Goal: Task Accomplishment & Management: Manage account settings

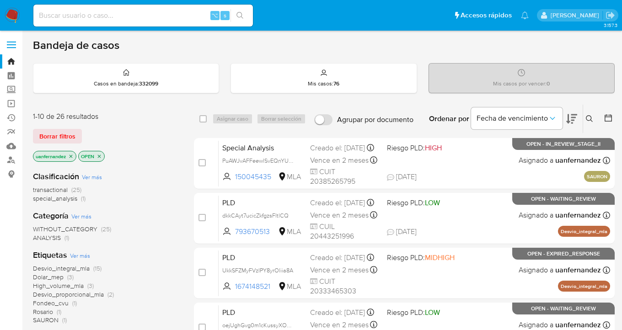
click at [51, 135] on span "Borrar filtros" at bounding box center [57, 136] width 36 height 13
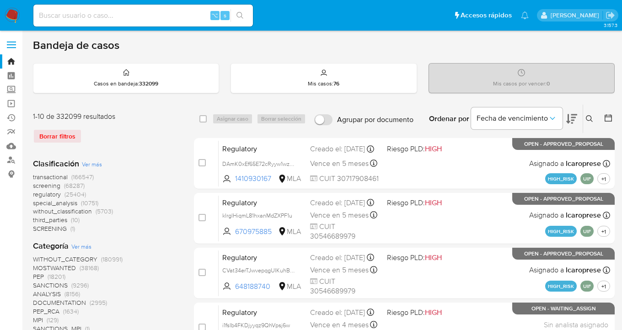
drag, startPoint x: 590, startPoint y: 119, endPoint x: 552, endPoint y: 130, distance: 39.8
click at [589, 119] on icon at bounding box center [589, 118] width 7 height 7
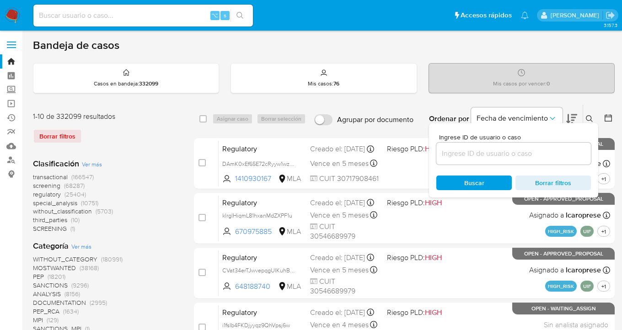
click at [502, 152] on input at bounding box center [514, 154] width 155 height 12
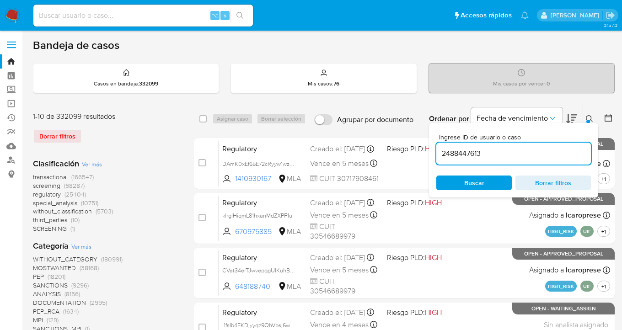
type input "2488447613"
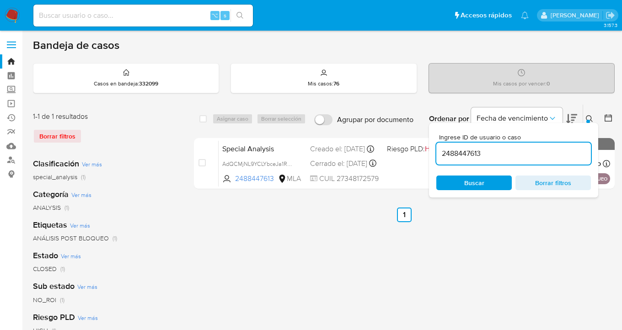
click at [590, 117] on icon at bounding box center [589, 118] width 7 height 7
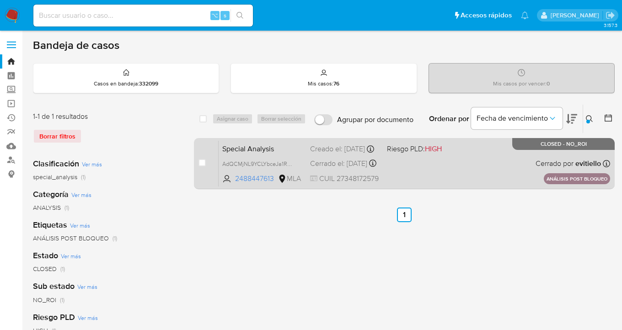
click at [480, 174] on div "Special Analysis AdQCMjNL9YCLYbceJa1RKKHq 2488447613 MLA Riesgo PLD: HIGH Cread…" at bounding box center [415, 164] width 392 height 46
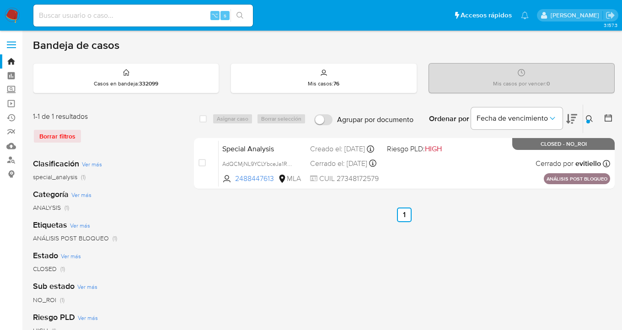
drag, startPoint x: 590, startPoint y: 118, endPoint x: 567, endPoint y: 131, distance: 26.7
click at [590, 118] on icon at bounding box center [589, 118] width 7 height 7
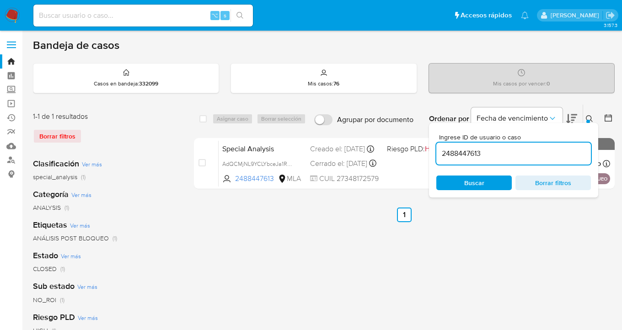
drag, startPoint x: 471, startPoint y: 156, endPoint x: 442, endPoint y: 151, distance: 30.2
click at [442, 151] on input "2488447613" at bounding box center [514, 154] width 155 height 12
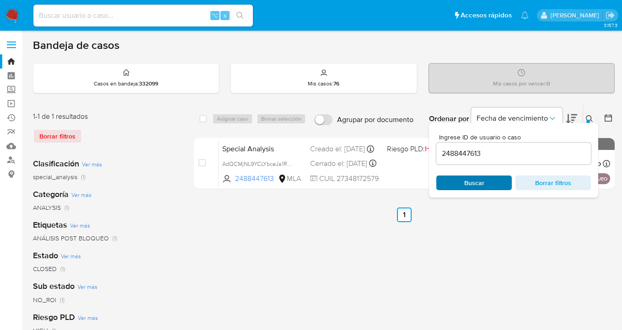
click at [483, 185] on span "Buscar" at bounding box center [475, 183] width 20 height 15
click at [589, 120] on div at bounding box center [589, 122] width 4 height 4
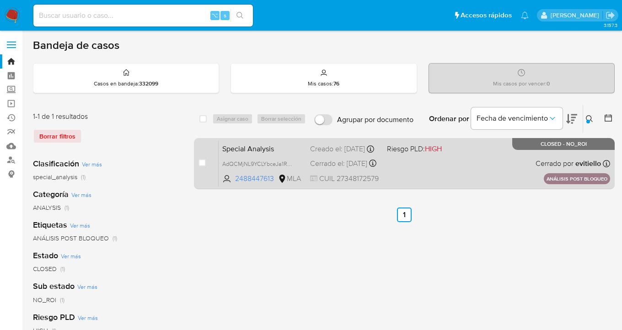
click at [519, 156] on div "Special Analysis AdQCMjNL9YCLYbceJa1RKKHq 2488447613 MLA Riesgo PLD: HIGH Cread…" at bounding box center [415, 164] width 392 height 46
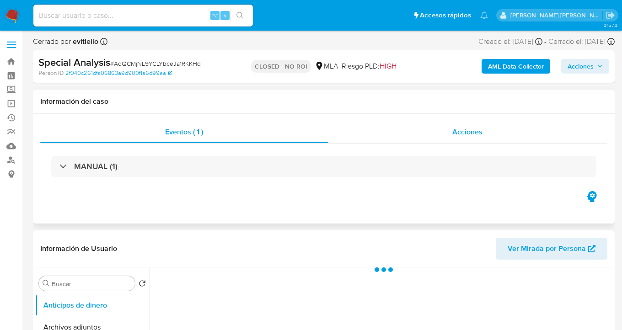
click at [459, 135] on span "Acciones" at bounding box center [468, 132] width 30 height 11
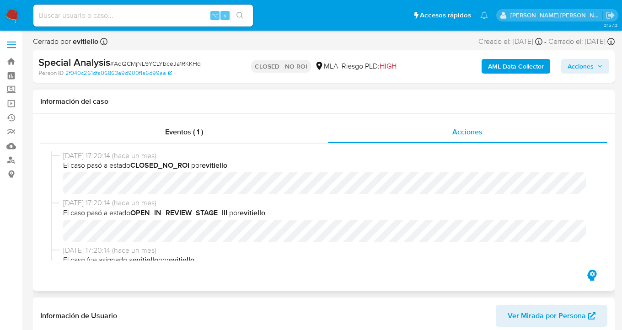
select select "10"
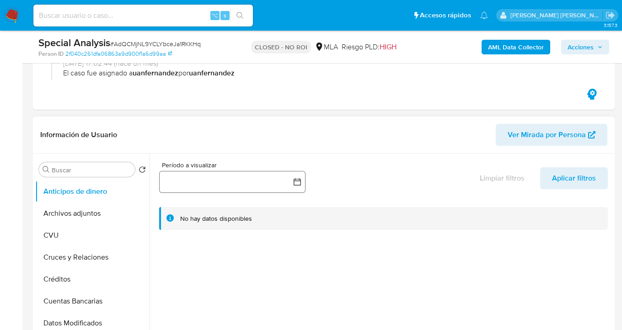
scroll to position [150, 0]
click at [82, 206] on button "Archivos adjuntos" at bounding box center [88, 213] width 107 height 22
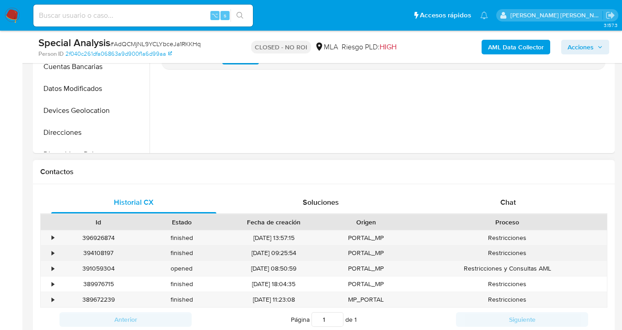
scroll to position [392, 0]
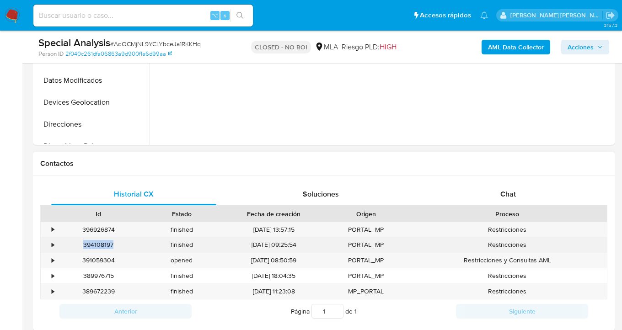
drag, startPoint x: 118, startPoint y: 245, endPoint x: 84, endPoint y: 247, distance: 34.4
click at [84, 247] on div "394108197" at bounding box center [98, 245] width 83 height 15
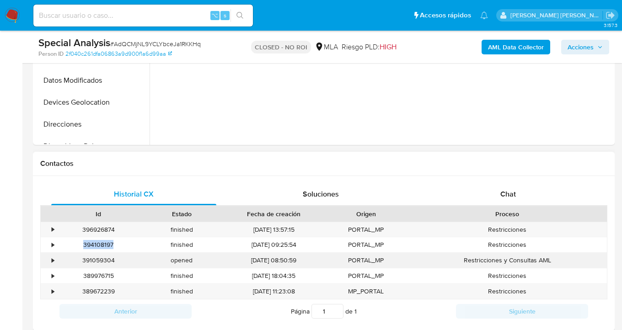
copy div "394108197"
drag, startPoint x: 118, startPoint y: 228, endPoint x: 82, endPoint y: 231, distance: 35.8
click at [82, 231] on div "396926874" at bounding box center [98, 229] width 83 height 15
copy div "396926874"
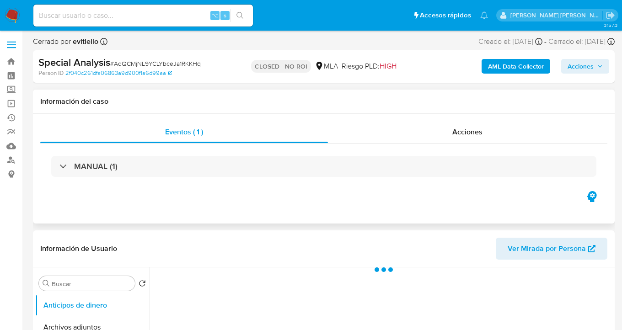
select select "10"
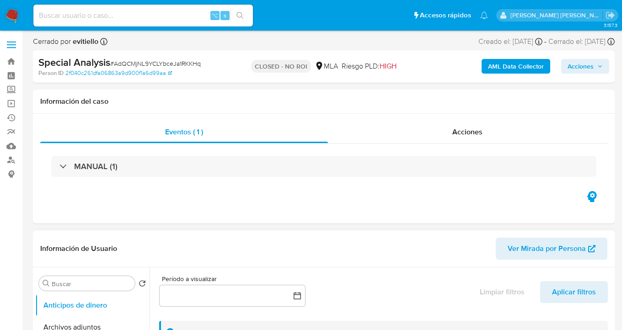
click at [546, 251] on span "Ver Mirada por Persona" at bounding box center [547, 249] width 78 height 22
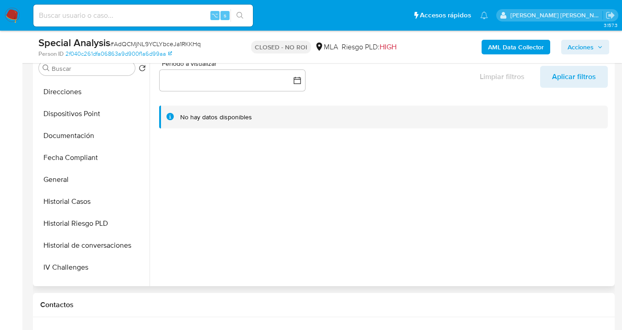
scroll to position [176, 0]
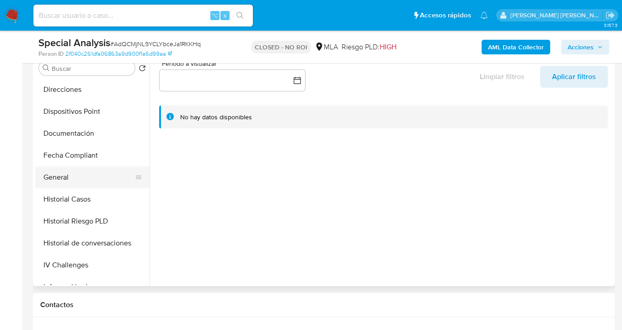
click at [99, 170] on button "General" at bounding box center [88, 178] width 107 height 22
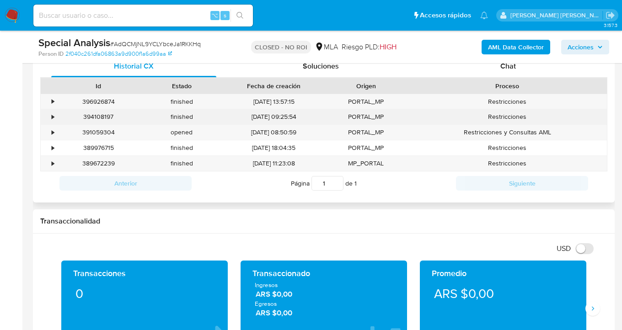
scroll to position [402, 0]
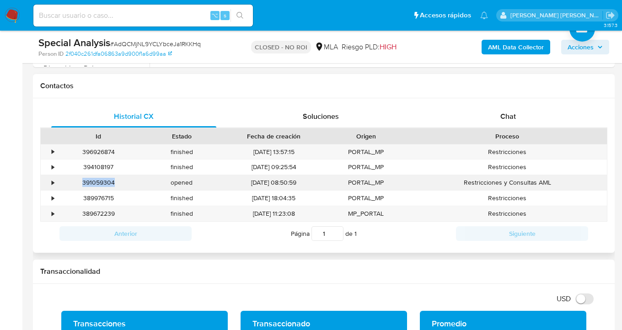
drag, startPoint x: 122, startPoint y: 185, endPoint x: 78, endPoint y: 180, distance: 43.8
click at [78, 180] on div "391059304" at bounding box center [98, 182] width 83 height 15
copy div "391059304"
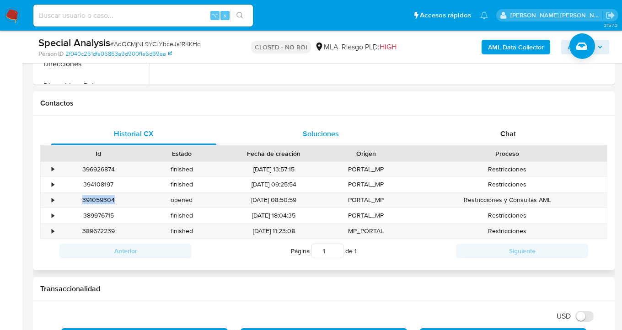
scroll to position [384, 0]
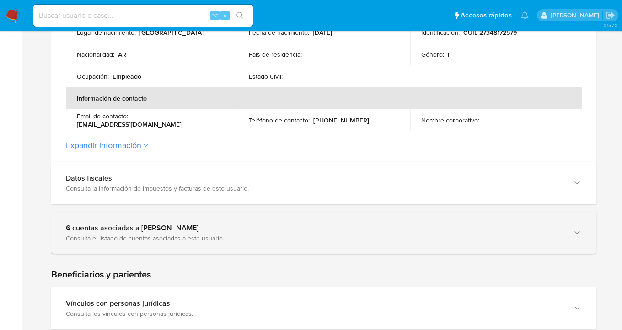
scroll to position [346, 0]
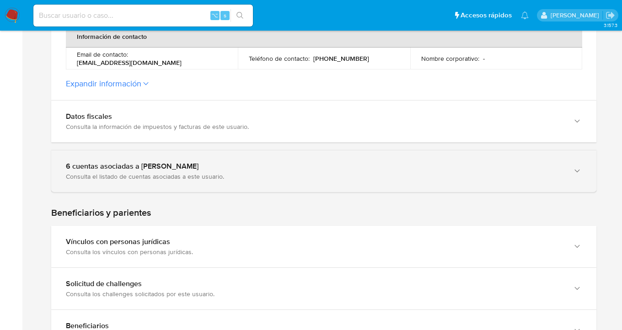
click at [576, 173] on icon "button" at bounding box center [577, 171] width 9 height 9
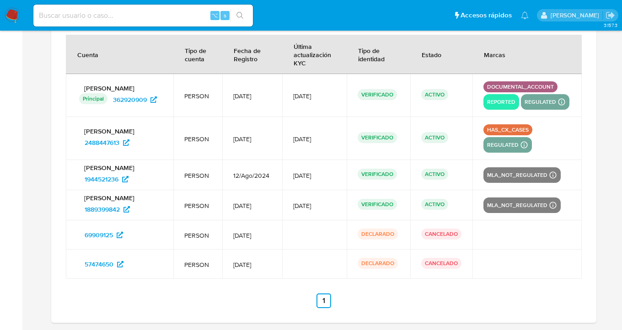
scroll to position [504, 0]
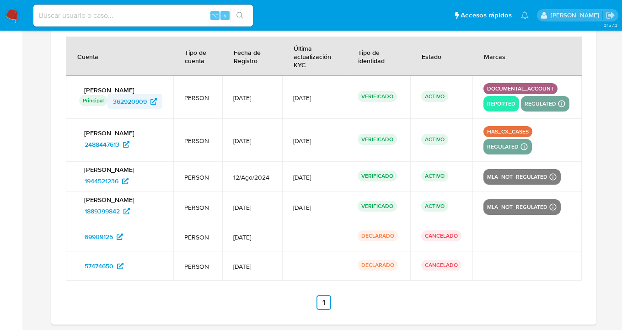
click at [131, 102] on span "362920909" at bounding box center [130, 101] width 34 height 15
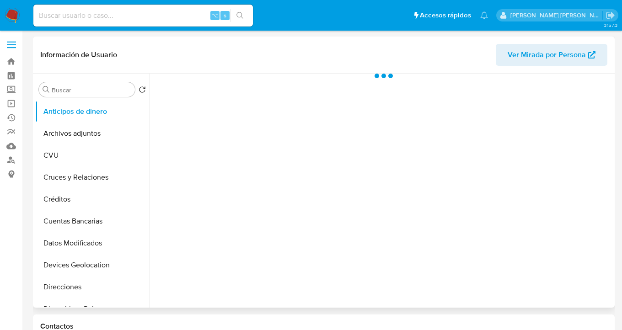
select select "10"
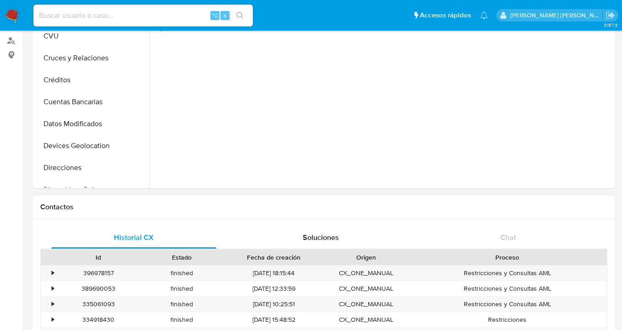
scroll to position [196, 0]
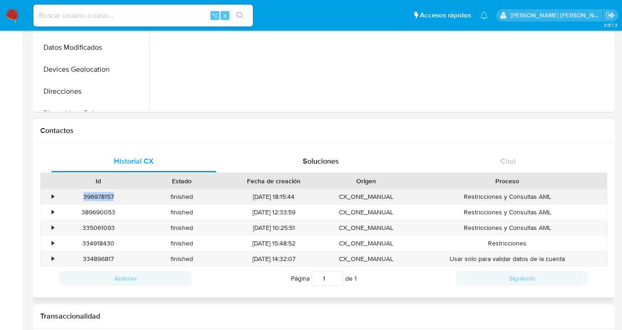
drag, startPoint x: 117, startPoint y: 196, endPoint x: 76, endPoint y: 198, distance: 40.3
click at [76, 198] on div "396978157" at bounding box center [98, 196] width 83 height 15
copy div "396978157"
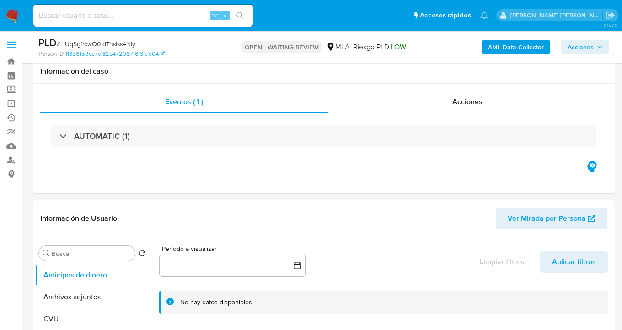
select select "10"
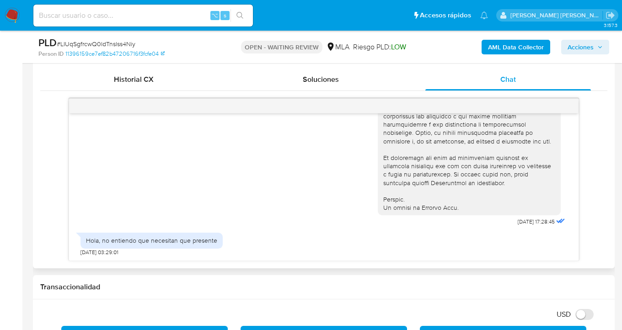
scroll to position [455, 0]
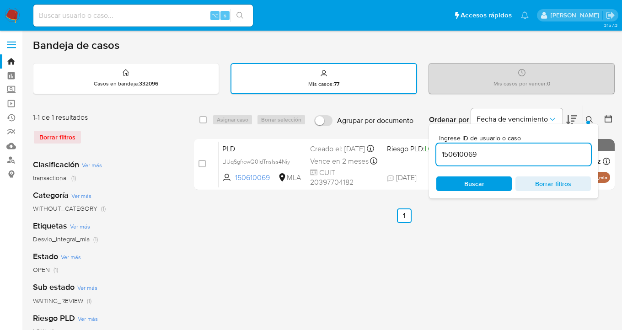
drag, startPoint x: 483, startPoint y: 152, endPoint x: 439, endPoint y: 153, distance: 43.5
click at [439, 153] on input "150610069" at bounding box center [514, 155] width 155 height 12
click at [589, 118] on icon at bounding box center [589, 119] width 7 height 7
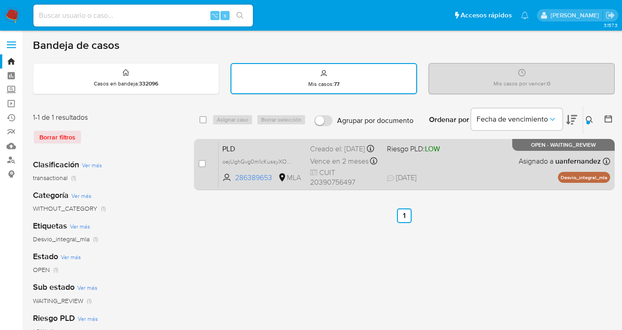
click at [478, 166] on div "PLD oejUghGvg0m1cKussyXOWQQl 286389653 MLA Riesgo PLD: LOW Creado el: 12/08/202…" at bounding box center [415, 164] width 392 height 46
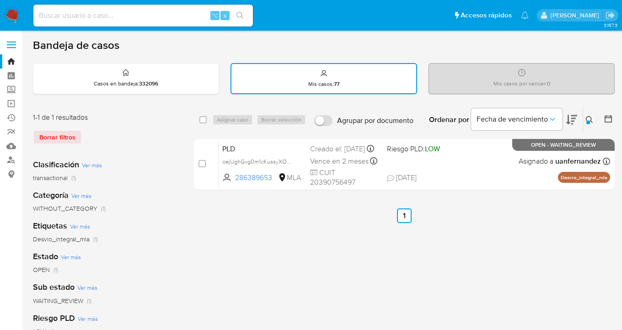
click at [589, 119] on icon at bounding box center [589, 119] width 7 height 7
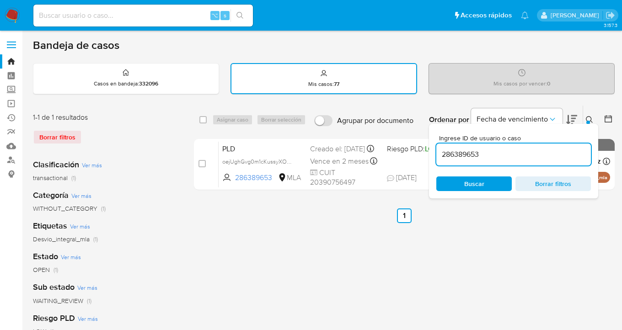
drag, startPoint x: 513, startPoint y: 154, endPoint x: 432, endPoint y: 141, distance: 83.0
click at [432, 141] on div "Ingrese ID de usuario o caso 286389653 Buscar Borrar filtros" at bounding box center [513, 161] width 169 height 75
type input "150610069"
click at [589, 118] on icon at bounding box center [589, 119] width 7 height 7
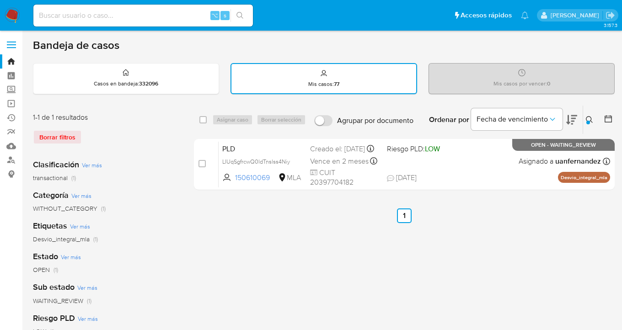
click at [217, 118] on div "Asignar caso Borrar selección" at bounding box center [260, 119] width 97 height 11
click at [205, 119] on input "checkbox" at bounding box center [203, 119] width 7 height 7
checkbox input "true"
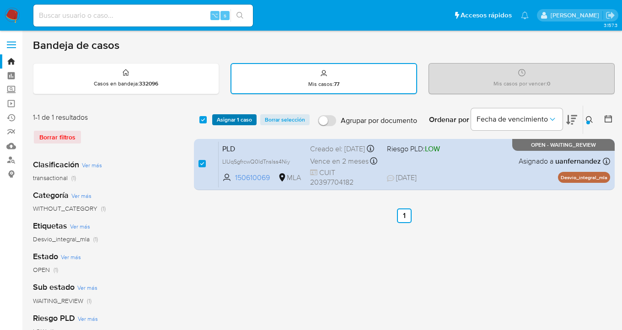
click at [216, 119] on button "Asignar 1 caso" at bounding box center [234, 119] width 44 height 11
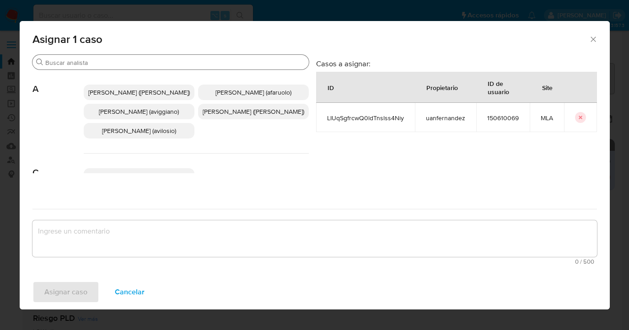
click at [133, 59] on input "Buscar" at bounding box center [175, 63] width 260 height 8
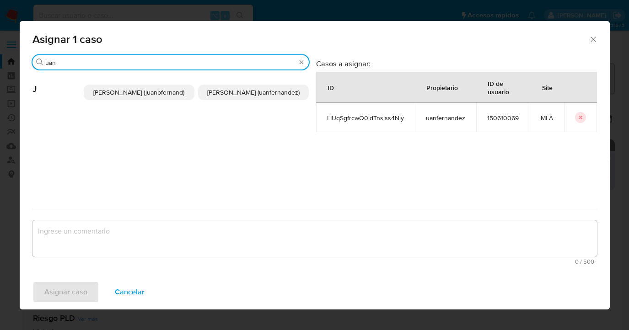
type input "uan"
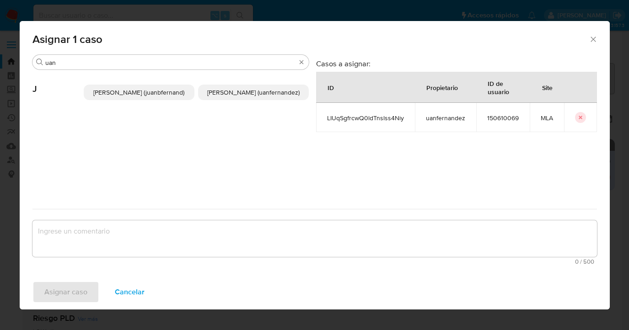
click at [251, 96] on span "Juan Pablo Fernandez (uanfernandez)" at bounding box center [253, 92] width 92 height 9
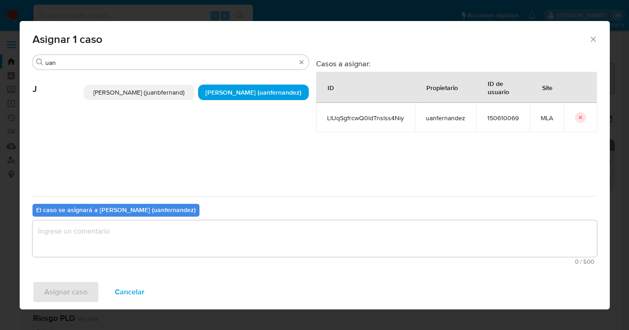
click at [186, 232] on textarea "assign-modal" at bounding box center [314, 239] width 565 height 37
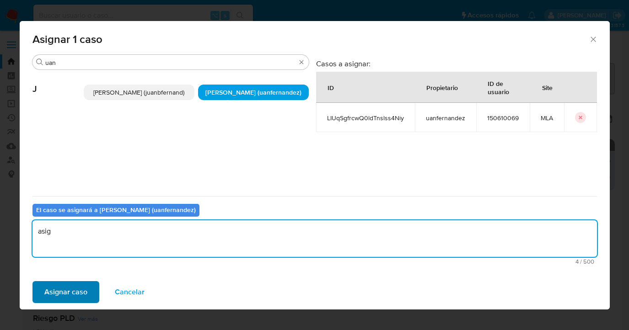
type textarea "asig"
click at [80, 288] on span "Asignar caso" at bounding box center [65, 292] width 43 height 20
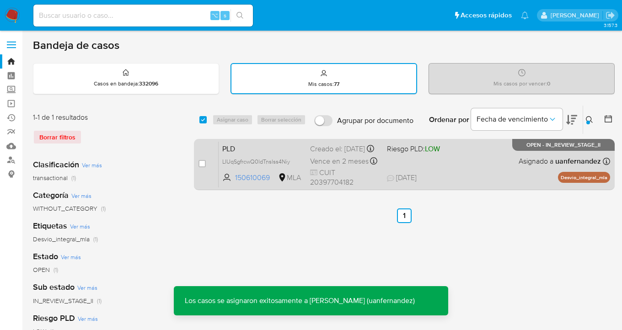
click at [471, 167] on div "PLD LIUqSgfrcwQ0ldTnslss4Niy 150610069 MLA Riesgo PLD: LOW Creado el: 12/08/202…" at bounding box center [415, 164] width 392 height 46
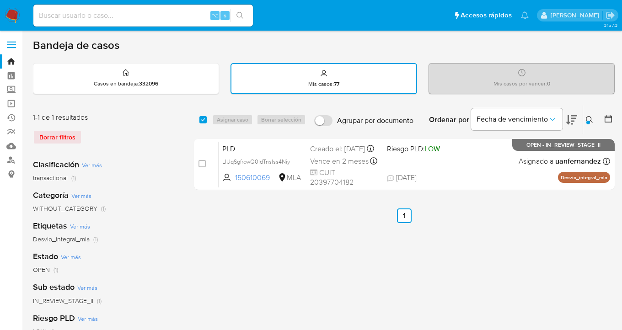
click at [591, 118] on icon at bounding box center [589, 119] width 7 height 7
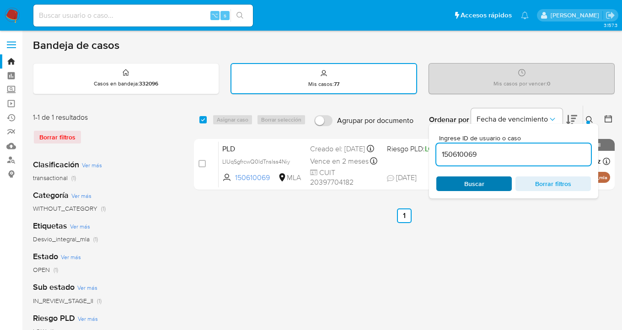
click at [501, 184] on span "Buscar" at bounding box center [474, 184] width 63 height 13
click at [589, 121] on div at bounding box center [589, 123] width 4 height 4
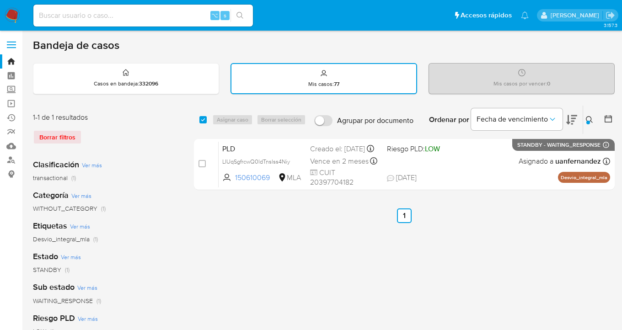
click at [592, 117] on icon at bounding box center [589, 119] width 7 height 7
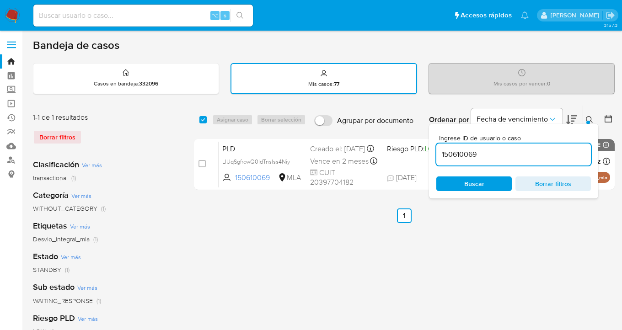
drag, startPoint x: 501, startPoint y: 151, endPoint x: 435, endPoint y: 151, distance: 65.4
click at [435, 151] on div "Ingrese ID de usuario o caso 150610069 Buscar Borrar filtros" at bounding box center [513, 161] width 169 height 75
click at [589, 119] on icon at bounding box center [589, 119] width 7 height 7
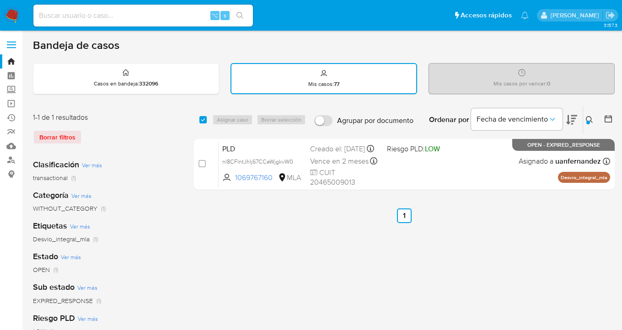
drag, startPoint x: 592, startPoint y: 119, endPoint x: 584, endPoint y: 124, distance: 9.2
click at [591, 119] on icon at bounding box center [589, 119] width 7 height 7
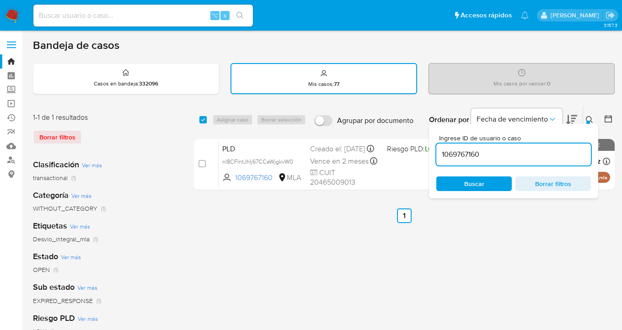
drag, startPoint x: 515, startPoint y: 151, endPoint x: 433, endPoint y: 152, distance: 82.4
click at [433, 152] on div "Ingrese ID de usuario o caso 1069767160 Buscar Borrar filtros" at bounding box center [513, 161] width 169 height 75
click at [591, 119] on icon at bounding box center [589, 119] width 7 height 7
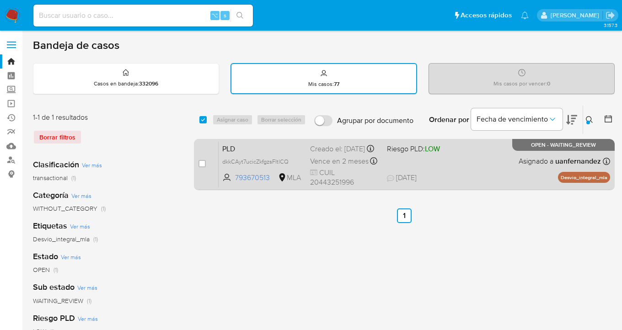
click at [470, 169] on div "PLD dkkCAyt7ucicZkfgzsFltlCQ 793670513 MLA Riesgo PLD: LOW Creado el: 12/08/202…" at bounding box center [415, 164] width 392 height 46
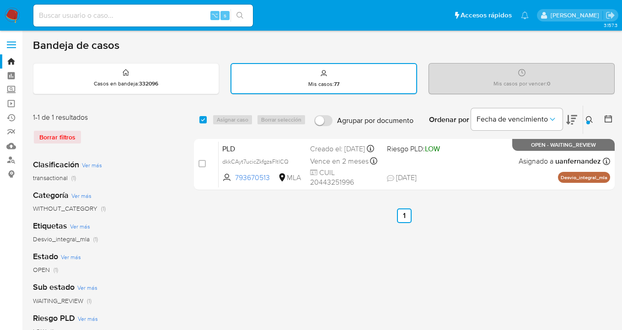
click at [587, 119] on icon at bounding box center [589, 119] width 7 height 7
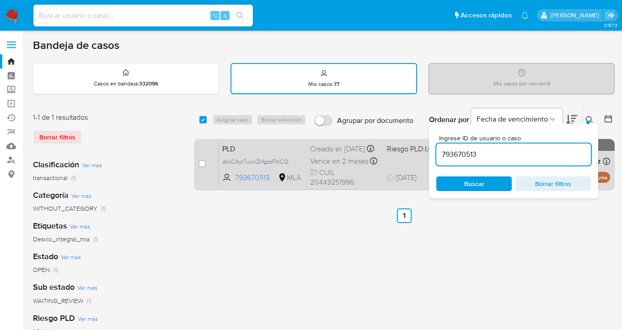
drag, startPoint x: 484, startPoint y: 154, endPoint x: 413, endPoint y: 147, distance: 70.8
click at [413, 147] on div "select-all-cases-checkbox Asignar caso Borrar selección Agrupar por documento O…" at bounding box center [404, 149] width 421 height 89
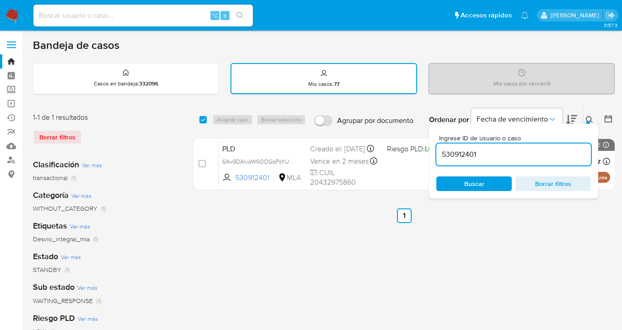
click at [590, 119] on icon at bounding box center [589, 119] width 7 height 7
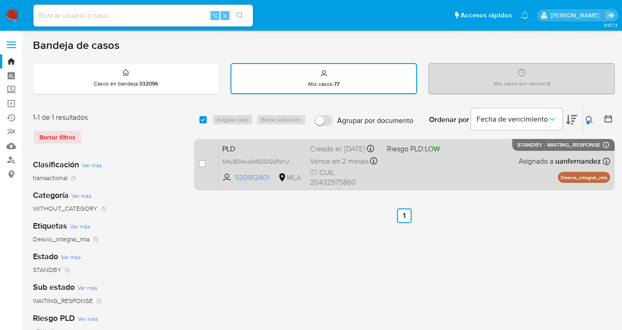
click at [481, 162] on div "PLD 6Xw9DAIvdW6OOGbPzYUBiZZn 530912401 MLA Riesgo PLD: LOW Creado el: 12/08/202…" at bounding box center [415, 164] width 392 height 46
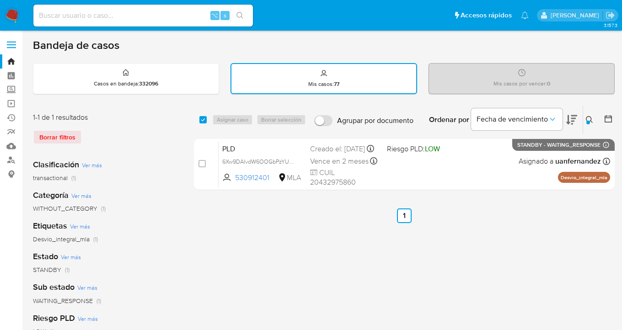
click at [589, 118] on icon at bounding box center [589, 119] width 7 height 7
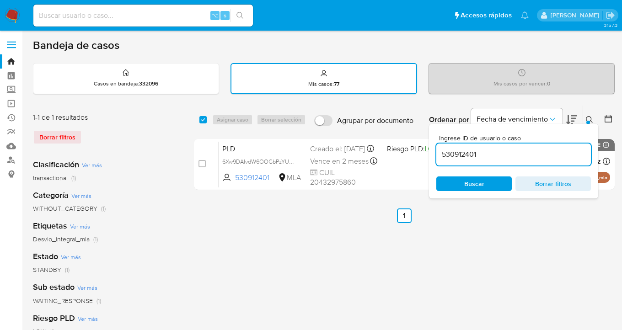
click at [486, 151] on input "530912401" at bounding box center [514, 155] width 155 height 12
drag, startPoint x: 485, startPoint y: 156, endPoint x: 440, endPoint y: 153, distance: 45.4
click at [438, 153] on input "530912401" at bounding box center [514, 155] width 155 height 12
type input "286389653"
click at [590, 119] on icon at bounding box center [589, 119] width 7 height 7
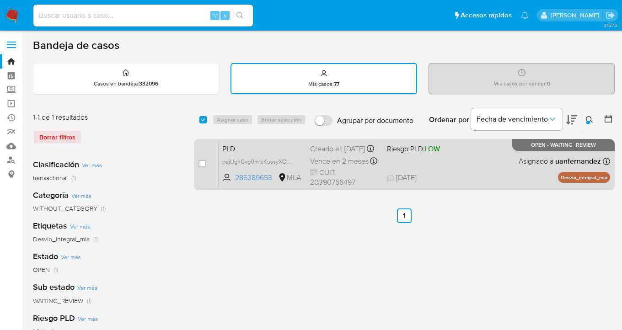
click at [488, 169] on div "PLD oejUghGvg0m1cKussyXOWQQl 286389653 MLA Riesgo PLD: LOW Creado el: 12/08/202…" at bounding box center [415, 164] width 392 height 46
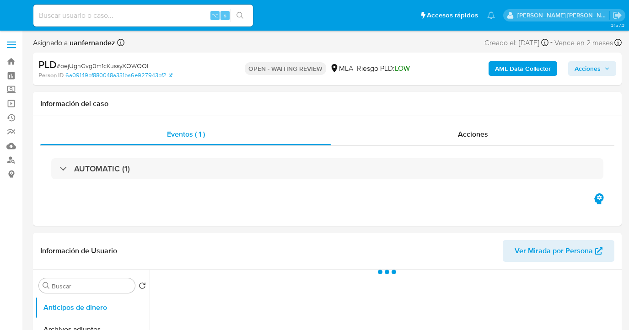
select select "10"
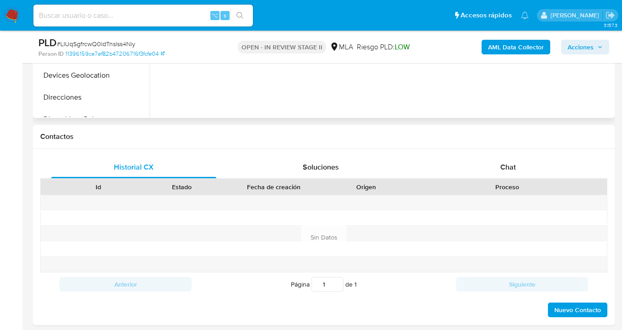
scroll to position [147, 0]
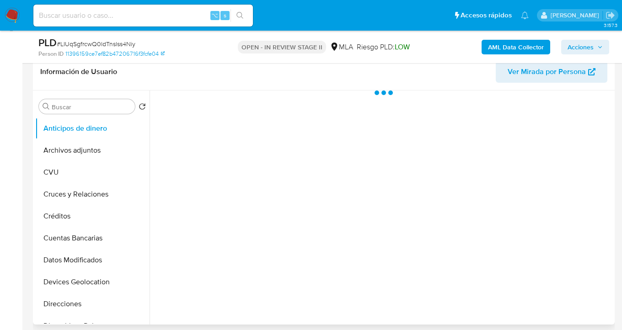
select select "10"
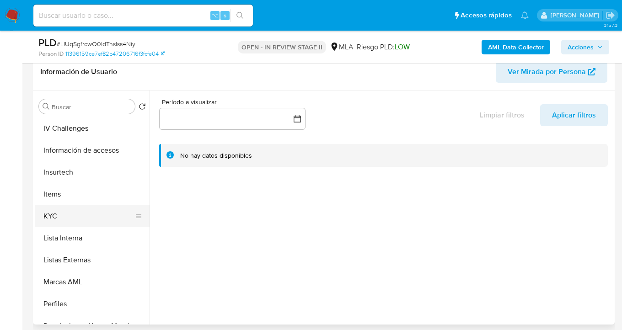
scroll to position [350, 0]
click at [110, 220] on button "KYC" at bounding box center [88, 218] width 107 height 22
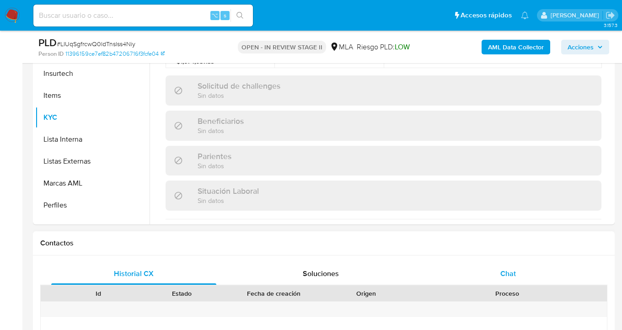
scroll to position [514, 0]
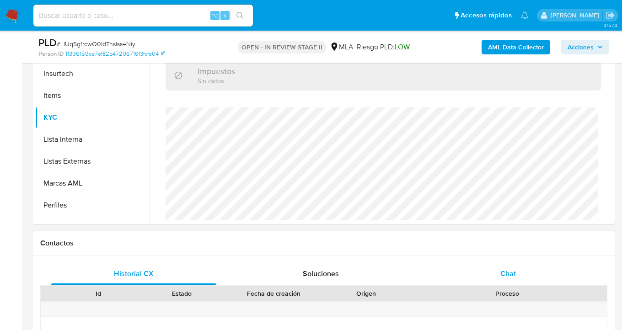
drag, startPoint x: 507, startPoint y: 275, endPoint x: 490, endPoint y: 265, distance: 19.9
click at [507, 275] on span "Chat" at bounding box center [509, 274] width 16 height 11
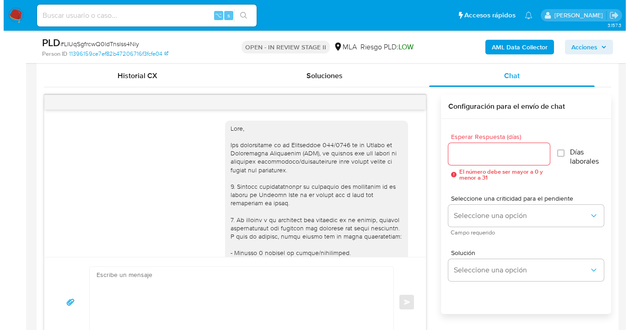
scroll to position [407, 0]
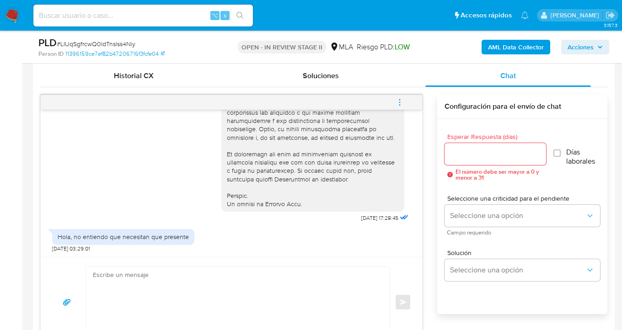
click at [402, 102] on icon "menu-action" at bounding box center [400, 102] width 8 height 8
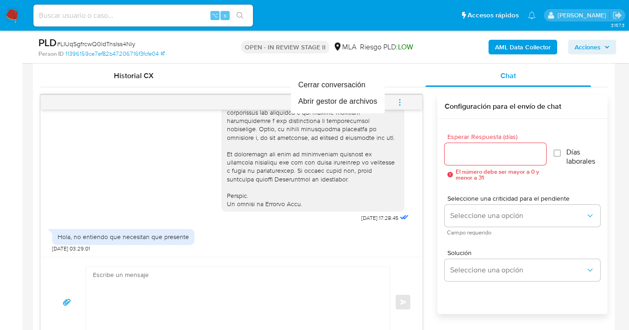
click at [414, 74] on div at bounding box center [314, 165] width 629 height 330
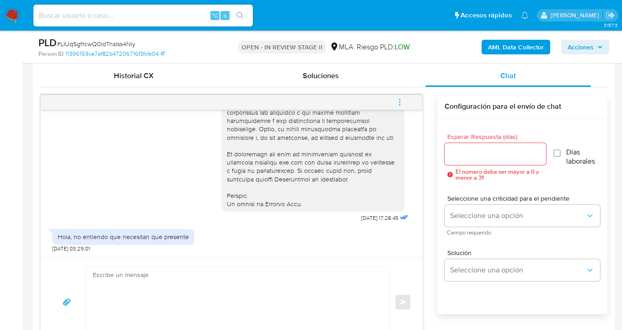
click at [483, 156] on input "Esperar Respuesta (días)" at bounding box center [496, 154] width 102 height 12
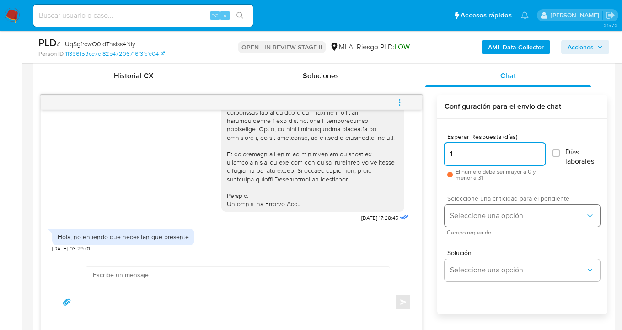
type input "1"
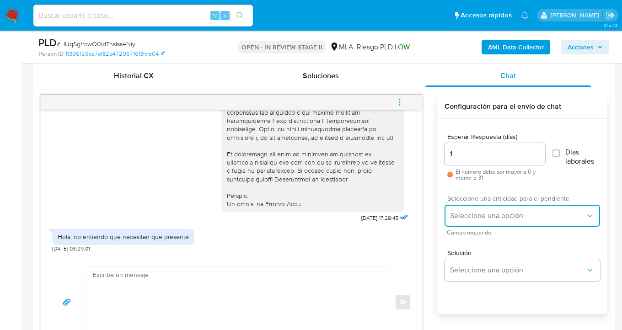
click at [496, 216] on span "Seleccione una opción" at bounding box center [517, 215] width 135 height 9
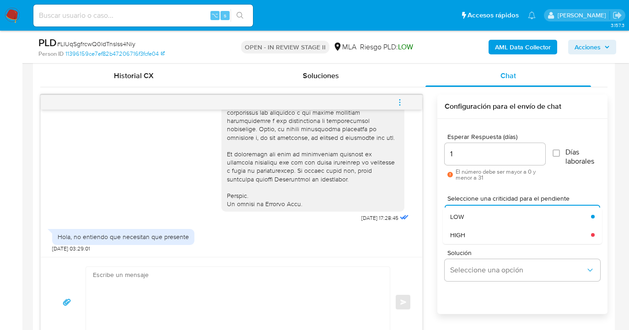
drag, startPoint x: 478, startPoint y: 218, endPoint x: 475, endPoint y: 237, distance: 19.1
click at [478, 218] on div "LOW" at bounding box center [520, 217] width 141 height 18
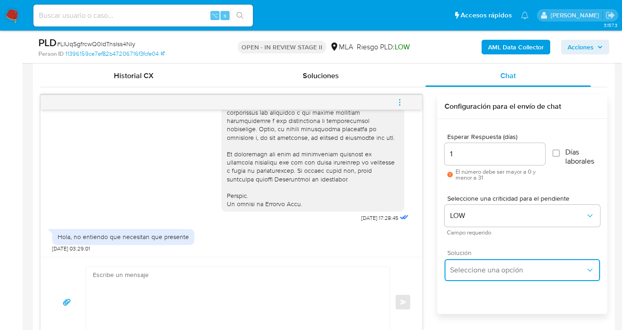
drag, startPoint x: 469, startPoint y: 270, endPoint x: 469, endPoint y: 265, distance: 6.0
click at [469, 270] on span "Seleccione una opción" at bounding box center [517, 270] width 135 height 9
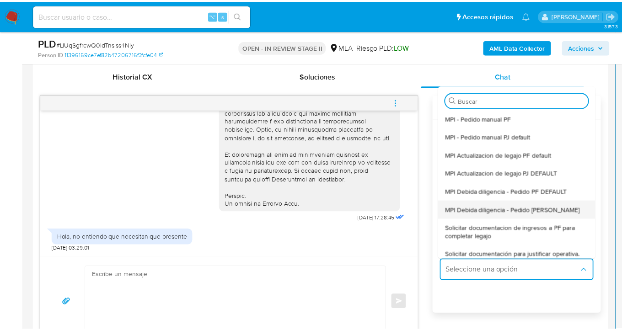
scroll to position [83, 0]
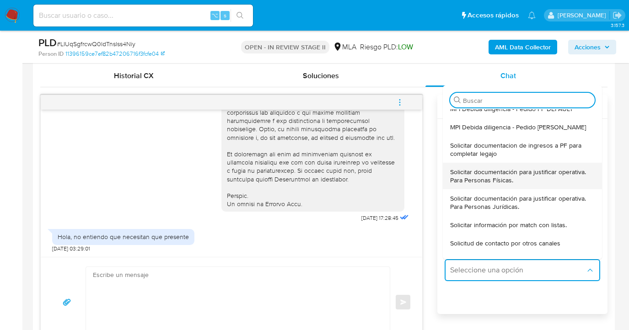
click at [490, 172] on span "Solicitar documentación para justificar operativa. Para Personas Físicas." at bounding box center [522, 176] width 145 height 16
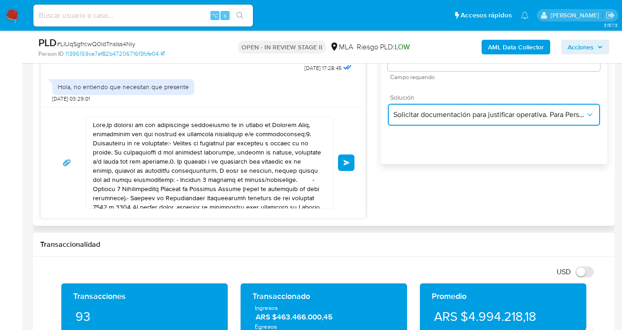
scroll to position [596, 0]
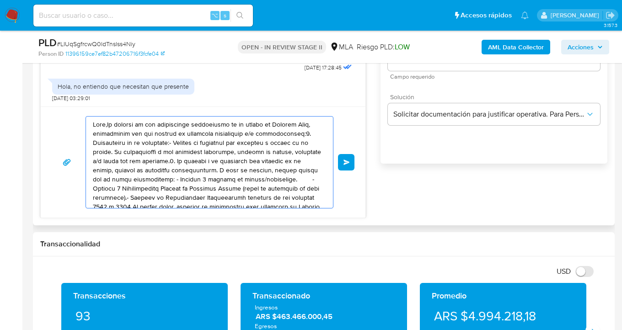
drag, startPoint x: 276, startPoint y: 198, endPoint x: 77, endPoint y: 91, distance: 226.2
click at [73, 89] on div "18/08/2025 17:28:45 Hola, no entiendo que necesitan que presente 21/08/2025 03:…" at bounding box center [203, 81] width 326 height 274
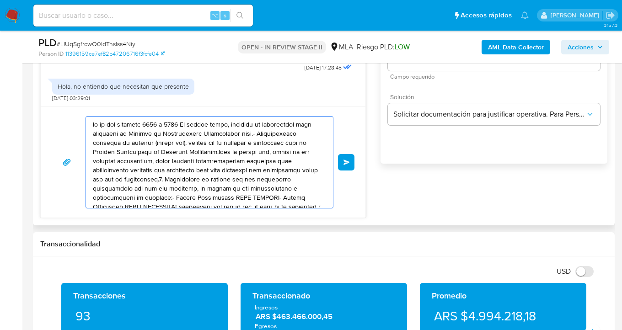
drag, startPoint x: 279, startPoint y: 191, endPoint x: 50, endPoint y: 79, distance: 254.6
click at [49, 80] on div "18/08/2025 17:28:45 Hola, no entiendo que necesitan que presente 21/08/2025 03:…" at bounding box center [203, 81] width 326 height 274
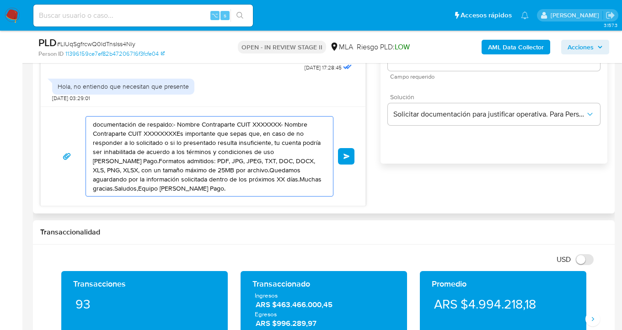
drag, startPoint x: 99, startPoint y: 110, endPoint x: 96, endPoint y: 106, distance: 5.2
type textarea "aguardando por la información solicitada dentro de los próximos XX días.Muchas …"
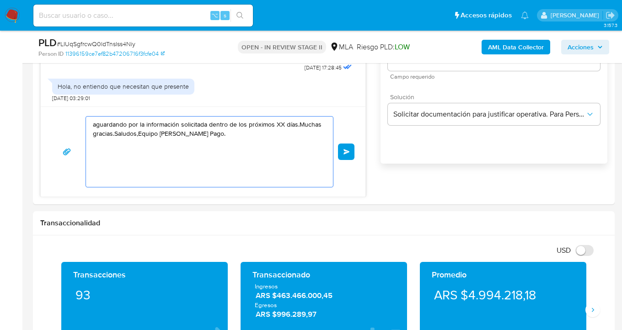
drag, startPoint x: 171, startPoint y: 150, endPoint x: 32, endPoint y: 100, distance: 147.8
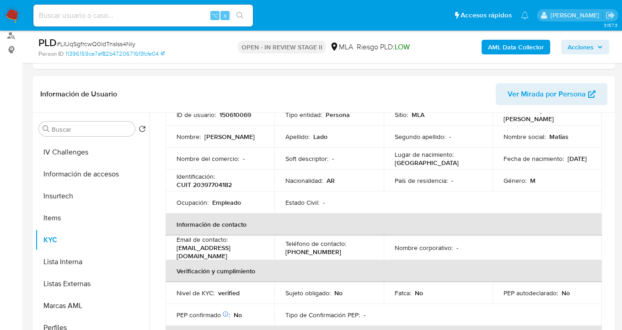
scroll to position [0, 0]
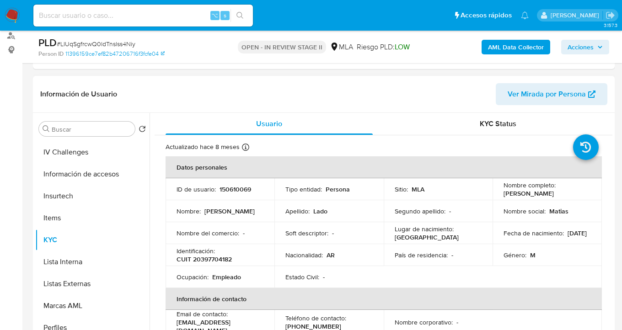
drag, startPoint x: 501, startPoint y: 194, endPoint x: 566, endPoint y: 193, distance: 65.0
click at [566, 193] on div "Nombre completo : Matias Alejandro Lado" at bounding box center [547, 189] width 87 height 16
copy p "Matias Alejandro Lado"
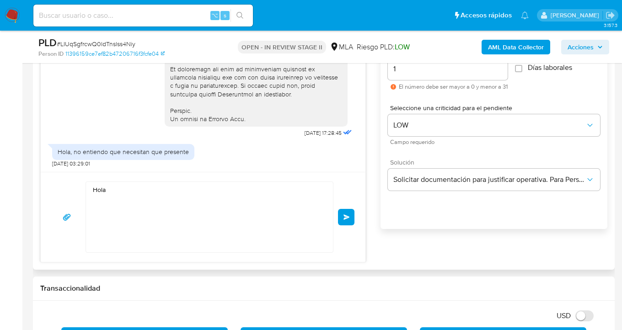
scroll to position [590, 0]
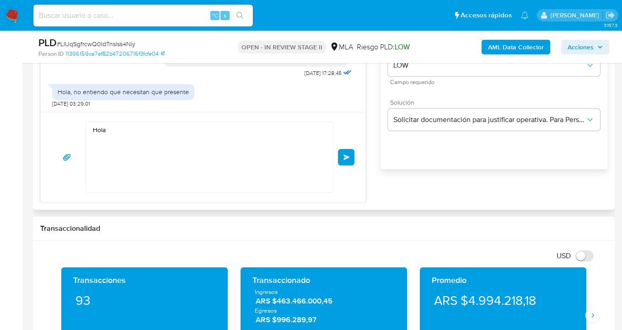
click at [124, 132] on textarea "Hola" at bounding box center [207, 157] width 229 height 70
paste textarea "Matias Alejandro Lado"
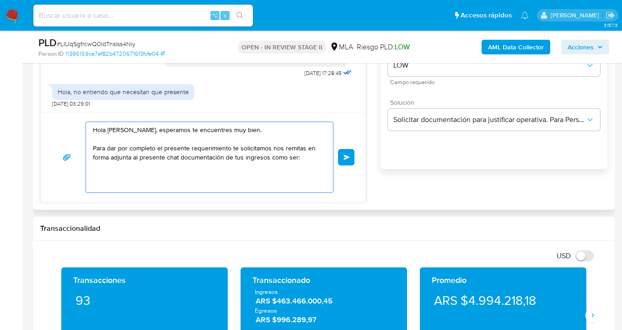
click at [241, 151] on textarea "Hola Matias Alejandro Lado, esperamos te encuentres muy bien. Para dar por comp…" at bounding box center [207, 157] width 229 height 70
click at [307, 148] on textarea "Hola Matias Alejandro Lado, esperamos te encuentres muy bien. Para dar por comp…" at bounding box center [207, 157] width 229 height 70
click at [306, 152] on textarea "Hola Matias Alejandro Lado, esperamos te encuentres muy bien. Para dar por comp…" at bounding box center [207, 157] width 229 height 70
click at [307, 156] on textarea "Hola Matias Alejandro Lado, esperamos te encuentres muy bien. Para dar por comp…" at bounding box center [207, 157] width 229 height 70
drag, startPoint x: 307, startPoint y: 156, endPoint x: 306, endPoint y: 144, distance: 11.5
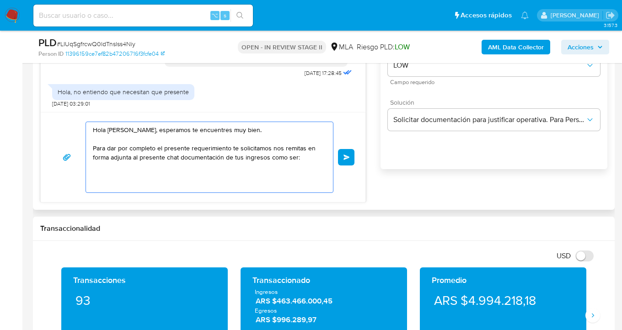
click at [306, 145] on textarea "Hola Matias Alejandro Lado, esperamos te encuentres muy bien. Para dar por comp…" at bounding box center [207, 157] width 229 height 70
paste textarea "1. Descripción de la actividad: - Detalla la actividad que realizas a través de…"
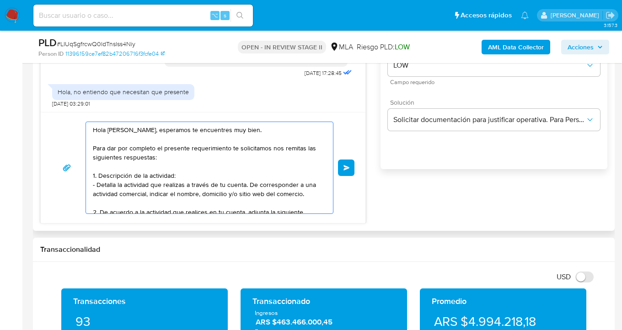
click at [216, 175] on textarea "Hola Matias Alejandro Lado, esperamos te encuentres muy bien. Para dar por comp…" at bounding box center [207, 168] width 229 height 92
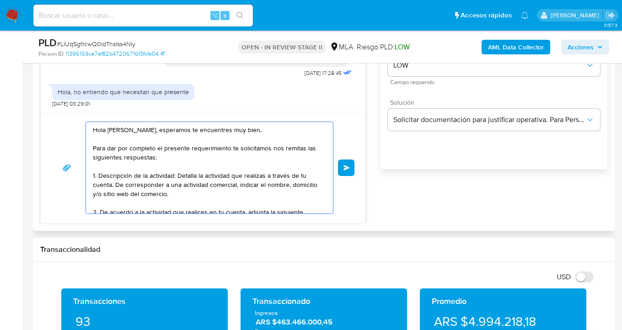
drag, startPoint x: 236, startPoint y: 189, endPoint x: 214, endPoint y: 197, distance: 23.5
click at [232, 190] on textarea "Hola Matias Alejandro Lado, esperamos te encuentres muy bien. Para dar por comp…" at bounding box center [207, 168] width 229 height 92
drag, startPoint x: 212, startPoint y: 197, endPoint x: 209, endPoint y: 191, distance: 7.0
click at [210, 194] on textarea "Hola Matias Alejandro Lado, esperamos te encuentres muy bien. Para dar por comp…" at bounding box center [207, 168] width 229 height 92
drag, startPoint x: 208, startPoint y: 191, endPoint x: 116, endPoint y: 182, distance: 92.9
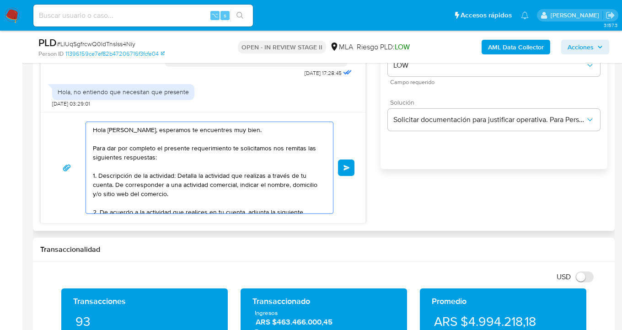
click at [116, 183] on textarea "Hola Matias Alejandro Lado, esperamos te encuentres muy bien. Para dar por comp…" at bounding box center [207, 168] width 229 height 92
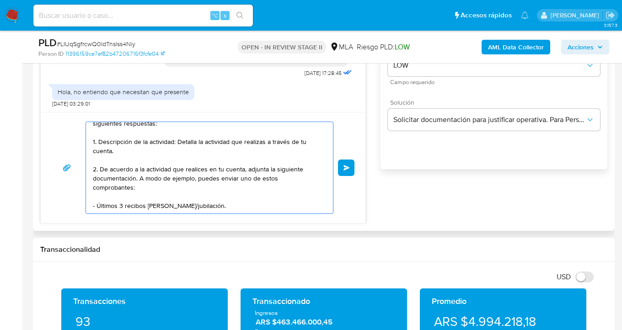
scroll to position [43, 0]
click at [207, 198] on textarea "Hola Matias Alejandro Lado, esperamos te encuentres muy bien. Para dar por comp…" at bounding box center [207, 168] width 229 height 92
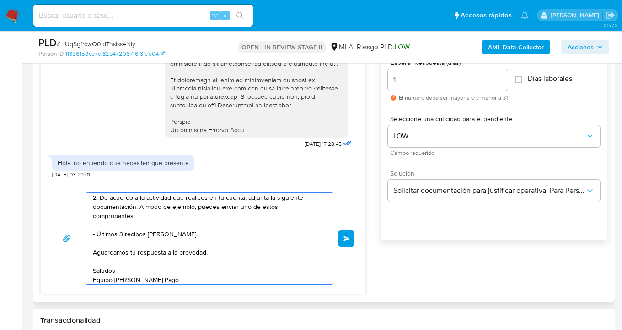
scroll to position [506, 0]
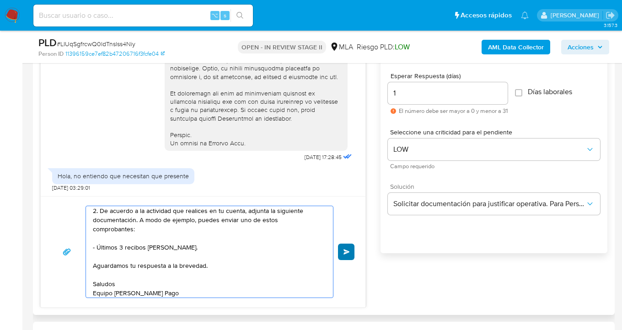
type textarea "Hola Matias Alejandro Lado, esperamos te encuentres muy bien. Para dar por comp…"
click at [348, 252] on span "Enviar" at bounding box center [347, 251] width 6 height 5
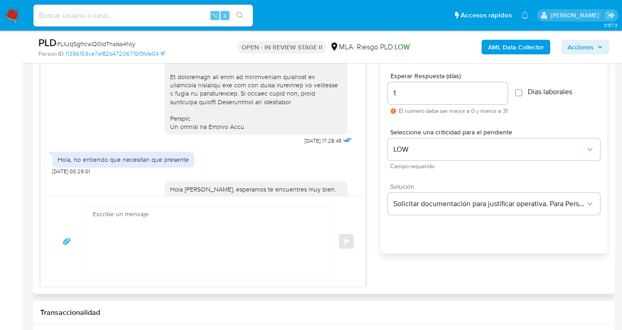
scroll to position [592, 0]
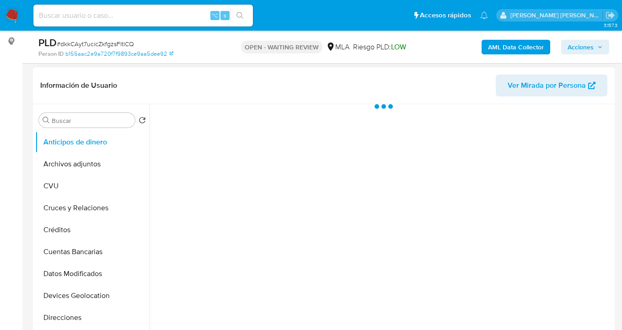
scroll to position [181, 0]
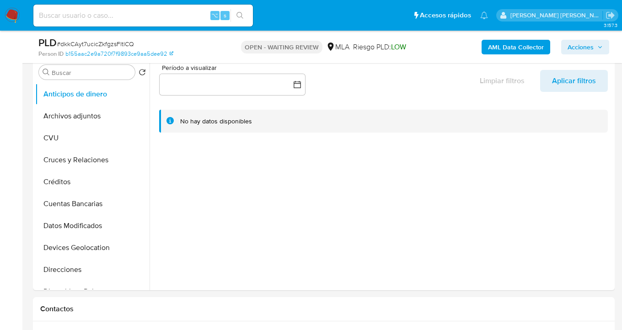
select select "10"
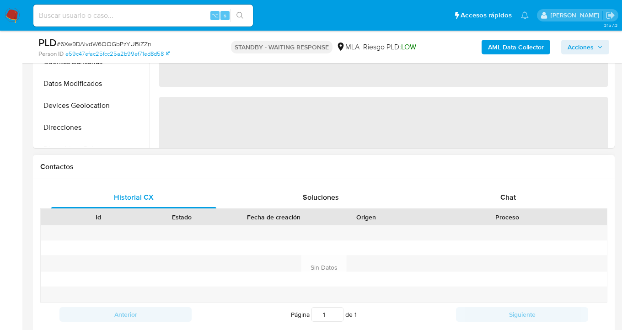
select select "10"
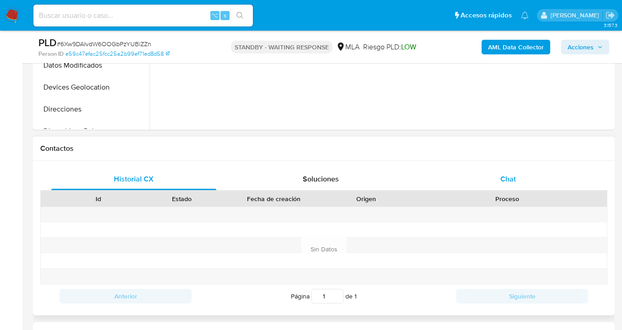
click at [515, 181] on span "Chat" at bounding box center [509, 179] width 16 height 11
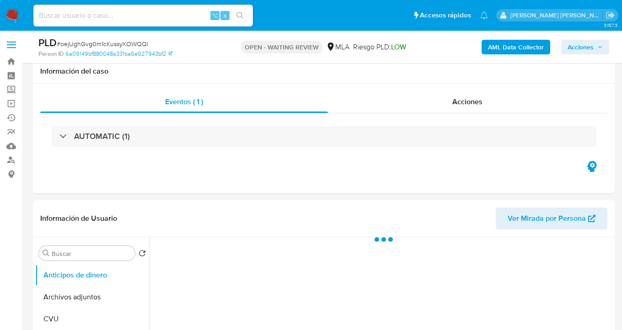
scroll to position [298, 0]
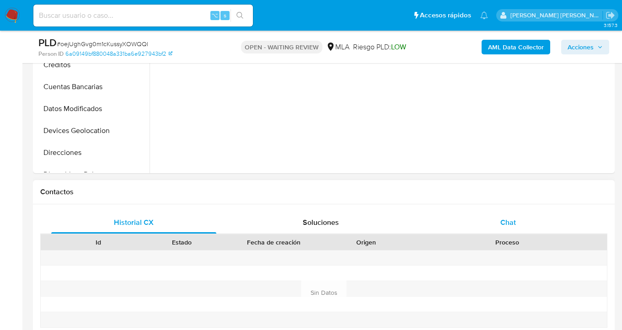
click at [546, 227] on div "Chat" at bounding box center [508, 223] width 165 height 22
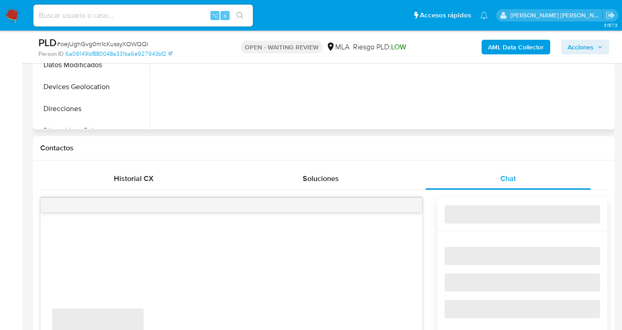
select select "10"
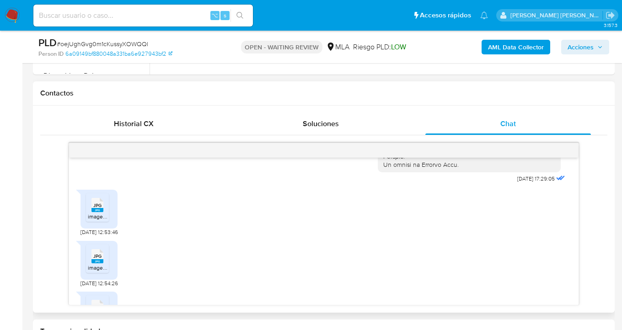
scroll to position [479, 0]
click at [84, 223] on div "JPG JPG image.jpg" at bounding box center [99, 208] width 37 height 39
click at [96, 207] on span "JPG" at bounding box center [97, 204] width 8 height 6
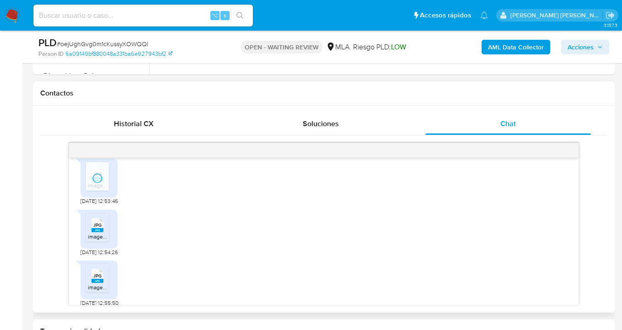
scroll to position [509, 0]
click at [105, 233] on div "JPG JPG" at bounding box center [97, 224] width 19 height 18
click at [100, 272] on rect at bounding box center [107, 266] width 14 height 12
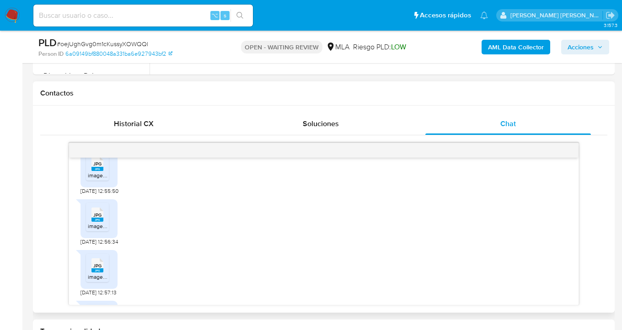
scroll to position [643, 0]
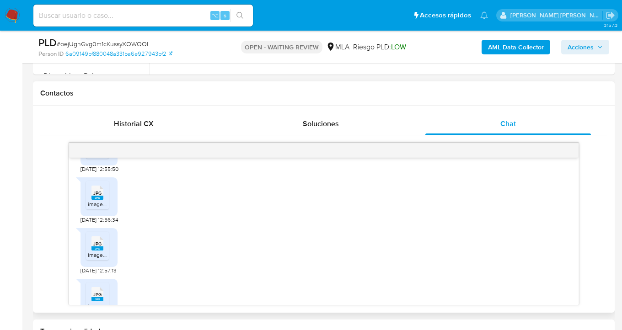
click at [97, 196] on span "JPG" at bounding box center [97, 193] width 8 height 6
click at [98, 247] on span "JPG" at bounding box center [97, 244] width 8 height 6
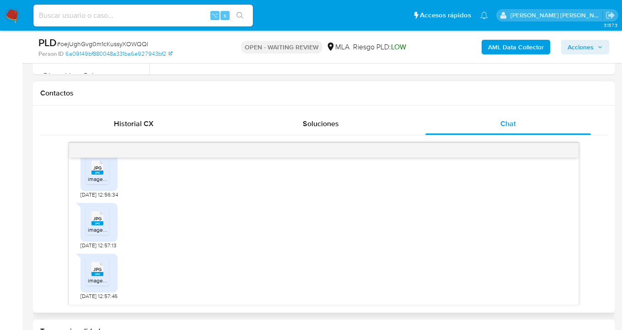
scroll to position [685, 0]
click at [97, 274] on rect at bounding box center [98, 274] width 12 height 4
click at [594, 119] on button "Chat" at bounding box center [508, 124] width 187 height 22
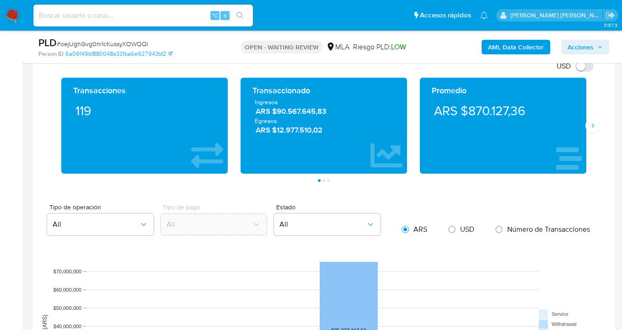
scroll to position [680, 0]
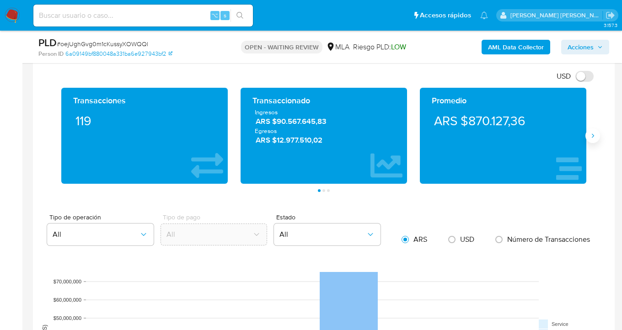
click at [594, 141] on button "Siguiente" at bounding box center [593, 136] width 15 height 15
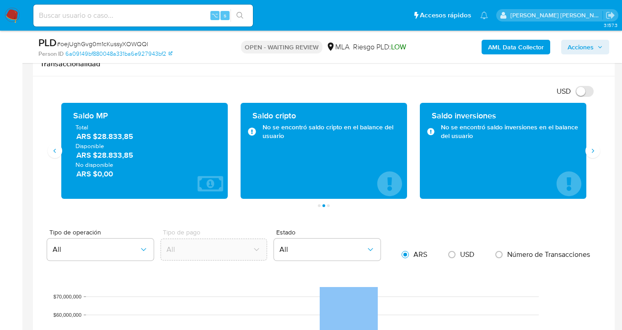
scroll to position [665, 0]
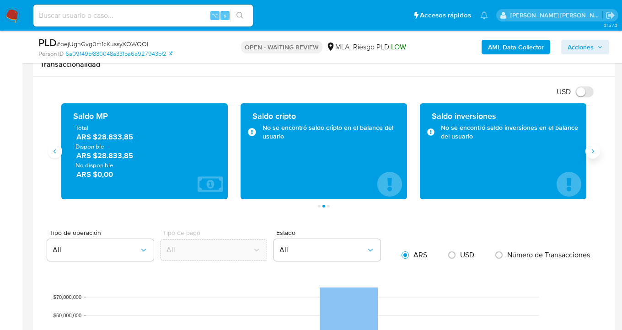
click at [593, 154] on icon "Siguiente" at bounding box center [592, 151] width 7 height 7
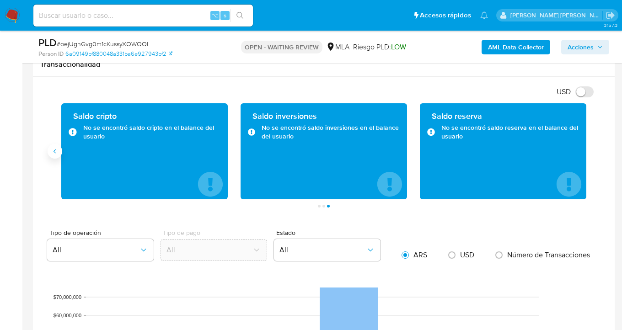
click at [54, 153] on icon "Anterior" at bounding box center [54, 151] width 7 height 7
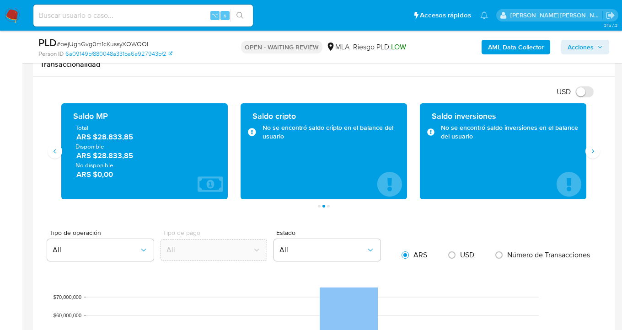
click at [427, 232] on div "Tipo de operación All Tipo de pago All Estado All ARS USD Número de Transaccion…" at bounding box center [323, 247] width 567 height 35
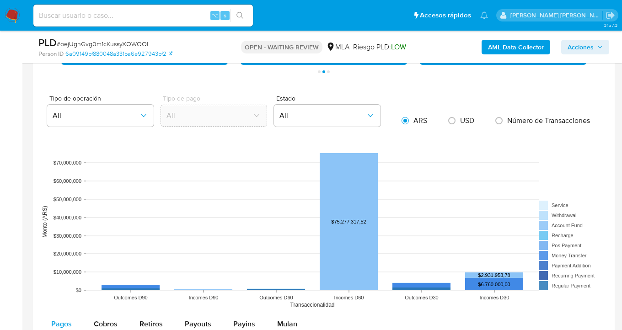
scroll to position [871, 0]
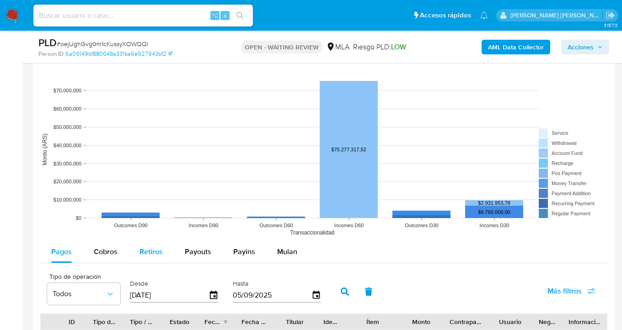
click at [158, 253] on span "Retiros" at bounding box center [151, 252] width 23 height 11
select select "10"
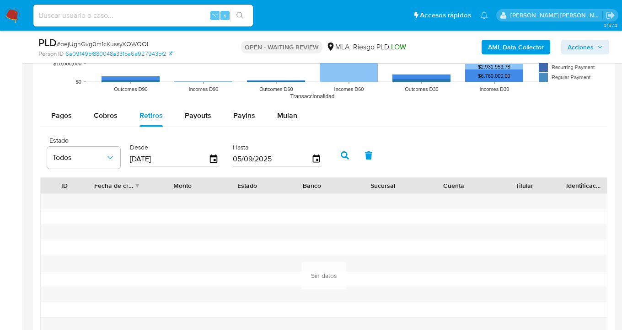
scroll to position [907, 0]
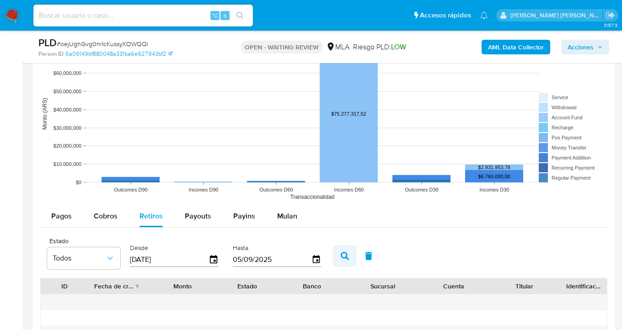
click at [343, 258] on icon "button" at bounding box center [345, 256] width 8 height 8
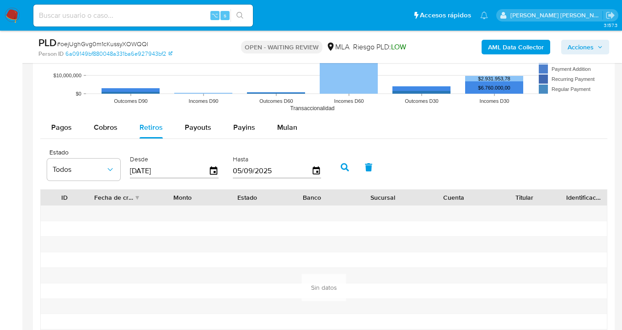
scroll to position [997, 0]
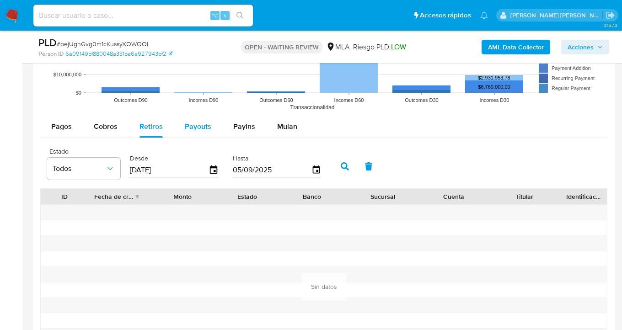
click at [190, 130] on span "Payouts" at bounding box center [198, 126] width 27 height 11
select select "10"
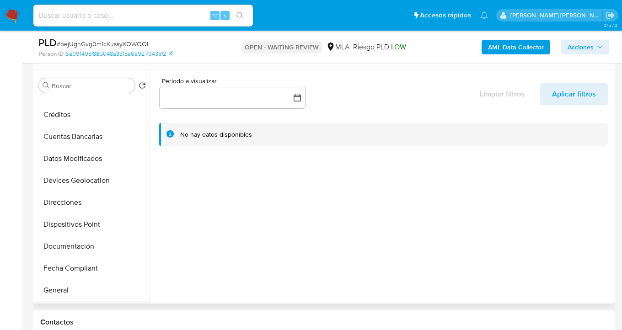
scroll to position [179, 0]
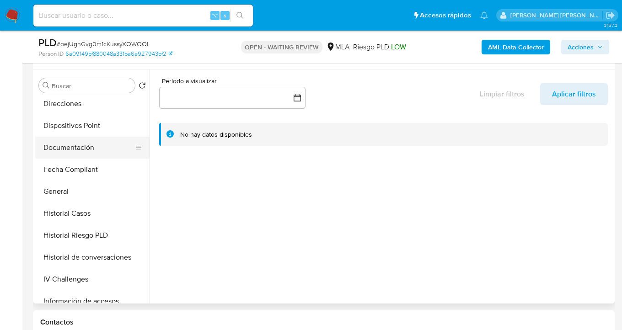
click at [86, 143] on button "Documentación" at bounding box center [88, 148] width 107 height 22
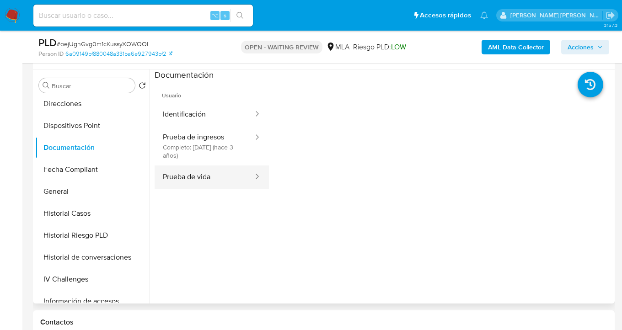
drag, startPoint x: 200, startPoint y: 178, endPoint x: 219, endPoint y: 178, distance: 18.3
click at [200, 178] on button "Prueba de vida" at bounding box center [205, 177] width 100 height 23
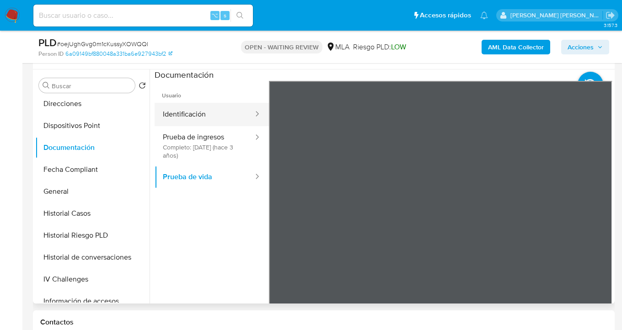
click at [204, 107] on button "Identificación" at bounding box center [205, 114] width 100 height 23
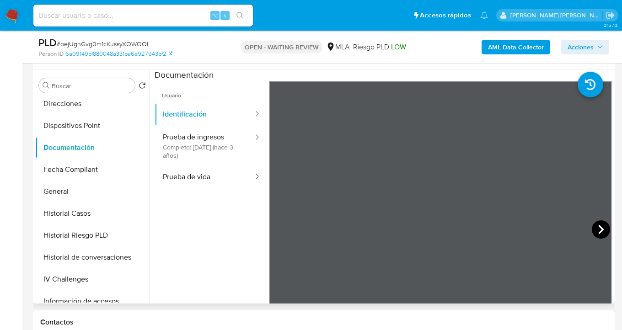
click at [592, 233] on icon at bounding box center [601, 230] width 18 height 18
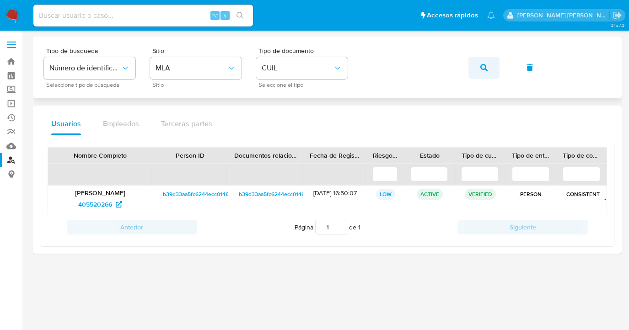
click at [481, 69] on icon "button" at bounding box center [484, 67] width 7 height 7
click at [81, 203] on span "165179503" at bounding box center [95, 204] width 30 height 15
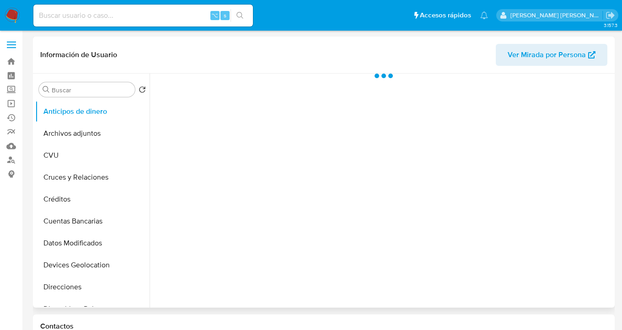
scroll to position [129, 0]
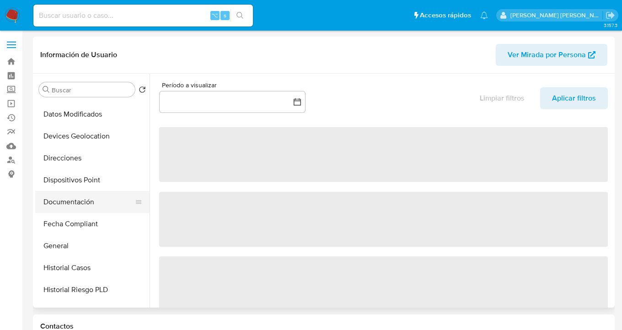
click at [91, 198] on button "Documentación" at bounding box center [88, 202] width 107 height 22
select select "10"
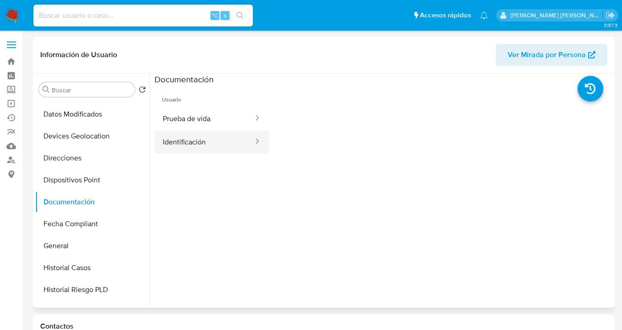
click at [205, 146] on button "Identificación" at bounding box center [205, 141] width 100 height 23
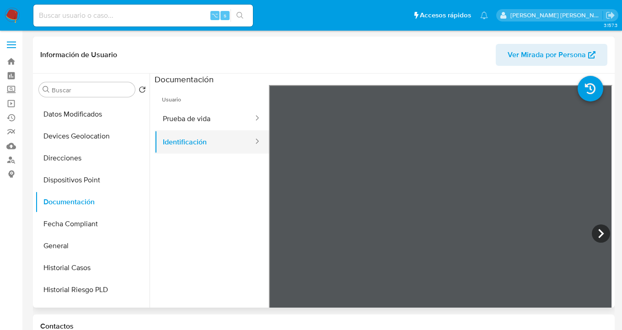
drag, startPoint x: 184, startPoint y: 117, endPoint x: 247, endPoint y: 135, distance: 64.9
click at [184, 117] on button "Prueba de vida" at bounding box center [205, 118] width 100 height 23
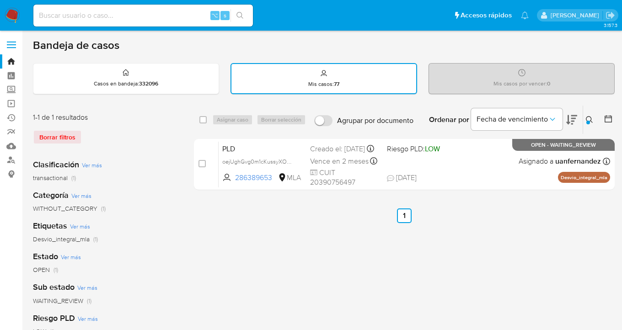
click at [500, 224] on div "select-all-cases-checkbox Asignar caso Borrar selección Agrupar por documento O…" at bounding box center [404, 306] width 421 height 402
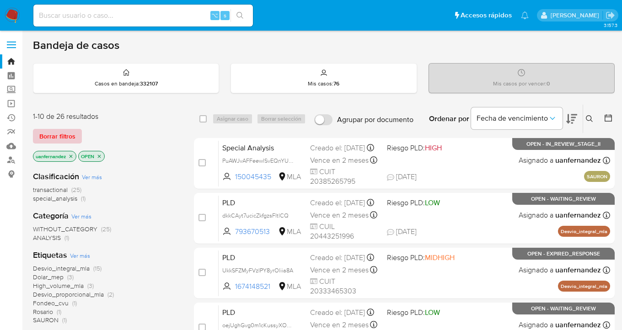
click at [67, 130] on span "Borrar filtros" at bounding box center [57, 136] width 36 height 13
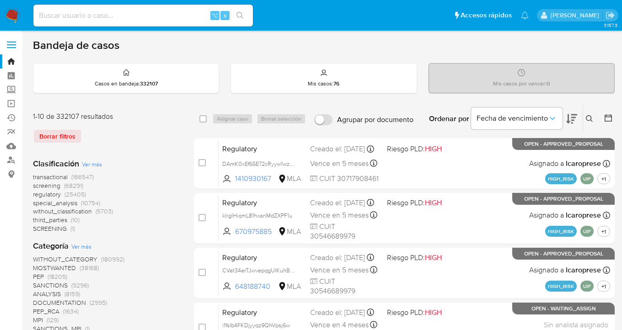
click at [590, 119] on icon at bounding box center [589, 118] width 7 height 7
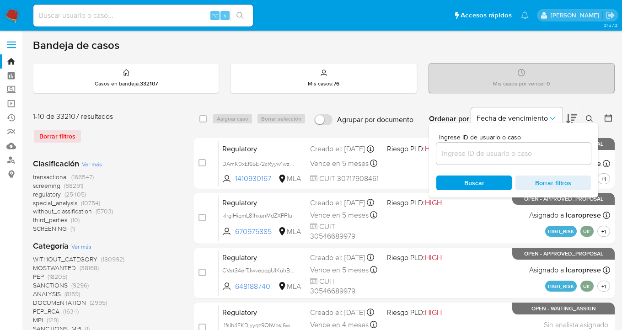
click at [465, 148] on input at bounding box center [514, 154] width 155 height 12
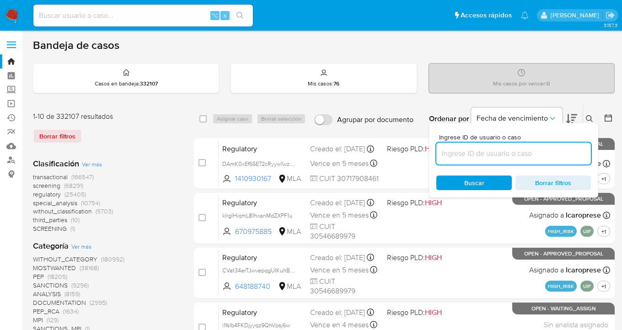
click at [60, 135] on div "Borrar filtros" at bounding box center [106, 136] width 146 height 15
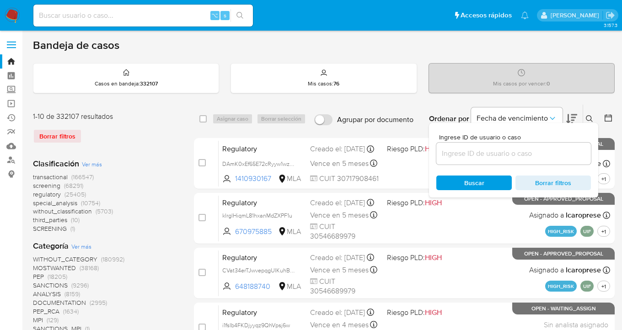
click at [60, 135] on div "Borrar filtros" at bounding box center [106, 136] width 146 height 15
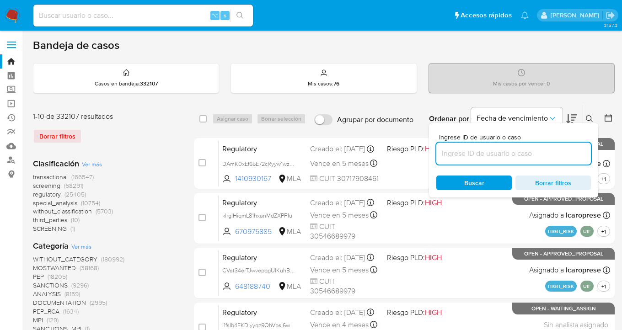
click at [523, 150] on input at bounding box center [514, 154] width 155 height 12
paste input "401126581"
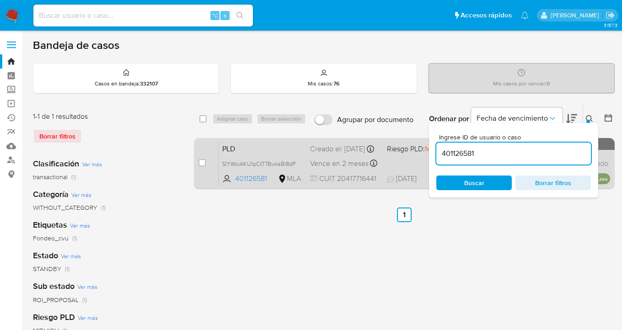
drag, startPoint x: 589, startPoint y: 118, endPoint x: 472, endPoint y: 161, distance: 124.8
click at [589, 118] on icon at bounding box center [589, 118] width 7 height 7
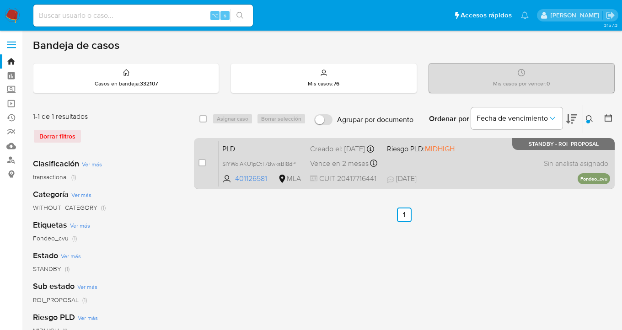
click at [495, 167] on div "PLD SIYWoiAKU1pCtT7BwksBl8dP 401126581 MLA Riesgo PLD: MIDHIGH Creado el: 12/08…" at bounding box center [415, 164] width 392 height 46
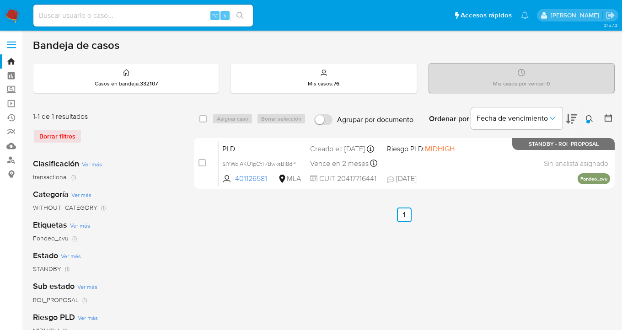
click at [588, 119] on icon at bounding box center [589, 118] width 7 height 7
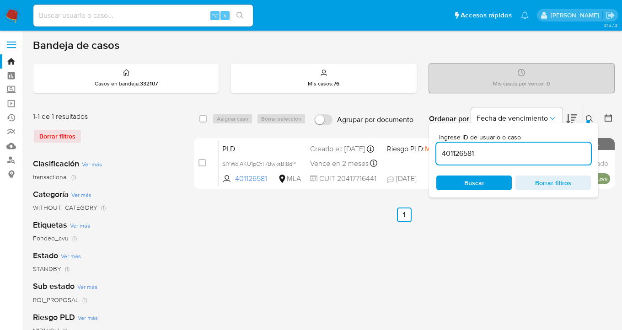
drag, startPoint x: 504, startPoint y: 154, endPoint x: 452, endPoint y: 149, distance: 52.4
click at [441, 154] on input "401126581" at bounding box center [514, 154] width 155 height 12
click at [589, 118] on icon at bounding box center [589, 118] width 7 height 7
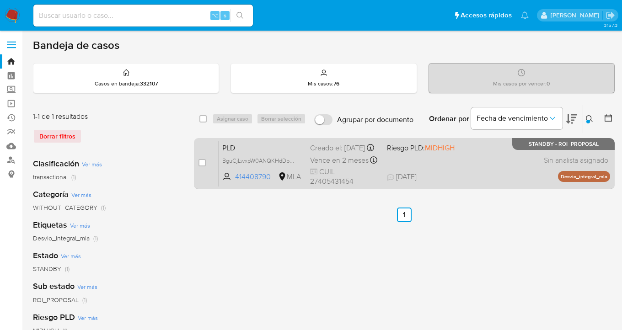
click at [515, 173] on div "PLD BguCjLwxpW0ANQKHdDbjxiLC 414408790 MLA Riesgo PLD: MIDHIGH Creado el: 12/08…" at bounding box center [415, 164] width 392 height 46
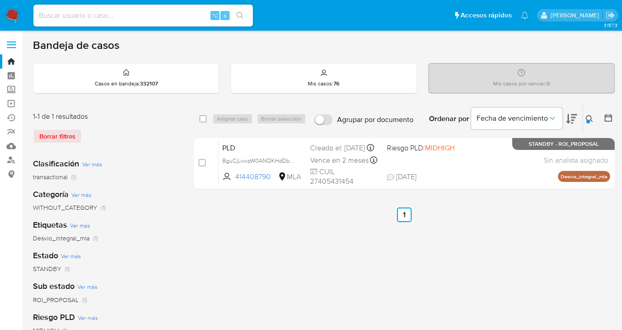
drag, startPoint x: 587, startPoint y: 116, endPoint x: 578, endPoint y: 123, distance: 11.7
click at [588, 116] on icon at bounding box center [589, 118] width 7 height 7
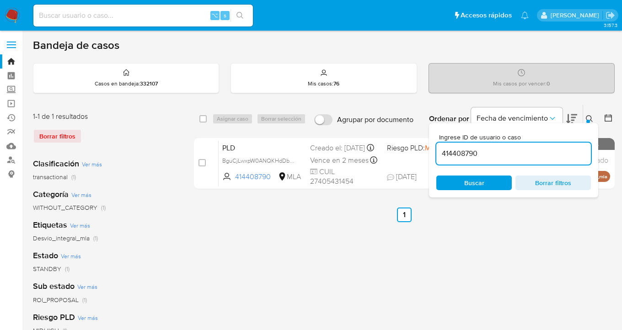
drag, startPoint x: 502, startPoint y: 151, endPoint x: 433, endPoint y: 144, distance: 69.4
click at [432, 144] on div "Ingrese ID de usuario o caso 414408790 Buscar Borrar filtros" at bounding box center [513, 160] width 169 height 75
type input "67603528"
click at [589, 118] on icon at bounding box center [589, 118] width 7 height 7
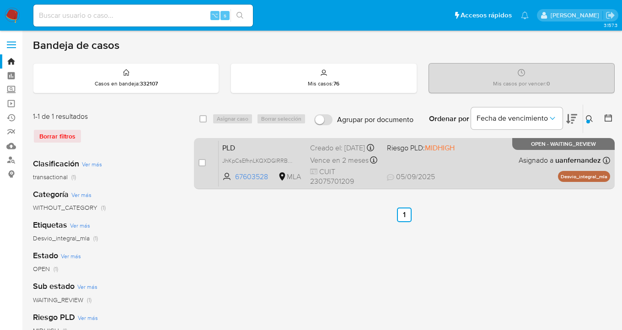
click at [500, 156] on div "PLD JhKpCsEfhnLKQXDGlRRBRas8 67603528 MLA Riesgo PLD: MIDHIGH Creado el: 12/08/…" at bounding box center [415, 164] width 392 height 46
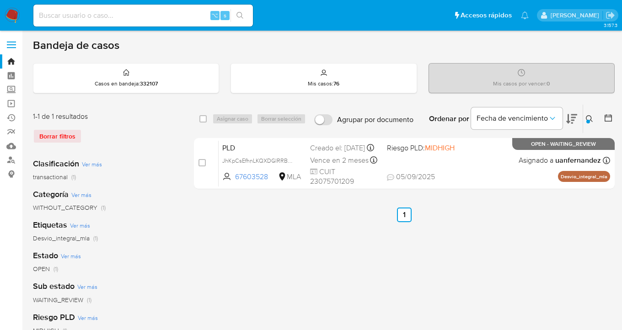
drag, startPoint x: 201, startPoint y: 119, endPoint x: 210, endPoint y: 119, distance: 9.2
click at [201, 119] on input "checkbox" at bounding box center [203, 118] width 7 height 7
checkbox input "true"
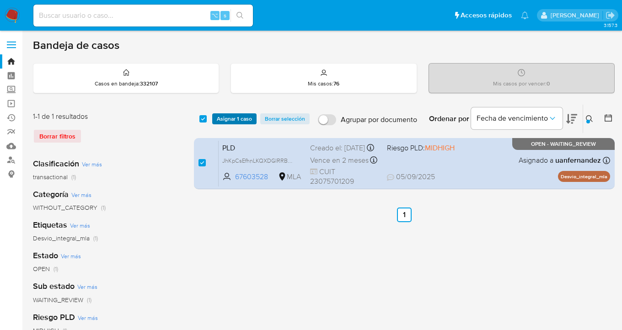
click at [225, 119] on span "Asignar 1 caso" at bounding box center [234, 118] width 35 height 9
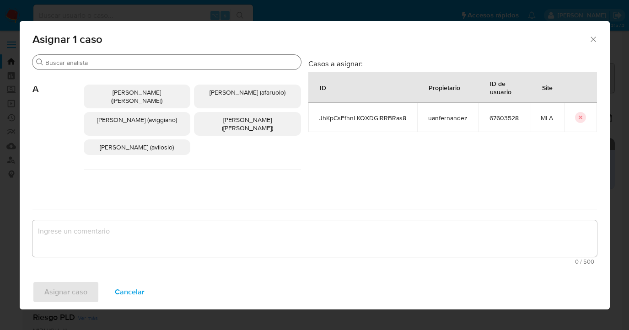
click at [173, 64] on input "Buscar" at bounding box center [171, 63] width 252 height 8
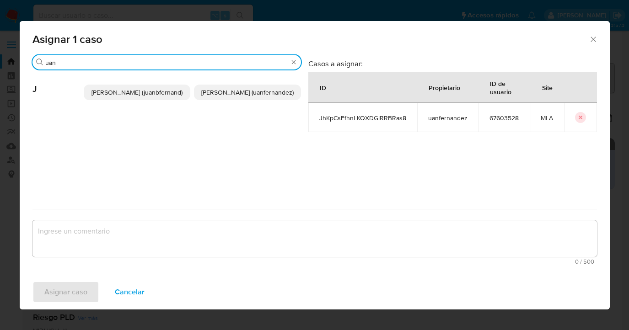
type input "uan"
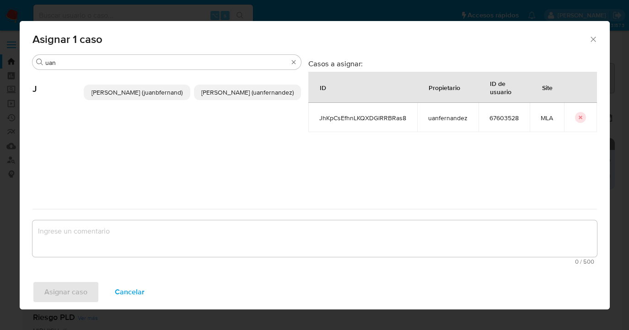
click at [244, 97] on span "Juan Pablo Fernandez (uanfernandez)" at bounding box center [247, 92] width 92 height 9
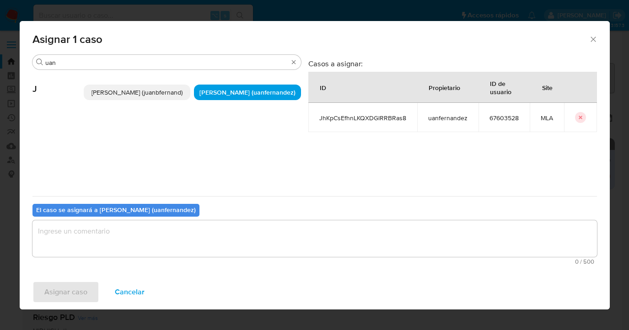
click at [194, 245] on textarea "assign-modal" at bounding box center [314, 239] width 565 height 37
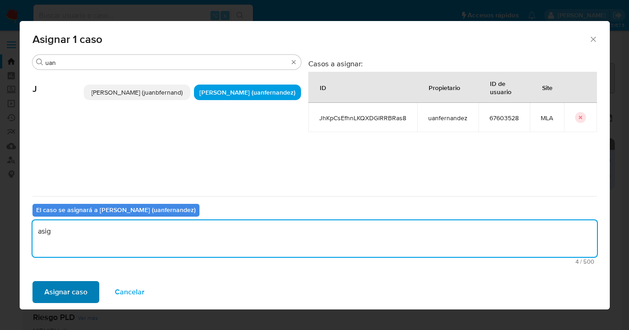
type textarea "asig"
click at [82, 290] on span "Asignar caso" at bounding box center [65, 292] width 43 height 20
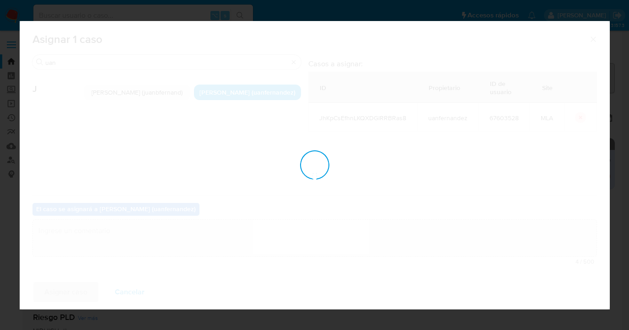
checkbox input "false"
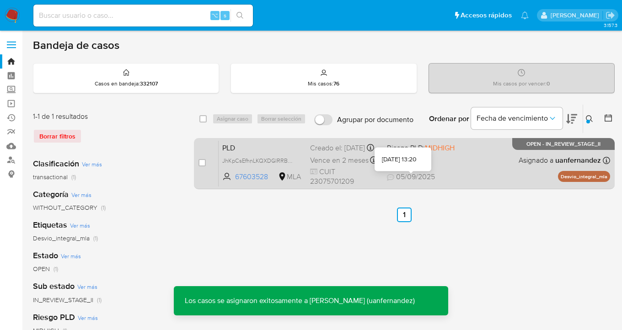
click at [459, 175] on div "PLD JhKpCsEfhnLKQXDGlRRBRas8 67603528 MLA Riesgo PLD: MIDHIGH Creado el: 12/08/…" at bounding box center [415, 164] width 392 height 46
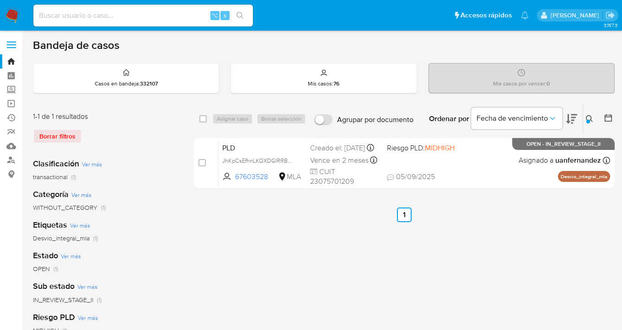
click at [588, 117] on icon at bounding box center [589, 118] width 7 height 7
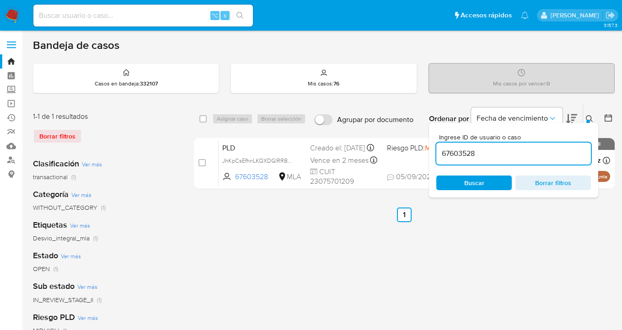
drag, startPoint x: 484, startPoint y: 152, endPoint x: 445, endPoint y: 149, distance: 39.0
click at [435, 151] on div "Ingrese ID de usuario o caso 67603528 Buscar Borrar filtros" at bounding box center [513, 160] width 169 height 75
click at [588, 117] on icon at bounding box center [589, 118] width 7 height 7
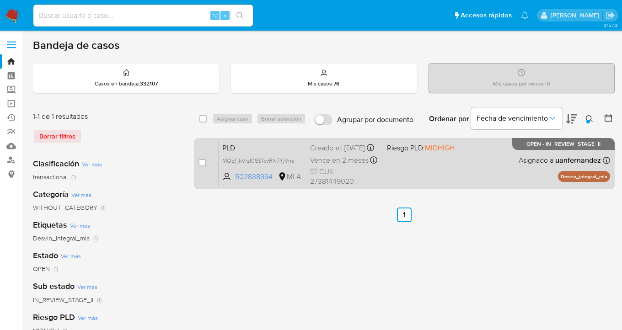
click at [481, 165] on div "PLD MOqTjkVrzI0SSTcvRN7YjVns 502838994 MLA Riesgo PLD: MIDHIGH Creado el: 12/08…" at bounding box center [415, 164] width 392 height 46
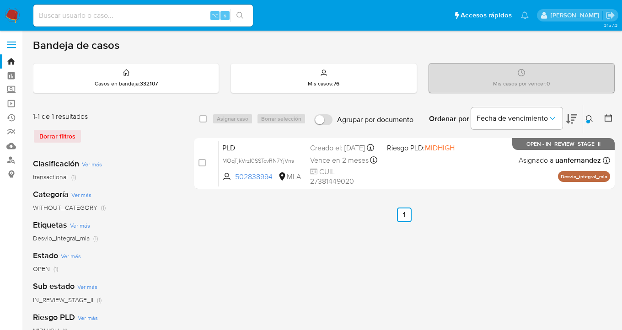
click at [586, 119] on icon at bounding box center [589, 118] width 7 height 7
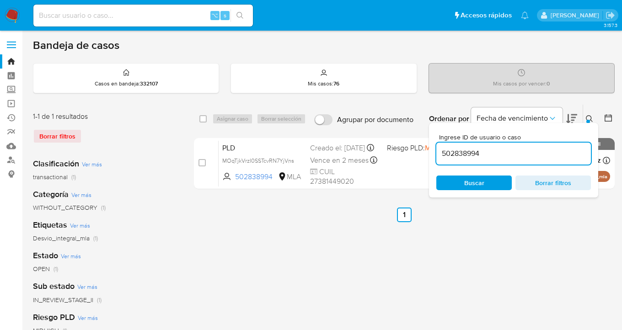
drag, startPoint x: 515, startPoint y: 150, endPoint x: 443, endPoint y: 146, distance: 72.0
click at [430, 149] on div "Ingrese ID de usuario o caso 502838994 Buscar Borrar filtros" at bounding box center [513, 160] width 169 height 75
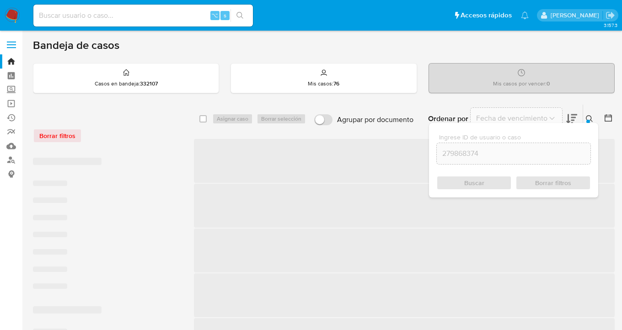
click at [591, 118] on icon at bounding box center [589, 118] width 7 height 7
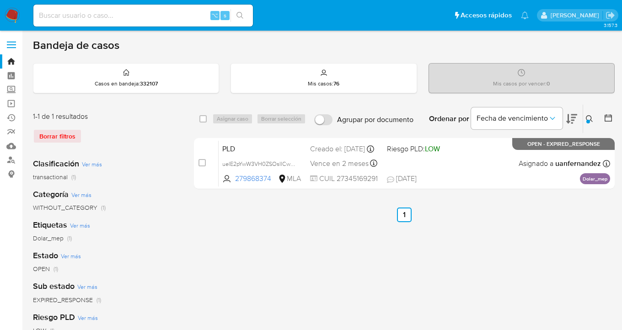
click at [590, 118] on icon at bounding box center [589, 118] width 7 height 7
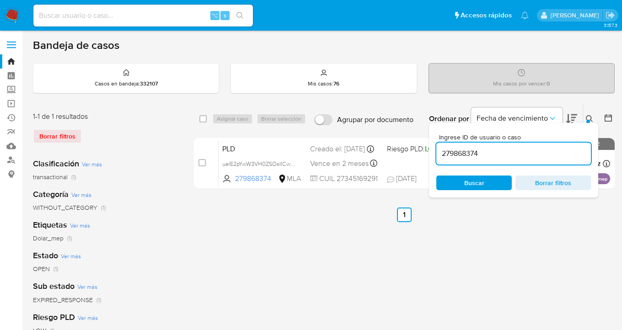
click at [470, 243] on div "select-all-cases-checkbox Asignar caso Borrar selección Agrupar por documento O…" at bounding box center [404, 305] width 421 height 402
drag, startPoint x: 592, startPoint y: 116, endPoint x: 588, endPoint y: 112, distance: 6.2
click at [592, 116] on icon at bounding box center [589, 118] width 7 height 7
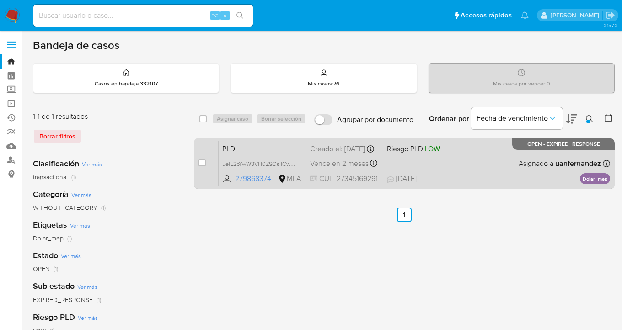
click at [490, 162] on div "PLD uelE2pYwW3VH0ZSOsIICwzLh 279868374 MLA Riesgo PLD: LOW Creado el: 12/08/202…" at bounding box center [415, 164] width 392 height 46
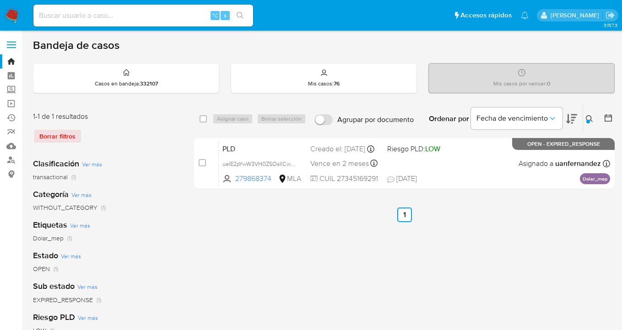
click at [589, 120] on div at bounding box center [588, 122] width 4 height 4
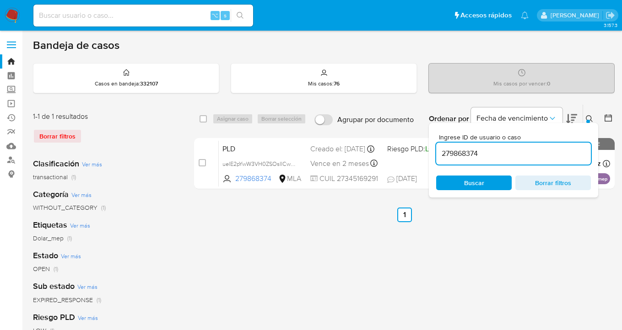
drag, startPoint x: 493, startPoint y: 149, endPoint x: 444, endPoint y: 147, distance: 49.0
click at [431, 149] on div "Ingrese ID de usuario o caso 279868374 Buscar Borrar filtros" at bounding box center [513, 160] width 169 height 75
click at [589, 118] on icon at bounding box center [589, 118] width 7 height 7
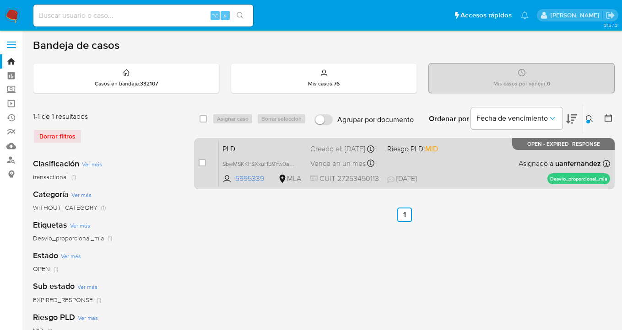
click at [488, 168] on div "PLD SbwMSKKFSXxuHB9Yw0ar1vrB 5995339 MLA Riesgo PLD: MID Creado el: 12/08/2025 …" at bounding box center [414, 164] width 391 height 46
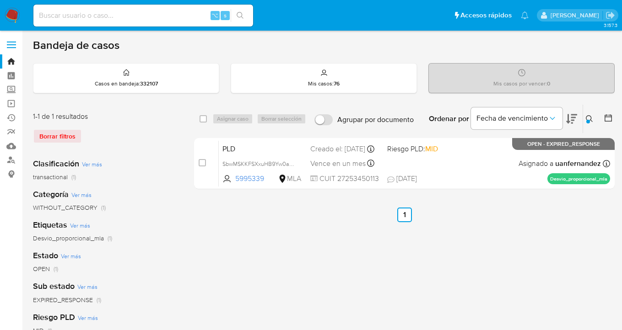
click at [591, 117] on icon at bounding box center [589, 118] width 7 height 7
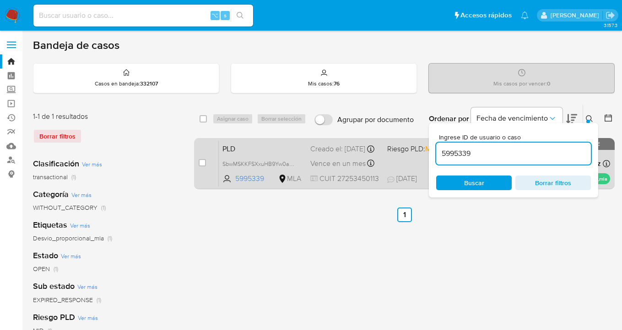
drag, startPoint x: 489, startPoint y: 151, endPoint x: 421, endPoint y: 153, distance: 68.2
click at [421, 153] on div "select-all-cases-checkbox Asignar caso Borrar selección Agrupar por documento O…" at bounding box center [404, 148] width 421 height 89
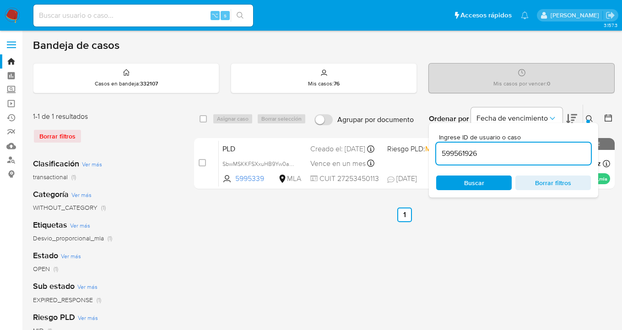
type input "599561926"
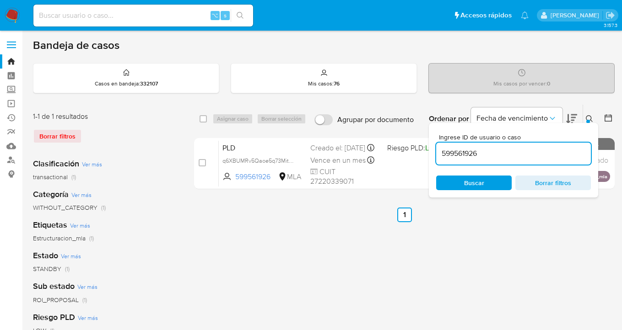
click at [589, 117] on icon at bounding box center [589, 118] width 7 height 7
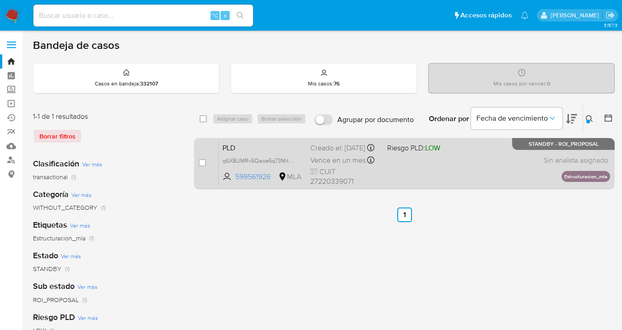
click at [423, 173] on div "PLD q6XBUMRv5Qaoe5q73MitclcV 599561926 MLA Riesgo PLD: LOW Creado el: 12/07/202…" at bounding box center [414, 164] width 391 height 46
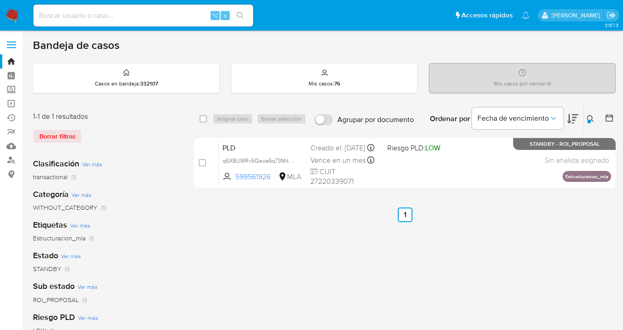
click at [591, 119] on icon at bounding box center [590, 118] width 7 height 7
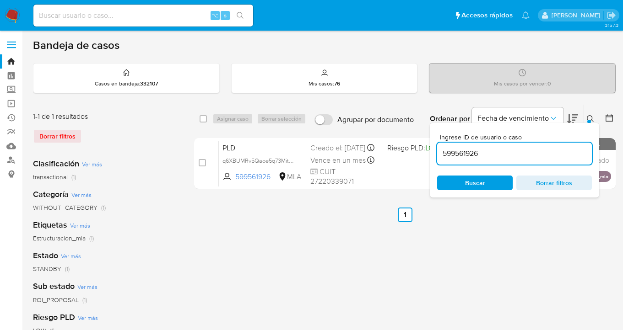
click at [507, 156] on input "599561926" at bounding box center [514, 154] width 155 height 12
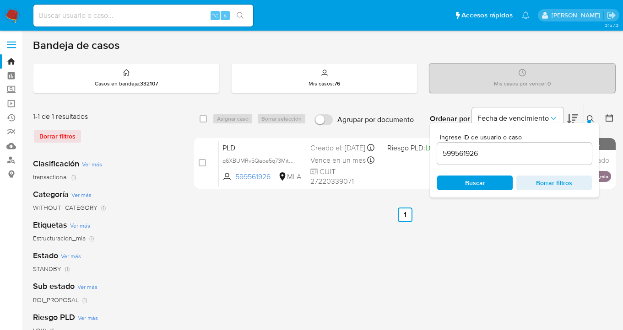
click at [587, 118] on icon at bounding box center [590, 118] width 7 height 7
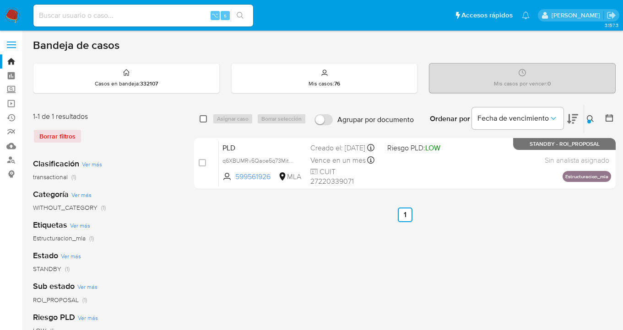
click at [205, 116] on input "checkbox" at bounding box center [203, 118] width 7 height 7
checkbox input "true"
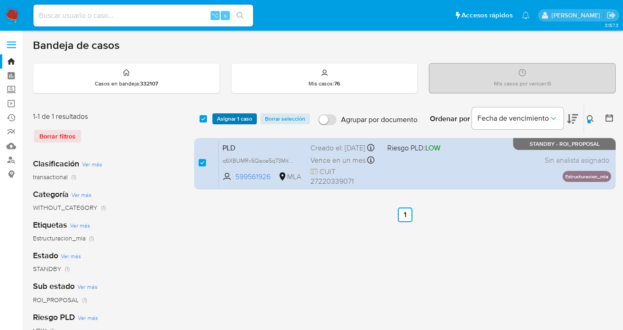
click at [232, 120] on span "Asignar 1 caso" at bounding box center [234, 118] width 35 height 9
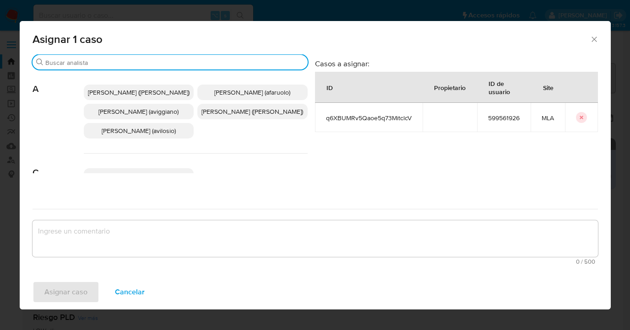
click at [167, 62] on input "Buscar" at bounding box center [174, 63] width 259 height 8
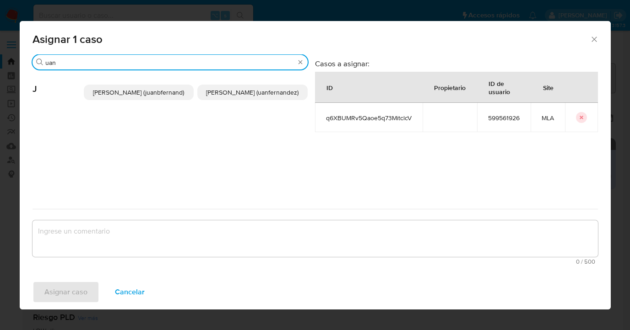
type input "uan"
click at [243, 95] on span "Juan Pablo Fernandez (uanfernandez)" at bounding box center [252, 92] width 92 height 9
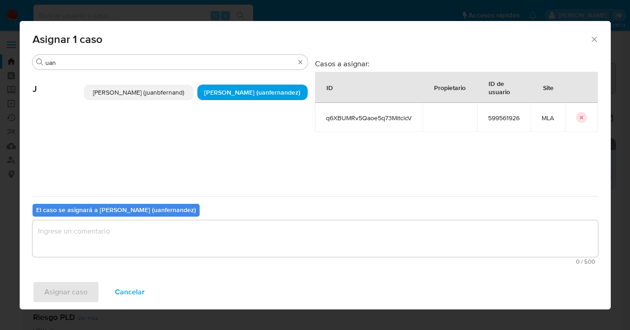
click at [231, 238] on textarea "assign-modal" at bounding box center [314, 239] width 565 height 37
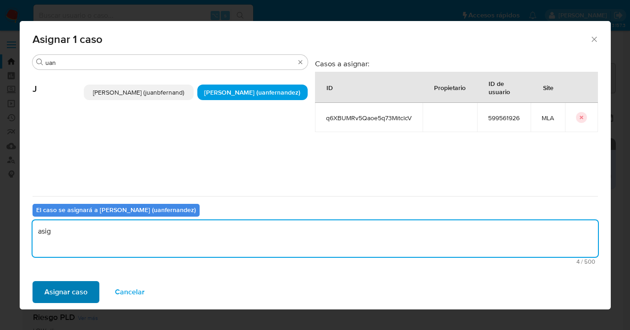
type textarea "asig"
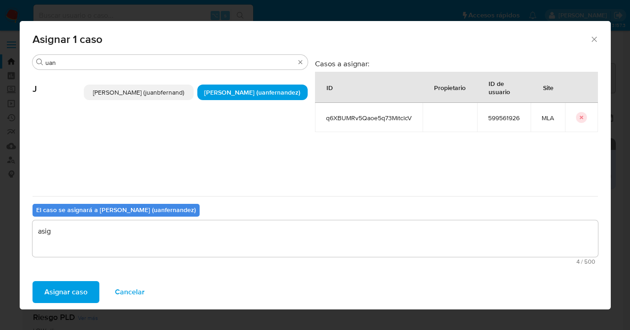
click at [75, 295] on span "Asignar caso" at bounding box center [65, 292] width 43 height 20
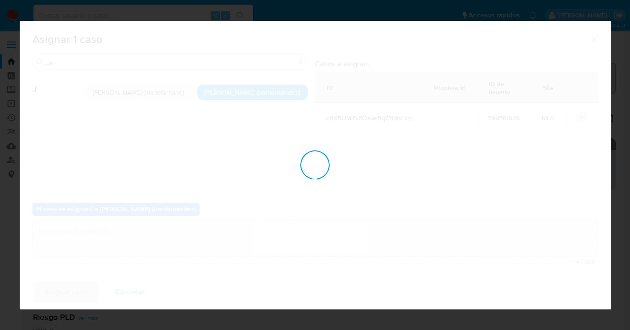
checkbox input "false"
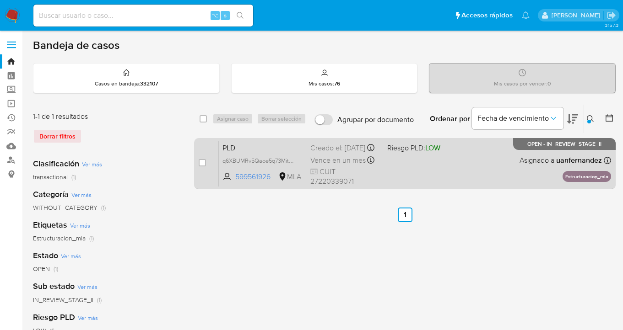
click at [486, 172] on div "PLD q6XBUMRv5Qaoe5q73MitclcV 599561926 MLA Riesgo PLD: LOW Creado el: 12/07/202…" at bounding box center [415, 164] width 392 height 46
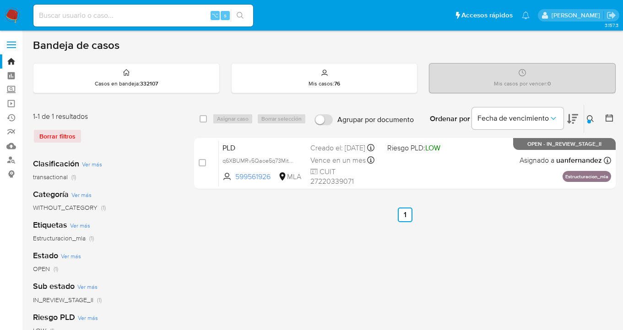
drag, startPoint x: 592, startPoint y: 116, endPoint x: 575, endPoint y: 127, distance: 19.8
click at [592, 116] on icon at bounding box center [590, 118] width 7 height 7
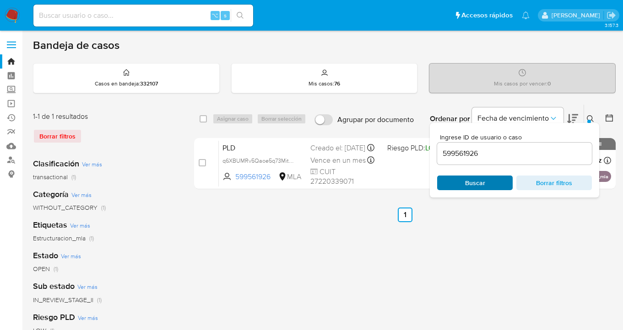
click at [483, 188] on span "Buscar" at bounding box center [475, 183] width 20 height 15
click at [589, 118] on icon at bounding box center [590, 118] width 7 height 7
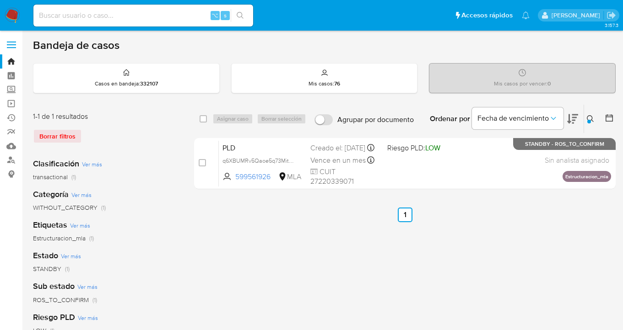
click at [590, 118] on icon at bounding box center [590, 118] width 7 height 7
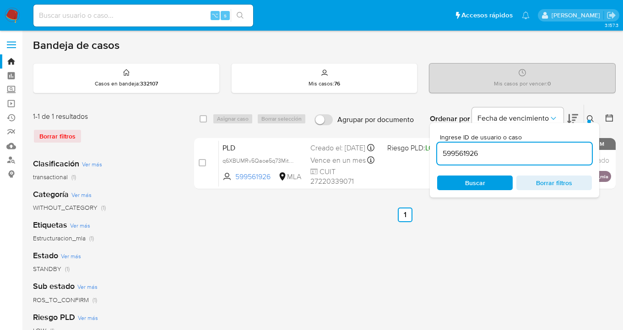
drag, startPoint x: 506, startPoint y: 157, endPoint x: 433, endPoint y: 151, distance: 73.0
click at [433, 151] on div "Ingrese ID de usuario o caso 599561926 Buscar Borrar filtros" at bounding box center [514, 160] width 169 height 75
type input "768043545"
click at [590, 119] on icon at bounding box center [590, 118] width 7 height 7
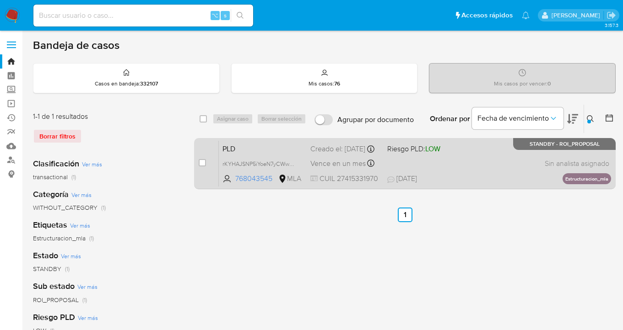
click at [494, 160] on div "PLD rKYHAJSNP5iYoeN7yCWwoaPo 768043545 MLA Riesgo PLD: LOW Creado el: 12/07/202…" at bounding box center [415, 164] width 392 height 46
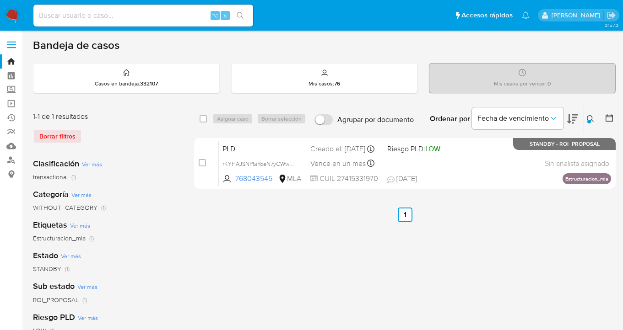
click at [202, 118] on input "checkbox" at bounding box center [203, 118] width 7 height 7
checkbox input "true"
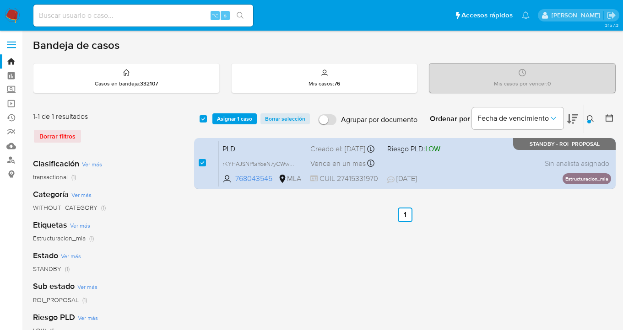
click at [227, 124] on div "select-all-cases-checkbox Asignar 1 caso Borrar selección Agrupar por documento…" at bounding box center [405, 119] width 422 height 28
click at [233, 123] on span "Asignar 1 caso" at bounding box center [234, 118] width 35 height 9
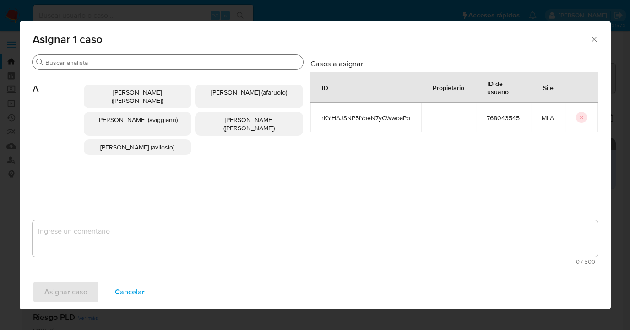
click at [171, 65] on input "Buscar" at bounding box center [172, 63] width 254 height 8
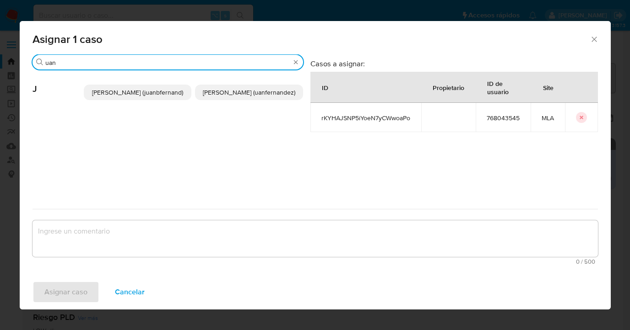
type input "uan"
click at [223, 98] on p "Juan Pablo Fernandez (uanfernandez)" at bounding box center [249, 93] width 108 height 16
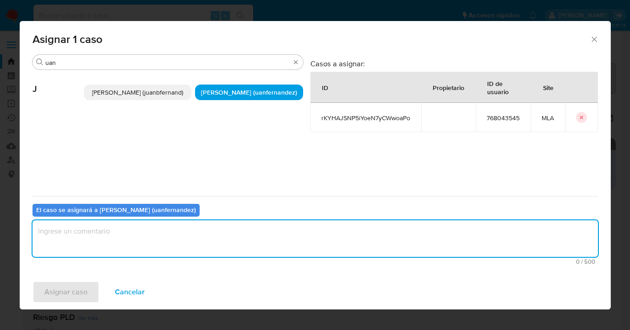
click at [205, 221] on textarea "assign-modal" at bounding box center [314, 239] width 565 height 37
click at [210, 230] on textarea "assign-modal" at bounding box center [314, 239] width 565 height 37
type textarea "asig"
click at [81, 292] on span "Asignar caso" at bounding box center [65, 292] width 43 height 20
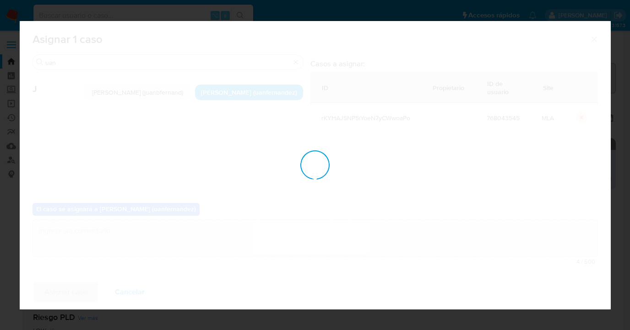
checkbox input "false"
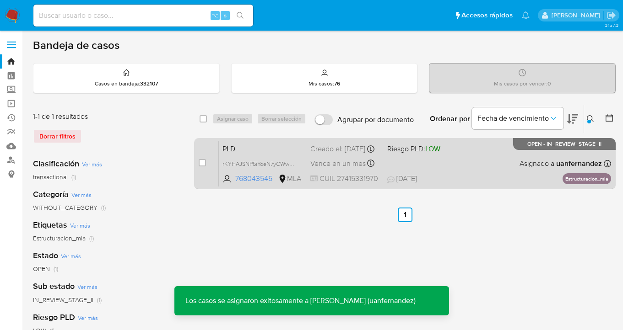
click at [499, 169] on div "PLD rKYHAJSNP5iYoeN7yCWwoaPo 768043545 MLA Riesgo PLD: LOW Creado el: 12/07/202…" at bounding box center [415, 164] width 392 height 46
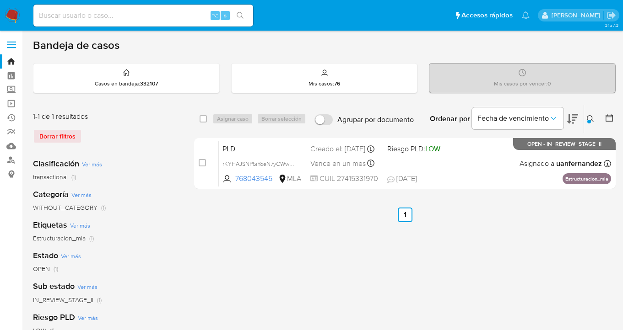
click at [588, 118] on icon at bounding box center [590, 118] width 7 height 7
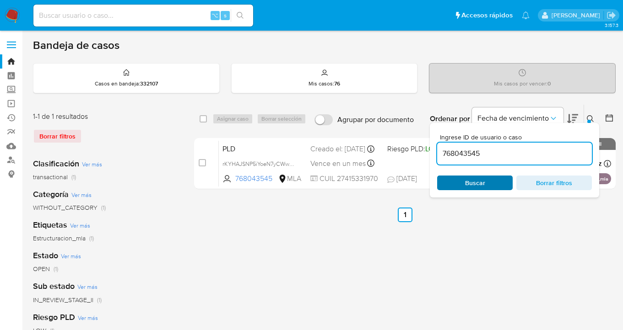
click at [481, 187] on span "Buscar" at bounding box center [475, 183] width 20 height 15
click at [591, 118] on icon at bounding box center [590, 118] width 7 height 7
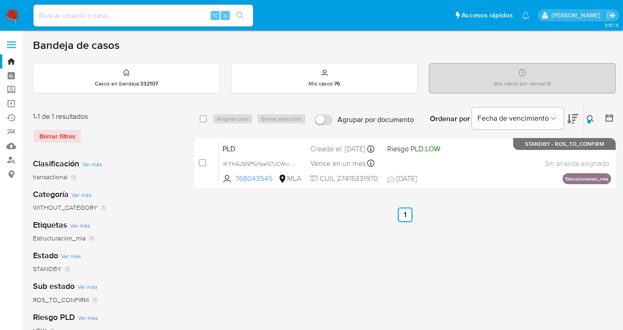
click at [589, 119] on icon at bounding box center [590, 118] width 7 height 7
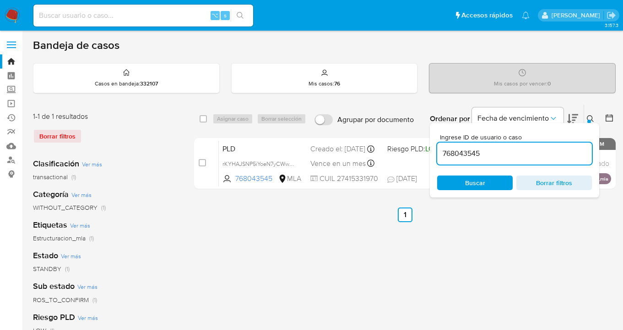
drag, startPoint x: 477, startPoint y: 154, endPoint x: 443, endPoint y: 151, distance: 34.5
click at [443, 151] on input "768043545" at bounding box center [514, 154] width 155 height 12
type input "429320729"
click at [589, 118] on icon at bounding box center [590, 118] width 7 height 7
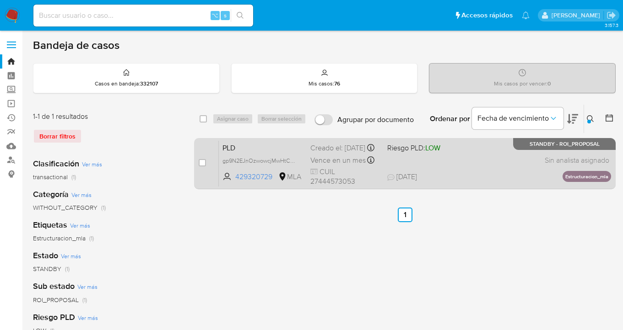
click at [510, 171] on div "PLD gp9N2EJnOzwowcjMwHtCoTN3 429320729 MLA Riesgo PLD: LOW Creado el: 12/07/202…" at bounding box center [415, 164] width 392 height 46
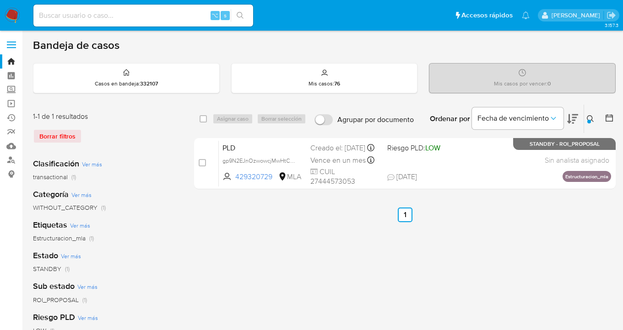
drag, startPoint x: 201, startPoint y: 119, endPoint x: 234, endPoint y: 118, distance: 33.0
click at [201, 119] on input "checkbox" at bounding box center [203, 118] width 7 height 7
checkbox input "true"
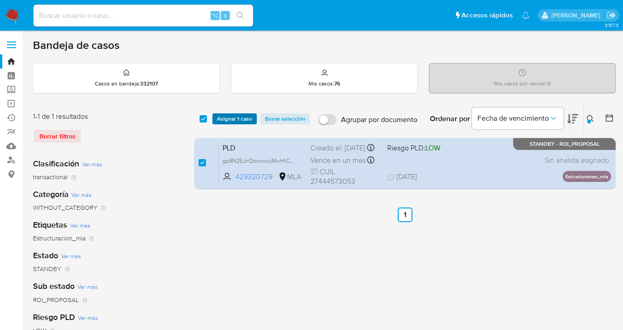
click at [234, 118] on span "Asignar 1 caso" at bounding box center [234, 118] width 35 height 9
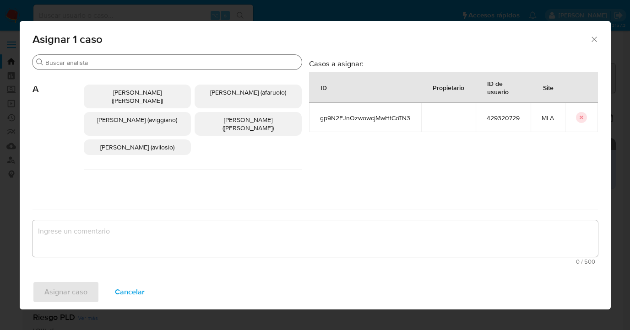
click at [163, 64] on input "Buscar" at bounding box center [171, 63] width 253 height 8
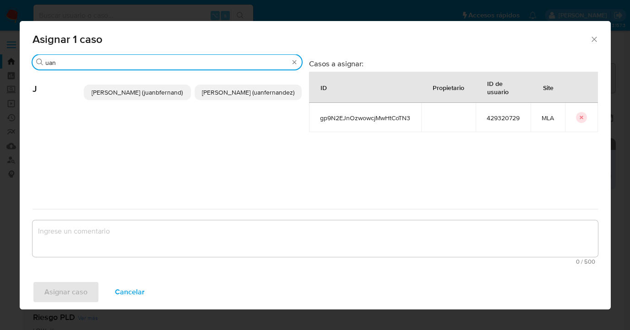
type input "uan"
click at [225, 90] on span "Juan Pablo Fernandez (uanfernandez)" at bounding box center [248, 92] width 92 height 9
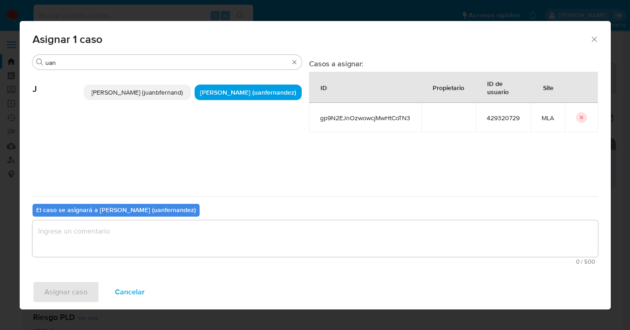
click at [208, 240] on textarea "assign-modal" at bounding box center [314, 239] width 565 height 37
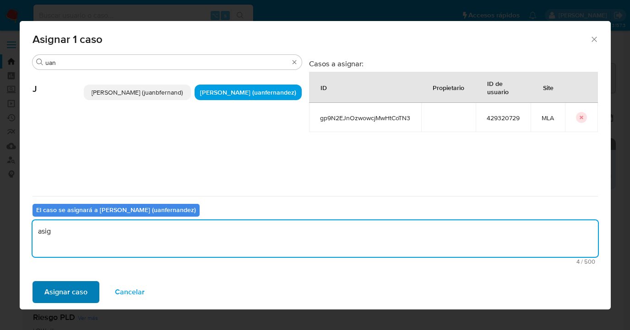
type textarea "asig"
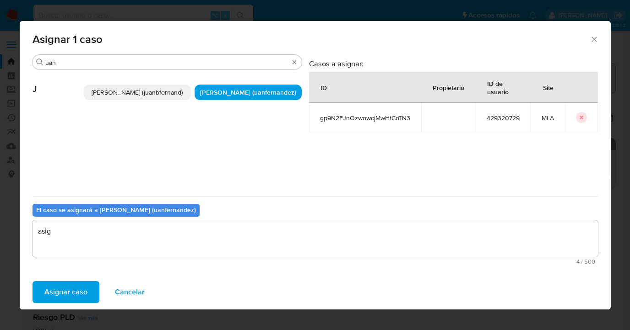
click at [70, 299] on span "Asignar caso" at bounding box center [65, 292] width 43 height 20
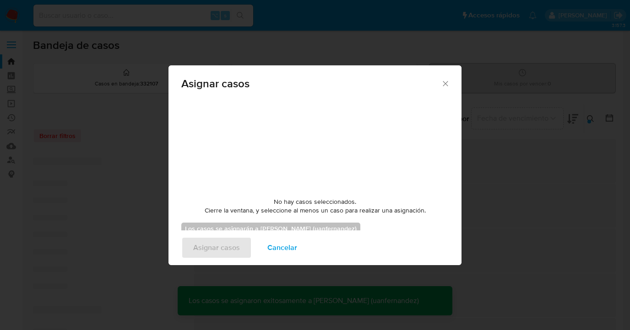
checkbox input "false"
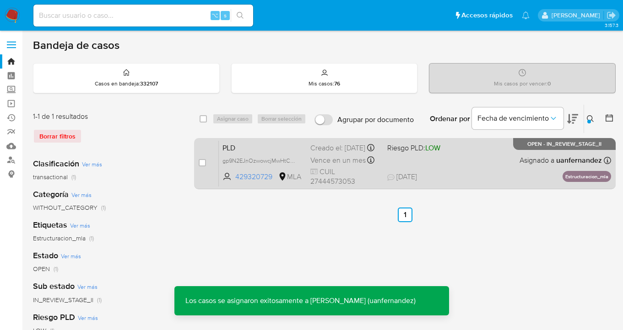
click at [493, 173] on div "PLD gp9N2EJnOzwowcjMwHtCoTN3 429320729 MLA Riesgo PLD: LOW Creado el: 12/07/202…" at bounding box center [415, 164] width 392 height 46
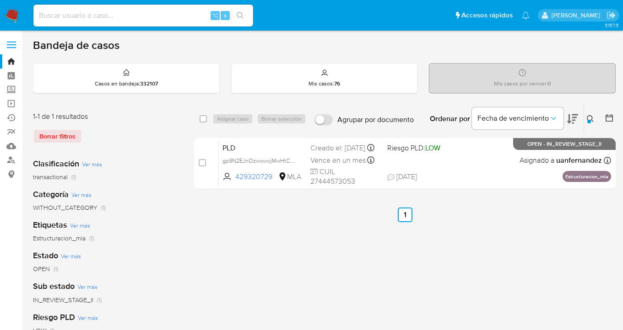
click at [589, 122] on div at bounding box center [589, 122] width 4 height 4
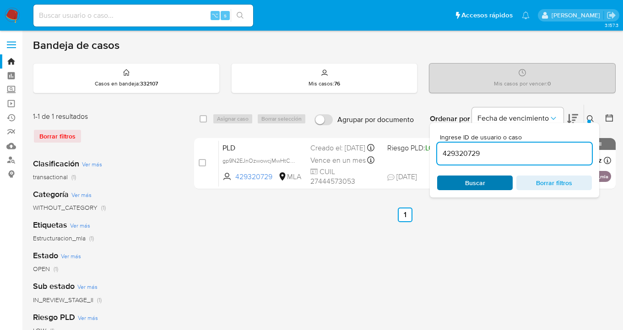
click at [484, 189] on div "Ingrese ID de usuario o caso 429320729 Buscar Borrar filtros" at bounding box center [514, 160] width 169 height 75
click at [477, 190] on div "Ingrese ID de usuario o caso 429320729 Buscar Borrar filtros" at bounding box center [514, 160] width 169 height 75
click at [494, 181] on span "Buscar" at bounding box center [474, 183] width 63 height 13
click at [590, 117] on icon at bounding box center [590, 118] width 7 height 7
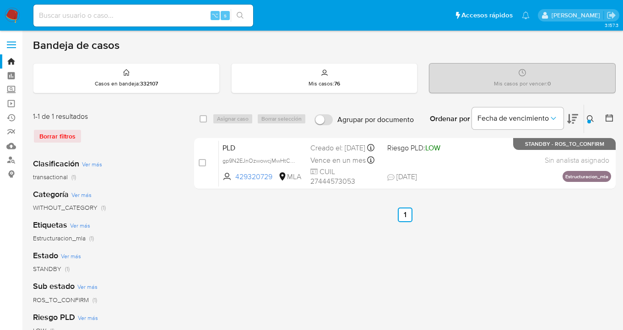
click at [590, 117] on icon at bounding box center [590, 118] width 7 height 7
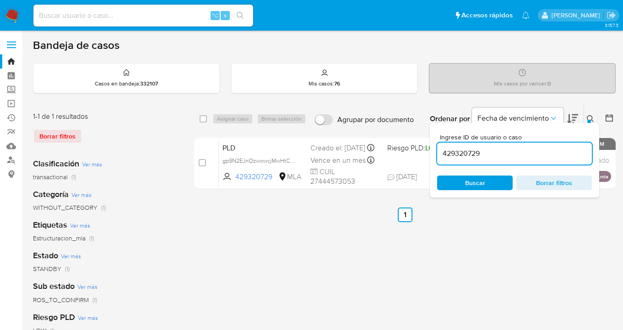
drag, startPoint x: 504, startPoint y: 158, endPoint x: 435, endPoint y: 147, distance: 69.6
click at [434, 147] on div "Ingrese ID de usuario o caso 429320729 Buscar Borrar filtros" at bounding box center [514, 160] width 169 height 75
type input "1376368162"
click at [590, 118] on icon at bounding box center [590, 118] width 7 height 7
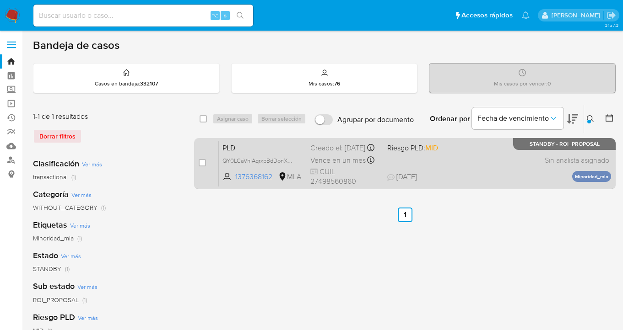
click at [481, 168] on div "PLD QY0LCaVhlAqrxpBdDonXQqGP 1376368162 MLA Riesgo PLD: MID Creado el: 12/07/20…" at bounding box center [415, 164] width 392 height 46
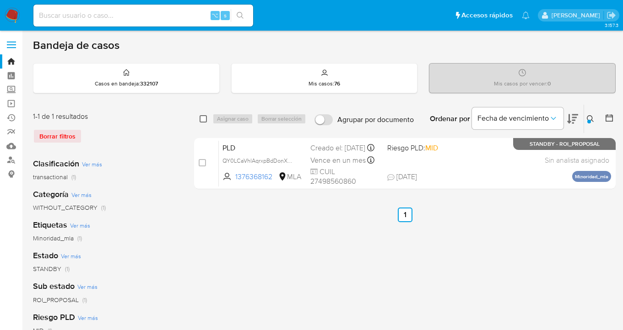
click at [203, 118] on input "checkbox" at bounding box center [203, 118] width 7 height 7
checkbox input "true"
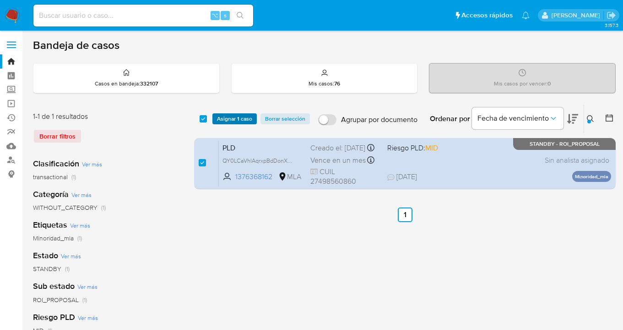
click at [235, 117] on span "Asignar 1 caso" at bounding box center [234, 118] width 35 height 9
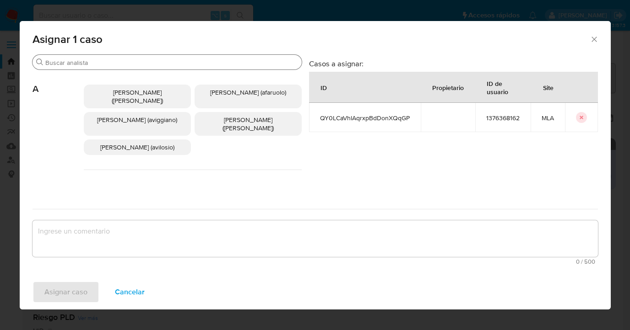
click at [156, 65] on input "Buscar" at bounding box center [171, 63] width 253 height 8
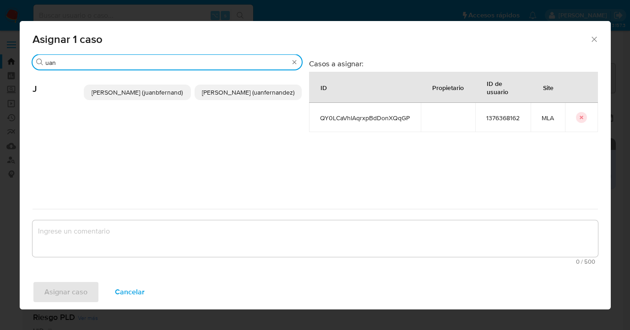
type input "uan"
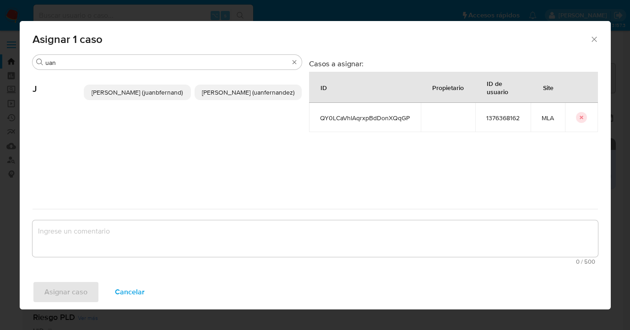
drag, startPoint x: 236, startPoint y: 91, endPoint x: 227, endPoint y: 195, distance: 105.1
click at [236, 93] on span "Juan Pablo Fernandez (uanfernandez)" at bounding box center [248, 92] width 92 height 9
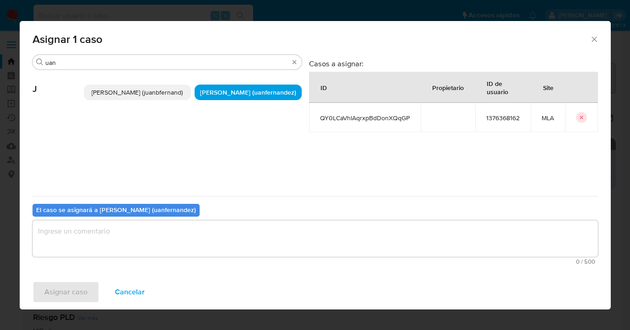
click at [215, 237] on textarea "assign-modal" at bounding box center [314, 239] width 565 height 37
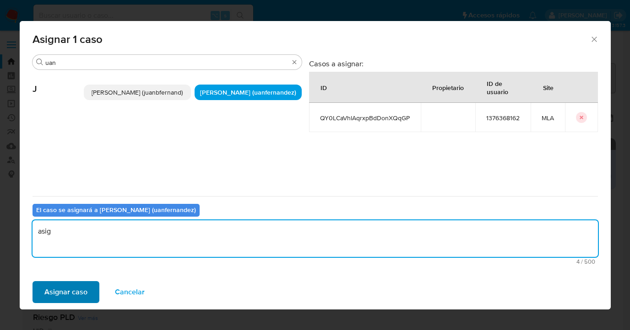
type textarea "asig"
click at [65, 286] on span "Asignar caso" at bounding box center [65, 292] width 43 height 20
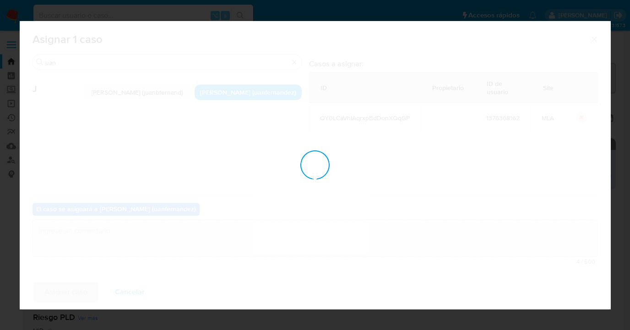
checkbox input "false"
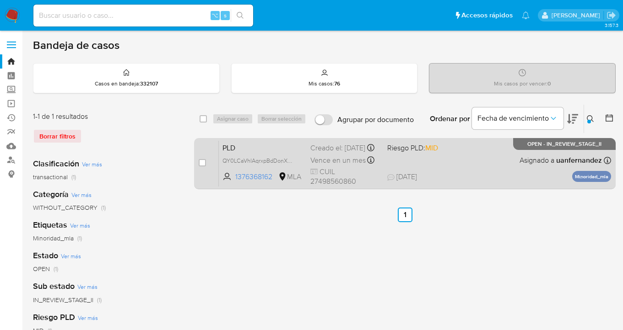
click at [453, 174] on div "PLD QY0LCaVhlAqrxpBdDonXQqGP 1376368162 MLA Riesgo PLD: MID Creado el: 12/07/20…" at bounding box center [415, 164] width 392 height 46
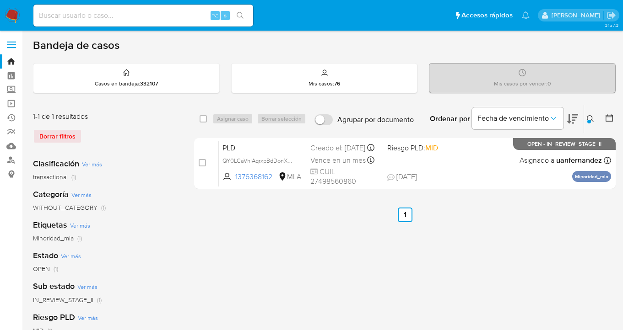
drag, startPoint x: 590, startPoint y: 119, endPoint x: 572, endPoint y: 124, distance: 19.1
click at [587, 119] on icon at bounding box center [590, 118] width 7 height 7
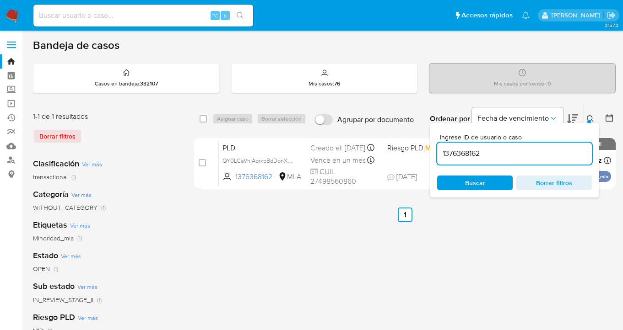
drag, startPoint x: 484, startPoint y: 149, endPoint x: 485, endPoint y: 157, distance: 7.3
click at [483, 158] on input "1376368162" at bounding box center [514, 154] width 155 height 12
type input "1423000841"
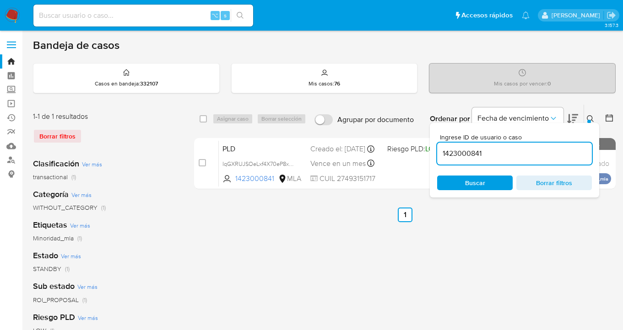
click at [591, 118] on icon at bounding box center [590, 118] width 7 height 7
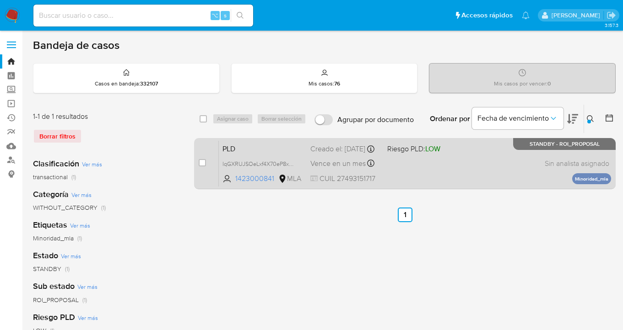
click at [512, 180] on div "PLD IqGXRUJSOeLxf4X70eP8xvNo 1423000841 MLA Riesgo PLD: LOW Creado el: 12/07/20…" at bounding box center [415, 164] width 392 height 46
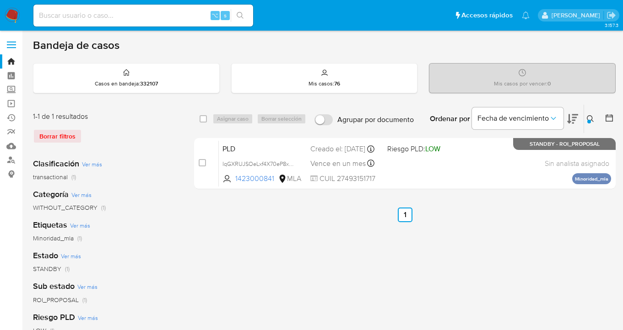
drag, startPoint x: 205, startPoint y: 118, endPoint x: 225, endPoint y: 121, distance: 20.8
click at [205, 118] on input "checkbox" at bounding box center [203, 118] width 7 height 7
checkbox input "true"
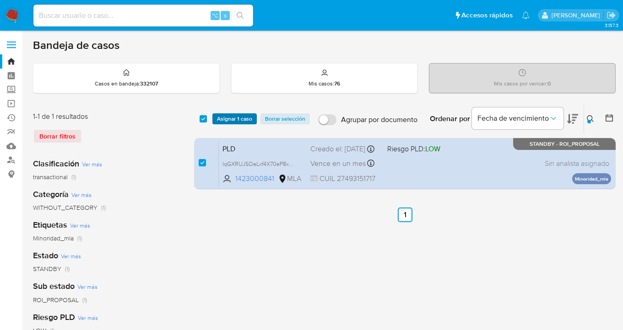
click at [225, 121] on span "Asignar 1 caso" at bounding box center [234, 118] width 35 height 9
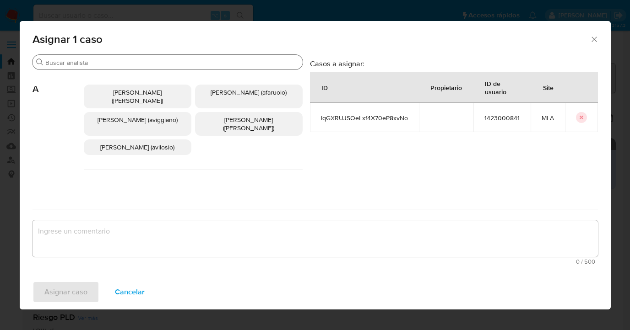
click at [212, 67] on div "Buscar" at bounding box center [167, 62] width 270 height 15
click at [212, 59] on input "Buscar" at bounding box center [172, 63] width 254 height 8
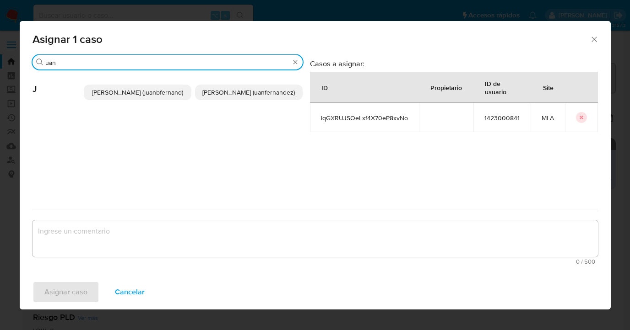
type input "uan"
drag, startPoint x: 251, startPoint y: 96, endPoint x: 248, endPoint y: 133, distance: 37.2
click at [251, 96] on span "Juan Pablo Fernandez (uanfernandez)" at bounding box center [248, 92] width 92 height 9
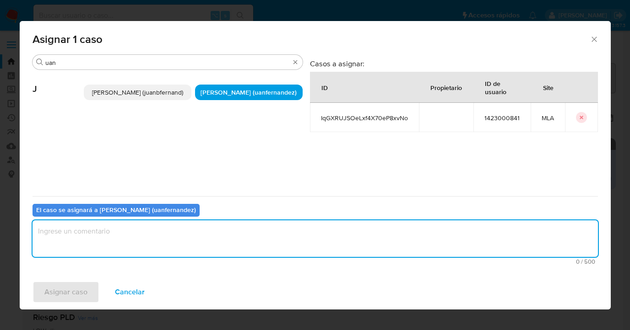
click at [235, 243] on textarea "assign-modal" at bounding box center [314, 239] width 565 height 37
type textarea "asig"
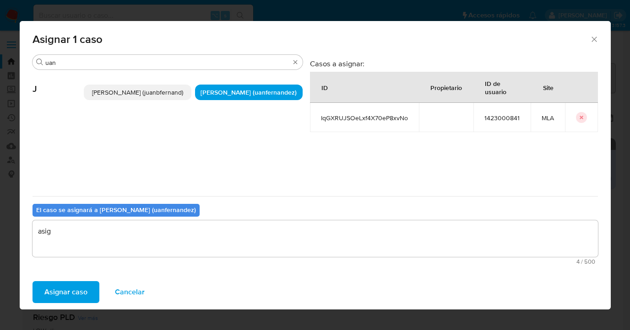
click at [79, 296] on span "Asignar caso" at bounding box center [65, 292] width 43 height 20
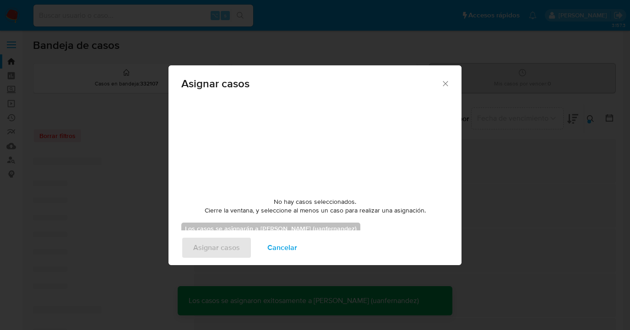
checkbox input "false"
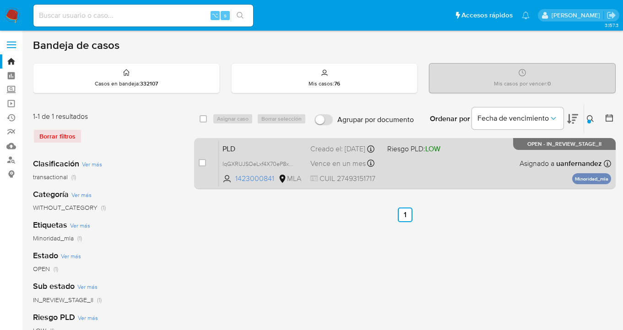
click at [481, 172] on div "PLD IqGXRUJSOeLxf4X70eP8xvNo 1423000841 MLA Riesgo PLD: LOW Creado el: 12/07/20…" at bounding box center [415, 164] width 392 height 46
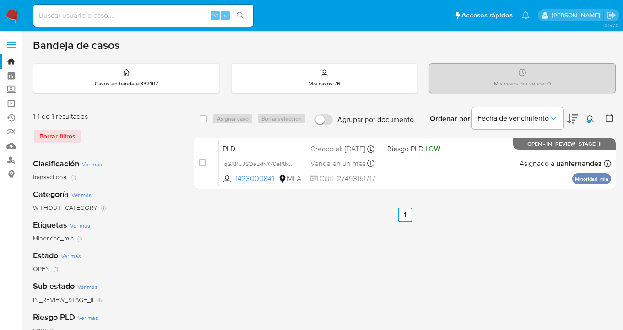
click at [588, 116] on icon at bounding box center [590, 118] width 7 height 7
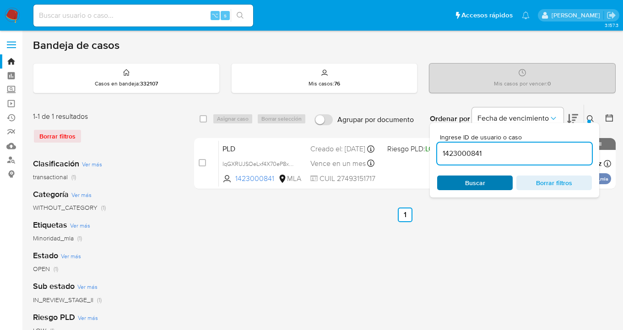
click at [499, 181] on span "Buscar" at bounding box center [474, 183] width 63 height 13
click at [590, 116] on icon at bounding box center [590, 118] width 7 height 7
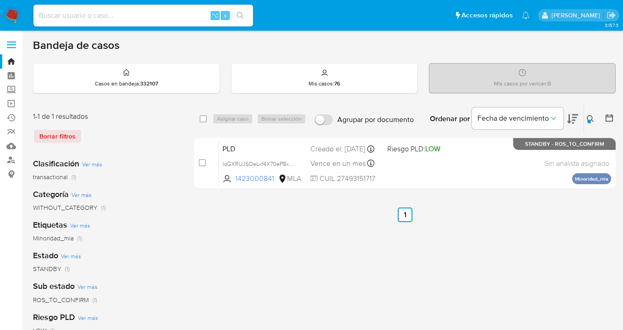
click at [589, 118] on icon at bounding box center [590, 118] width 7 height 7
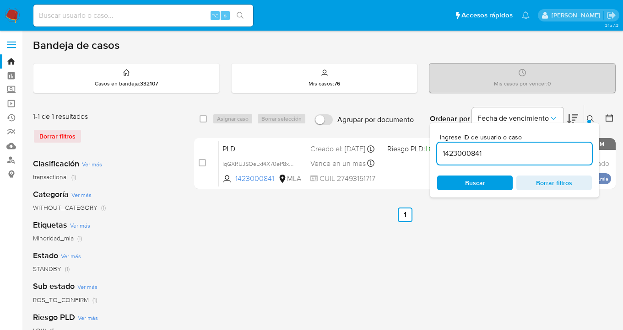
drag, startPoint x: 503, startPoint y: 156, endPoint x: 440, endPoint y: 155, distance: 63.6
click at [440, 155] on input "1423000841" at bounding box center [514, 154] width 155 height 12
type input "1351563913"
click at [589, 118] on icon at bounding box center [590, 118] width 7 height 7
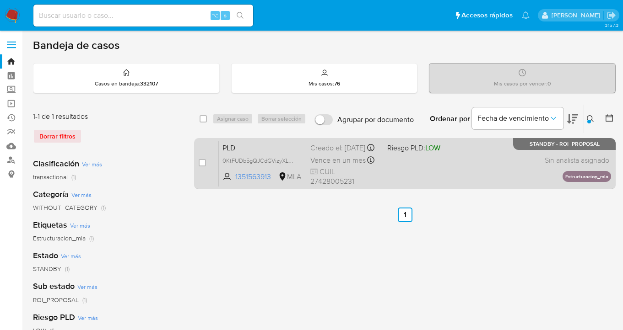
click at [458, 180] on div "PLD 0KtFUDb5gQJCdGVizyXLS7Xf 1351563913 MLA Riesgo PLD: LOW Creado el: 12/07/20…" at bounding box center [415, 164] width 392 height 46
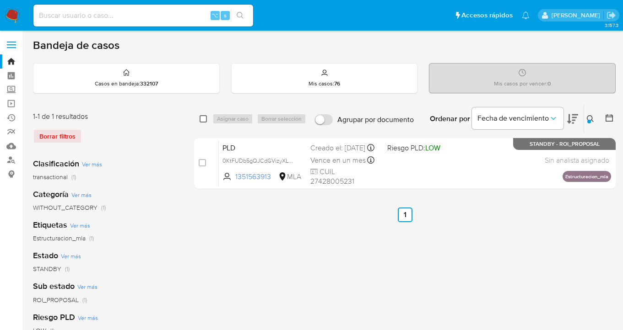
click at [202, 119] on input "checkbox" at bounding box center [203, 118] width 7 height 7
checkbox input "true"
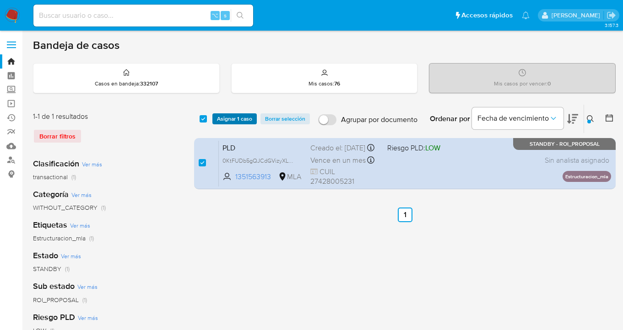
click at [234, 121] on span "Asignar 1 caso" at bounding box center [234, 118] width 35 height 9
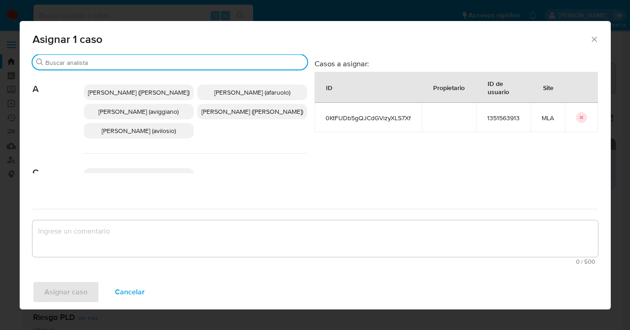
click at [167, 63] on input "Buscar" at bounding box center [174, 63] width 258 height 8
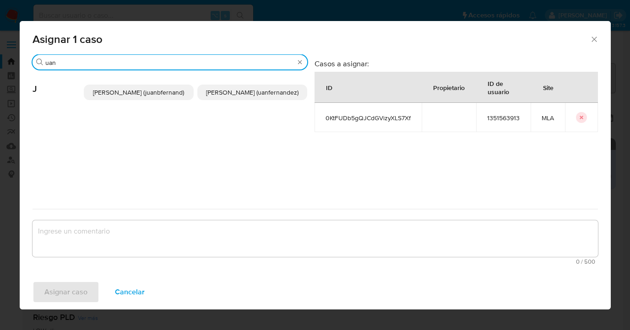
type input "uan"
click at [234, 90] on span "Juan Pablo Fernandez (uanfernandez)" at bounding box center [252, 92] width 92 height 9
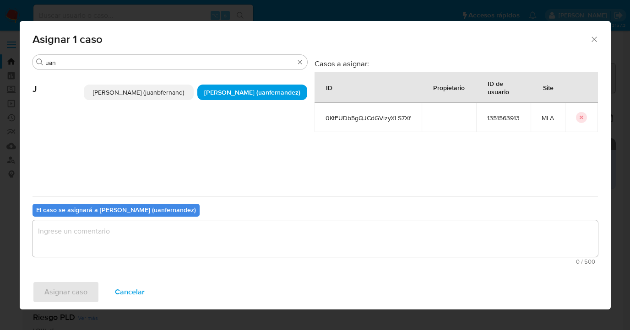
click at [190, 226] on textarea "assign-modal" at bounding box center [314, 239] width 565 height 37
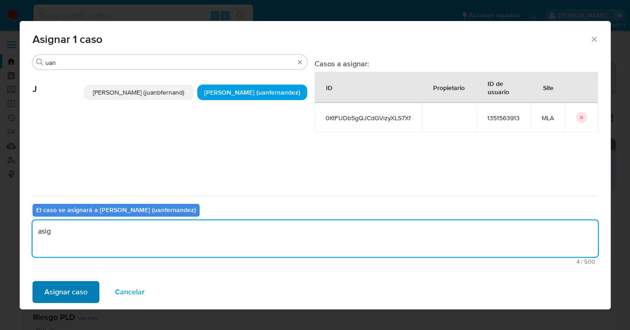
type textarea "asig"
click at [76, 295] on span "Asignar caso" at bounding box center [65, 292] width 43 height 20
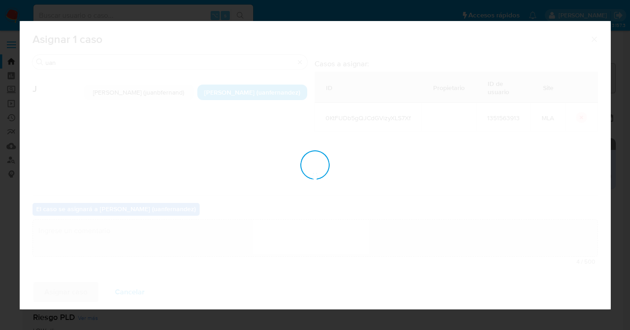
checkbox input "false"
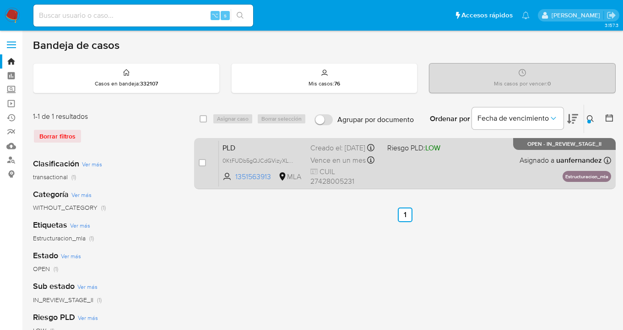
click at [499, 170] on div "PLD 0KtFUDb5gQJCdGVizyXLS7Xf 1351563913 MLA Riesgo PLD: LOW Creado el: 12/07/20…" at bounding box center [415, 164] width 392 height 46
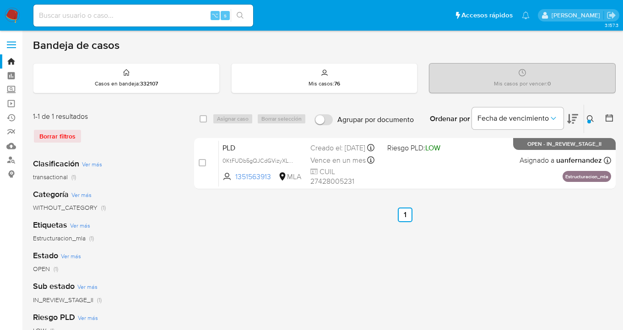
click at [593, 119] on icon at bounding box center [590, 118] width 7 height 7
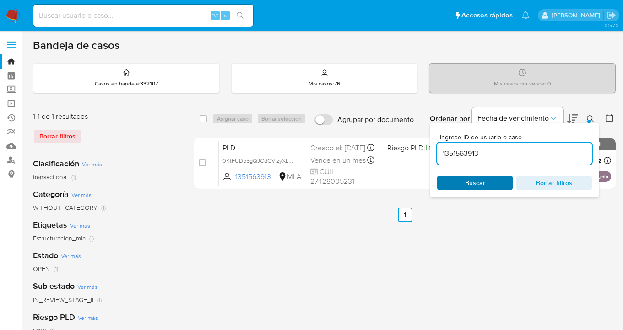
click at [467, 179] on span "Buscar" at bounding box center [475, 183] width 20 height 15
click at [590, 116] on icon at bounding box center [590, 118] width 7 height 7
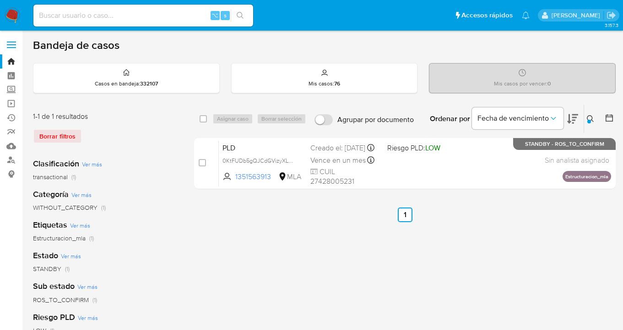
drag, startPoint x: 589, startPoint y: 119, endPoint x: 543, endPoint y: 144, distance: 52.2
click at [589, 119] on icon at bounding box center [590, 118] width 7 height 7
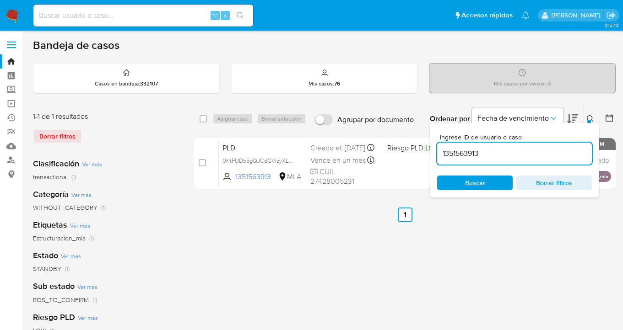
drag, startPoint x: 516, startPoint y: 155, endPoint x: 444, endPoint y: 144, distance: 72.2
click at [444, 144] on div "1351563913" at bounding box center [514, 154] width 155 height 22
type input "2176974959"
click at [589, 117] on icon at bounding box center [590, 118] width 7 height 7
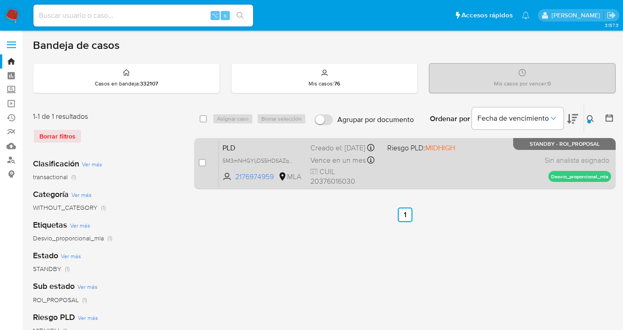
click at [469, 171] on div "PLD 5M3mNHGYljDS5HD6AZqBjfFl 2176974959 MLA Riesgo PLD: MIDHIGH Creado el: 12/0…" at bounding box center [415, 164] width 392 height 46
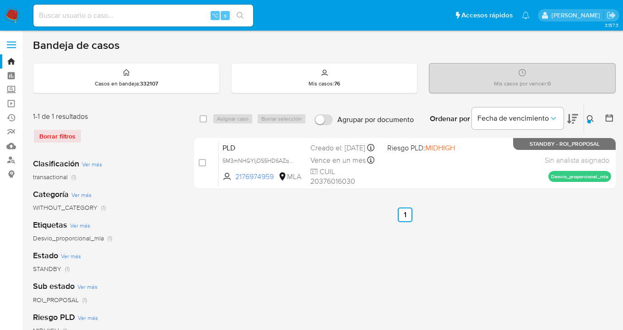
drag, startPoint x: 203, startPoint y: 119, endPoint x: 213, endPoint y: 117, distance: 10.3
click at [205, 119] on input "checkbox" at bounding box center [203, 118] width 7 height 7
checkbox input "true"
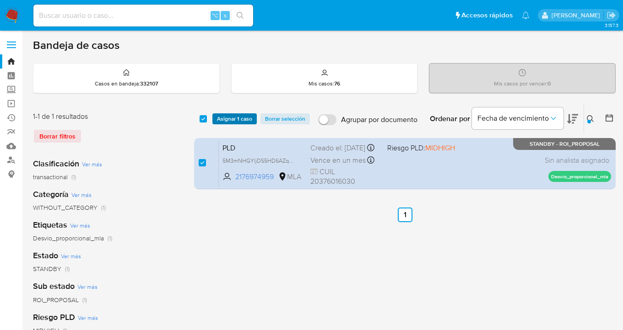
click at [216, 117] on button "Asignar 1 caso" at bounding box center [234, 118] width 44 height 11
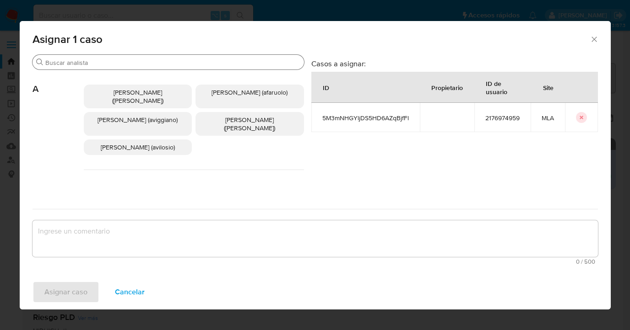
click at [193, 63] on input "Buscar" at bounding box center [172, 63] width 255 height 8
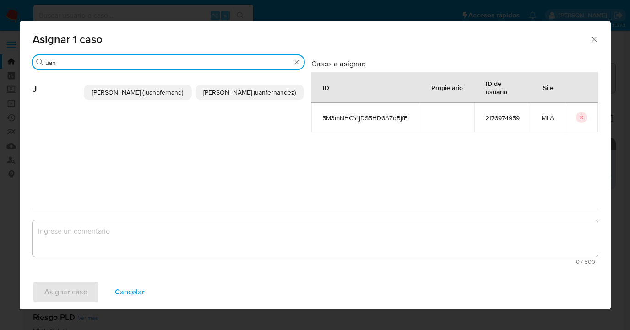
type input "uan"
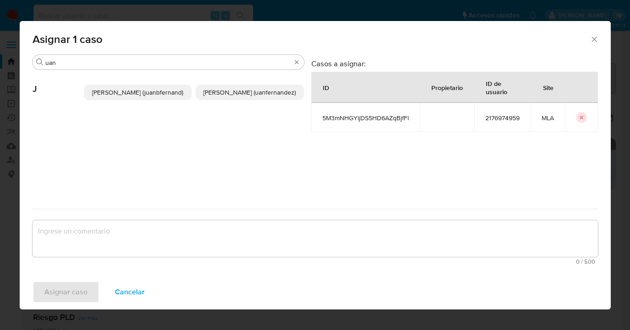
drag, startPoint x: 274, startPoint y: 103, endPoint x: 253, endPoint y: 121, distance: 27.3
click at [274, 100] on p "Juan Pablo Fernandez (uanfernandez)" at bounding box center [249, 93] width 108 height 16
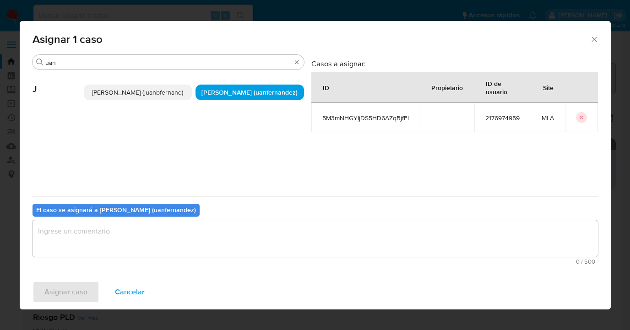
click at [193, 234] on textarea "assign-modal" at bounding box center [314, 239] width 565 height 37
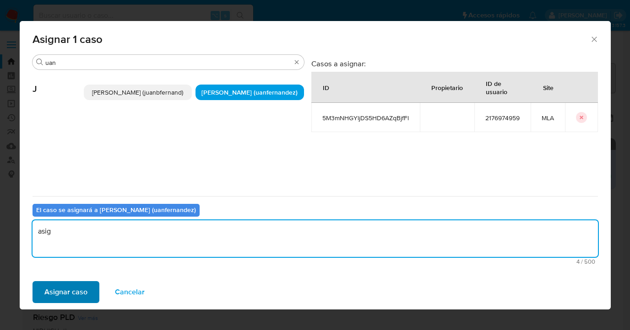
type textarea "asig"
click at [62, 294] on span "Asignar caso" at bounding box center [65, 292] width 43 height 20
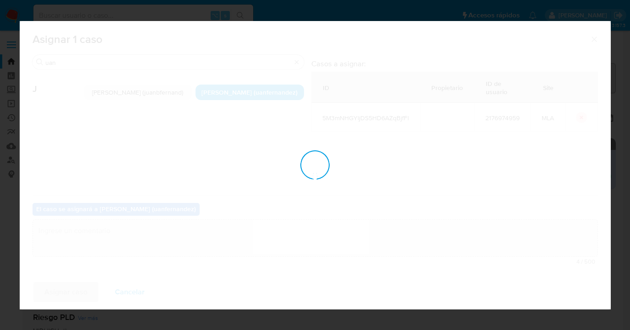
checkbox input "false"
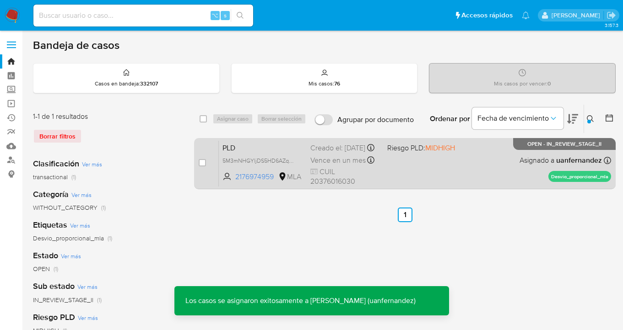
click at [454, 178] on div "PLD 5M3mNHGYljDS5HD6AZqBjfFl 2176974959 MLA Riesgo PLD: MIDHIGH Creado el: 12/0…" at bounding box center [415, 164] width 392 height 46
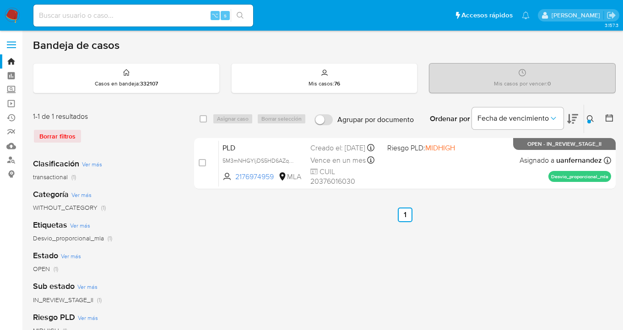
click at [589, 117] on icon at bounding box center [590, 118] width 7 height 7
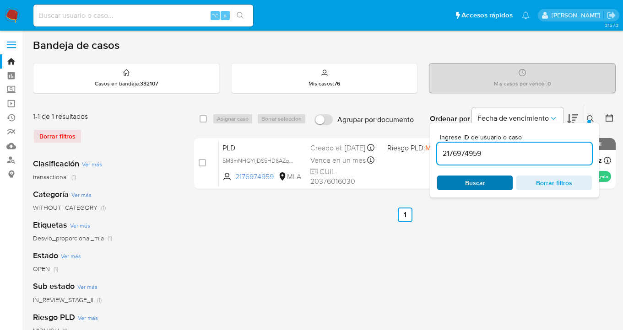
click at [469, 180] on span "Buscar" at bounding box center [475, 183] width 20 height 15
click at [588, 117] on icon at bounding box center [590, 118] width 7 height 7
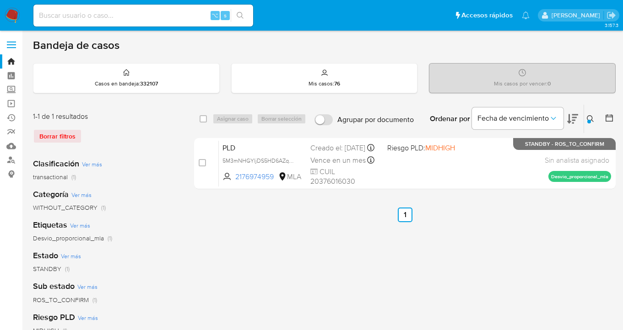
click at [590, 117] on icon at bounding box center [590, 118] width 7 height 7
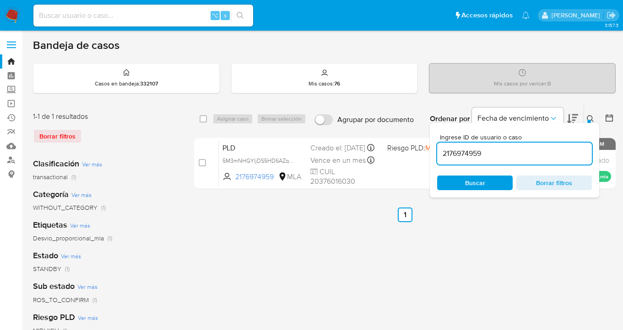
drag, startPoint x: 467, startPoint y: 153, endPoint x: 438, endPoint y: 149, distance: 29.1
click at [438, 149] on input "2176974959" at bounding box center [514, 154] width 155 height 12
type input "2192462759"
click at [589, 118] on icon at bounding box center [590, 118] width 7 height 7
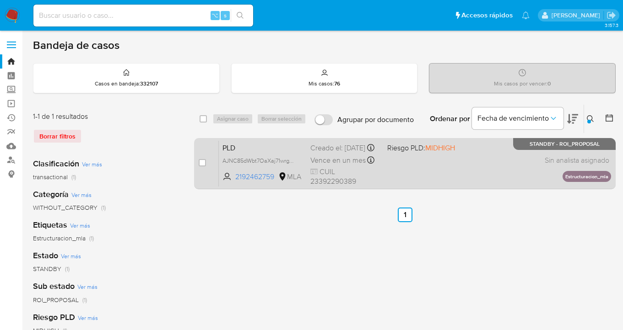
click at [471, 169] on div "PLD AJNC85dWbt7OaXaj71wrgYpx 2192462759 MLA Riesgo PLD: MIDHIGH Creado el: 12/0…" at bounding box center [415, 164] width 392 height 46
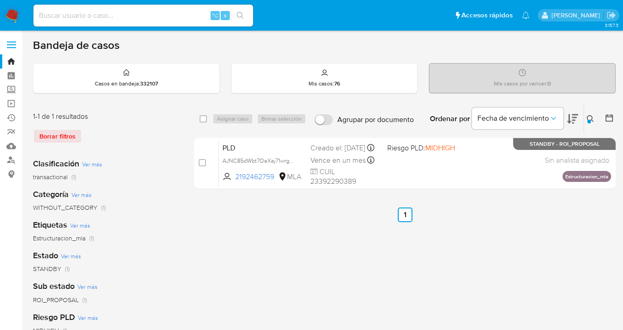
drag, startPoint x: 205, startPoint y: 120, endPoint x: 217, endPoint y: 117, distance: 12.8
click at [205, 120] on input "checkbox" at bounding box center [203, 118] width 7 height 7
checkbox input "true"
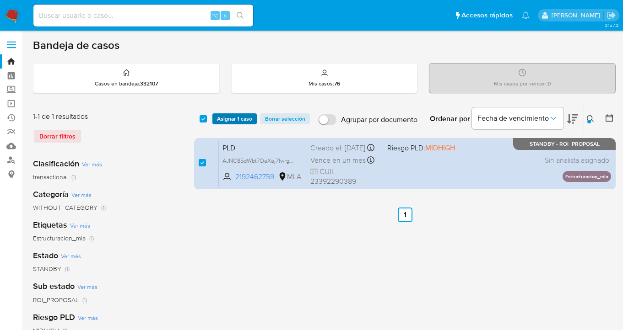
click at [227, 119] on span "Asignar 1 caso" at bounding box center [234, 118] width 35 height 9
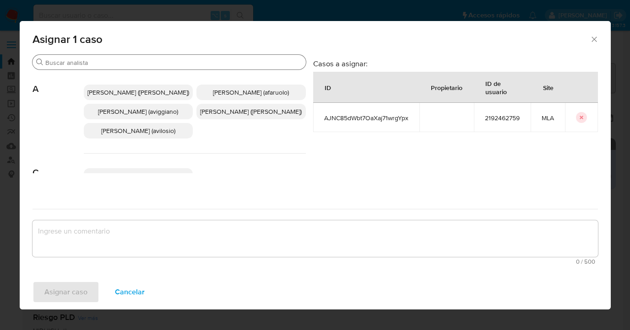
click at [169, 63] on input "Buscar" at bounding box center [173, 63] width 257 height 8
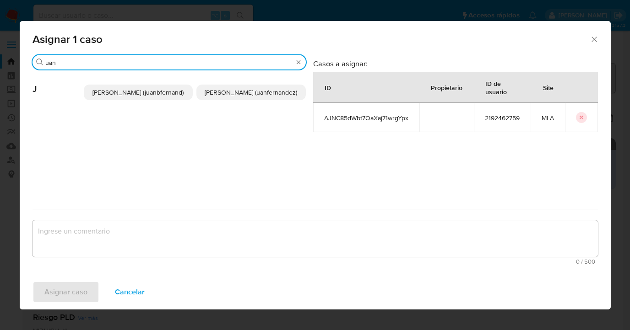
type input "uan"
drag, startPoint x: 233, startPoint y: 97, endPoint x: 218, endPoint y: 128, distance: 34.2
click at [233, 97] on span "Juan Pablo Fernandez (uanfernandez)" at bounding box center [251, 92] width 92 height 9
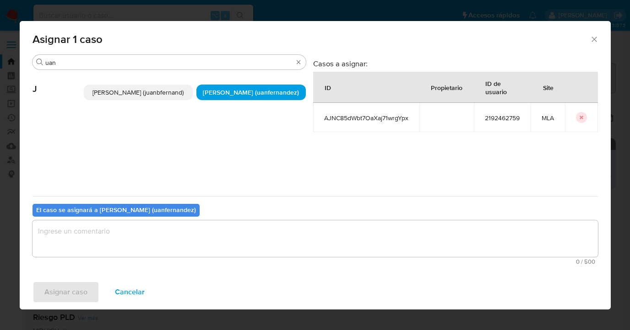
click at [178, 237] on textarea "assign-modal" at bounding box center [314, 239] width 565 height 37
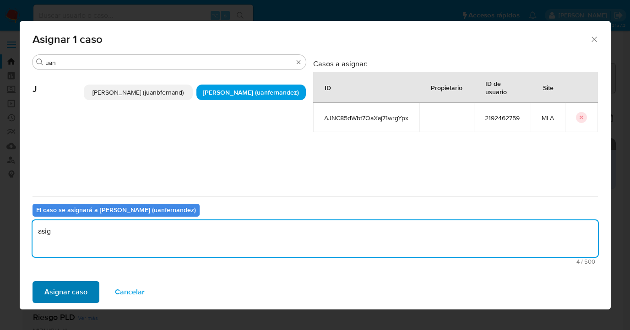
type textarea "asig"
drag, startPoint x: 56, startPoint y: 298, endPoint x: 95, endPoint y: 312, distance: 41.5
click at [56, 298] on span "Asignar caso" at bounding box center [65, 292] width 43 height 20
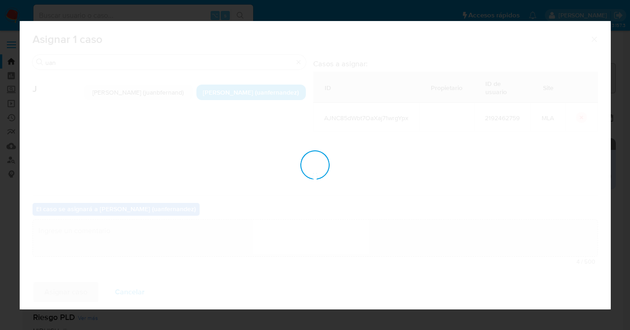
checkbox input "false"
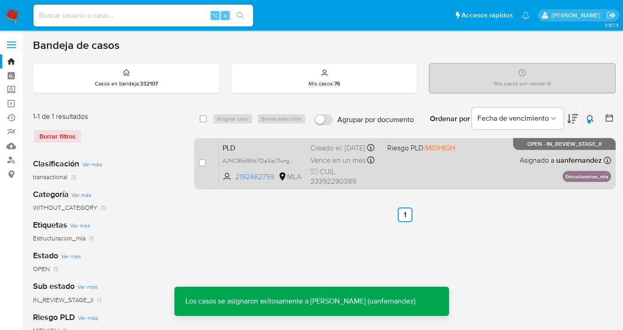
click at [506, 179] on div "PLD AJNC85dWbt7OaXaj71wrgYpx 2192462759 MLA Riesgo PLD: MIDHIGH Creado el: 12/0…" at bounding box center [415, 164] width 392 height 46
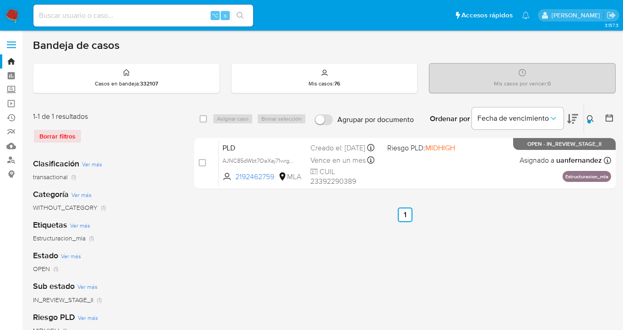
click at [589, 120] on button at bounding box center [591, 118] width 15 height 11
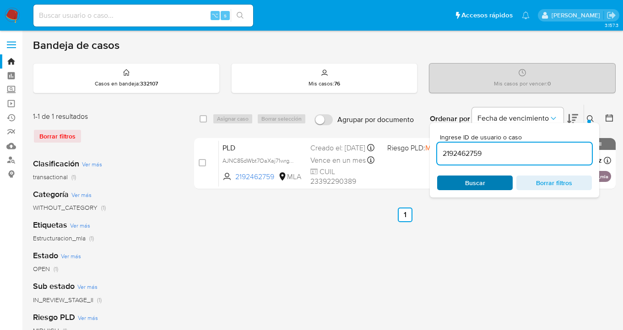
click at [497, 188] on span "Buscar" at bounding box center [474, 183] width 63 height 13
click at [589, 116] on icon at bounding box center [590, 118] width 7 height 7
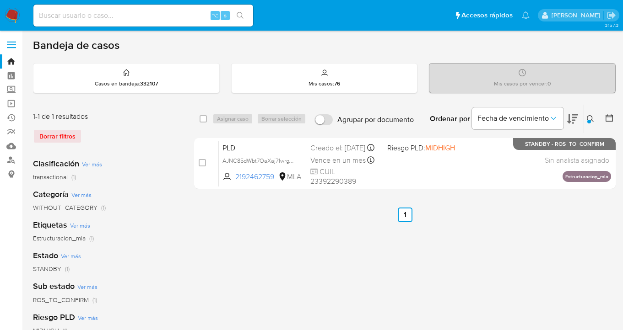
click at [590, 115] on icon at bounding box center [590, 118] width 7 height 7
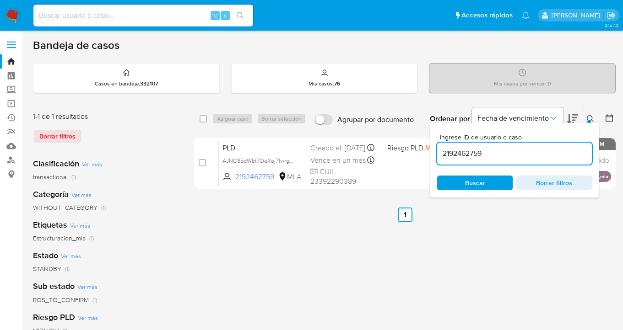
drag, startPoint x: 494, startPoint y: 154, endPoint x: 442, endPoint y: 151, distance: 52.3
click at [442, 151] on input "2192462759" at bounding box center [514, 154] width 155 height 12
type input "545313873"
click at [590, 116] on icon at bounding box center [590, 118] width 7 height 7
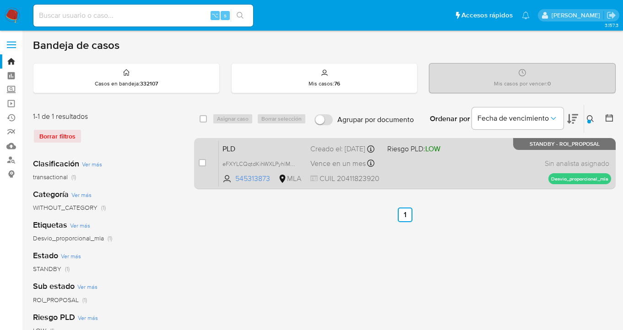
click at [486, 176] on div "PLD eFXYLCQqtdKihWXLPyhlMIyK 545313873 MLA Riesgo PLD: LOW Creado el: 12/07/202…" at bounding box center [415, 164] width 392 height 46
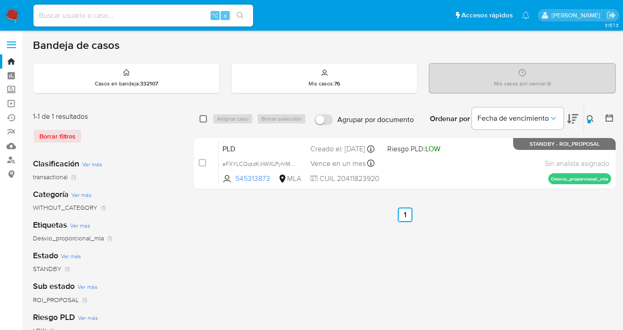
click at [203, 121] on input "checkbox" at bounding box center [203, 118] width 7 height 7
checkbox input "true"
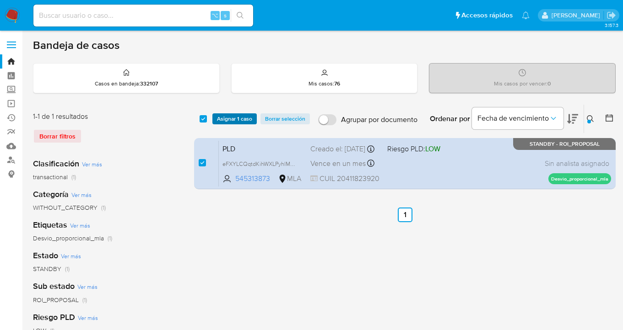
click at [230, 121] on span "Asignar 1 caso" at bounding box center [234, 118] width 35 height 9
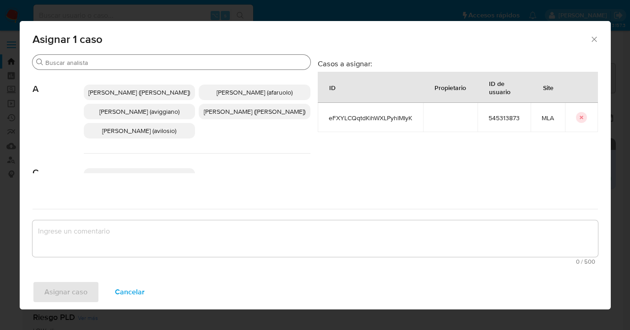
click at [178, 60] on input "Buscar" at bounding box center [175, 63] width 261 height 8
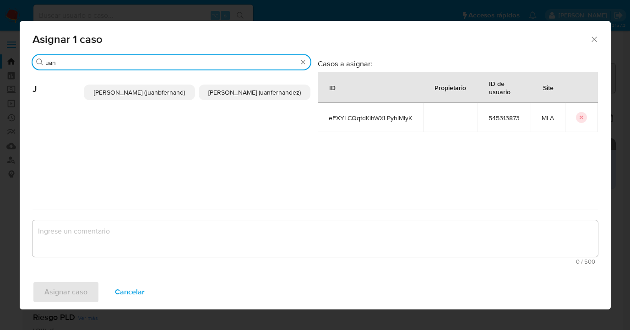
type input "uan"
click at [234, 92] on span "Juan Pablo Fernandez (uanfernandez)" at bounding box center [254, 92] width 92 height 9
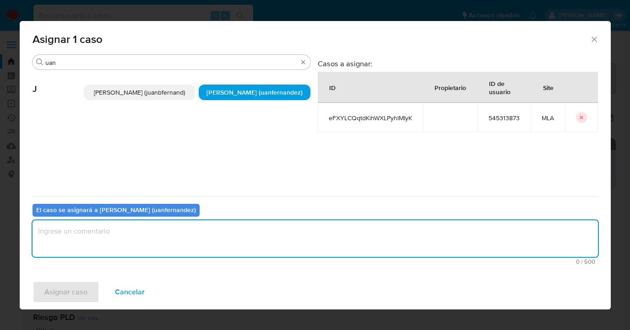
click at [219, 248] on textarea "assign-modal" at bounding box center [314, 239] width 565 height 37
type textarea "asig"
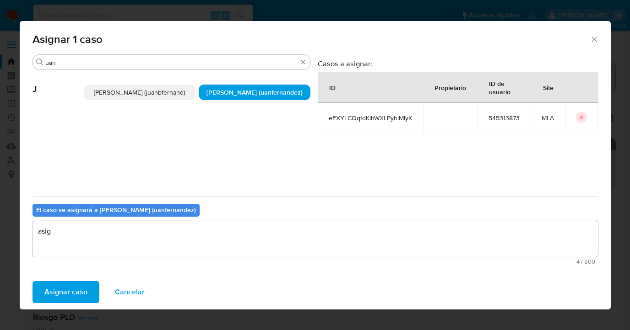
click at [82, 288] on span "Asignar caso" at bounding box center [65, 292] width 43 height 20
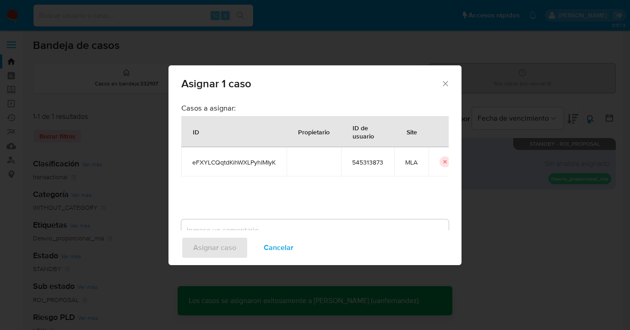
checkbox input "false"
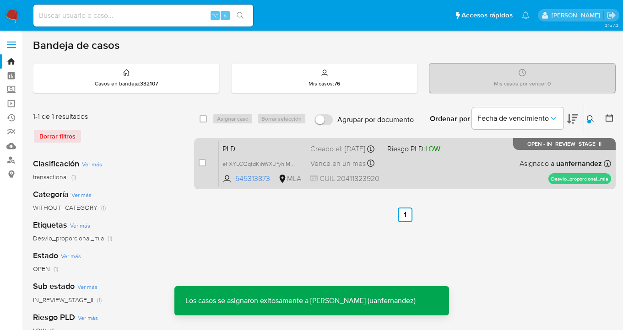
click at [465, 173] on div "PLD eFXYLCQqtdKihWXLPyhlMIyK 545313873 MLA Riesgo PLD: LOW Creado el: 12/07/202…" at bounding box center [415, 164] width 392 height 46
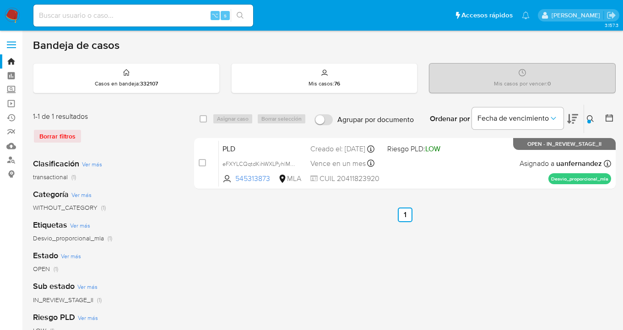
click at [591, 122] on icon at bounding box center [590, 118] width 7 height 7
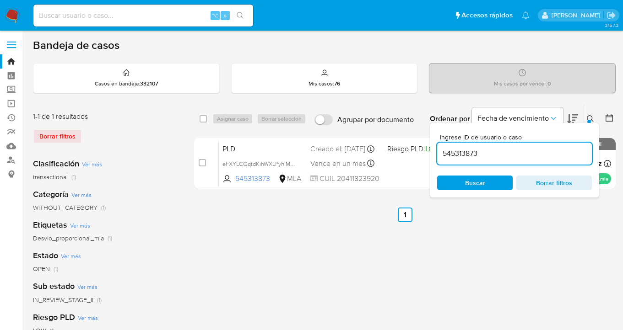
drag, startPoint x: 514, startPoint y: 157, endPoint x: 443, endPoint y: 150, distance: 71.2
click at [441, 152] on input "545313873" at bounding box center [514, 154] width 155 height 12
type input "305575948"
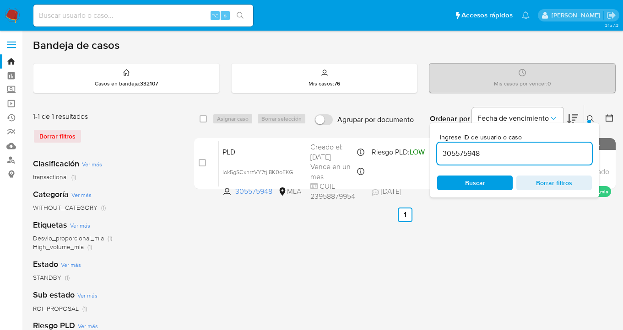
click at [589, 120] on div at bounding box center [589, 122] width 4 height 4
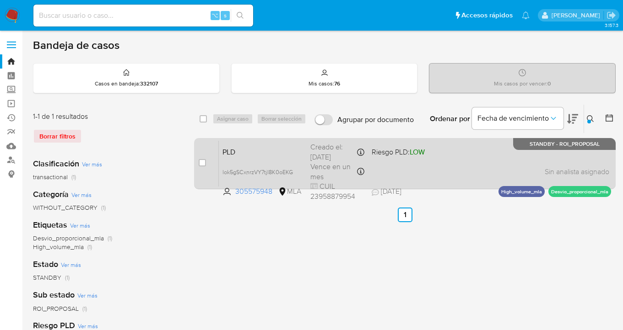
click at [473, 166] on div "PLD lok5gSCxnrzVY7tjI8K0oEKG 305575948 MLA Riesgo PLD: LOW Creado el: 12/07/202…" at bounding box center [415, 164] width 392 height 46
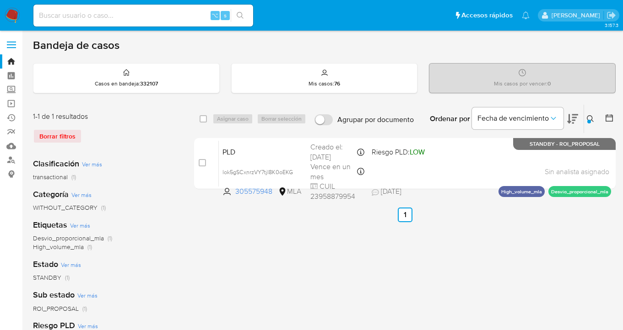
drag, startPoint x: 204, startPoint y: 119, endPoint x: 216, endPoint y: 120, distance: 12.4
click at [204, 119] on input "checkbox" at bounding box center [203, 118] width 7 height 7
checkbox input "true"
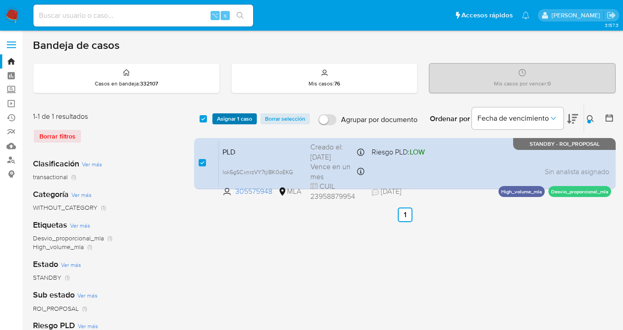
click at [224, 122] on span "Asignar 1 caso" at bounding box center [234, 118] width 35 height 9
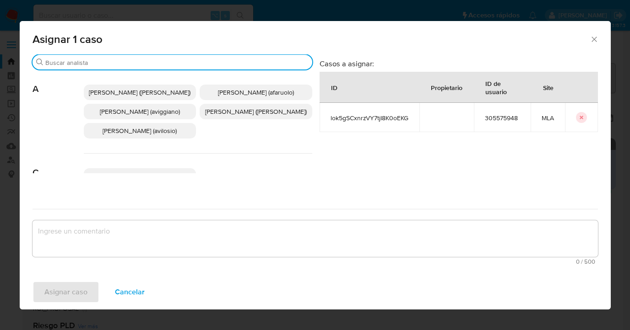
click at [188, 61] on input "Buscar" at bounding box center [176, 63] width 263 height 8
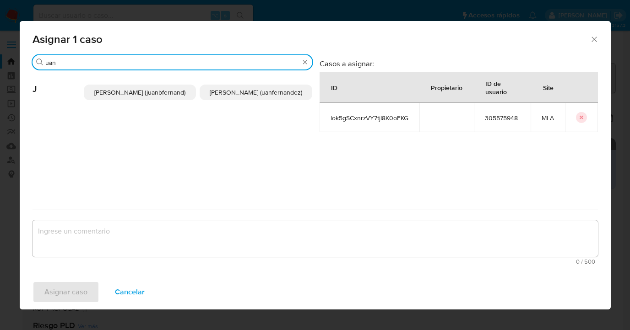
type input "uan"
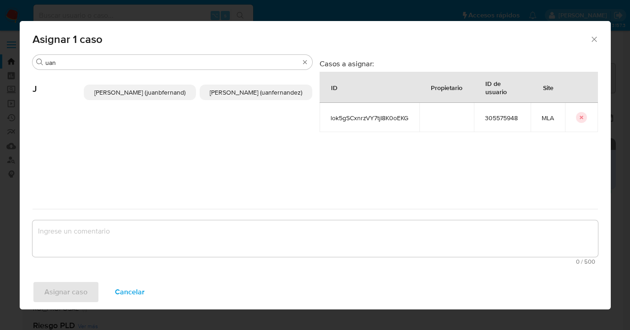
drag, startPoint x: 269, startPoint y: 98, endPoint x: 243, endPoint y: 169, distance: 75.6
click at [268, 97] on span "Juan Pablo Fernandez (uanfernandez)" at bounding box center [256, 92] width 92 height 9
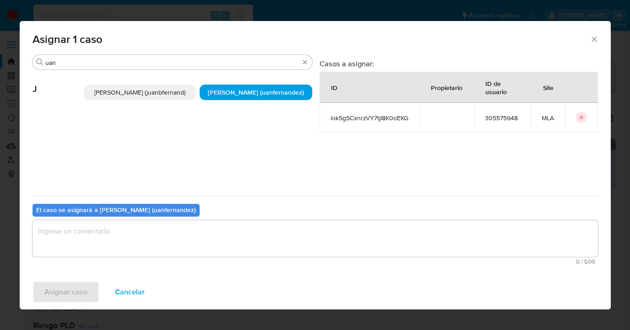
click at [222, 244] on textarea "assign-modal" at bounding box center [314, 239] width 565 height 37
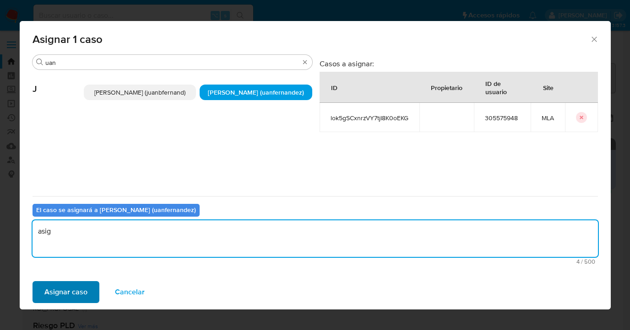
type textarea "asig"
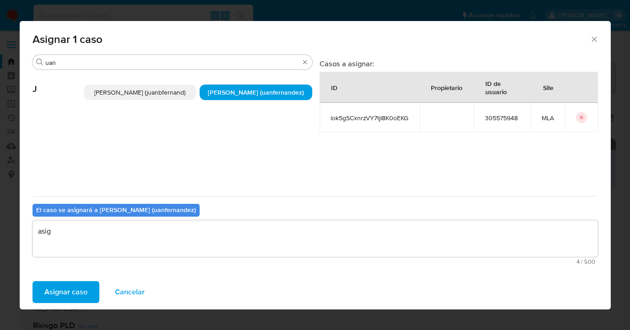
click at [63, 293] on span "Asignar caso" at bounding box center [65, 292] width 43 height 20
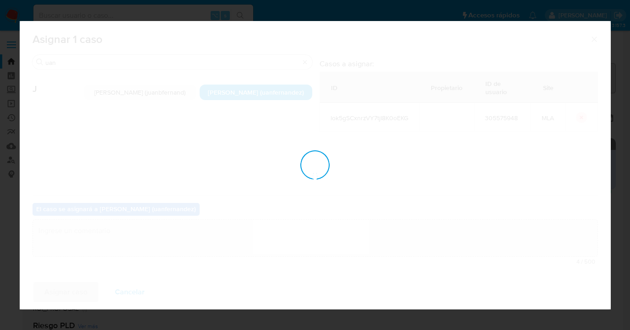
checkbox input "false"
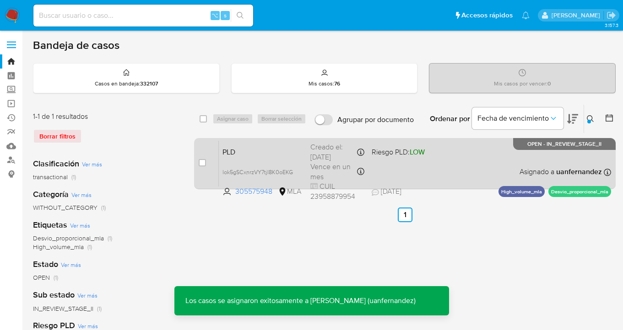
click at [476, 161] on div "PLD lok5gSCxnrzVY7tjI8K0oEKG 305575948 MLA Riesgo PLD: LOW Creado el: 12/07/202…" at bounding box center [415, 164] width 392 height 46
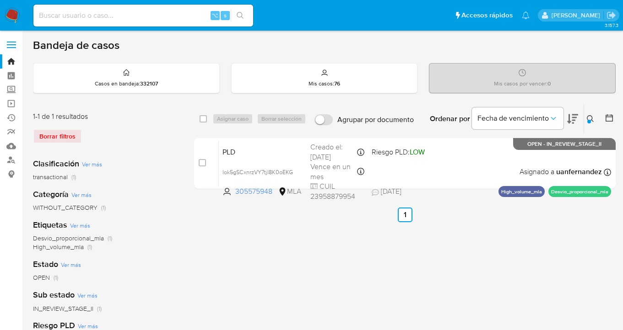
click at [589, 119] on icon at bounding box center [590, 118] width 7 height 7
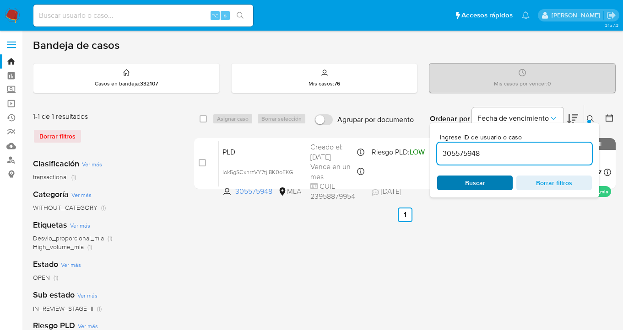
click at [496, 185] on span "Buscar" at bounding box center [474, 183] width 63 height 13
click at [589, 119] on icon at bounding box center [590, 118] width 7 height 7
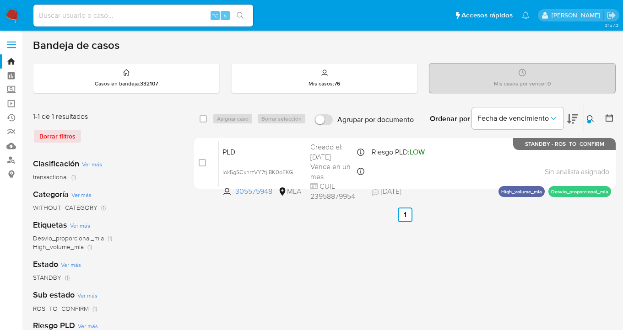
click at [590, 117] on icon at bounding box center [590, 118] width 7 height 7
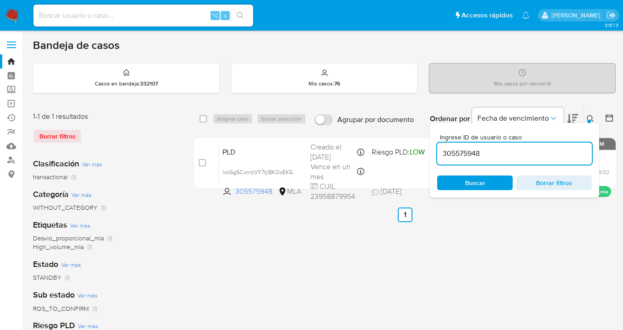
drag, startPoint x: 522, startPoint y: 150, endPoint x: 442, endPoint y: 155, distance: 79.8
click at [442, 155] on input "305575948" at bounding box center [514, 154] width 155 height 12
type input "758510616"
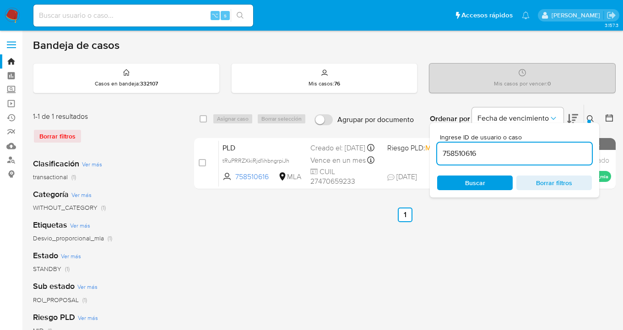
click at [589, 118] on icon at bounding box center [590, 118] width 7 height 7
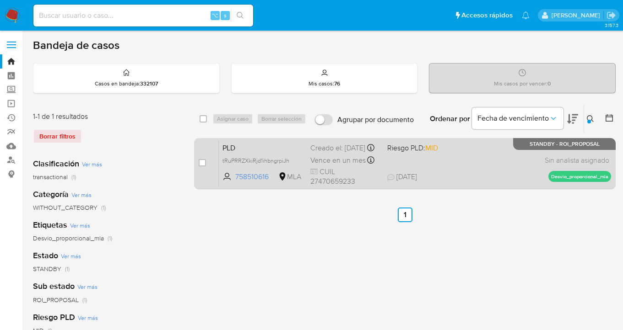
click at [476, 161] on div "PLD tRuPRRZXkiRjd1ihbngrpiJh 758510616 MLA Riesgo PLD: MID Creado el: 12/07/202…" at bounding box center [415, 164] width 392 height 46
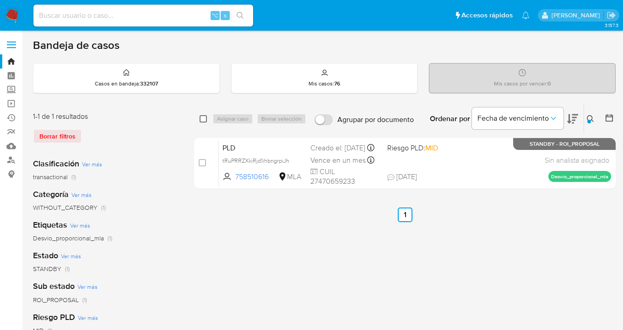
click at [202, 118] on input "checkbox" at bounding box center [203, 118] width 7 height 7
checkbox input "true"
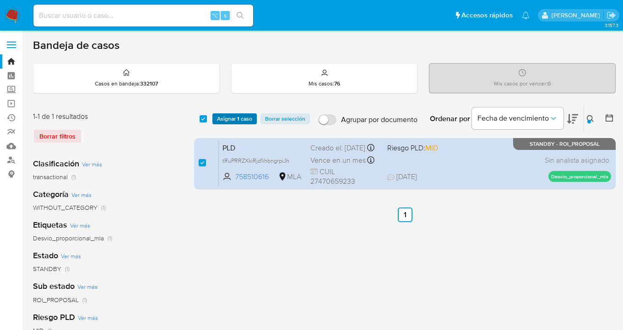
click at [218, 116] on span "Asignar 1 caso" at bounding box center [234, 118] width 35 height 9
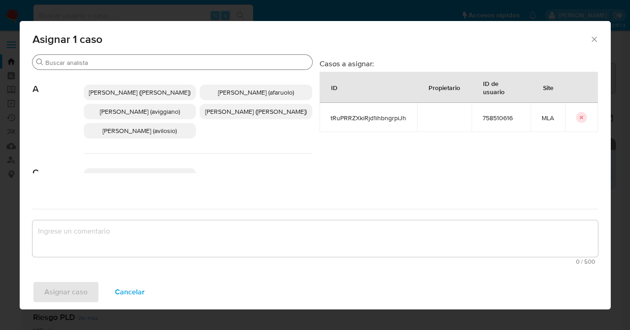
click at [152, 62] on input "Buscar" at bounding box center [176, 63] width 263 height 8
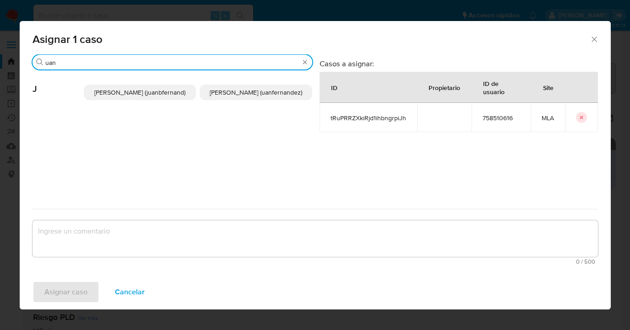
type input "uan"
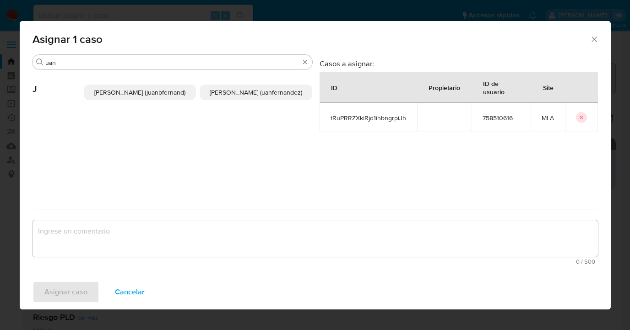
click at [233, 93] on span "Juan Pablo Fernandez (uanfernandez)" at bounding box center [256, 92] width 92 height 9
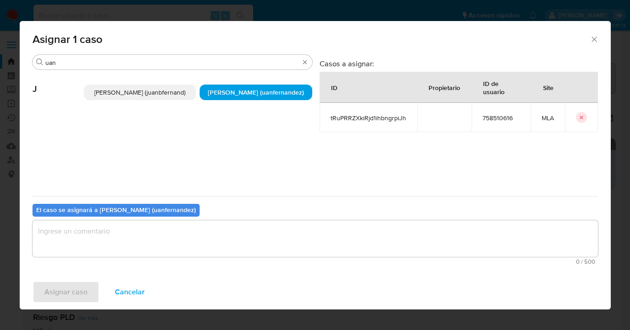
click at [215, 238] on textarea "assign-modal" at bounding box center [314, 239] width 565 height 37
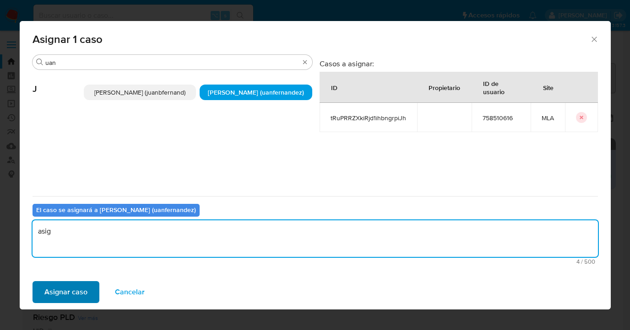
type textarea "asig"
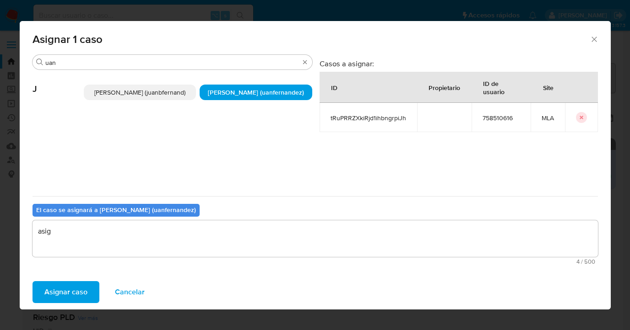
click at [53, 283] on span "Asignar caso" at bounding box center [65, 292] width 43 height 20
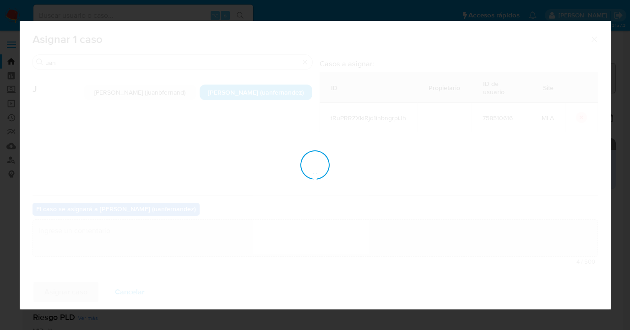
checkbox input "false"
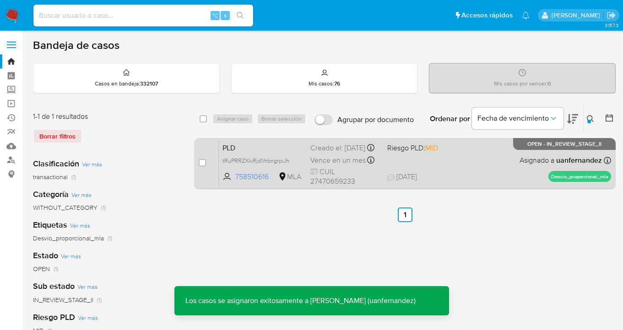
click at [459, 168] on div "PLD tRuPRRZXkiRjd1ihbngrpiJh 758510616 MLA Riesgo PLD: MID Creado el: 12/07/202…" at bounding box center [415, 164] width 392 height 46
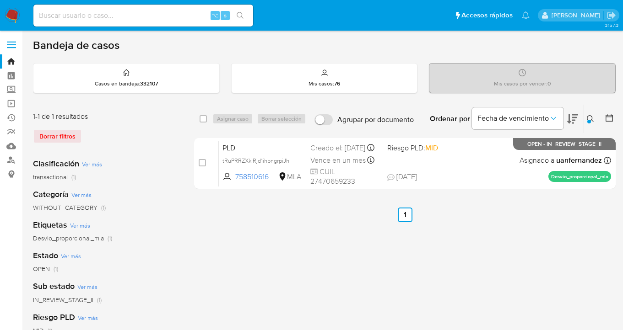
drag, startPoint x: 592, startPoint y: 120, endPoint x: 585, endPoint y: 122, distance: 7.1
click at [591, 120] on icon at bounding box center [590, 118] width 7 height 7
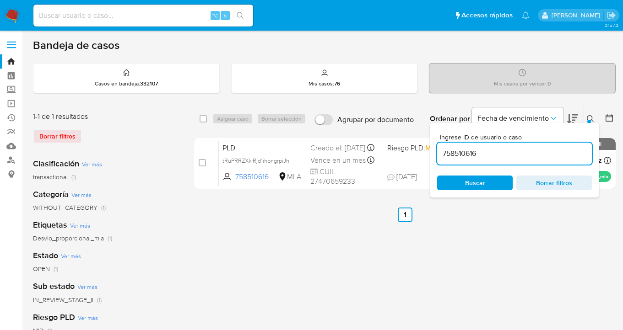
drag, startPoint x: 483, startPoint y: 182, endPoint x: 556, endPoint y: 151, distance: 79.6
click at [482, 183] on span "Buscar" at bounding box center [475, 183] width 20 height 15
click at [591, 118] on icon at bounding box center [590, 118] width 7 height 7
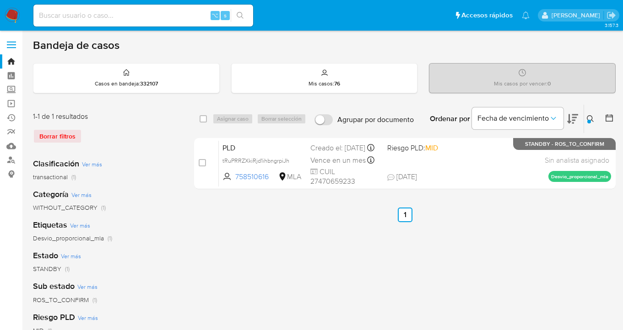
click at [590, 118] on icon at bounding box center [590, 118] width 7 height 7
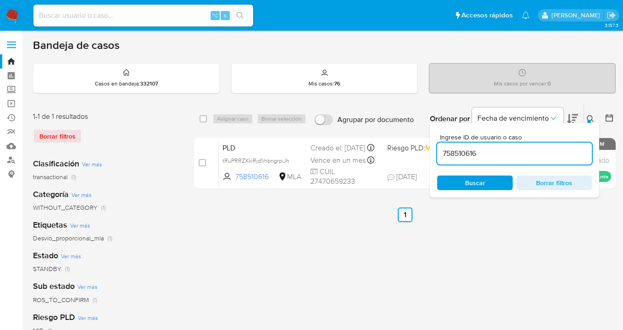
drag, startPoint x: 506, startPoint y: 150, endPoint x: 432, endPoint y: 146, distance: 73.8
click at [428, 148] on div "select-all-cases-checkbox Asignar caso Borrar selección Agrupar por documento O…" at bounding box center [405, 148] width 422 height 89
type input "2412925366"
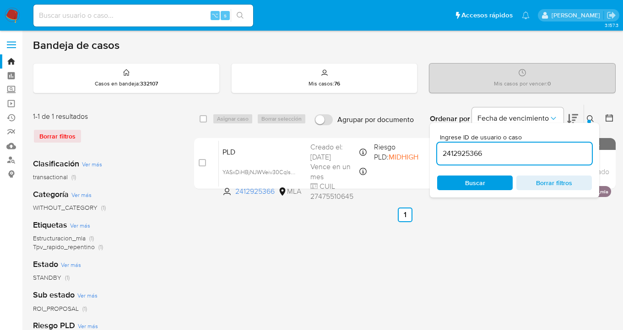
drag, startPoint x: 589, startPoint y: 116, endPoint x: 584, endPoint y: 117, distance: 5.6
click at [588, 116] on icon at bounding box center [590, 118] width 7 height 7
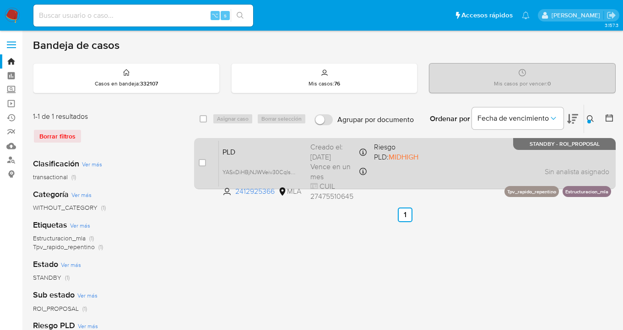
click at [462, 169] on div "PLD YASxDiHBjNJWVeiv30Cqls27 2412925366 MLA Riesgo PLD: MIDHIGH Creado el: 12/0…" at bounding box center [415, 164] width 392 height 46
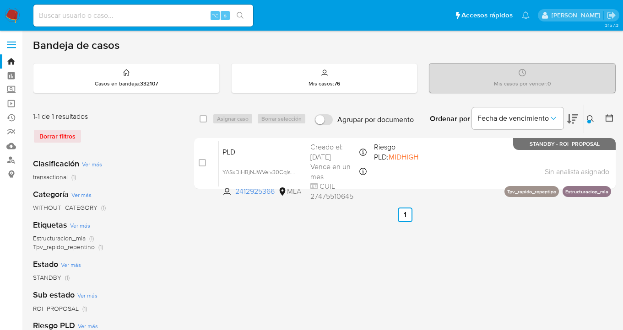
click at [205, 115] on input "checkbox" at bounding box center [203, 118] width 7 height 7
checkbox input "true"
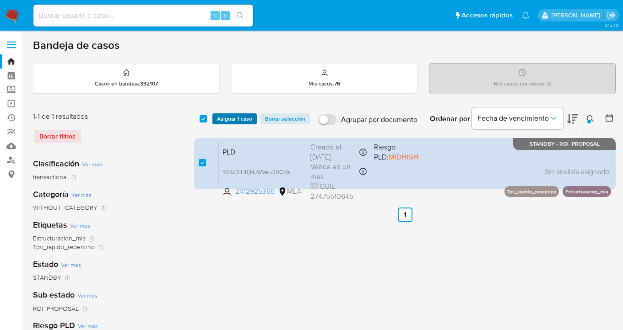
click at [225, 118] on span "Asignar 1 caso" at bounding box center [234, 118] width 35 height 9
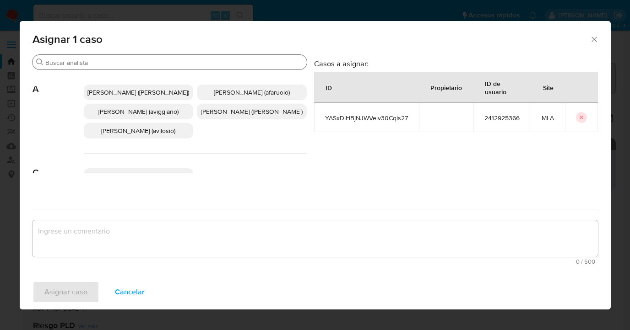
click at [197, 65] on input "Buscar" at bounding box center [174, 63] width 258 height 8
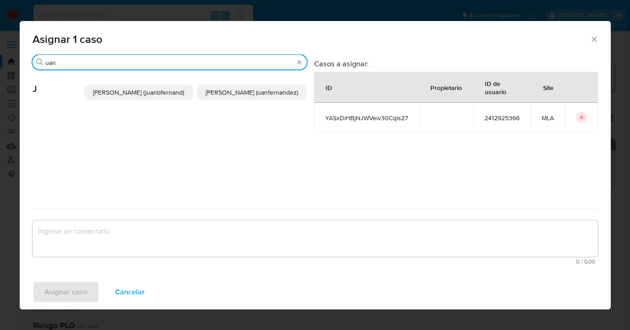
type input "uan"
click at [232, 92] on span "Juan Pablo Fernandez (uanfernandez)" at bounding box center [251, 92] width 92 height 9
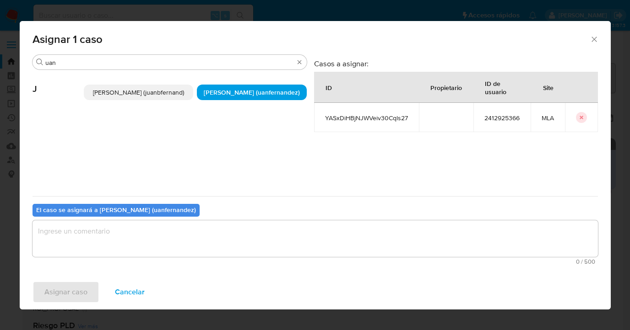
click at [215, 235] on textarea "assign-modal" at bounding box center [314, 239] width 565 height 37
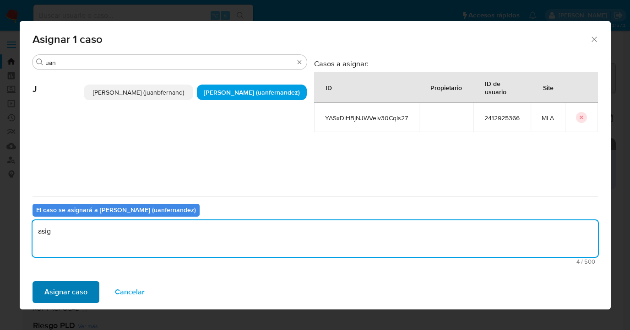
type textarea "asig"
click at [74, 290] on span "Asignar caso" at bounding box center [65, 292] width 43 height 20
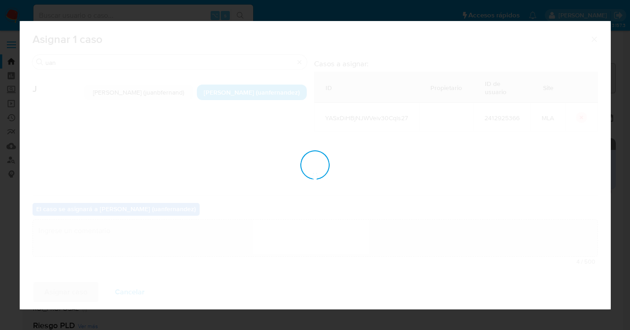
checkbox input "false"
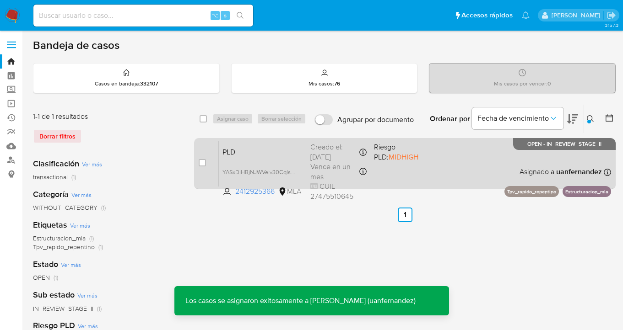
click at [467, 168] on div "PLD YASxDiHBjNJWVeiv30Cqls27 2412925366 MLA Riesgo PLD: MIDHIGH Creado el: 12/0…" at bounding box center [415, 164] width 392 height 46
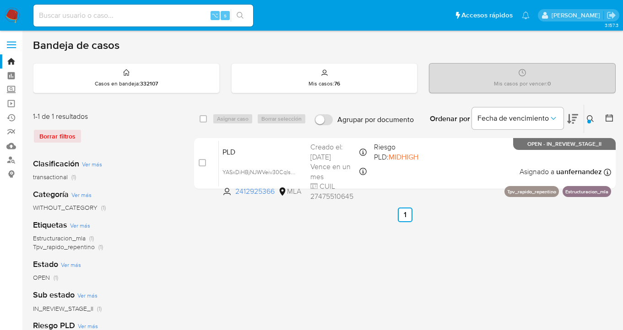
click at [590, 117] on icon at bounding box center [590, 118] width 7 height 7
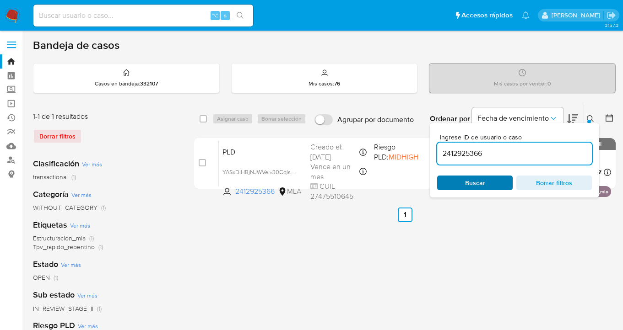
click at [480, 182] on span "Buscar" at bounding box center [475, 183] width 20 height 15
click at [591, 117] on icon at bounding box center [590, 118] width 7 height 7
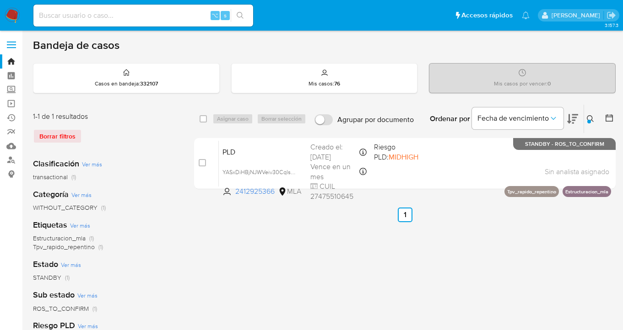
click at [590, 117] on icon at bounding box center [590, 118] width 7 height 7
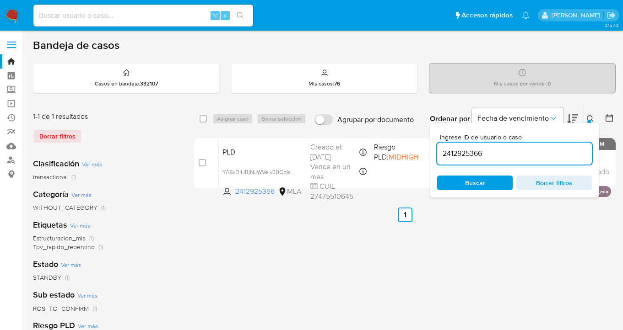
drag, startPoint x: 491, startPoint y: 153, endPoint x: 436, endPoint y: 152, distance: 54.9
click at [436, 152] on div "Ingrese ID de usuario o caso 2412925366 Buscar Borrar filtros" at bounding box center [514, 160] width 169 height 75
type input "9153460"
click at [591, 117] on icon at bounding box center [590, 118] width 7 height 7
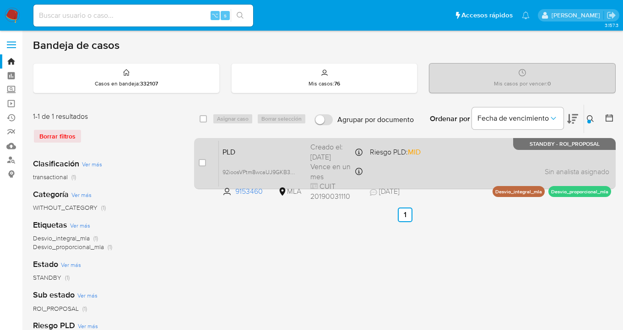
click at [464, 159] on div "PLD 92ioosVPtm8wcaUJ9GKB3E83 9153460 MLA Riesgo PLD: MID Creado el: 12/07/2025 …" at bounding box center [415, 164] width 392 height 46
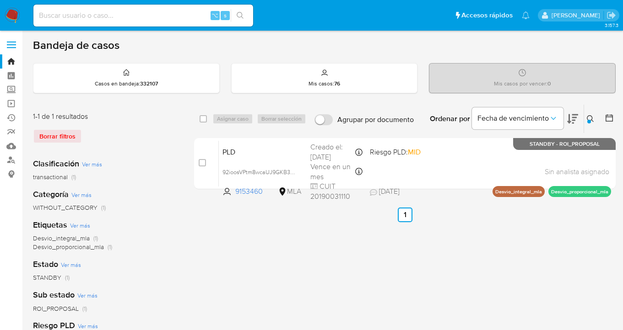
drag, startPoint x: 203, startPoint y: 116, endPoint x: 215, endPoint y: 116, distance: 11.4
click at [203, 117] on input "checkbox" at bounding box center [203, 118] width 7 height 7
checkbox input "true"
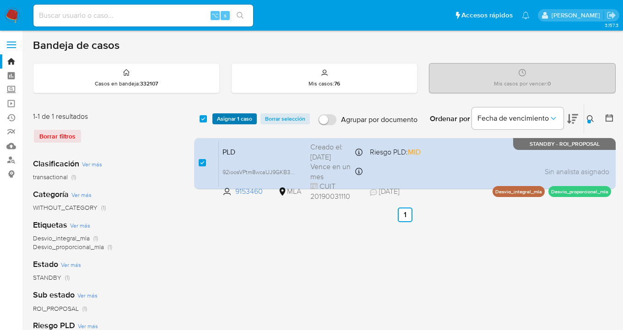
click at [220, 119] on span "Asignar 1 caso" at bounding box center [234, 118] width 35 height 9
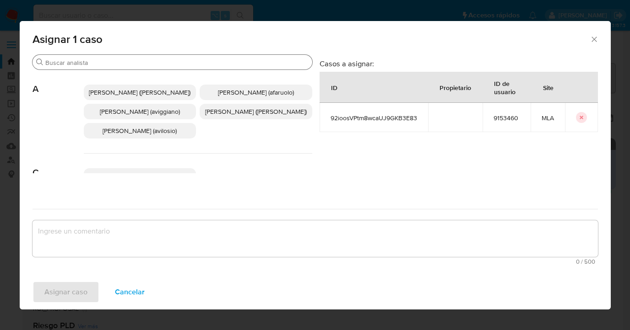
click at [118, 65] on input "Buscar" at bounding box center [176, 63] width 263 height 8
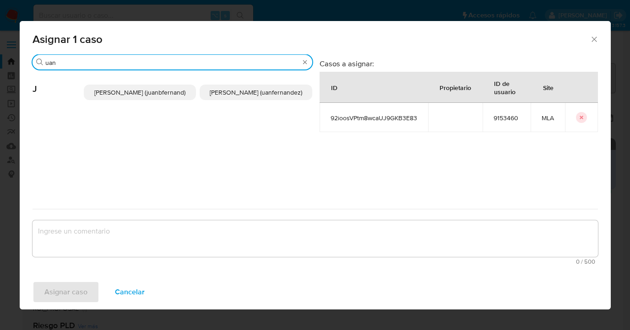
type input "uan"
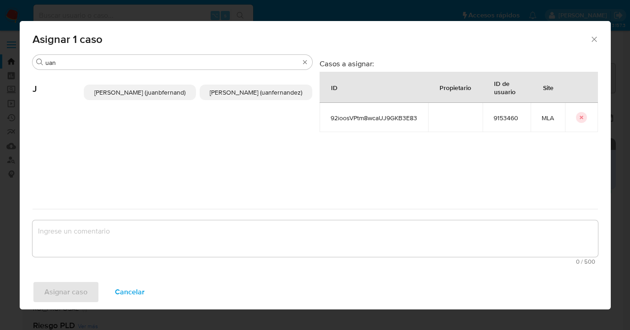
click at [221, 93] on p "Juan Pablo Fernandez (uanfernandez)" at bounding box center [256, 93] width 113 height 16
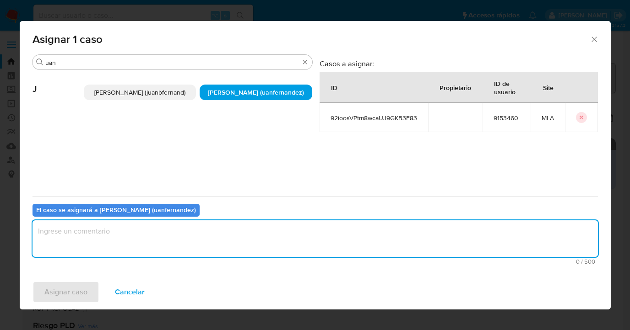
click at [178, 240] on textarea "assign-modal" at bounding box center [314, 239] width 565 height 37
type textarea "asig"
click at [72, 297] on span "Asignar caso" at bounding box center [65, 292] width 43 height 20
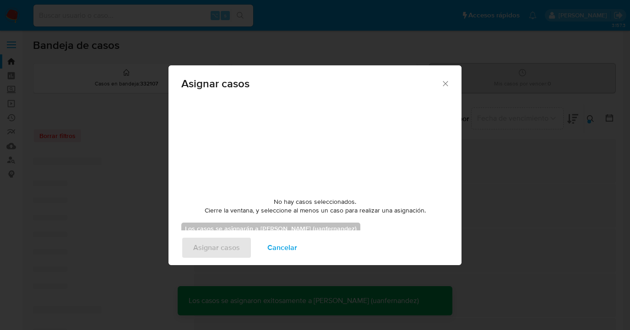
checkbox input "false"
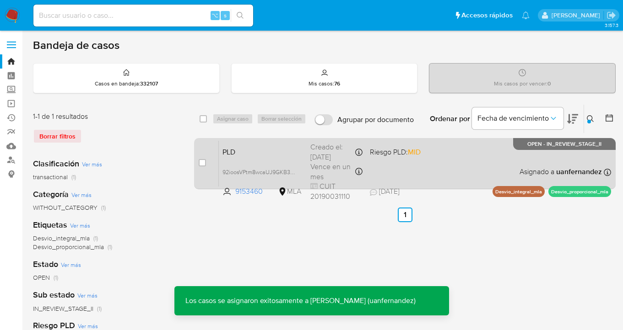
click at [455, 167] on div "PLD 92ioosVPtm8wcaUJ9GKB3E83 9153460 MLA Riesgo PLD: MID Creado el: 12/07/2025 …" at bounding box center [415, 164] width 392 height 46
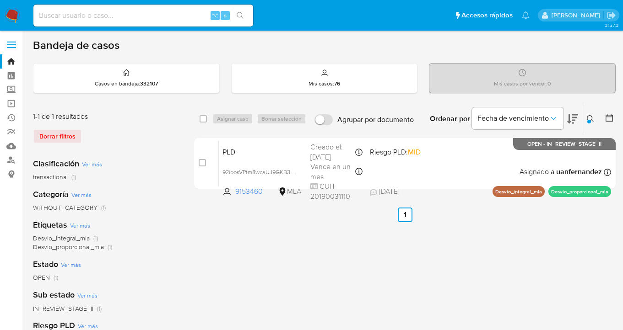
drag, startPoint x: 589, startPoint y: 119, endPoint x: 525, endPoint y: 149, distance: 70.8
click at [589, 119] on icon at bounding box center [590, 118] width 7 height 7
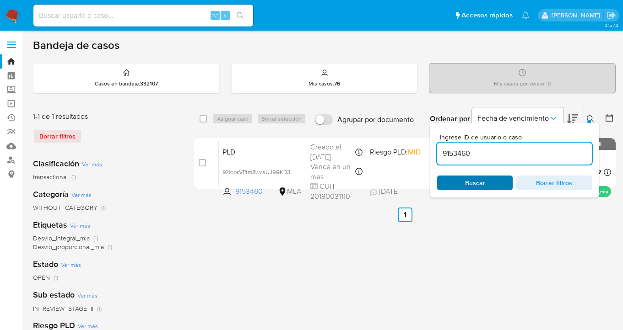
click at [495, 189] on span "Buscar" at bounding box center [474, 183] width 63 height 13
click at [588, 116] on icon at bounding box center [590, 118] width 7 height 7
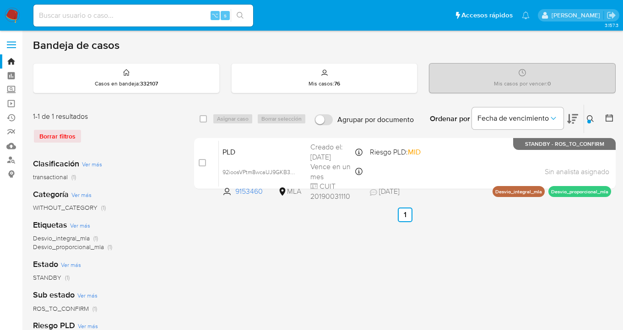
click at [591, 118] on icon at bounding box center [590, 118] width 7 height 7
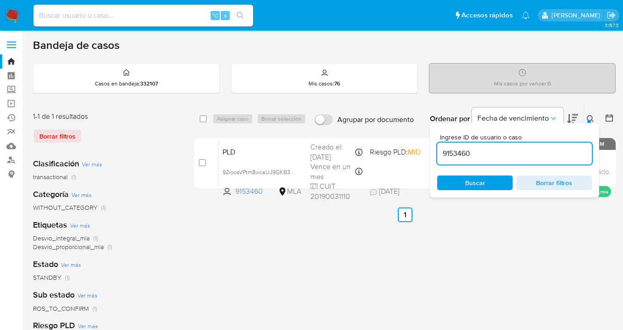
drag, startPoint x: 505, startPoint y: 152, endPoint x: 444, endPoint y: 145, distance: 61.7
click at [444, 145] on div "9153460" at bounding box center [514, 154] width 155 height 22
type input "304342642"
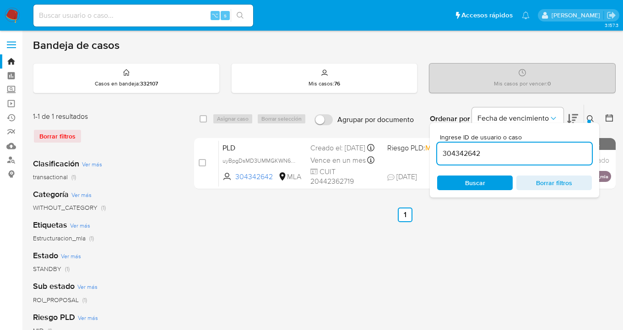
click at [589, 116] on icon at bounding box center [590, 118] width 7 height 7
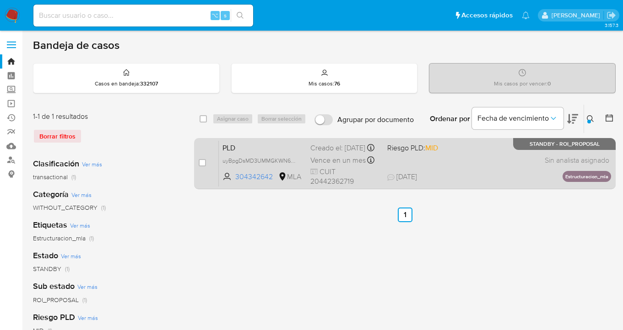
click at [489, 177] on div "PLD uyBpgDsMD3UMMGKWN6QB7co4 304342642 MLA Riesgo PLD: MID Creado el: 12/07/202…" at bounding box center [415, 164] width 392 height 46
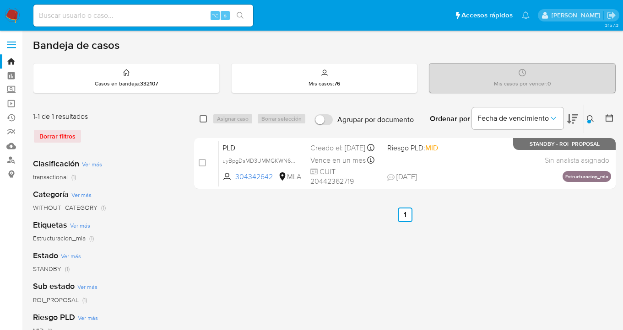
click at [204, 118] on input "checkbox" at bounding box center [203, 118] width 7 height 7
checkbox input "true"
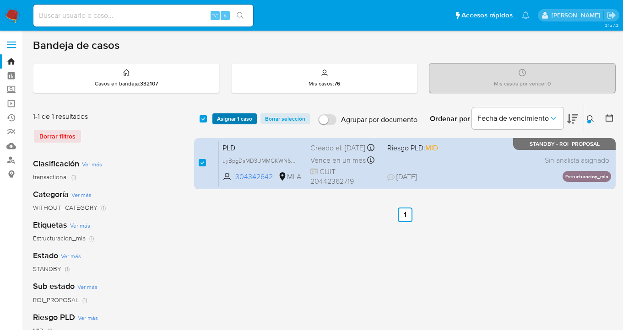
click at [227, 119] on span "Asignar 1 caso" at bounding box center [234, 118] width 35 height 9
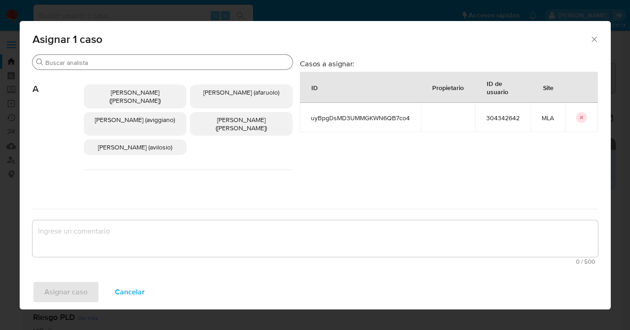
click at [186, 66] on input "Buscar" at bounding box center [166, 63] width 243 height 8
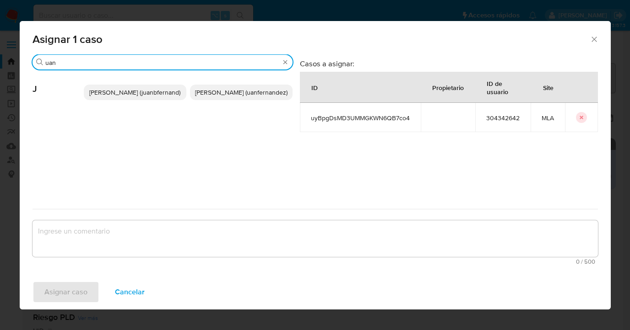
type input "uan"
click at [245, 97] on span "Juan Pablo Fernandez (uanfernandez)" at bounding box center [241, 92] width 92 height 9
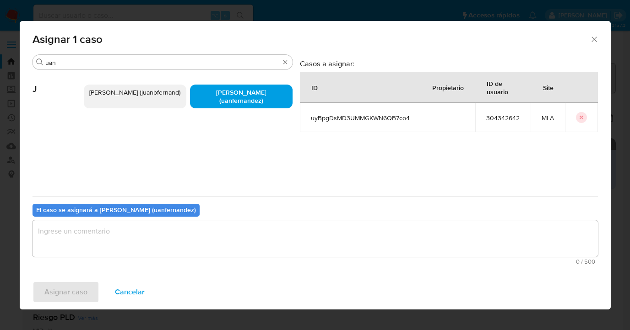
click at [190, 256] on textarea "assign-modal" at bounding box center [314, 239] width 565 height 37
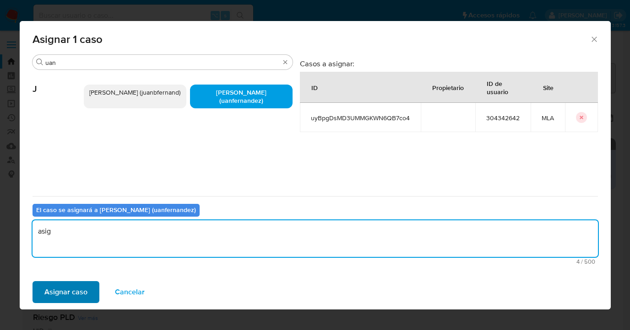
type textarea "asig"
click at [79, 291] on span "Asignar caso" at bounding box center [65, 292] width 43 height 20
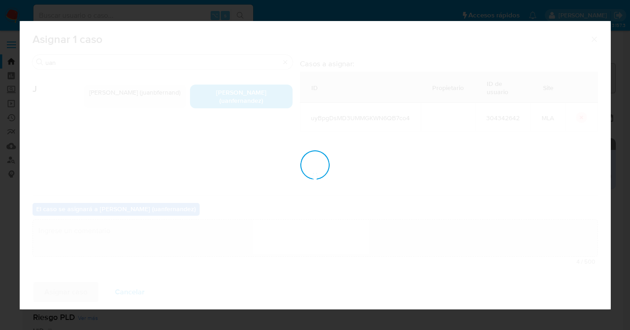
checkbox input "false"
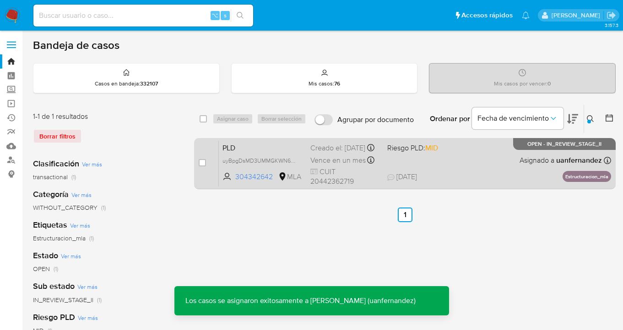
click at [485, 162] on div "PLD uyBpgDsMD3UMMGKWN6QB7co4 304342642 MLA Riesgo PLD: MID Creado el: 12/07/202…" at bounding box center [415, 164] width 392 height 46
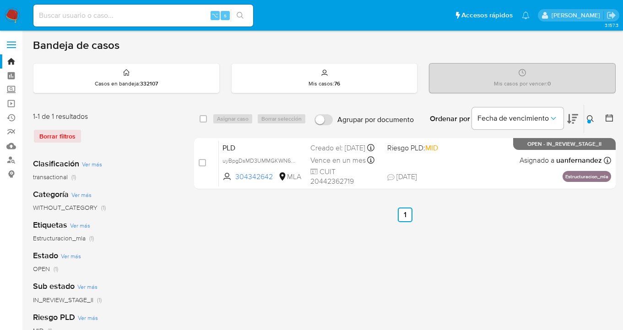
click at [589, 119] on icon at bounding box center [590, 118] width 7 height 7
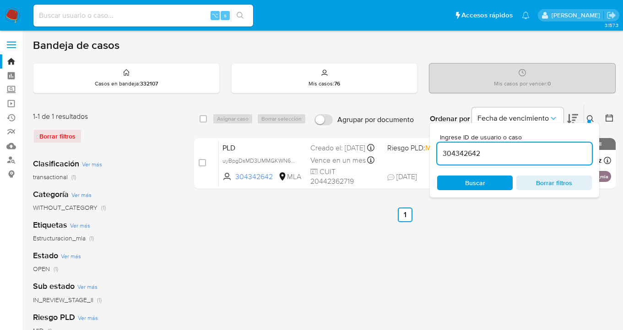
click at [506, 150] on input "304342642" at bounding box center [514, 154] width 155 height 12
drag, startPoint x: 500, startPoint y: 152, endPoint x: 443, endPoint y: 145, distance: 57.3
click at [443, 145] on div "304342642" at bounding box center [514, 154] width 155 height 22
type input "1939413705"
click at [590, 117] on icon at bounding box center [590, 118] width 7 height 7
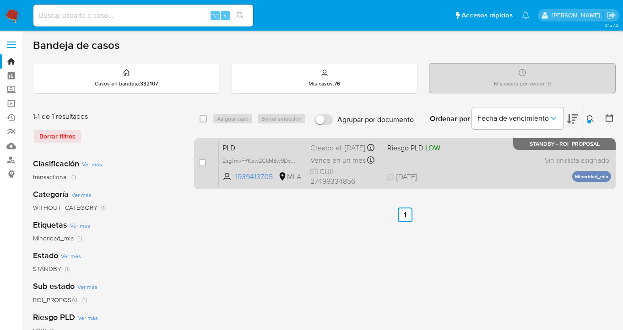
click at [507, 178] on span "19/07/2025 19/07/2025 11:17" at bounding box center [460, 177] width 146 height 10
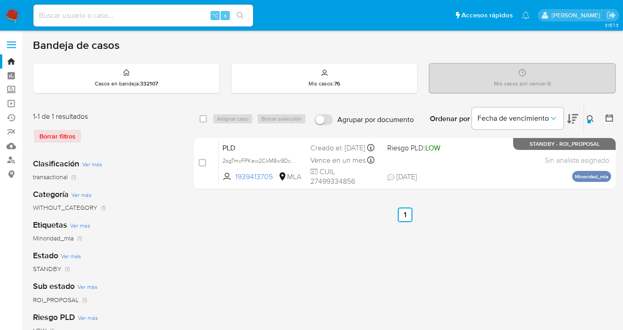
drag, startPoint x: 203, startPoint y: 116, endPoint x: 219, endPoint y: 115, distance: 15.6
click at [203, 116] on input "checkbox" at bounding box center [203, 118] width 7 height 7
checkbox input "true"
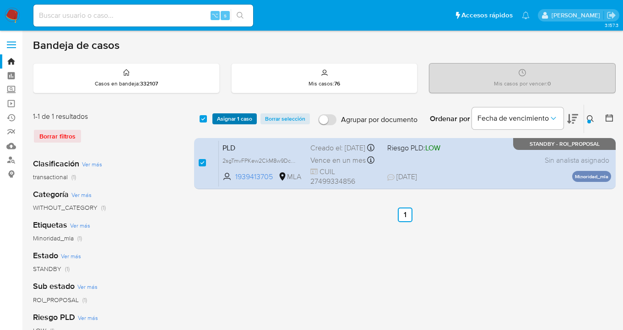
click at [227, 116] on span "Asignar 1 caso" at bounding box center [234, 118] width 35 height 9
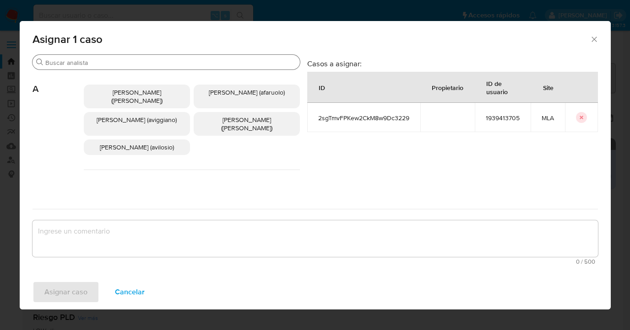
click at [134, 59] on input "Buscar" at bounding box center [170, 63] width 251 height 8
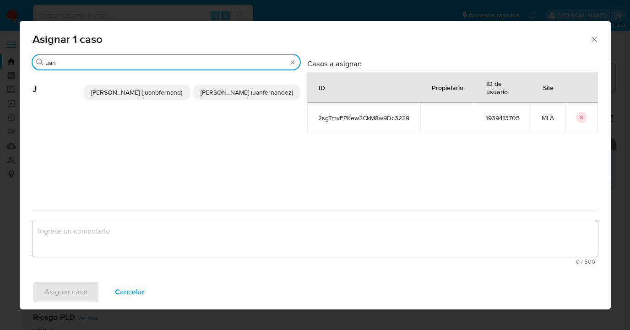
type input "uan"
click at [237, 95] on span "Juan Pablo Fernandez (uanfernandez)" at bounding box center [246, 92] width 92 height 9
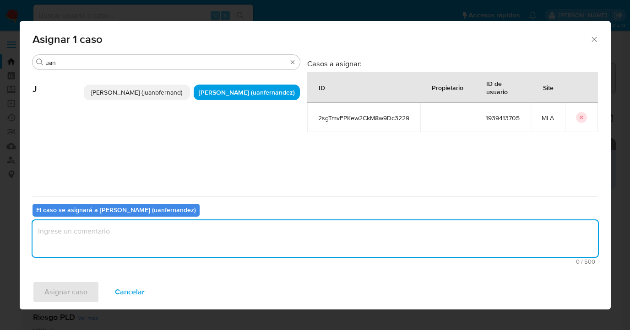
click at [192, 253] on textarea "assign-modal" at bounding box center [314, 239] width 565 height 37
type textarea "asig"
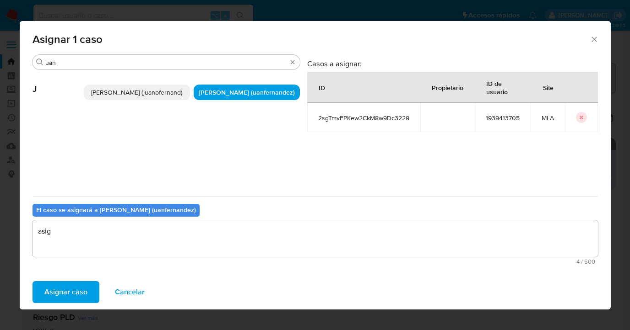
click at [86, 291] on button "Asignar caso" at bounding box center [65, 292] width 67 height 22
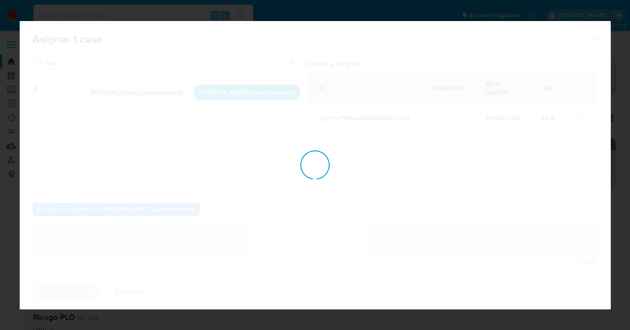
checkbox input "false"
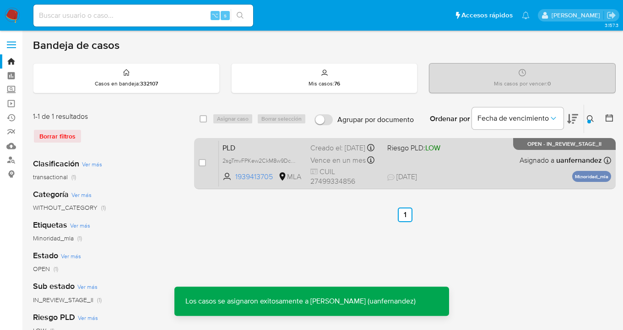
click at [486, 173] on div "PLD 2sgTmvFPKew2CkM8w9Dc3229 1939413705 MLA Riesgo PLD: LOW Creado el: 12/07/20…" at bounding box center [415, 164] width 392 height 46
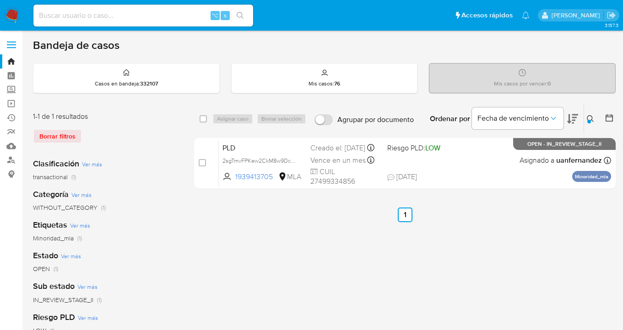
click at [590, 118] on icon at bounding box center [590, 118] width 7 height 7
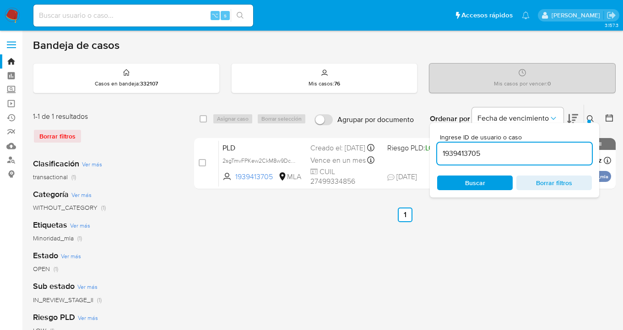
drag, startPoint x: 488, startPoint y: 184, endPoint x: 565, endPoint y: 149, distance: 84.6
click at [488, 184] on span "Buscar" at bounding box center [474, 183] width 63 height 13
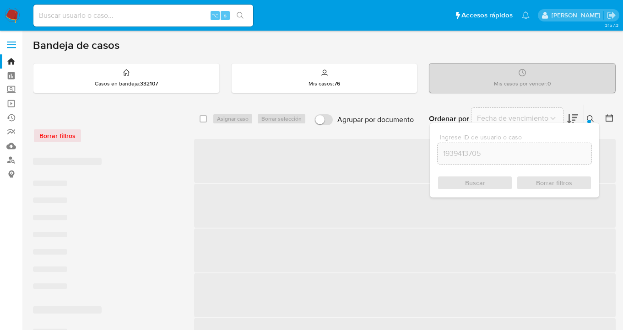
click at [591, 116] on icon at bounding box center [590, 118] width 7 height 7
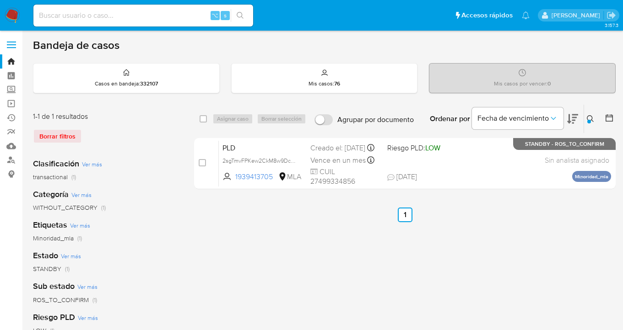
click at [591, 116] on icon at bounding box center [590, 118] width 7 height 7
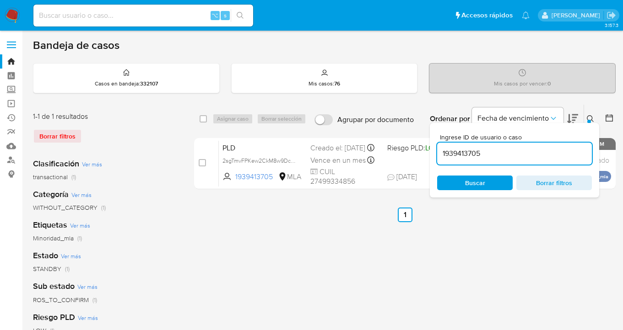
drag, startPoint x: 481, startPoint y: 155, endPoint x: 431, endPoint y: 150, distance: 50.2
click at [431, 150] on div "Ingrese ID de usuario o caso 1939413705 Buscar Borrar filtros" at bounding box center [514, 160] width 169 height 75
type input "333711118"
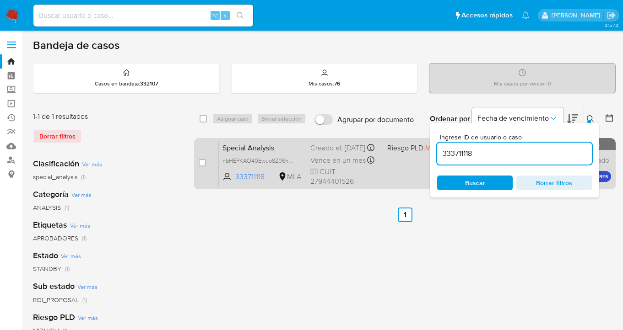
drag, startPoint x: 589, startPoint y: 117, endPoint x: 530, endPoint y: 144, distance: 65.1
click at [589, 117] on icon at bounding box center [590, 118] width 7 height 7
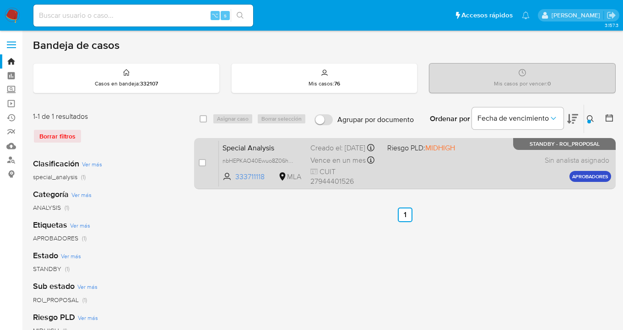
click at [501, 167] on div "Special Analysis nbHEPKAO40Ewuo8Z06hezSw1 333711118 MLA Riesgo PLD: MIDHIGH Cre…" at bounding box center [415, 164] width 392 height 46
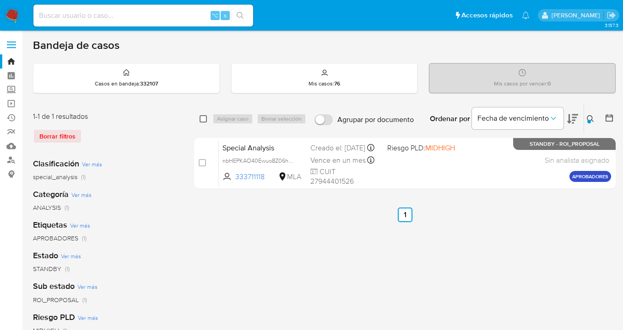
click at [206, 116] on input "checkbox" at bounding box center [203, 118] width 7 height 7
checkbox input "true"
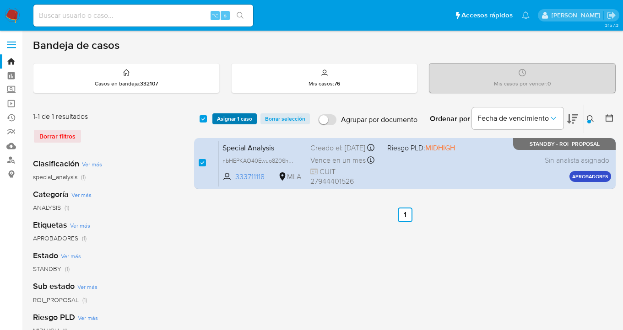
click at [233, 120] on span "Asignar 1 caso" at bounding box center [234, 118] width 35 height 9
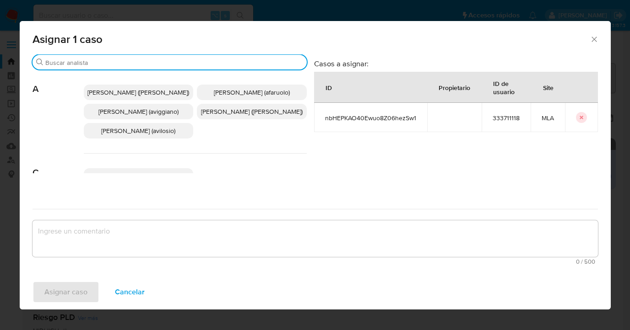
click at [186, 64] on input "Buscar" at bounding box center [174, 63] width 258 height 8
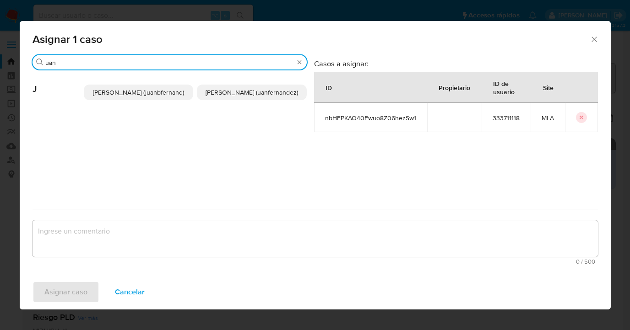
type input "uan"
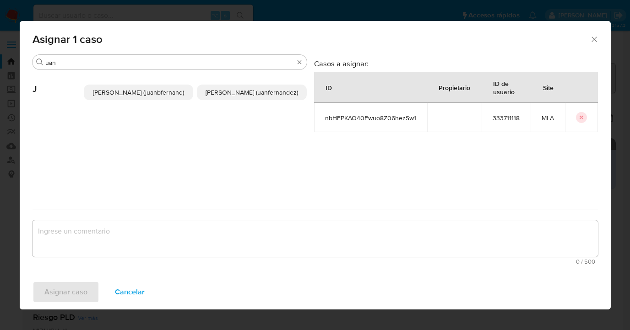
drag, startPoint x: 245, startPoint y: 95, endPoint x: 218, endPoint y: 198, distance: 106.6
click at [245, 95] on span "Juan Pablo Fernandez (uanfernandez)" at bounding box center [251, 92] width 92 height 9
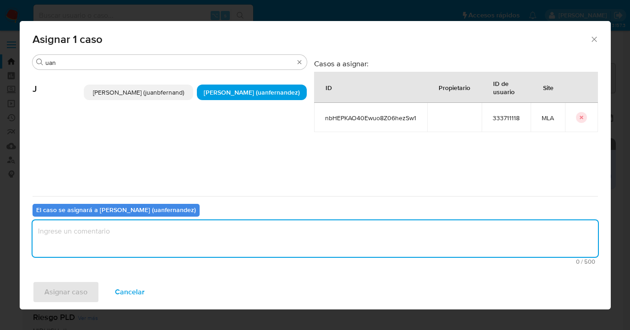
click at [220, 238] on textarea "assign-modal" at bounding box center [314, 239] width 565 height 37
type textarea "asig"
click at [83, 295] on span "Asignar caso" at bounding box center [65, 292] width 43 height 20
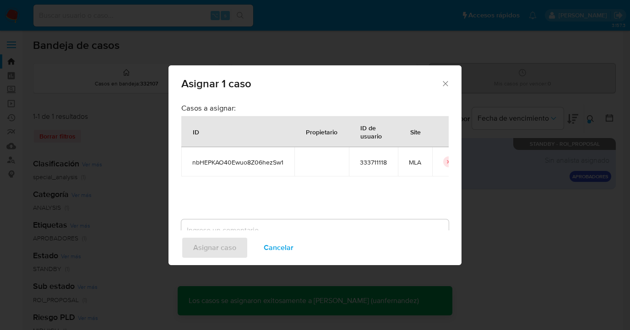
checkbox input "false"
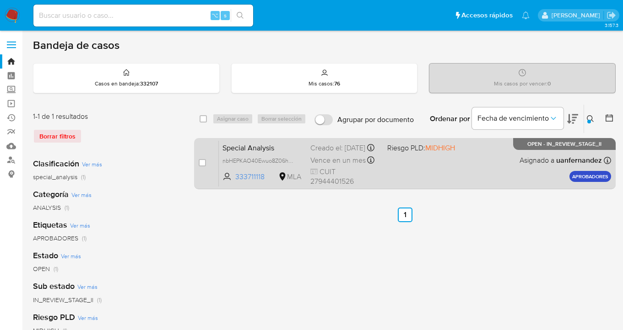
click at [457, 166] on div "Special Analysis nbHEPKAO40Ewuo8Z06hezSw1 333711118 MLA Riesgo PLD: MIDHIGH Cre…" at bounding box center [415, 164] width 392 height 46
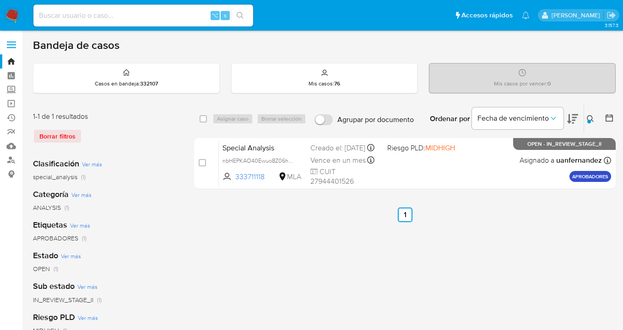
click at [589, 117] on icon at bounding box center [590, 118] width 7 height 7
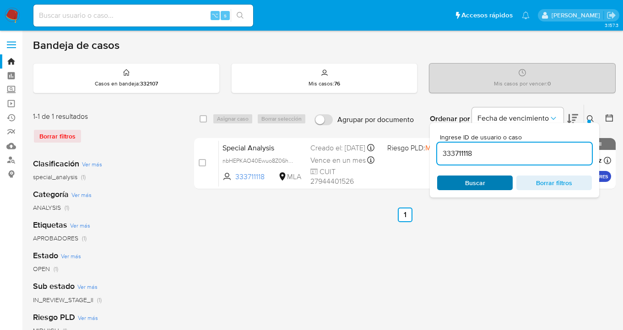
click at [486, 184] on span "Buscar" at bounding box center [474, 183] width 63 height 13
click at [590, 119] on icon at bounding box center [590, 118] width 7 height 7
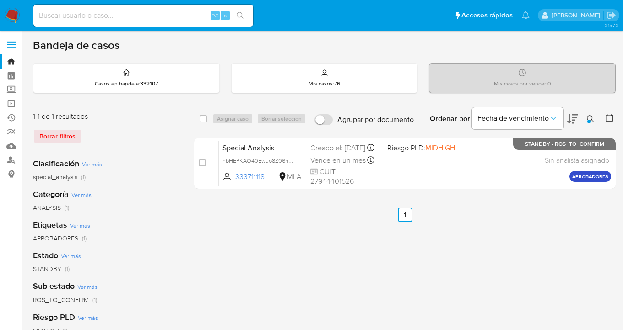
click at [590, 117] on icon at bounding box center [590, 118] width 7 height 7
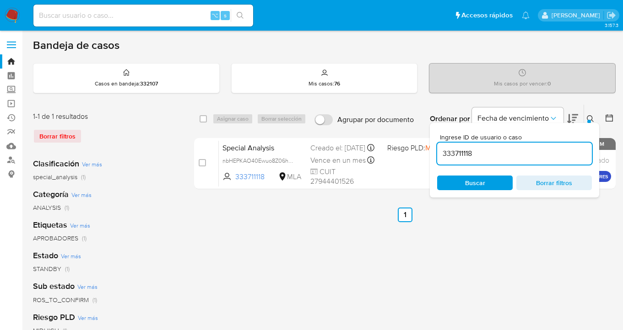
drag, startPoint x: 509, startPoint y: 156, endPoint x: 439, endPoint y: 152, distance: 70.1
click at [439, 152] on input "333711118" at bounding box center [514, 154] width 155 height 12
type input "2394684987"
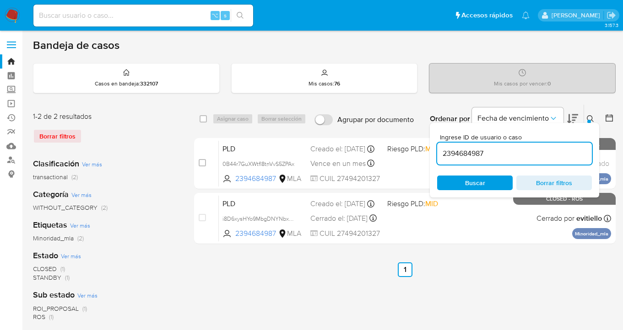
click at [589, 117] on icon at bounding box center [590, 118] width 7 height 7
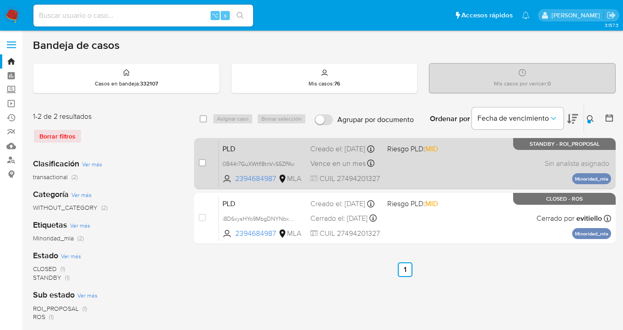
click at [486, 169] on div "PLD 0B44r7GuXWtfl8tnVvS5ZPAx 2394684987 MLA Riesgo PLD: MID Creado el: 12/07/20…" at bounding box center [415, 164] width 392 height 46
click at [200, 159] on input "checkbox" at bounding box center [202, 162] width 7 height 7
checkbox input "true"
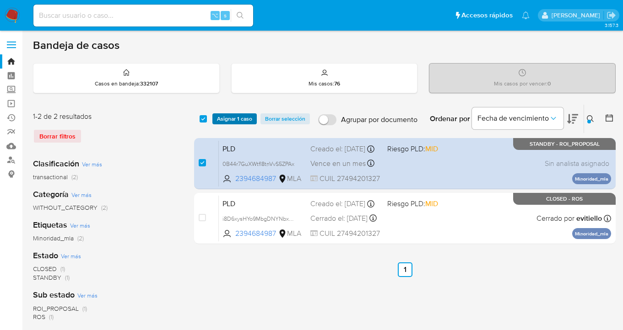
click at [223, 113] on div "select-all-cases-checkbox Asignar 1 caso Borrar selección Agrupar por documento…" at bounding box center [405, 119] width 422 height 28
click at [227, 118] on span "Asignar 1 caso" at bounding box center [234, 118] width 35 height 9
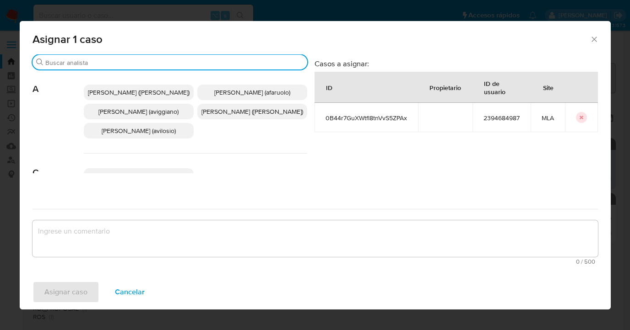
click at [146, 66] on input "Buscar" at bounding box center [174, 63] width 258 height 8
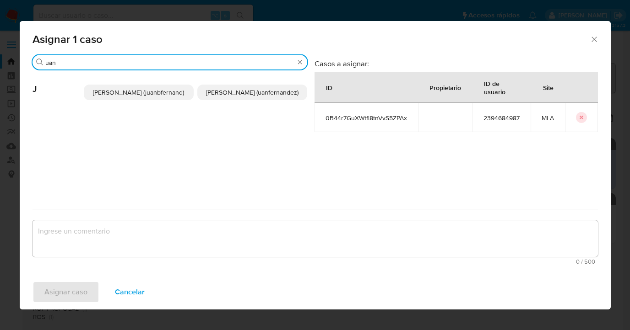
type input "uan"
click at [233, 97] on span "Juan Pablo Fernandez (uanfernandez)" at bounding box center [252, 92] width 92 height 9
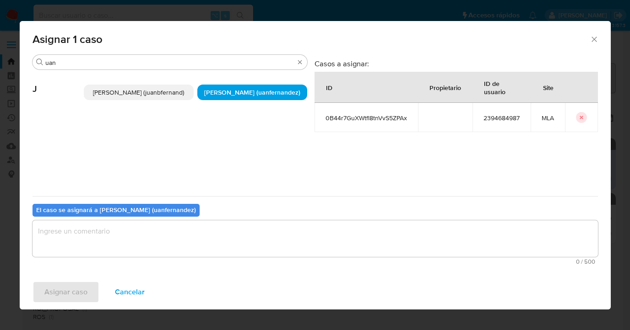
click at [208, 227] on textarea "assign-modal" at bounding box center [314, 239] width 565 height 37
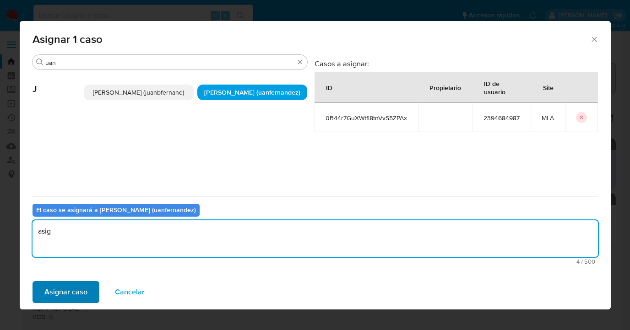
type textarea "asig"
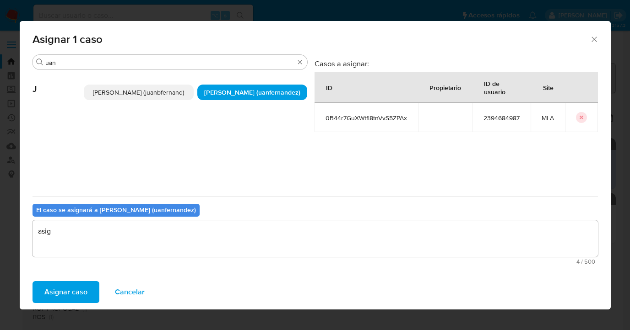
click at [79, 294] on span "Asignar caso" at bounding box center [65, 292] width 43 height 20
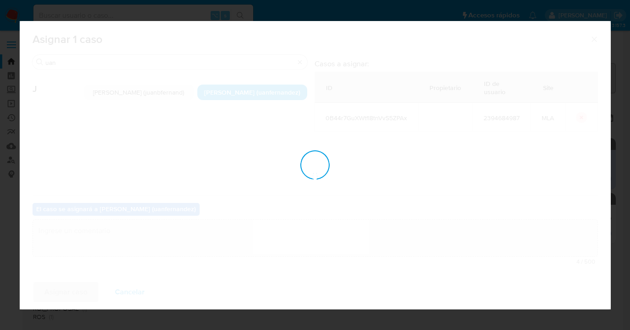
checkbox input "false"
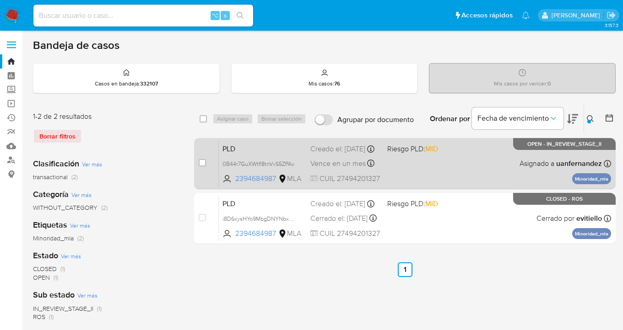
click at [498, 168] on div "PLD 0B44r7GuXWtfl8tnVvS5ZPAx 2394684987 MLA Riesgo PLD: MID Creado el: 12/07/20…" at bounding box center [415, 164] width 392 height 46
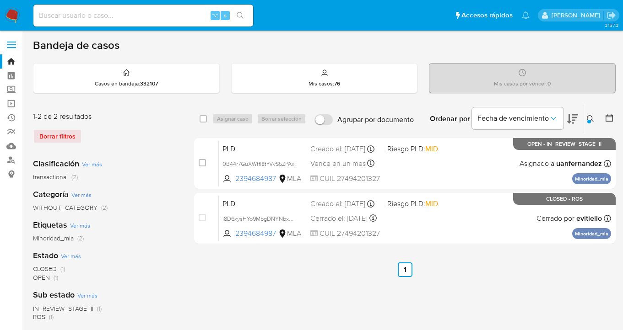
click at [589, 118] on icon at bounding box center [590, 118] width 7 height 7
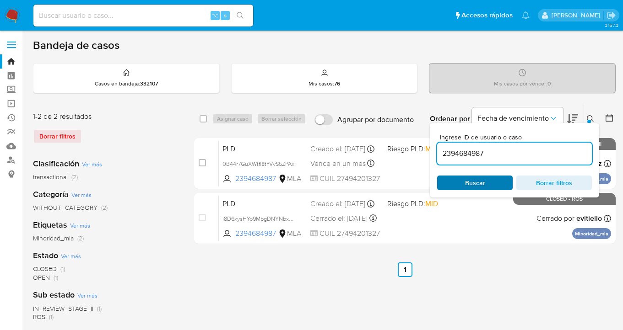
click at [476, 188] on span "Buscar" at bounding box center [475, 183] width 20 height 15
click at [593, 120] on icon at bounding box center [590, 118] width 7 height 7
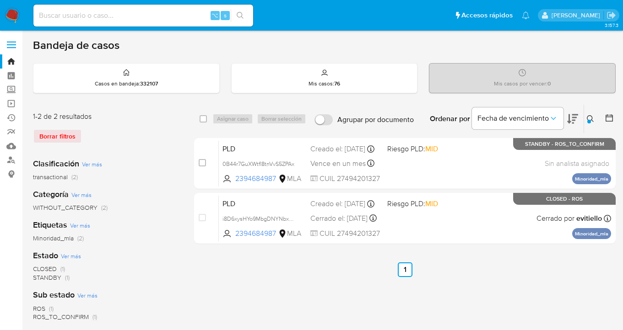
drag, startPoint x: 588, startPoint y: 118, endPoint x: 581, endPoint y: 125, distance: 10.4
click at [588, 118] on icon at bounding box center [590, 118] width 7 height 7
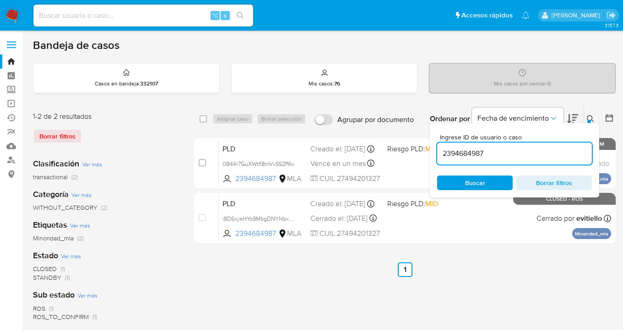
drag, startPoint x: 474, startPoint y: 157, endPoint x: 442, endPoint y: 153, distance: 32.7
click at [442, 153] on input "2394684987" at bounding box center [514, 154] width 155 height 12
type input "2447207738"
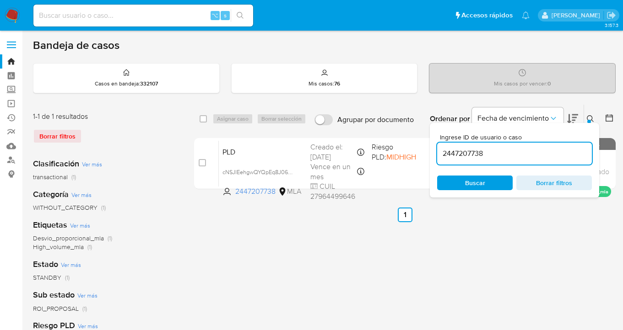
drag, startPoint x: 589, startPoint y: 117, endPoint x: 579, endPoint y: 122, distance: 10.8
click at [589, 118] on icon at bounding box center [590, 118] width 7 height 7
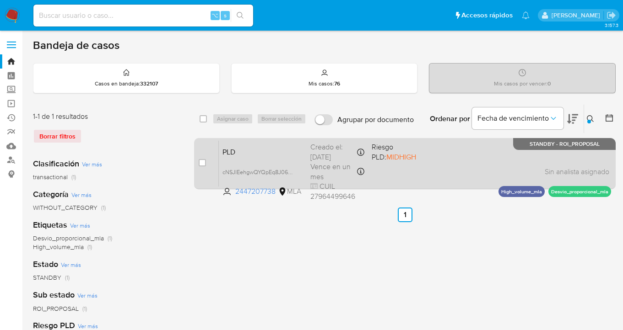
click at [427, 169] on div "PLD cNSJIEehgwQYQpEq8J06eI90 2447207738 MLA Riesgo PLD: MIDHIGH Creado el: 12/0…" at bounding box center [415, 164] width 392 height 46
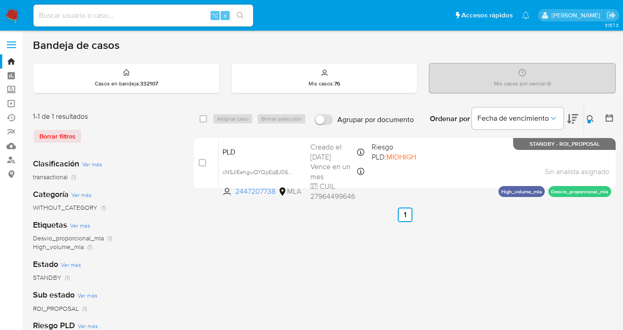
click at [203, 119] on input "checkbox" at bounding box center [203, 118] width 7 height 7
checkbox input "true"
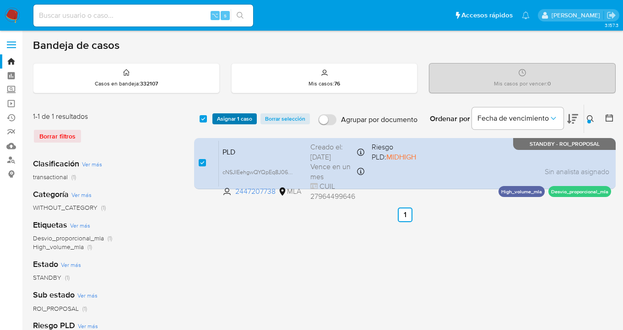
click at [225, 123] on span "Asignar 1 caso" at bounding box center [234, 118] width 35 height 9
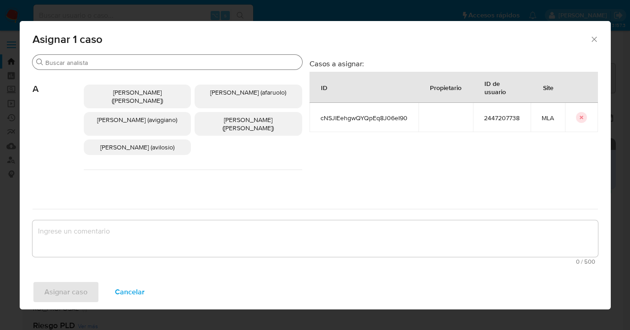
click at [170, 64] on input "Buscar" at bounding box center [171, 63] width 253 height 8
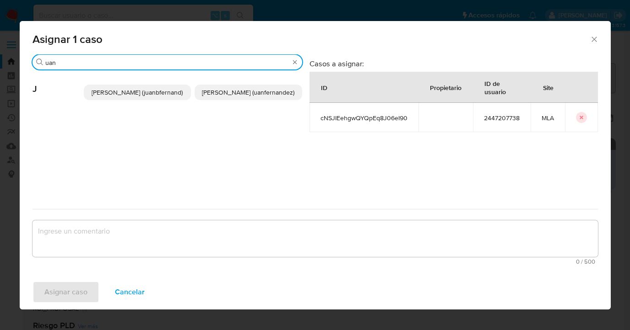
type input "uan"
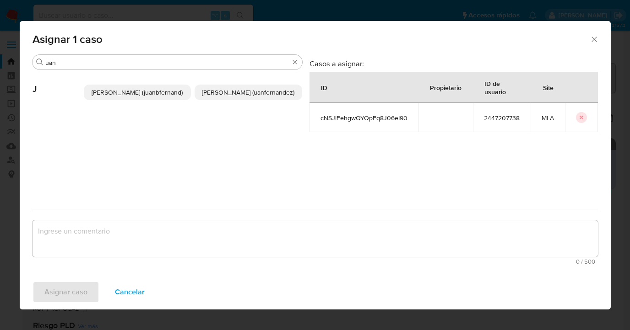
drag, startPoint x: 241, startPoint y: 94, endPoint x: 227, endPoint y: 182, distance: 88.5
click at [241, 94] on span "Juan Pablo Fernandez (uanfernandez)" at bounding box center [248, 92] width 92 height 9
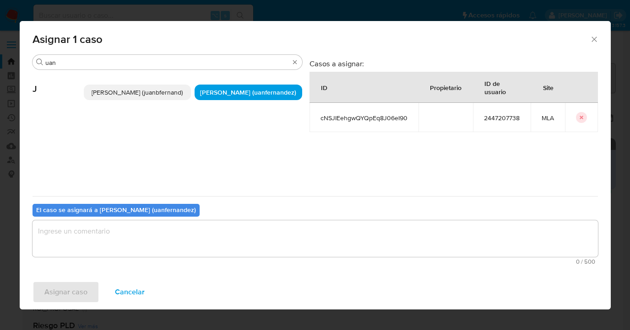
click at [221, 238] on textarea "assign-modal" at bounding box center [314, 239] width 565 height 37
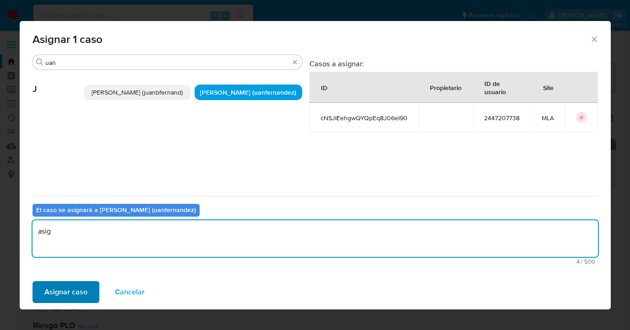
type textarea "asig"
click at [75, 293] on span "Asignar caso" at bounding box center [65, 292] width 43 height 20
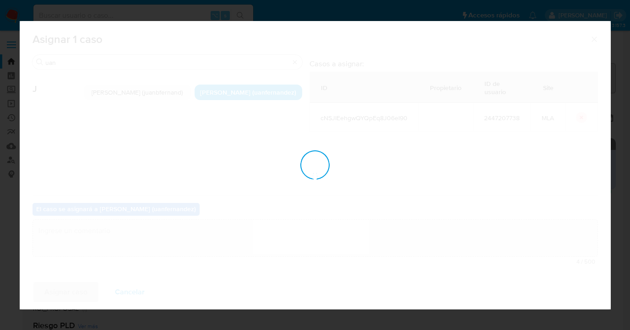
checkbox input "false"
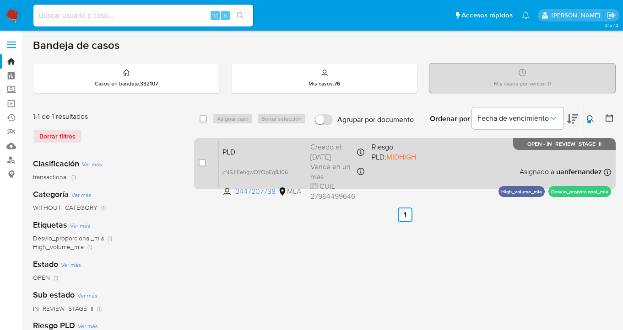
click at [474, 158] on div "PLD cNSJIEehgwQYQpEq8J06eI90 2447207738 MLA Riesgo PLD: MIDHIGH Creado el: 12/0…" at bounding box center [415, 164] width 392 height 46
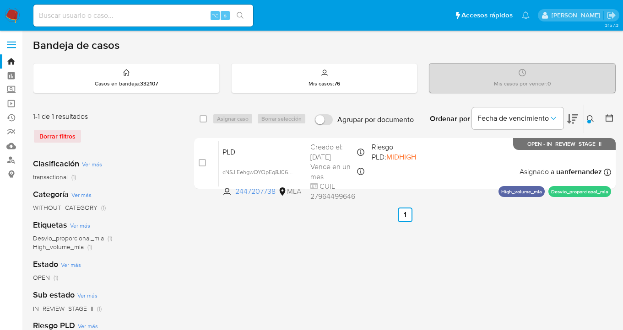
click at [589, 117] on icon at bounding box center [590, 118] width 7 height 7
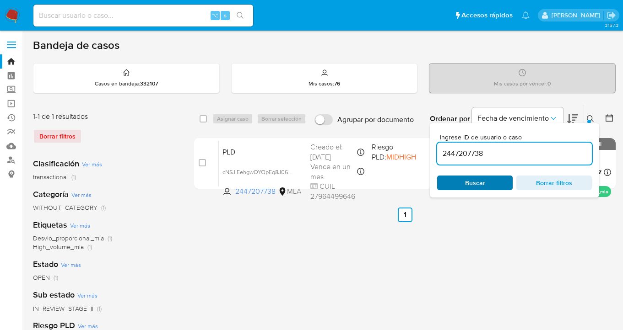
click at [494, 182] on span "Buscar" at bounding box center [474, 183] width 63 height 13
drag, startPoint x: 590, startPoint y: 116, endPoint x: 564, endPoint y: 122, distance: 27.1
click at [590, 116] on icon at bounding box center [590, 118] width 7 height 7
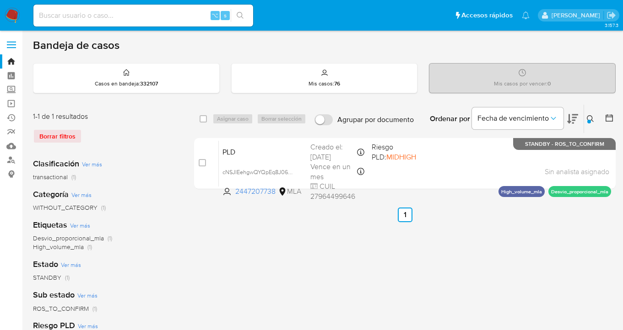
drag, startPoint x: 590, startPoint y: 117, endPoint x: 549, endPoint y: 136, distance: 45.5
click at [589, 117] on icon at bounding box center [590, 118] width 7 height 7
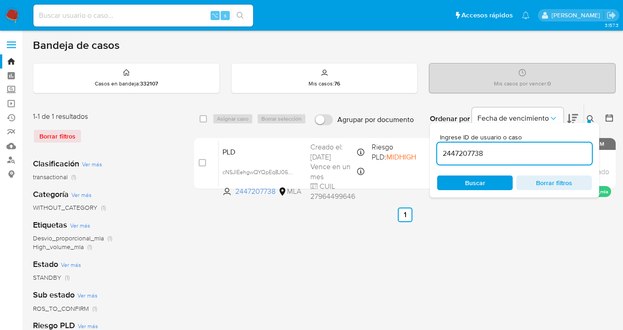
drag, startPoint x: 503, startPoint y: 154, endPoint x: 439, endPoint y: 150, distance: 63.7
click at [439, 151] on input "2447207738" at bounding box center [514, 154] width 155 height 12
type input "577833232"
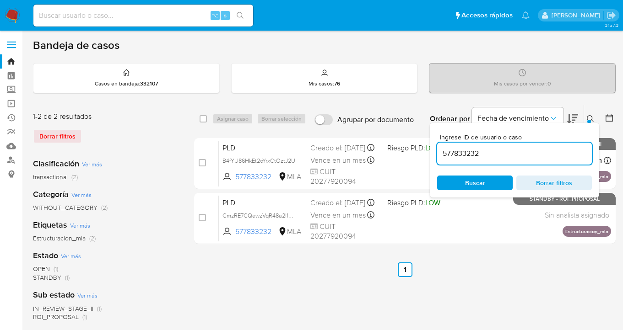
click at [589, 117] on icon at bounding box center [590, 118] width 7 height 7
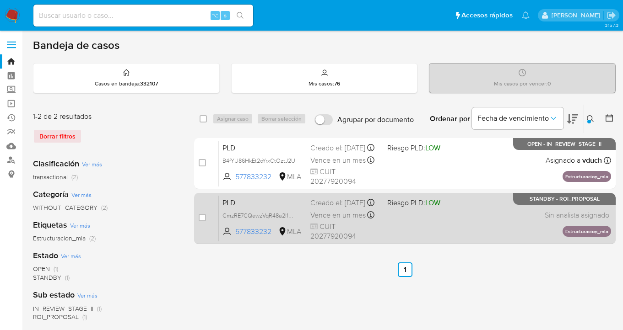
click at [470, 224] on div "PLD CmzRE7CQewzVqR48a2I1oGQQ 577833232 MLA Riesgo PLD: LOW Creado el: 12/07/202…" at bounding box center [415, 218] width 392 height 46
click at [476, 222] on div "PLD CmzRE7CQewzVqR48a2I1oGQQ 577833232 MLA Riesgo PLD: LOW Creado el: 12/07/202…" at bounding box center [415, 218] width 392 height 46
click at [203, 216] on input "checkbox" at bounding box center [202, 217] width 7 height 7
checkbox input "true"
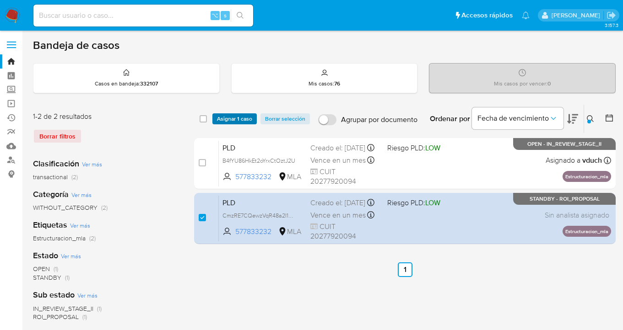
click at [233, 121] on span "Asignar 1 caso" at bounding box center [234, 118] width 35 height 9
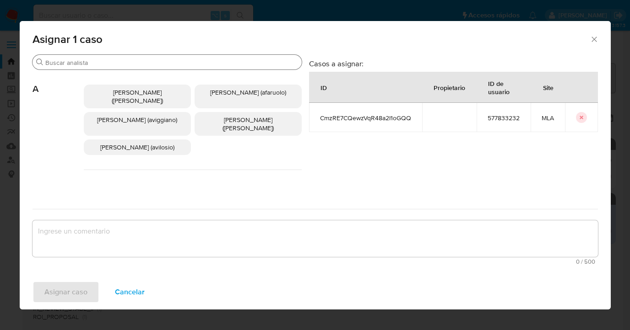
click at [148, 61] on input "Buscar" at bounding box center [171, 63] width 253 height 8
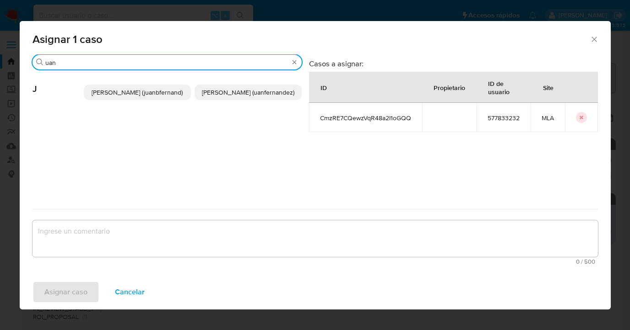
type input "uan"
drag, startPoint x: 228, startPoint y: 93, endPoint x: 220, endPoint y: 123, distance: 31.3
click at [229, 93] on span "Juan Pablo Fernandez (uanfernandez)" at bounding box center [248, 92] width 92 height 9
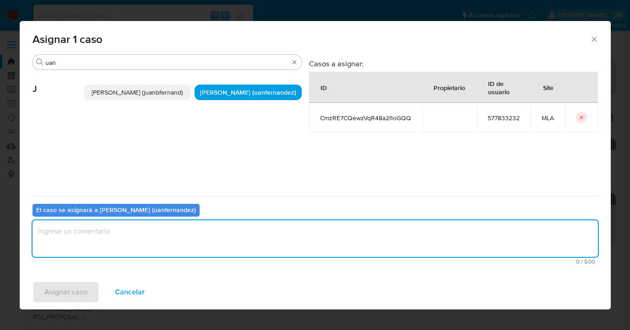
click at [199, 228] on textarea "assign-modal" at bounding box center [314, 239] width 565 height 37
type textarea "asig"
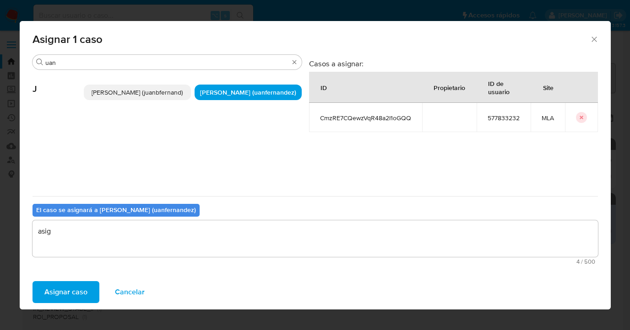
click at [83, 297] on span "Asignar caso" at bounding box center [65, 292] width 43 height 20
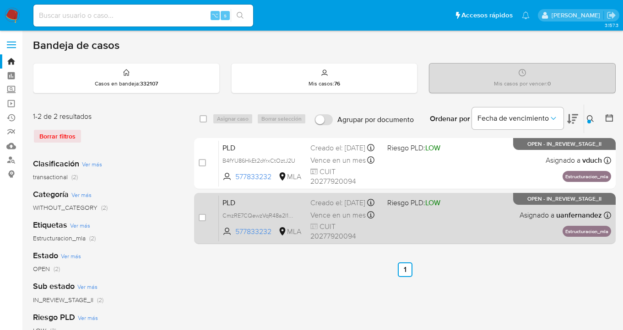
click at [482, 228] on div "PLD CmzRE7CQewzVqR48a2I1oGQQ 577833232 MLA Riesgo PLD: LOW Creado el: 12/07/202…" at bounding box center [415, 218] width 392 height 46
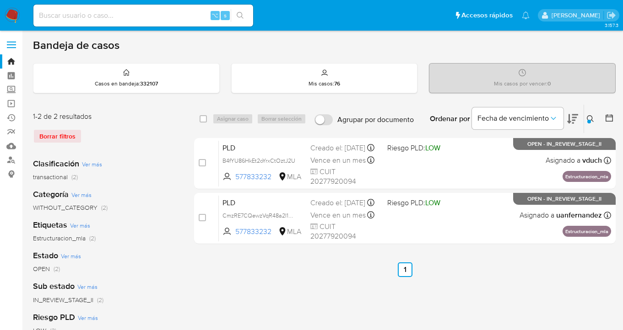
click at [588, 115] on icon at bounding box center [590, 118] width 7 height 7
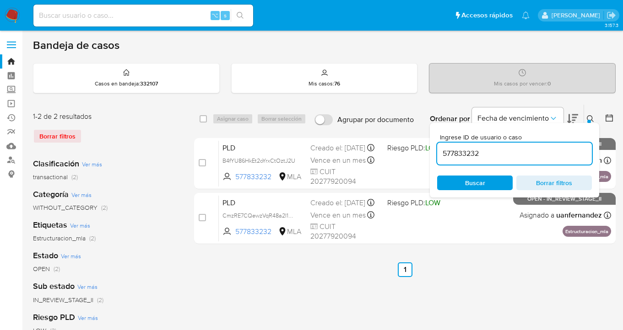
click at [484, 190] on div "Ingrese ID de usuario o caso 577833232 Buscar Borrar filtros" at bounding box center [514, 160] width 169 height 75
click at [461, 185] on span "Buscar" at bounding box center [474, 183] width 63 height 13
click at [590, 119] on icon at bounding box center [590, 118] width 7 height 7
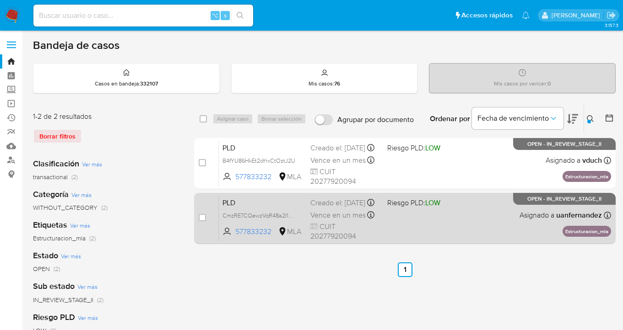
click at [491, 229] on div "PLD CmzRE7CQewzVqR48a2I1oGQQ 577833232 MLA Riesgo PLD: LOW Creado el: 12/07/202…" at bounding box center [415, 218] width 392 height 46
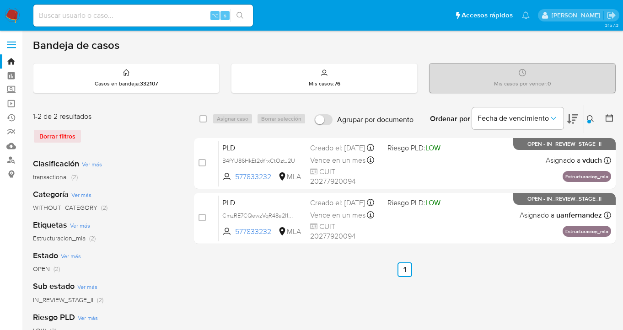
drag, startPoint x: 589, startPoint y: 117, endPoint x: 567, endPoint y: 128, distance: 24.0
click at [589, 117] on icon at bounding box center [590, 118] width 7 height 7
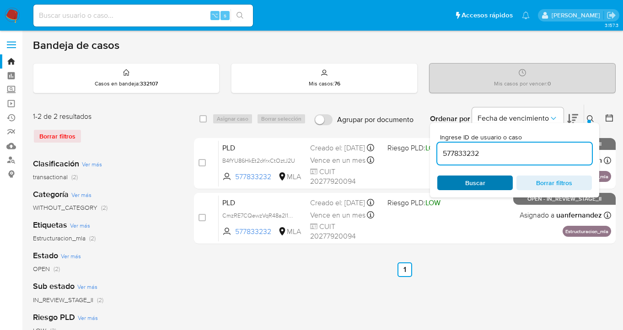
click at [484, 182] on span "Buscar" at bounding box center [475, 183] width 20 height 15
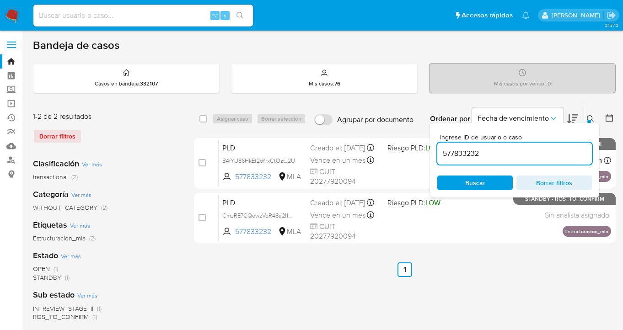
click at [590, 117] on icon at bounding box center [590, 118] width 7 height 7
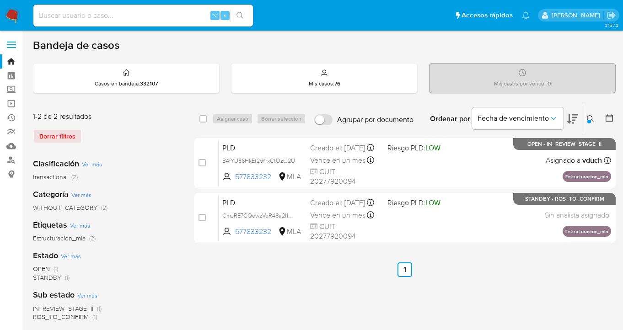
click at [592, 119] on icon at bounding box center [590, 118] width 7 height 7
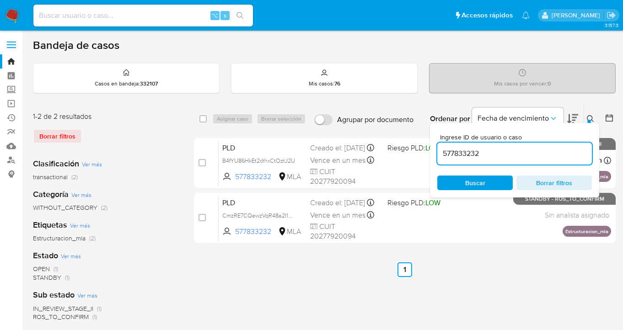
drag, startPoint x: 484, startPoint y: 159, endPoint x: 475, endPoint y: 156, distance: 9.9
click at [475, 156] on div "577833232" at bounding box center [515, 154] width 155 height 22
drag, startPoint x: 483, startPoint y: 152, endPoint x: 446, endPoint y: 147, distance: 37.5
click at [446, 148] on input "577833232" at bounding box center [515, 154] width 155 height 12
paste input "32311430"
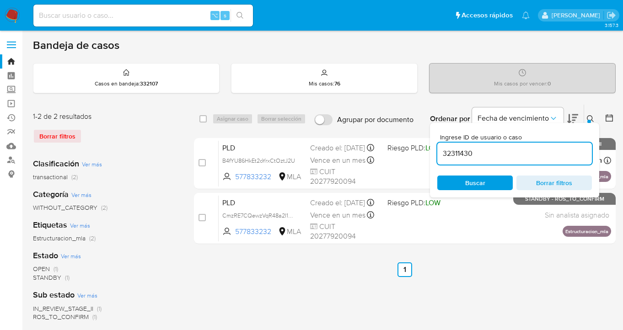
type input "32311430"
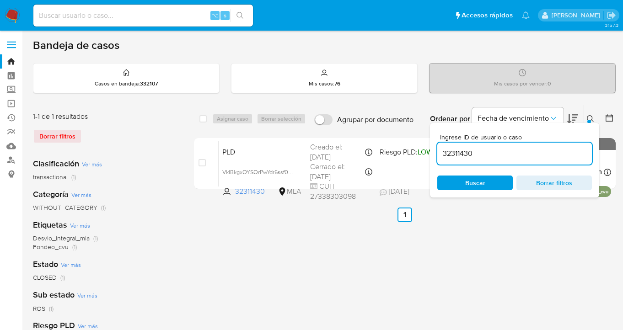
click at [590, 118] on icon at bounding box center [590, 118] width 7 height 7
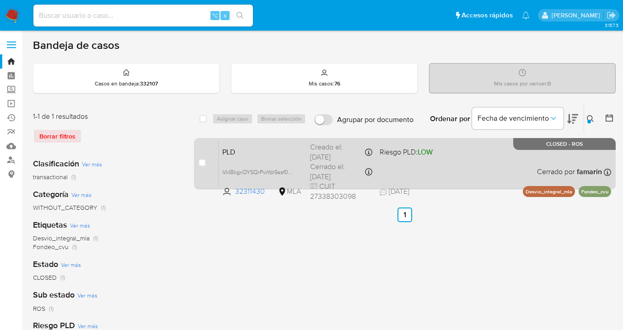
click at [502, 160] on div "PLD VkIBkgxOYSQrPwYdr5ssf0PQ 32311430 MLA Riesgo PLD: LOW Creado el: 12/06/2025…" at bounding box center [415, 164] width 393 height 46
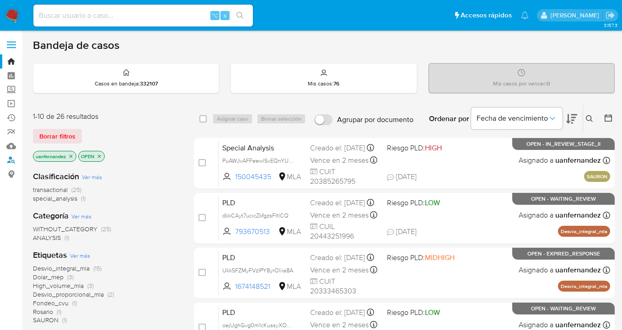
click at [12, 163] on link "Buscador de personas" at bounding box center [54, 160] width 109 height 14
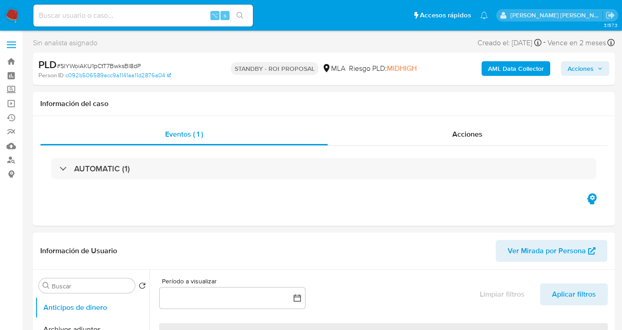
select select "10"
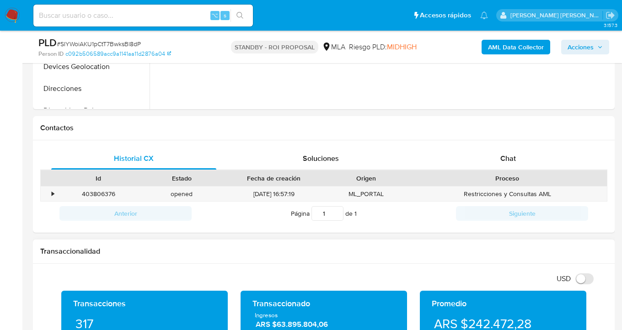
scroll to position [403, 0]
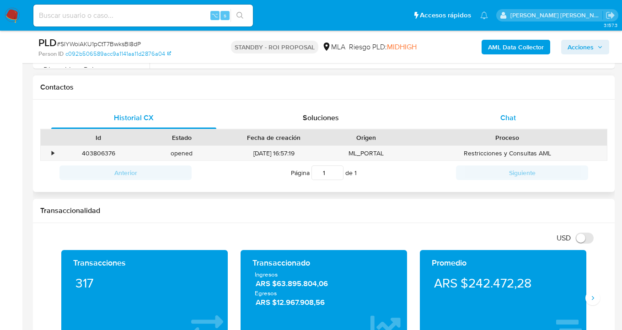
click at [524, 118] on div "Chat" at bounding box center [508, 118] width 165 height 22
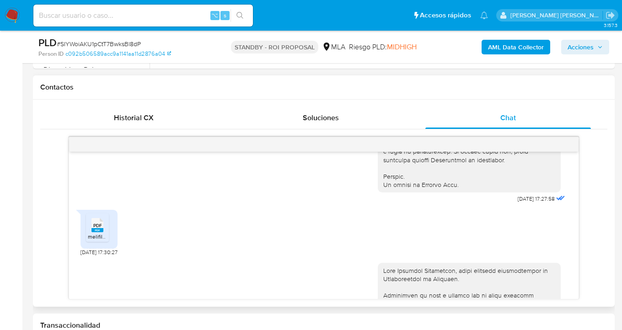
scroll to position [450, 0]
click at [101, 230] on span "PDF" at bounding box center [97, 227] width 9 height 6
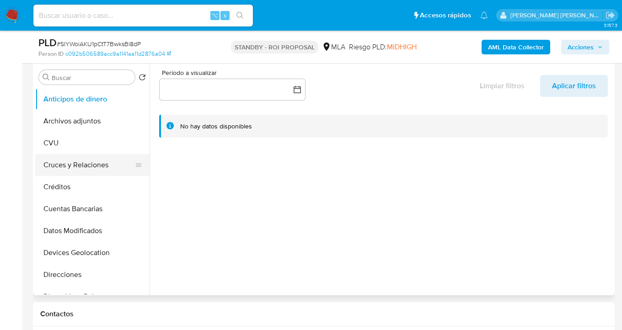
scroll to position [131, 0]
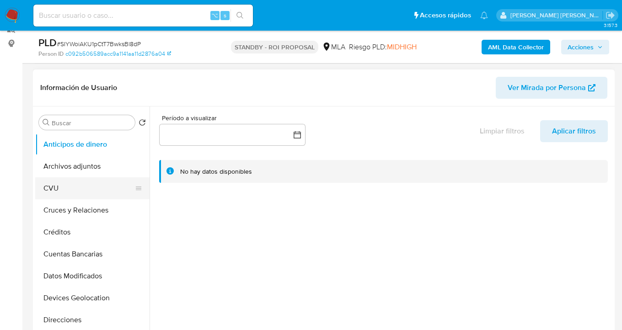
click at [95, 178] on button "CVU" at bounding box center [88, 189] width 107 height 22
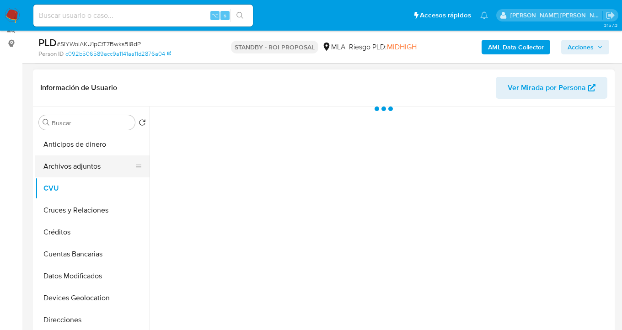
drag, startPoint x: 96, startPoint y: 171, endPoint x: 115, endPoint y: 168, distance: 19.4
click at [96, 171] on button "Archivos adjuntos" at bounding box center [88, 167] width 107 height 22
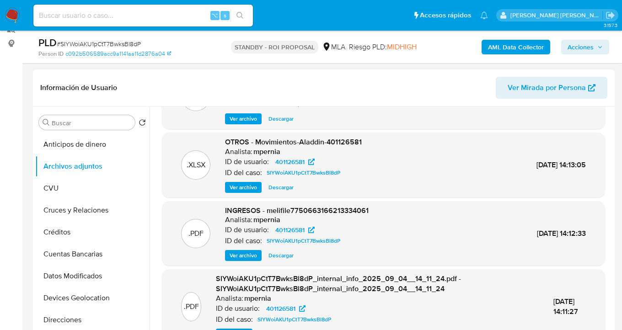
scroll to position [52, 0]
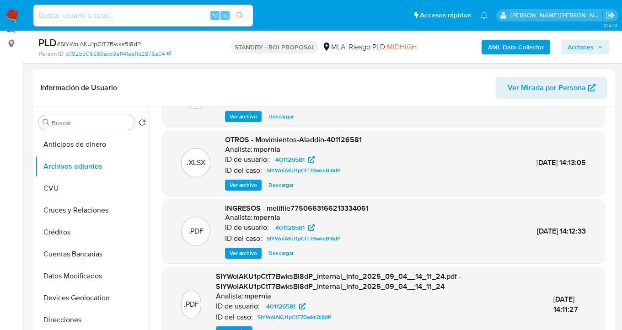
click at [249, 256] on span "Ver archivo" at bounding box center [243, 253] width 27 height 9
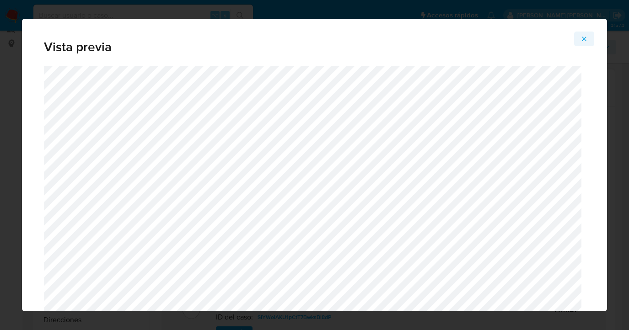
click at [585, 39] on icon "Attachment preview" at bounding box center [584, 38] width 7 height 7
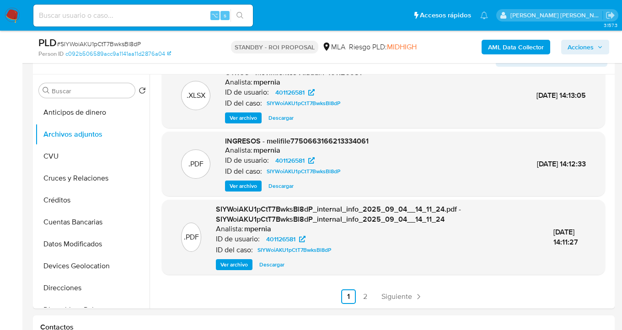
scroll to position [215, 0]
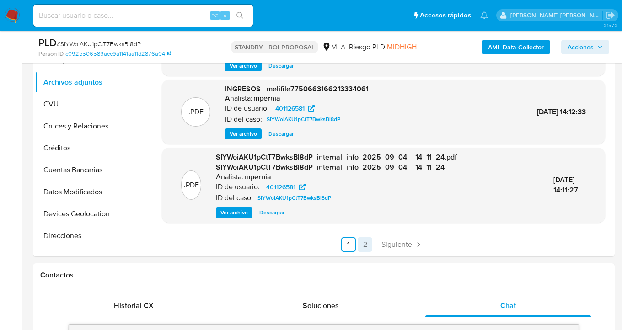
click at [364, 246] on link "2" at bounding box center [365, 245] width 15 height 15
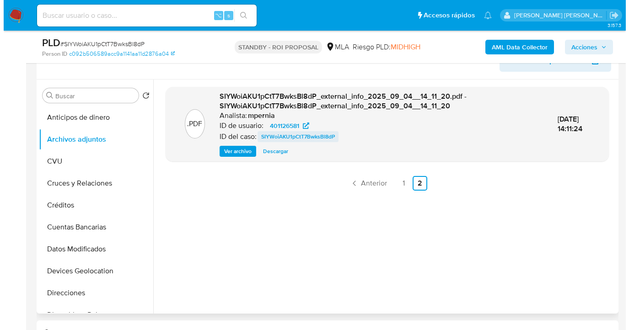
scroll to position [135, 0]
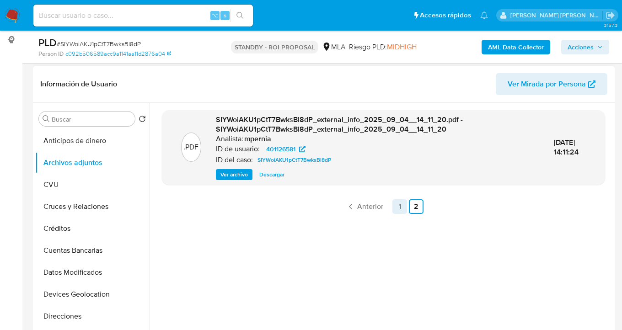
click at [397, 207] on link "1" at bounding box center [400, 207] width 15 height 15
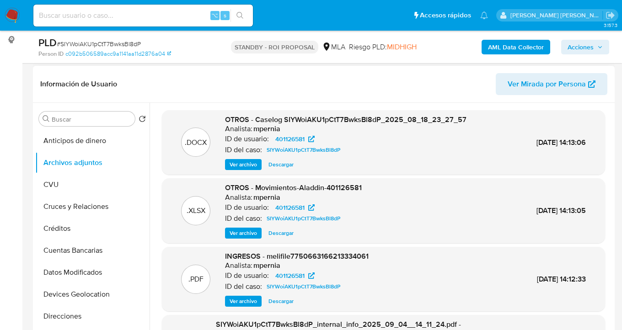
click at [244, 162] on span "Ver archivo" at bounding box center [243, 164] width 27 height 9
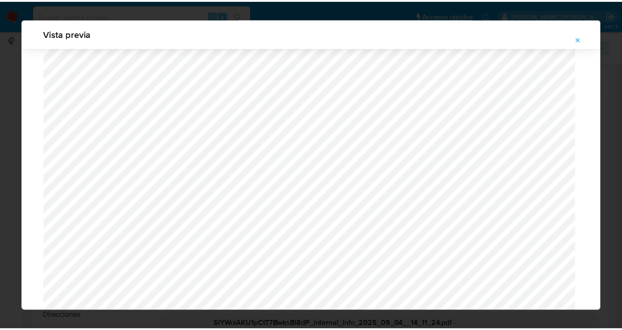
scroll to position [0, 0]
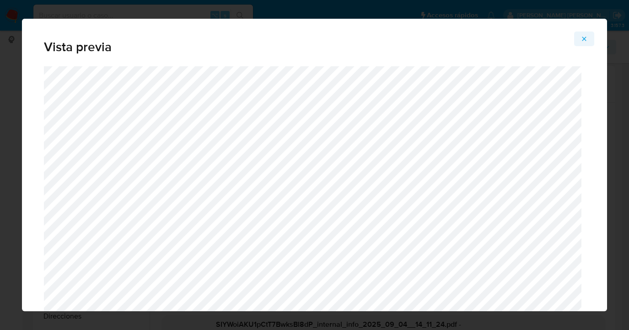
click at [585, 39] on icon "Attachment preview" at bounding box center [585, 39] width 4 height 4
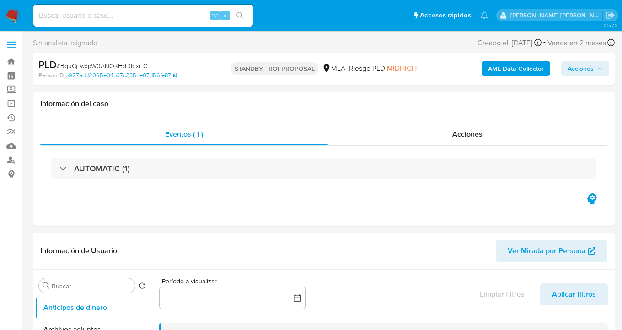
select select "10"
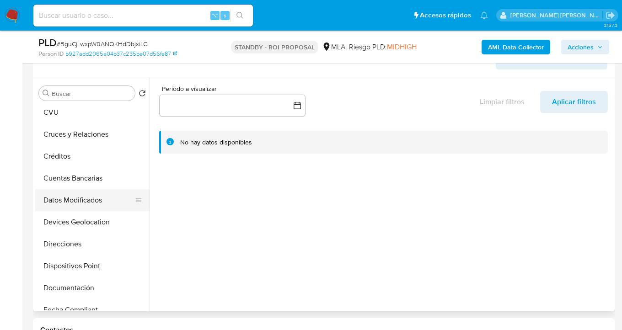
scroll to position [103, 0]
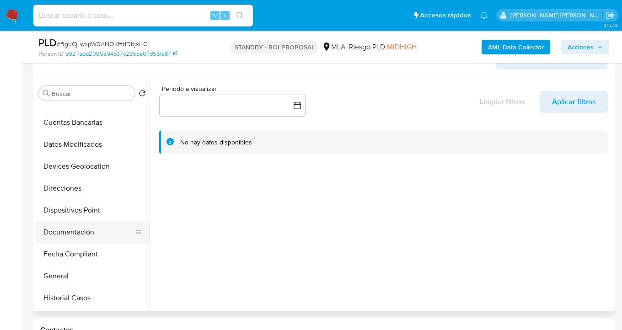
click at [94, 235] on button "Documentación" at bounding box center [88, 233] width 107 height 22
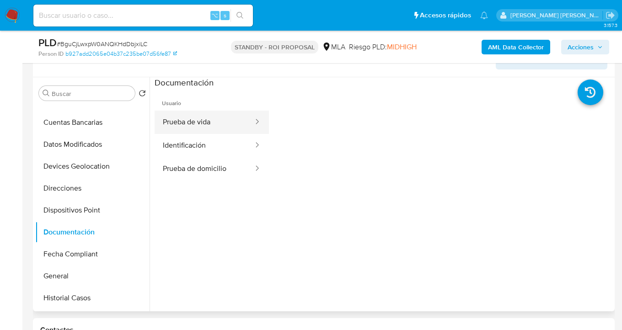
drag, startPoint x: 212, startPoint y: 121, endPoint x: 236, endPoint y: 124, distance: 23.5
click at [212, 121] on button "Prueba de vida" at bounding box center [205, 122] width 100 height 23
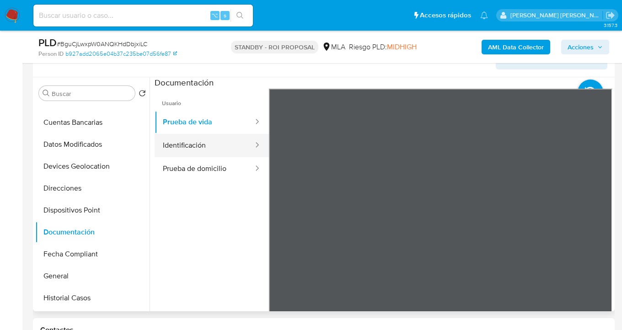
click at [215, 146] on button "Identificación" at bounding box center [205, 145] width 100 height 23
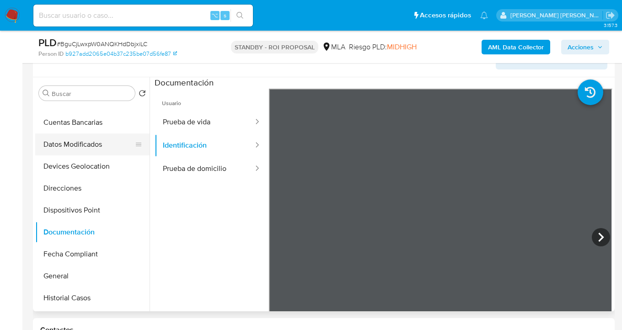
click at [115, 143] on button "Datos Modificados" at bounding box center [88, 145] width 107 height 22
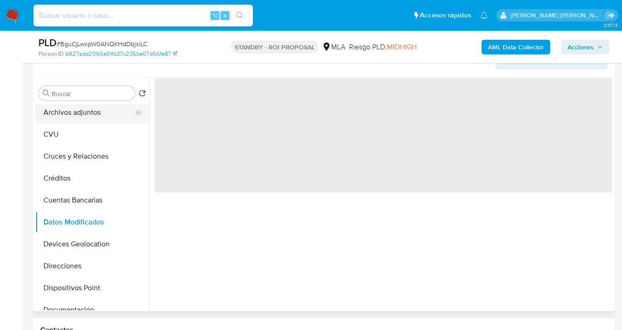
scroll to position [0, 0]
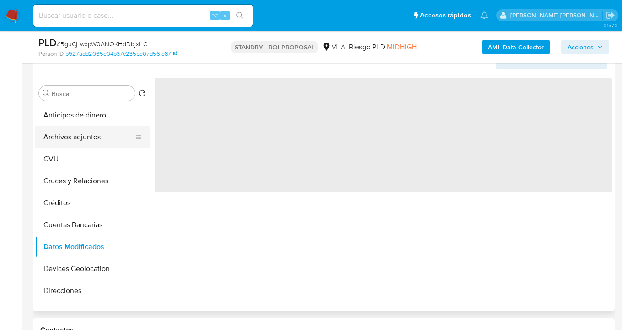
drag, startPoint x: 99, startPoint y: 137, endPoint x: 113, endPoint y: 135, distance: 13.9
click at [99, 137] on button "Archivos adjuntos" at bounding box center [88, 137] width 107 height 22
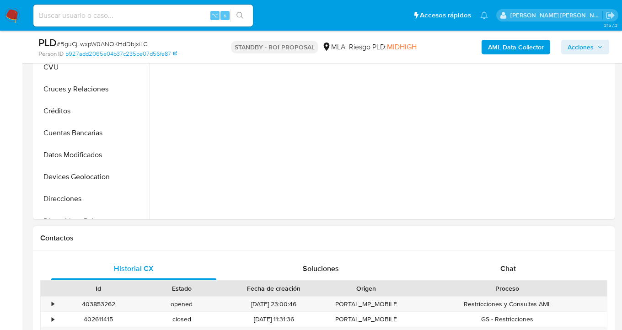
scroll to position [264, 0]
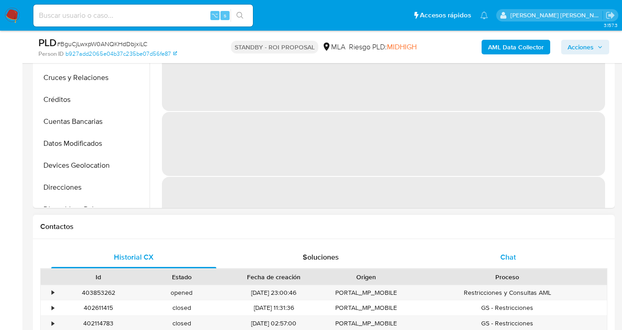
click at [493, 253] on div "Chat" at bounding box center [508, 258] width 165 height 22
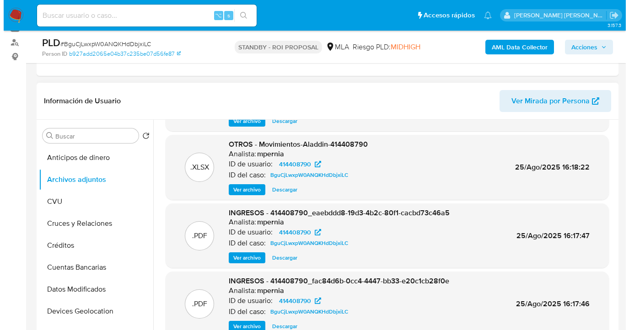
scroll to position [77, 0]
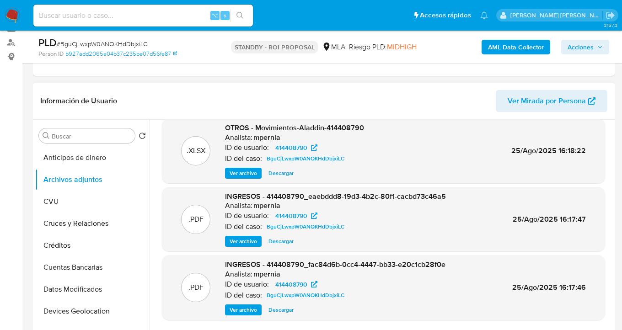
click at [245, 239] on span "Ver archivo" at bounding box center [243, 241] width 27 height 9
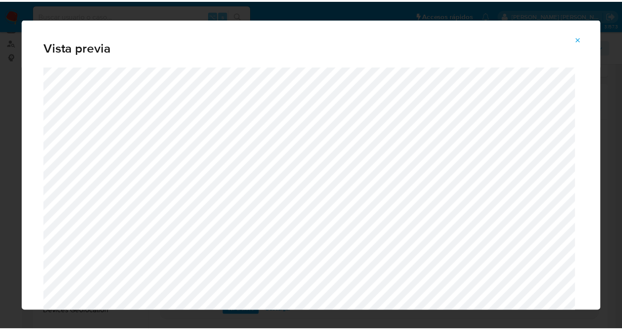
scroll to position [29, 0]
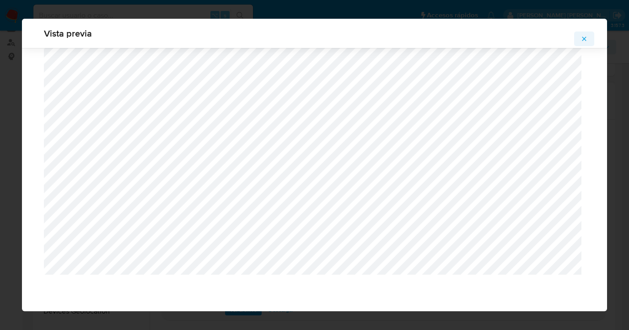
click at [586, 38] on icon "Attachment preview" at bounding box center [584, 38] width 7 height 7
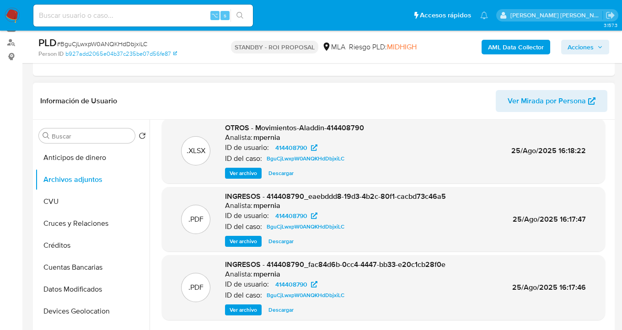
scroll to position [131, 0]
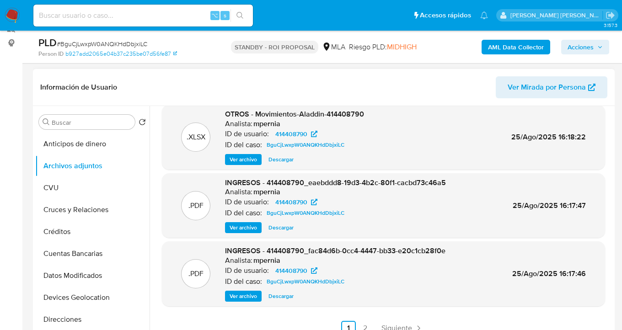
click at [236, 299] on span "Ver archivo" at bounding box center [243, 296] width 27 height 9
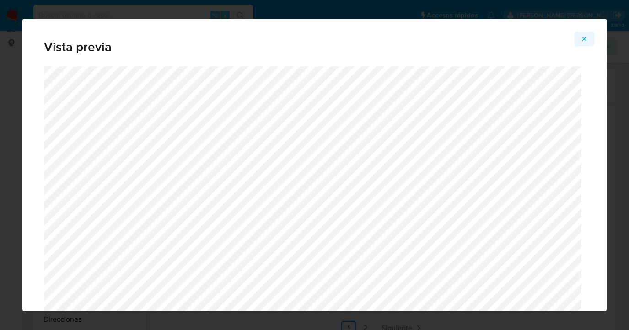
click at [587, 38] on icon "Attachment preview" at bounding box center [584, 38] width 7 height 7
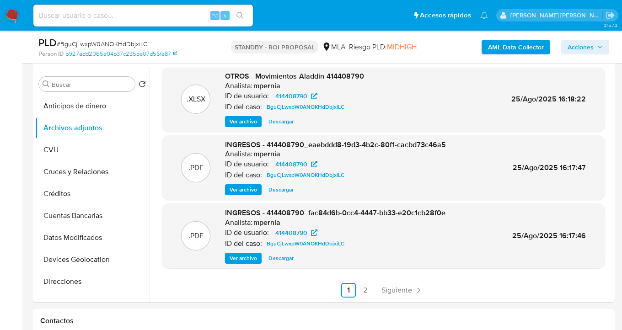
scroll to position [170, 0]
click at [367, 291] on link "2" at bounding box center [365, 290] width 15 height 15
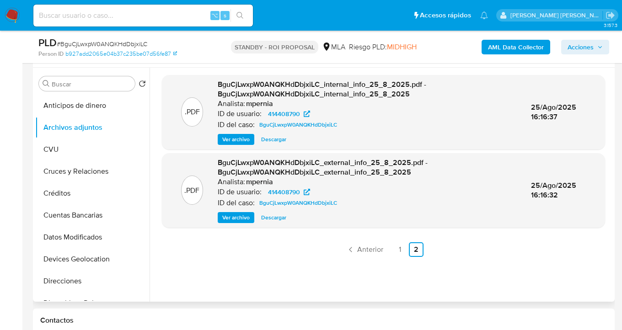
click at [397, 254] on link "1" at bounding box center [400, 250] width 15 height 15
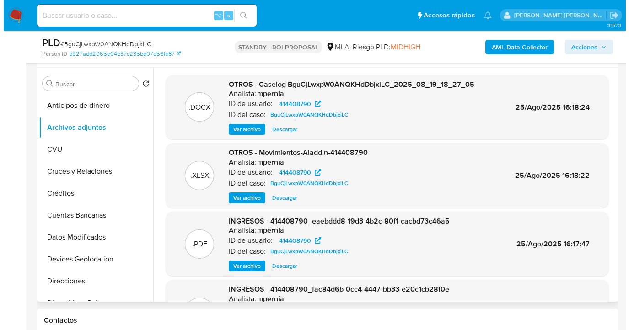
scroll to position [151, 0]
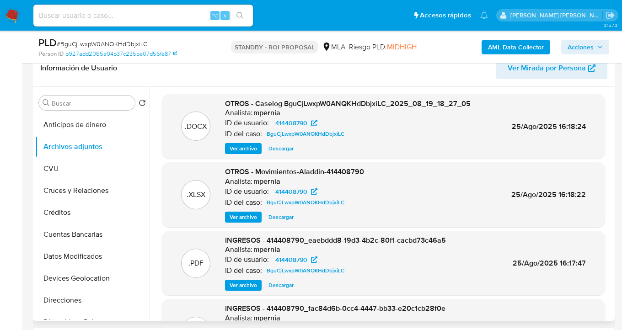
click at [246, 150] on span "Ver archivo" at bounding box center [243, 148] width 27 height 9
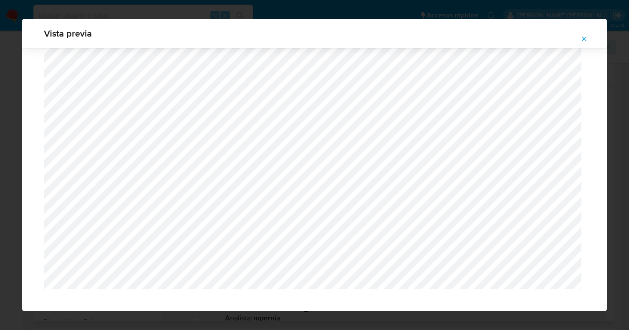
scroll to position [941, 0]
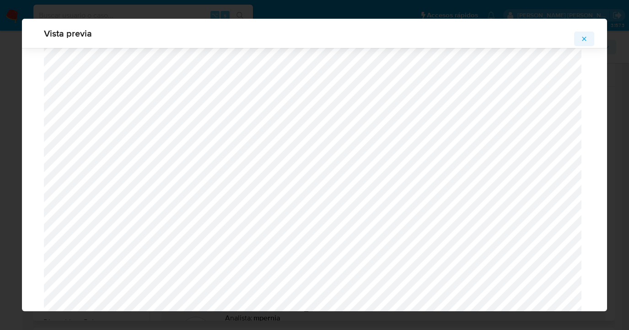
click at [584, 38] on icon "Attachment preview" at bounding box center [584, 38] width 7 height 7
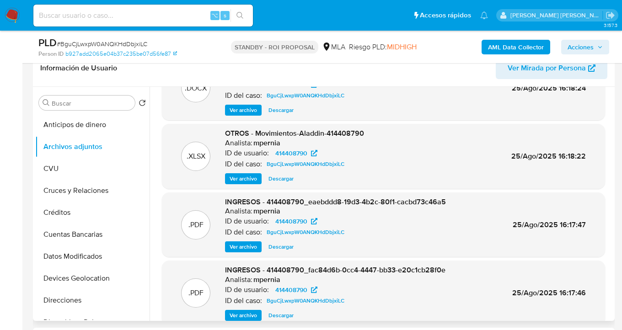
scroll to position [77, 0]
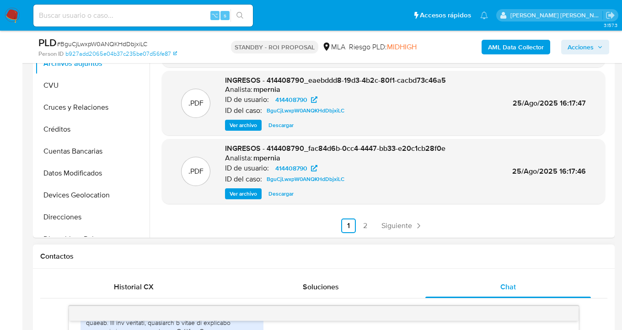
drag, startPoint x: 514, startPoint y: 285, endPoint x: 499, endPoint y: 261, distance: 28.1
click at [514, 285] on span "Chat" at bounding box center [509, 287] width 16 height 11
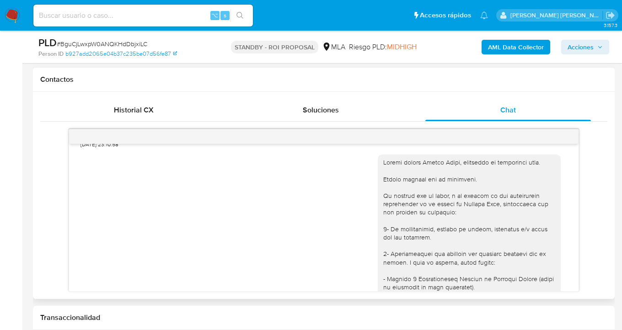
scroll to position [963, 0]
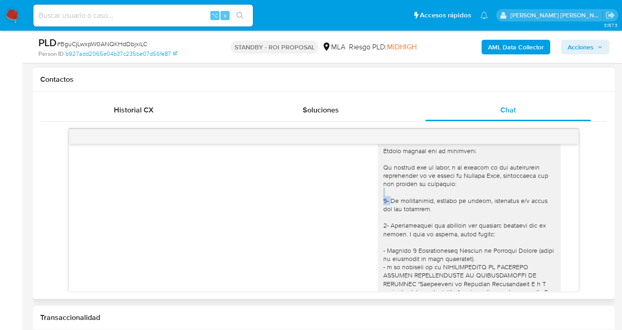
drag, startPoint x: 378, startPoint y: 209, endPoint x: 423, endPoint y: 228, distance: 49.2
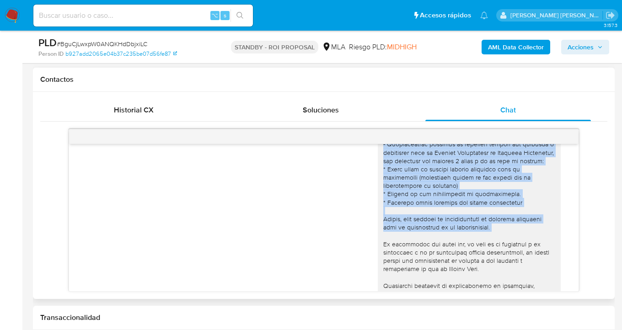
scroll to position [1312, 0]
drag, startPoint x: 378, startPoint y: 211, endPoint x: 511, endPoint y: 240, distance: 136.8
click at [512, 240] on div at bounding box center [470, 48] width 172 height 533
copy div "6- Lo ipsumdolorsi, ametcon ad elitse, doeiusmod t/i utlab etd mag aliquaen. 4-…"
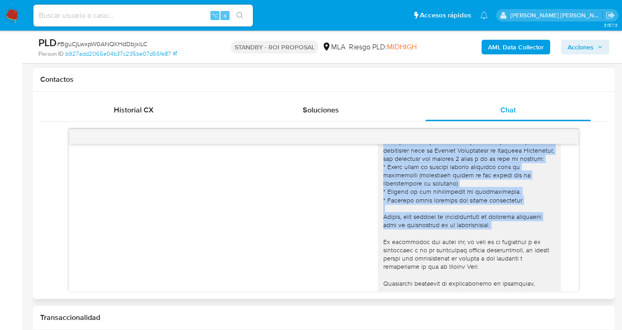
scroll to position [1364, 0]
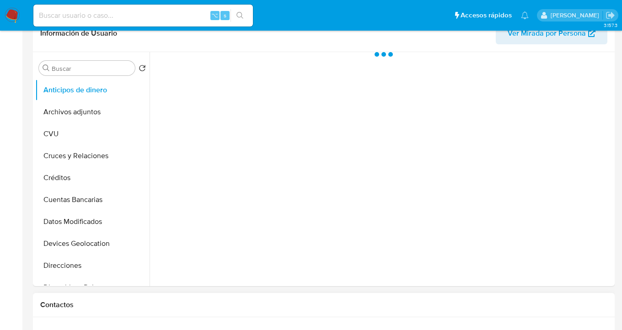
scroll to position [316, 0]
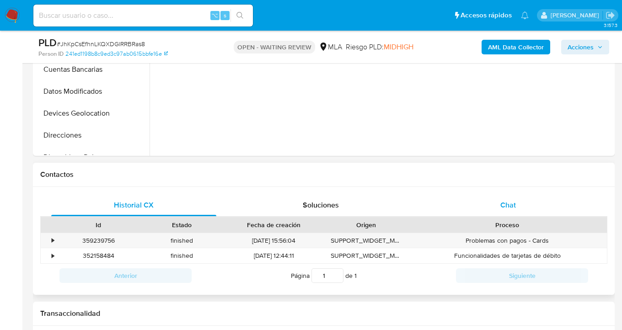
click at [520, 202] on div "Chat" at bounding box center [508, 206] width 165 height 22
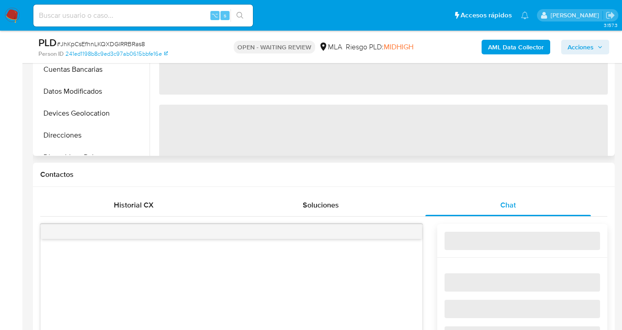
select select "10"
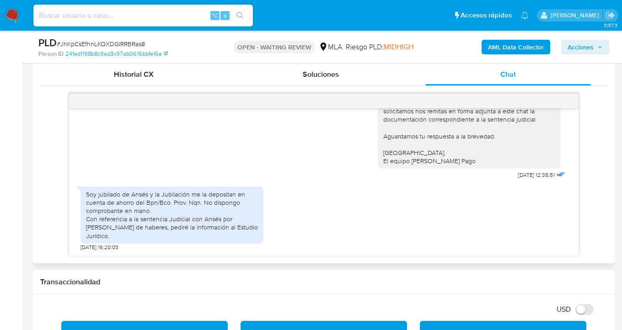
scroll to position [447, 0]
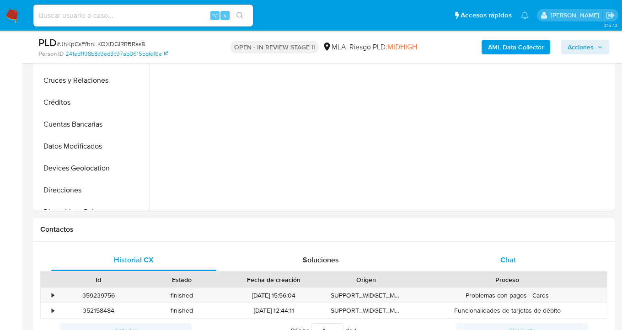
select select "10"
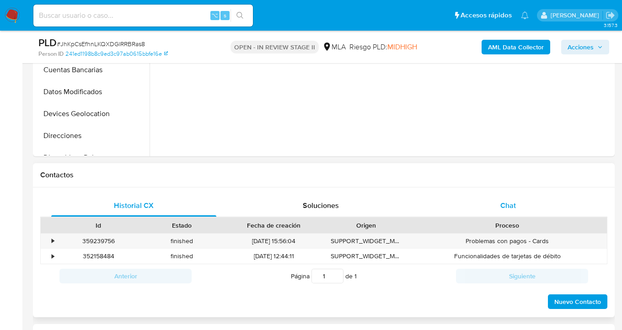
click at [512, 204] on span "Chat" at bounding box center [509, 205] width 16 height 11
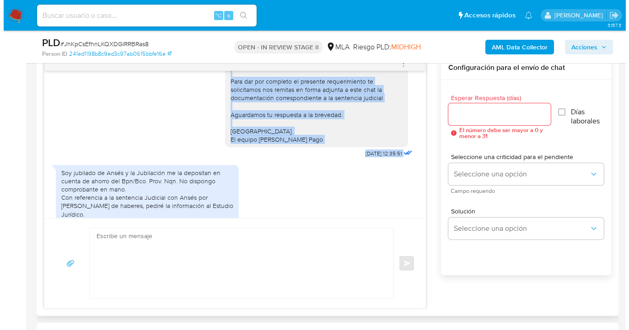
scroll to position [1087, 0]
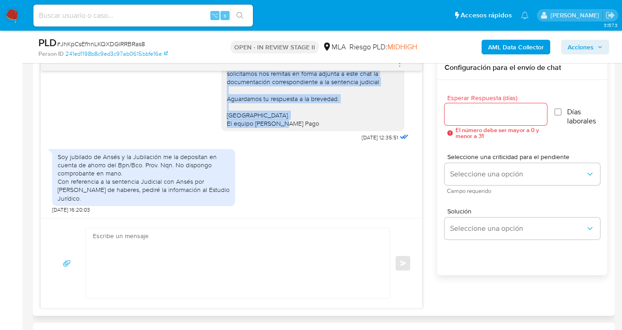
drag, startPoint x: 221, startPoint y: 142, endPoint x: 308, endPoint y: 140, distance: 86.5
click at [308, 128] on div "Hola Hector Alias, gracias por tu respuesta, esperamos te encuentres muy bien. …" at bounding box center [313, 82] width 172 height 92
copy div "Hola Hector Alias, gracias por tu respuesta, esperamos te encuentres muy bien. …"
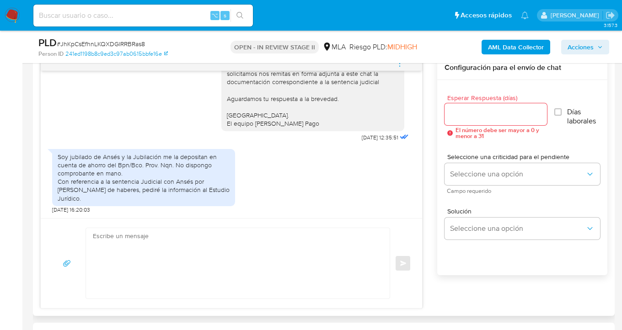
click at [466, 120] on div at bounding box center [496, 114] width 102 height 22
click at [451, 113] on input "Esperar Respuesta (días)" at bounding box center [496, 114] width 102 height 12
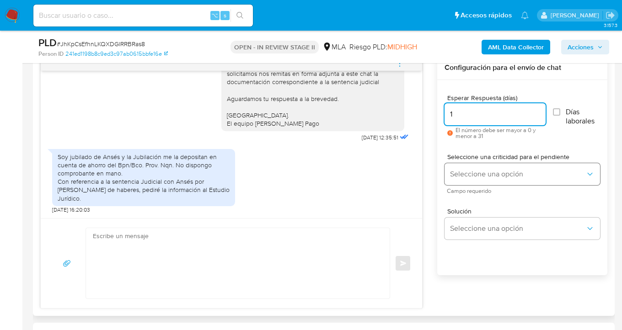
type input "1"
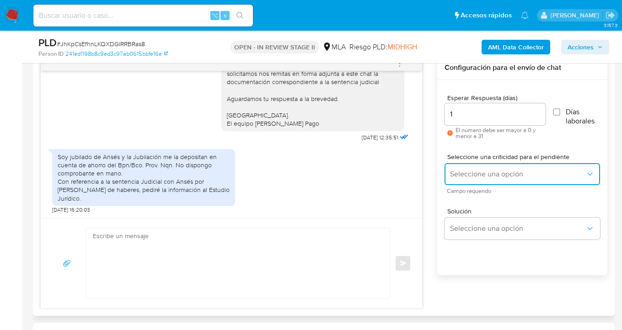
drag, startPoint x: 481, startPoint y: 167, endPoint x: 482, endPoint y: 172, distance: 5.1
click at [481, 168] on button "Seleccione una opción" at bounding box center [523, 174] width 156 height 22
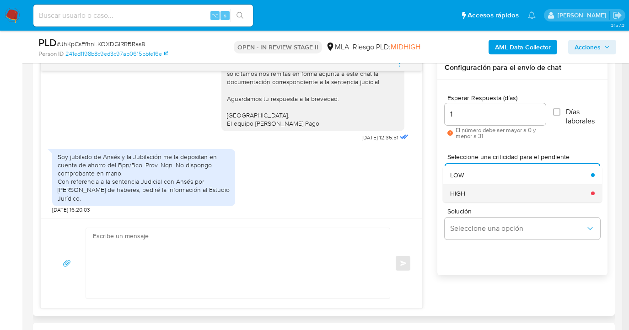
click at [480, 198] on div "HIGH" at bounding box center [517, 193] width 135 height 18
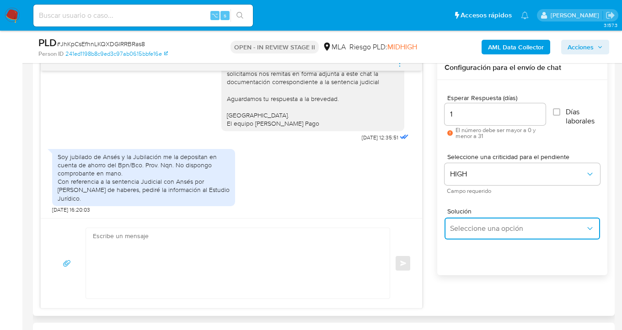
click at [482, 229] on span "Seleccione una opción" at bounding box center [517, 228] width 135 height 9
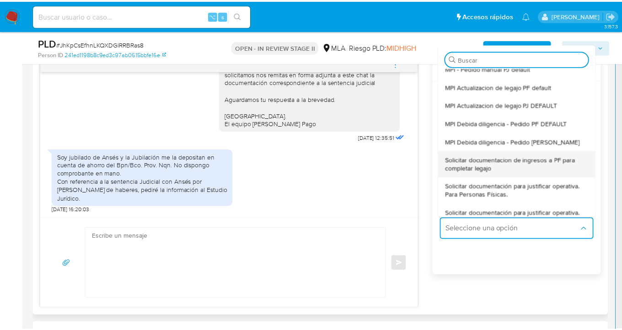
scroll to position [38, 0]
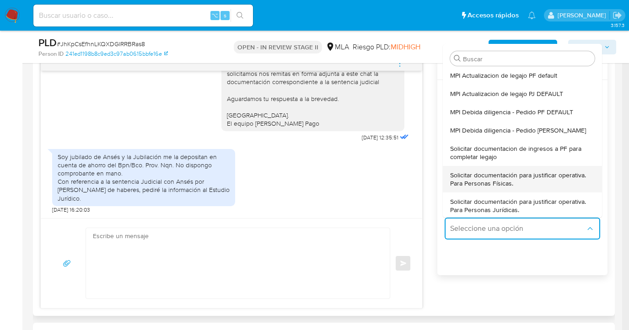
click at [509, 182] on span "Solicitar documentación para justificar operativa. Para Personas Físicas." at bounding box center [519, 179] width 139 height 16
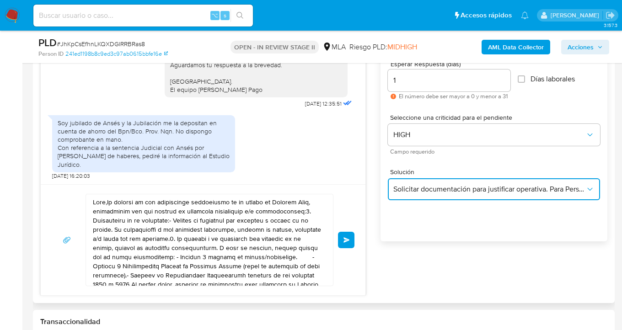
scroll to position [571, 0]
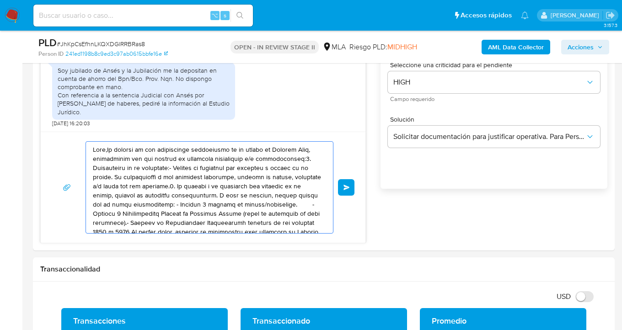
drag, startPoint x: 230, startPoint y: 220, endPoint x: 10, endPoint y: 117, distance: 242.8
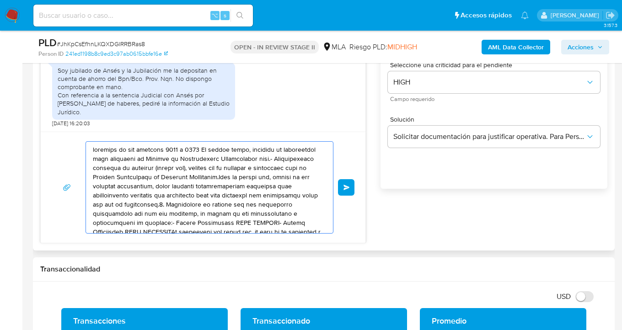
drag, startPoint x: 209, startPoint y: 220, endPoint x: 104, endPoint y: 161, distance: 119.9
type textarea "epas que, en caso de no responder a lo solicitado o si lo presentado resulta in…"
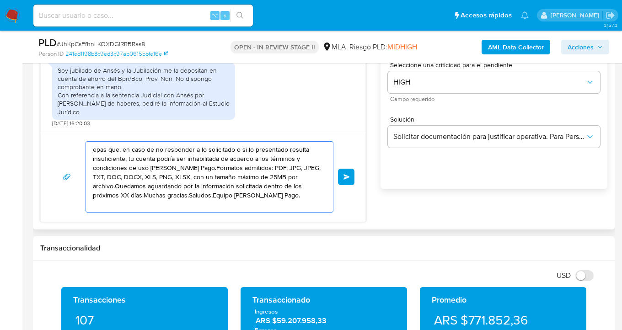
drag, startPoint x: 227, startPoint y: 208, endPoint x: 34, endPoint y: 130, distance: 207.4
click at [34, 130] on div "Historial CX Soluciones Chat Id Estado Fecha de creación Origen Proceso • 35923…" at bounding box center [324, 80] width 582 height 297
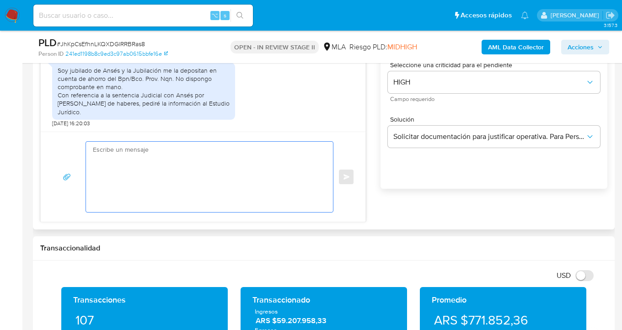
paste textarea "Hola Hector Alias, gracias por tu respuesta, esperamos te encuentres muy bien. …"
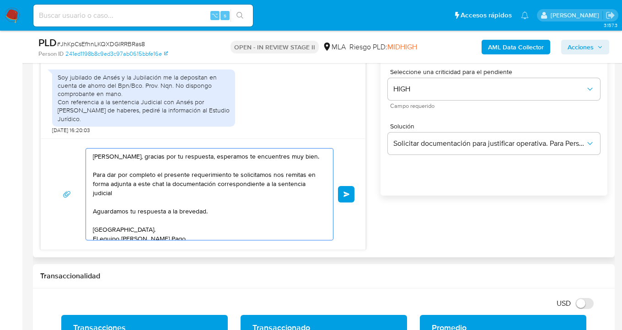
scroll to position [553, 0]
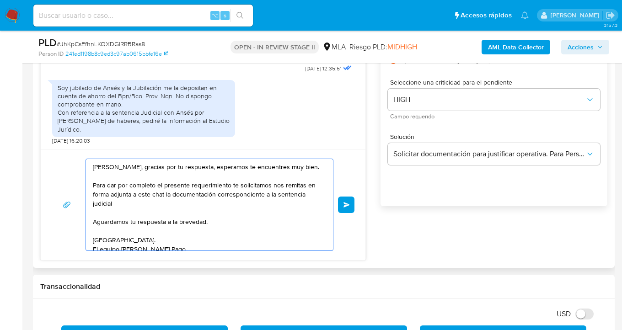
click at [146, 167] on textarea "Hola Hector Alias, gracias por tu respuesta, esperamos te encuentres muy bien. …" at bounding box center [207, 205] width 229 height 92
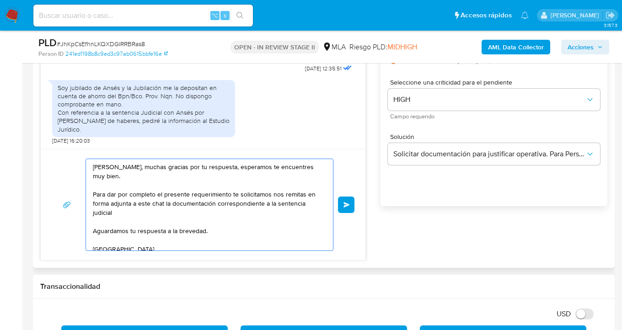
drag, startPoint x: 240, startPoint y: 169, endPoint x: 240, endPoint y: 177, distance: 8.2
click at [240, 177] on textarea "Hola Hector Alias, muchas gracias por tu respuesta, esperamos te encuentres muy…" at bounding box center [207, 205] width 229 height 92
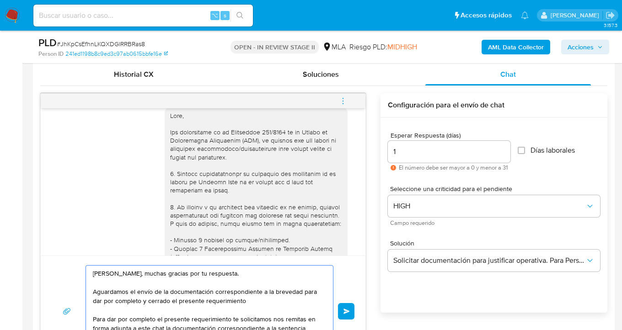
scroll to position [0, 0]
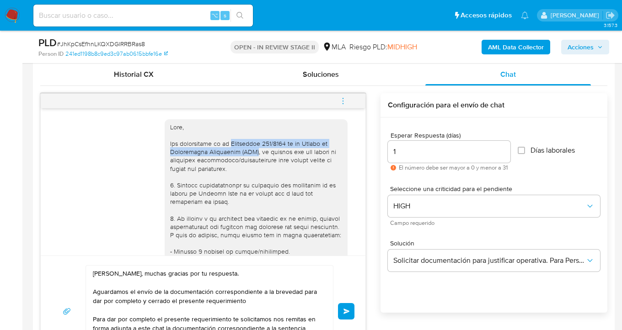
drag, startPoint x: 222, startPoint y: 142, endPoint x: 240, endPoint y: 152, distance: 20.3
copy div "Resolución 200/2024 de la Unidad de Información Financiera (UIF)"
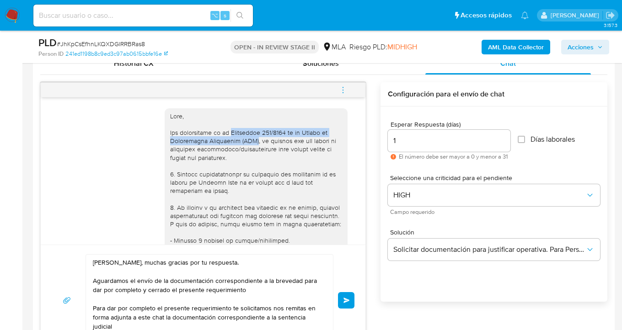
scroll to position [457, 0]
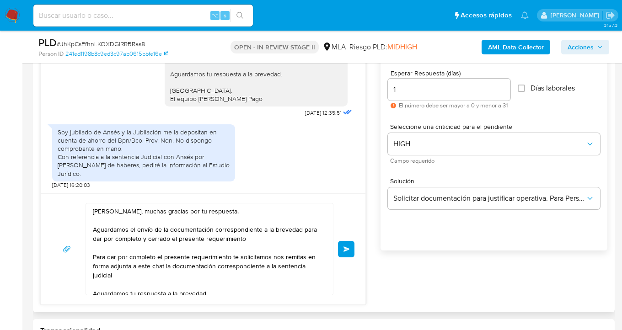
scroll to position [514, 0]
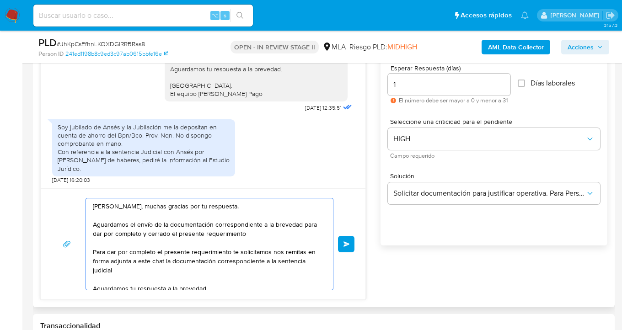
drag, startPoint x: 260, startPoint y: 233, endPoint x: 276, endPoint y: 248, distance: 21.4
click at [261, 233] on textarea "Hola Hector Alias, muchas gracias por tu respuesta. Aguardamos el envío de la d…" at bounding box center [207, 245] width 229 height 92
paste textarea "Resolución 200/2024 de la Unidad de Información Financiera (UIF)"
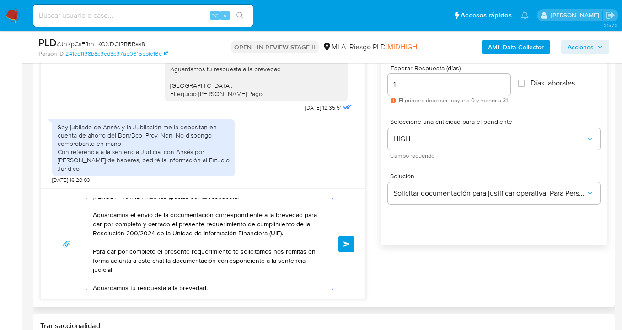
scroll to position [20, 0]
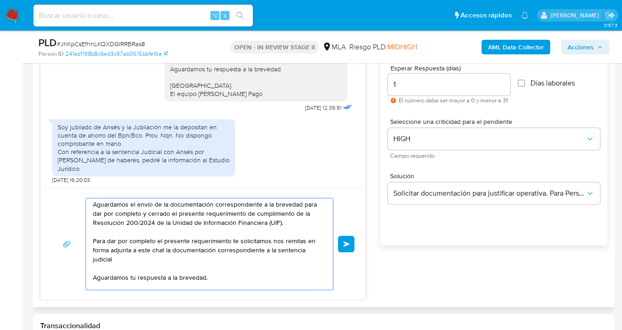
drag, startPoint x: 145, startPoint y: 262, endPoint x: 94, endPoint y: 242, distance: 55.1
click at [94, 242] on textarea "Hola Hector Alias, muchas gracias por tu respuesta. Aguardamos el envío de la d…" at bounding box center [207, 245] width 229 height 92
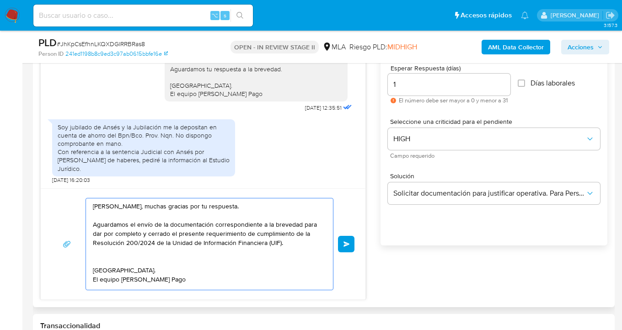
scroll to position [0, 0]
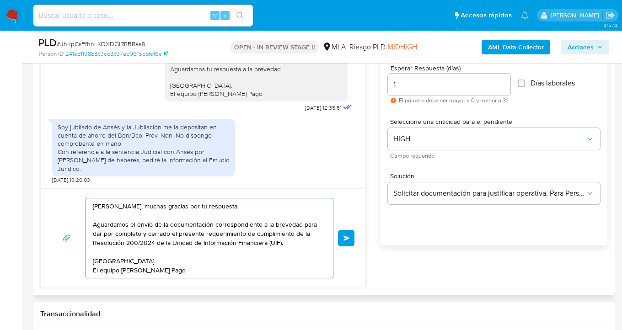
click at [154, 225] on textarea "Hola Hector Alias, muchas gracias por tu respuesta. Aguardamos el envío de la d…" at bounding box center [207, 239] width 229 height 80
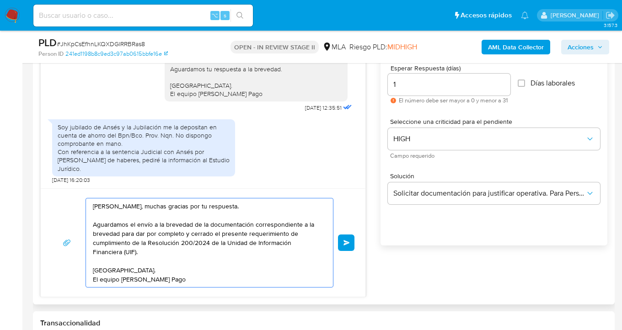
drag, startPoint x: 303, startPoint y: 225, endPoint x: 121, endPoint y: 236, distance: 182.5
click at [121, 236] on textarea "Hola Hector Alias, muchas gracias por tu respuesta. Aguardamos el envío a la br…" at bounding box center [207, 243] width 229 height 89
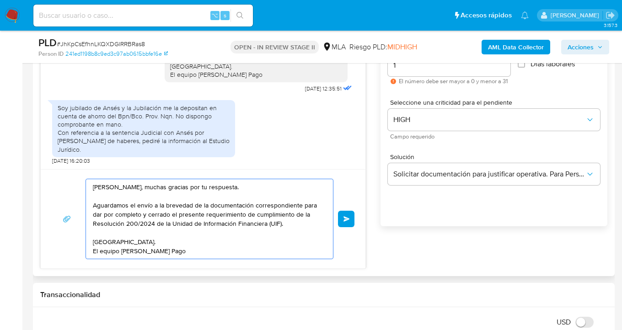
scroll to position [540, 0]
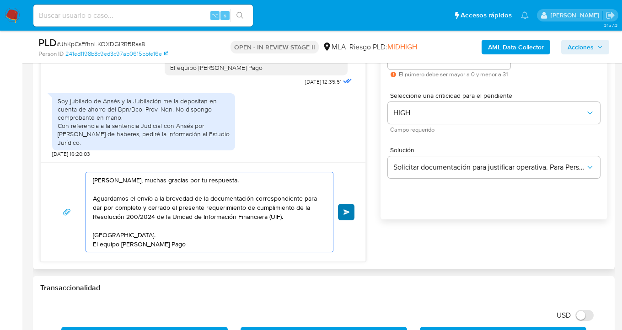
type textarea "Hola Hector Alias, muchas gracias por tu respuesta. Aguardamos el envío a la br…"
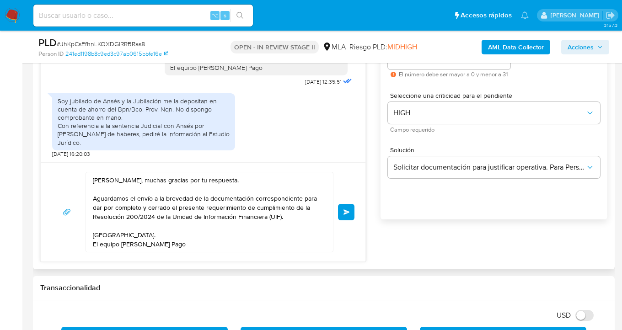
click at [345, 211] on span "Enviar" at bounding box center [347, 212] width 6 height 5
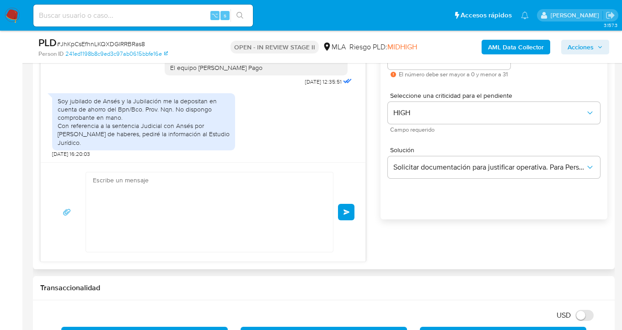
scroll to position [1198, 0]
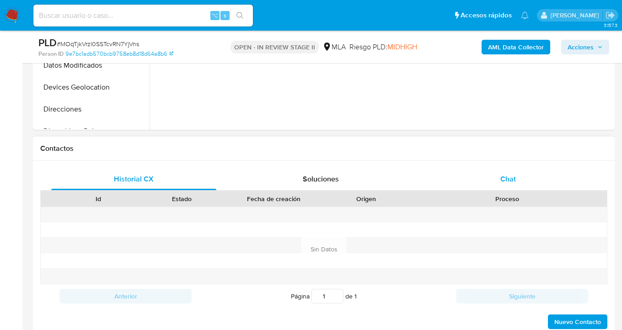
scroll to position [347, 0]
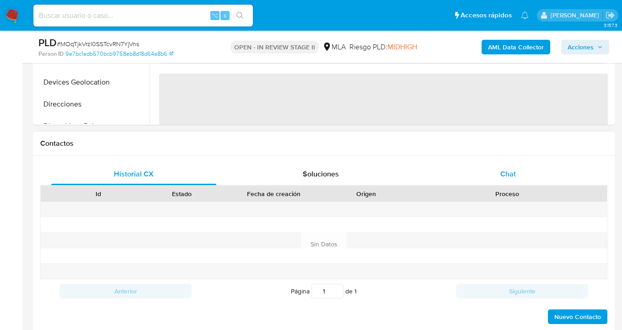
select select "10"
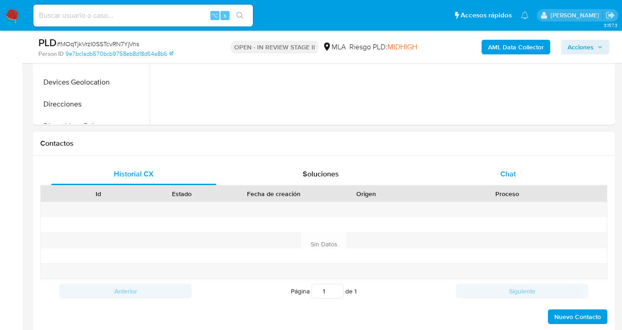
click at [525, 167] on div "Chat" at bounding box center [508, 174] width 165 height 22
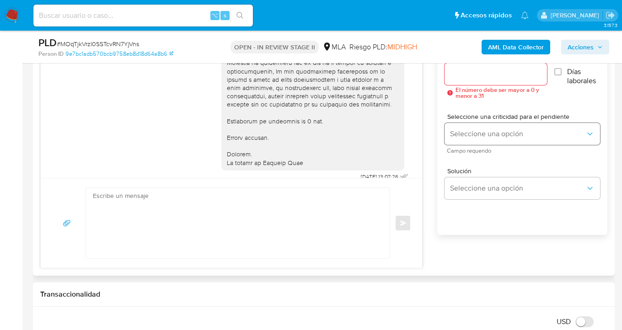
scroll to position [802, 0]
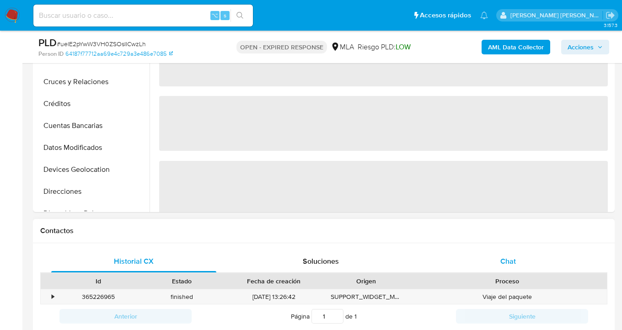
select select "10"
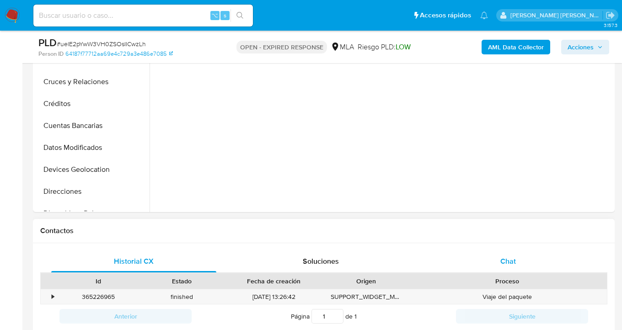
drag, startPoint x: 513, startPoint y: 259, endPoint x: 508, endPoint y: 256, distance: 5.5
click at [512, 259] on span "Chat" at bounding box center [509, 261] width 16 height 11
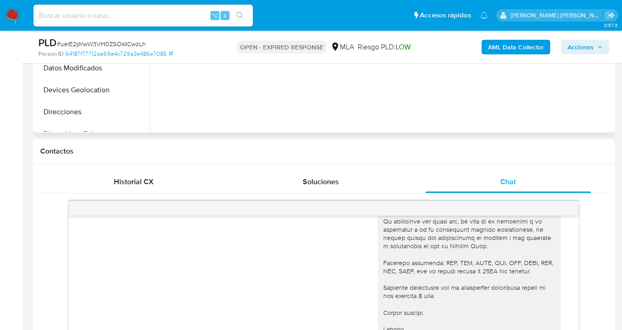
scroll to position [303, 0]
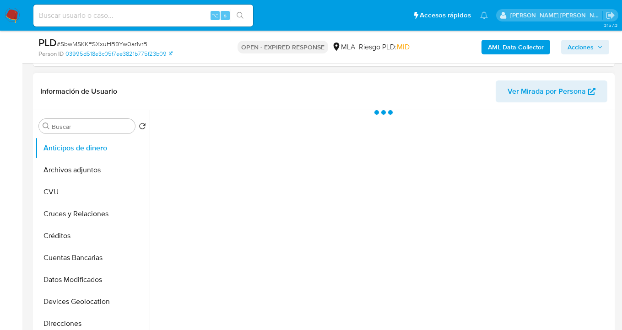
scroll to position [168, 0]
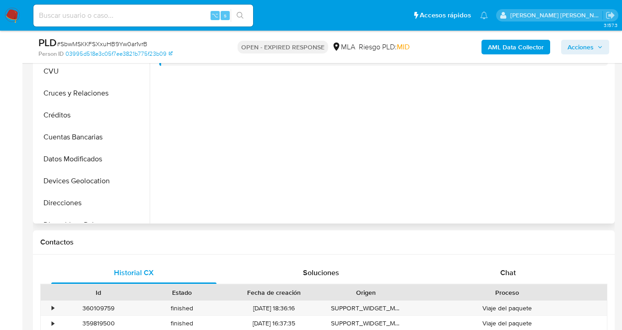
select select "10"
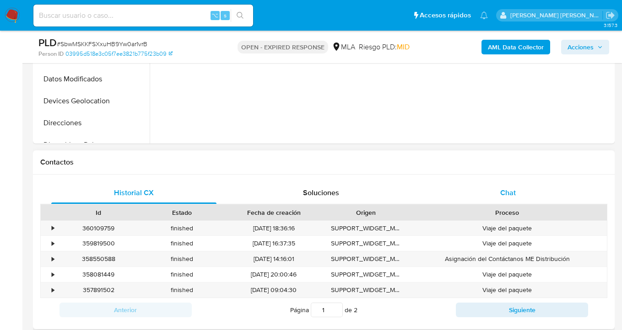
click at [522, 194] on div "Chat" at bounding box center [508, 193] width 165 height 22
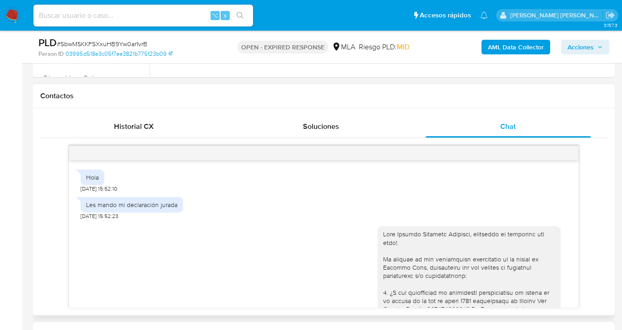
scroll to position [1199, 0]
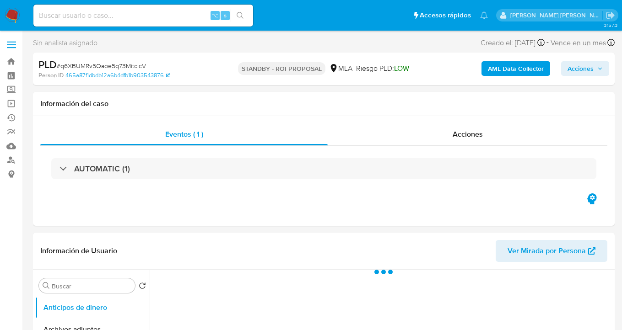
select select "10"
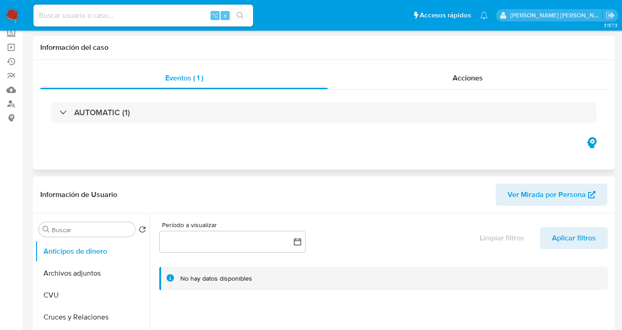
scroll to position [64, 0]
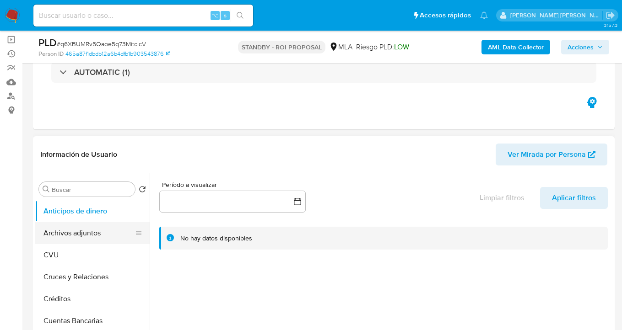
click at [103, 232] on button "Archivos adjuntos" at bounding box center [88, 233] width 107 height 22
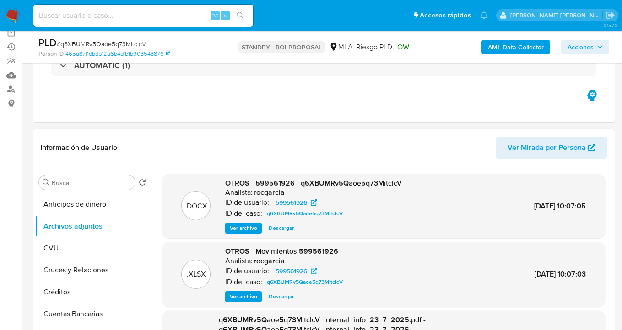
scroll to position [80, 0]
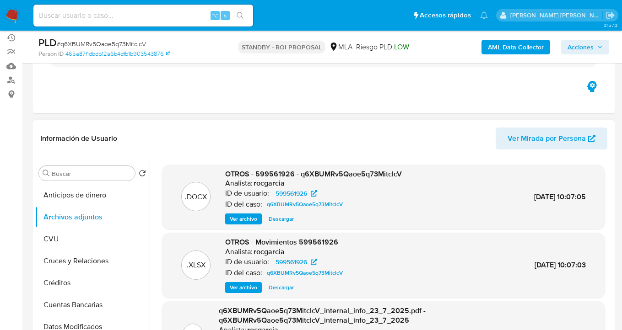
click at [284, 219] on span "Descargar" at bounding box center [281, 219] width 25 height 9
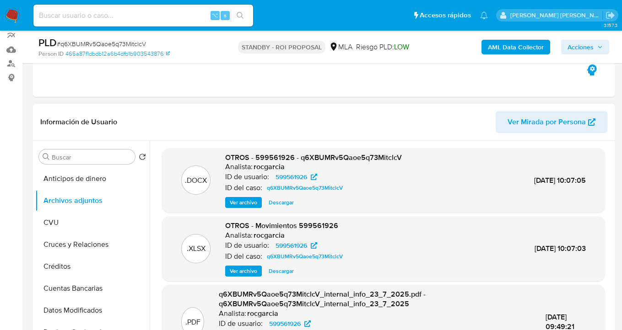
click at [282, 270] on span "Descargar" at bounding box center [281, 271] width 25 height 9
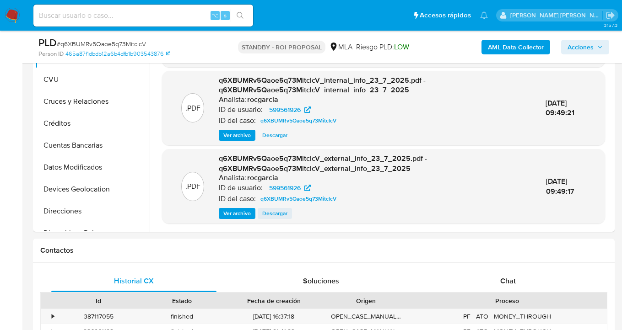
scroll to position [295, 0]
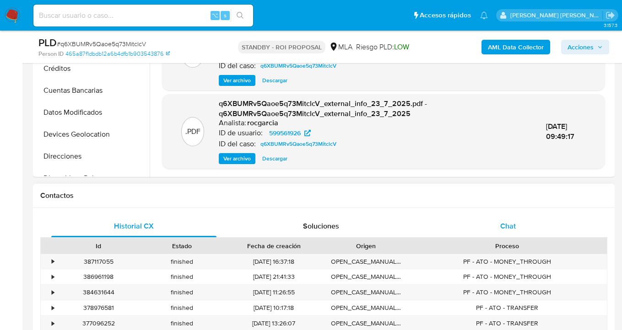
click at [522, 227] on div "Chat" at bounding box center [508, 227] width 165 height 22
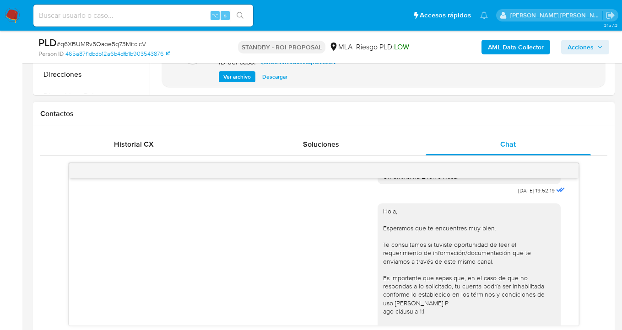
scroll to position [573, 0]
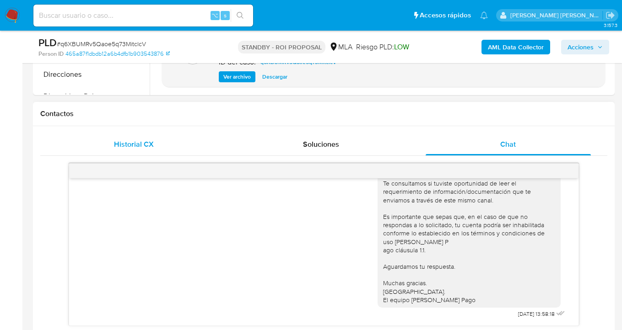
drag, startPoint x: 146, startPoint y: 149, endPoint x: 190, endPoint y: 135, distance: 46.5
click at [146, 149] on div "Historial CX" at bounding box center [133, 145] width 165 height 22
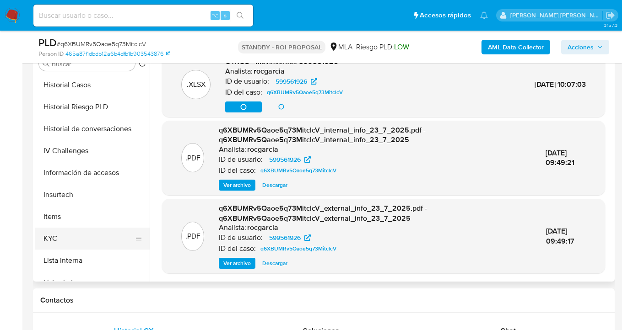
scroll to position [291, 0]
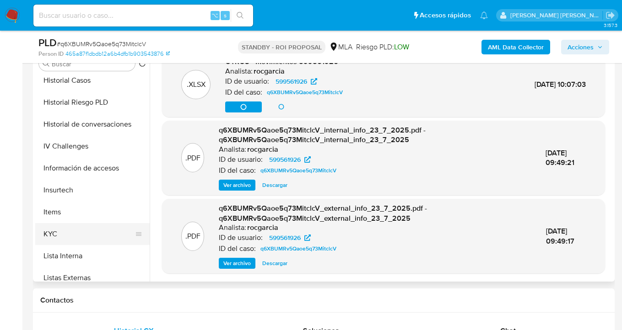
click at [90, 233] on button "KYC" at bounding box center [88, 234] width 107 height 22
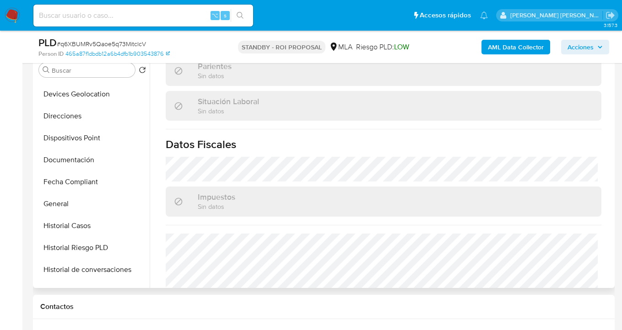
scroll to position [151, 0]
click at [102, 152] on button "Documentación" at bounding box center [88, 161] width 107 height 22
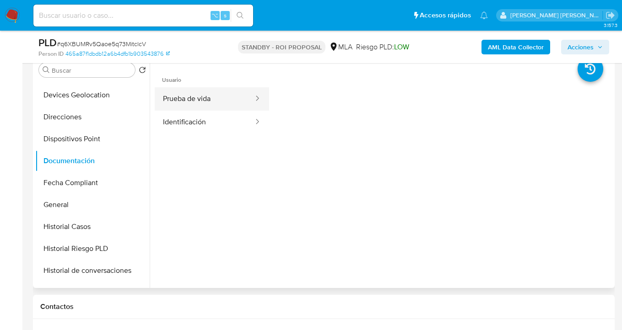
drag, startPoint x: 210, startPoint y: 97, endPoint x: 221, endPoint y: 94, distance: 11.8
click at [210, 97] on button "Prueba de vida" at bounding box center [205, 98] width 100 height 23
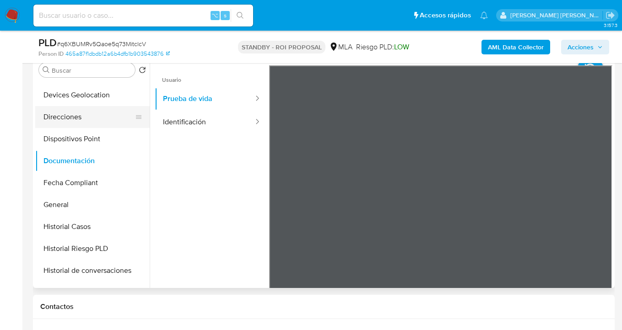
click at [101, 119] on button "Direcciones" at bounding box center [88, 117] width 107 height 22
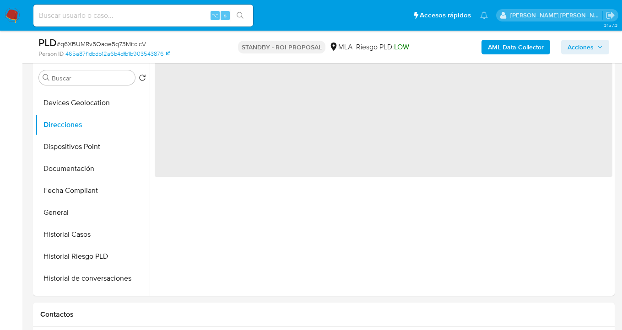
scroll to position [164, 0]
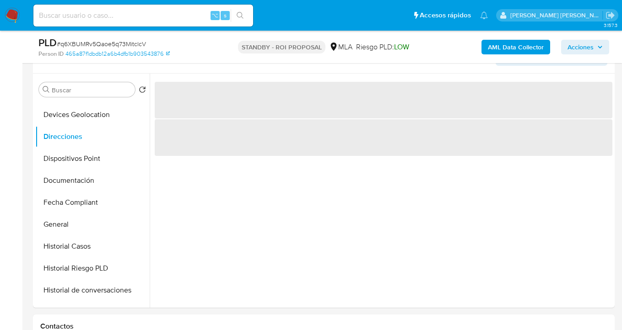
click at [194, 52] on div "Person ID 465a87f1dbdb12a6b4dfb1b903543876" at bounding box center [132, 54] width 188 height 8
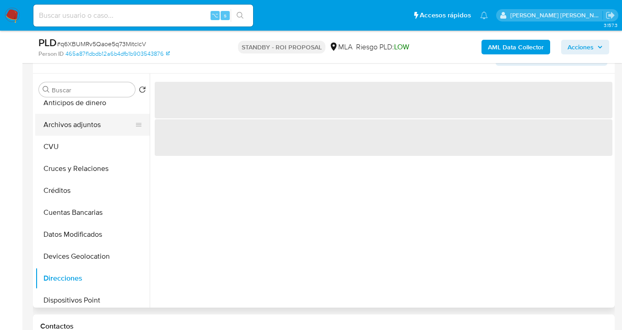
scroll to position [0, 0]
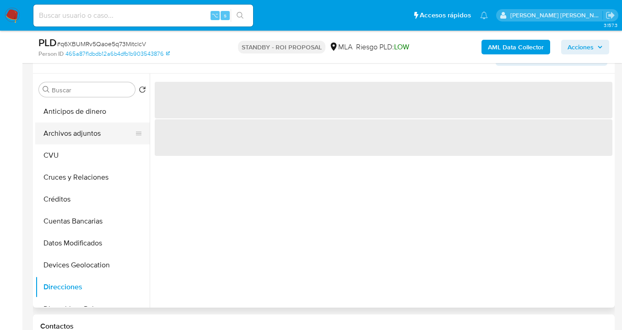
click at [93, 143] on button "Archivos adjuntos" at bounding box center [88, 134] width 107 height 22
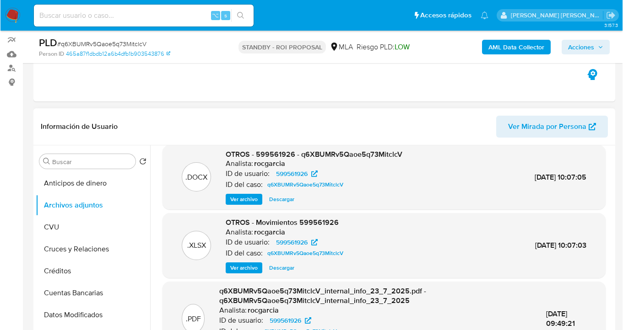
scroll to position [19, 0]
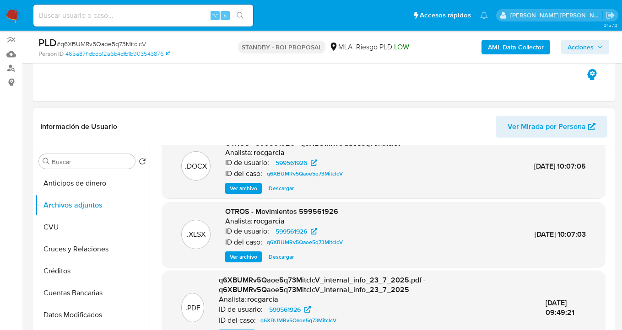
click at [281, 256] on span "Descargar" at bounding box center [281, 257] width 25 height 9
click at [269, 88] on div "Eventos ( 1 ) Acciones AUTOMATIC (1)" at bounding box center [324, 47] width 582 height 110
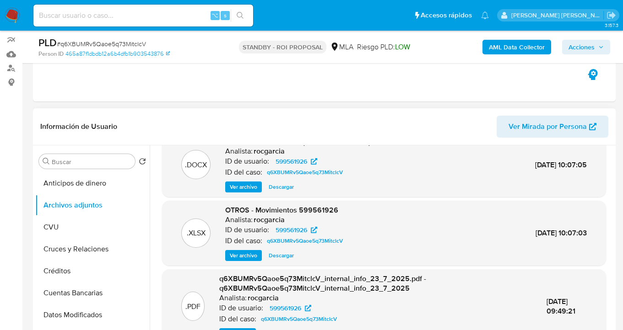
scroll to position [21, 0]
click at [285, 259] on span "Descargar" at bounding box center [281, 255] width 25 height 9
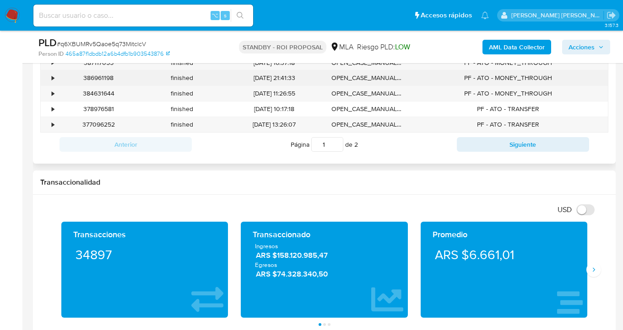
scroll to position [454, 0]
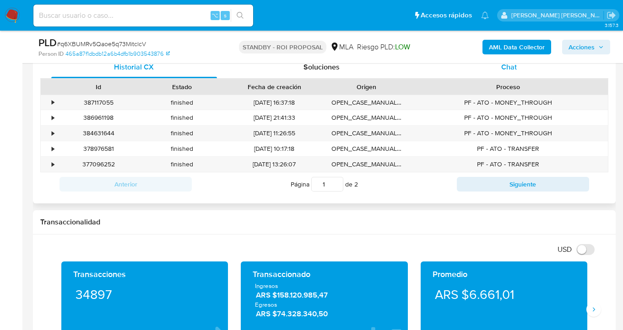
click at [508, 64] on span "Chat" at bounding box center [509, 67] width 16 height 11
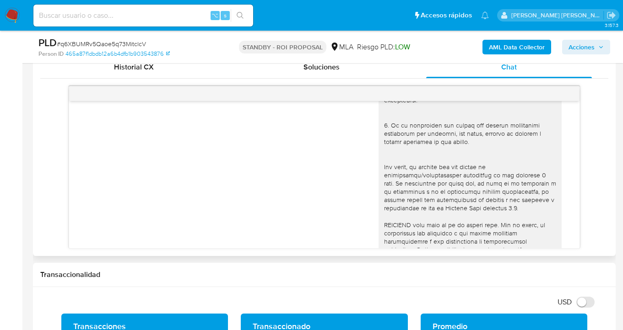
scroll to position [263, 0]
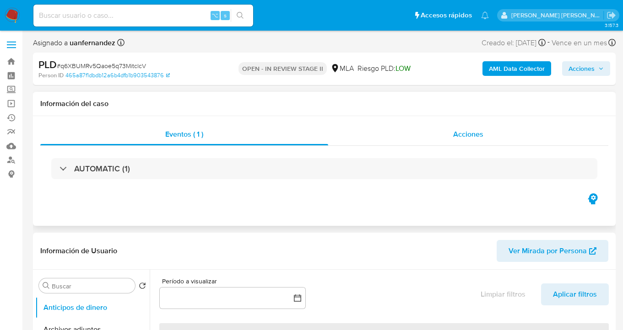
select select "10"
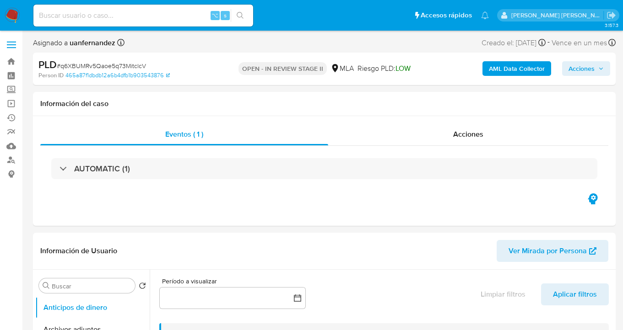
click at [582, 62] on span "Acciones" at bounding box center [581, 68] width 26 height 15
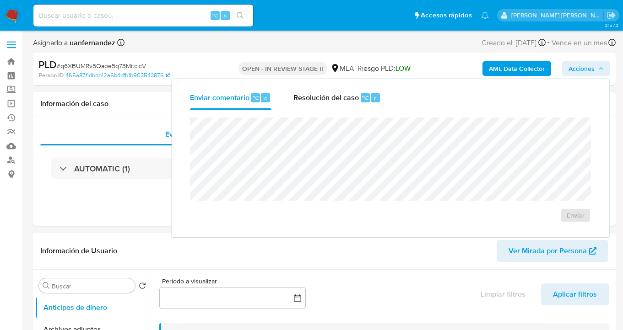
drag, startPoint x: 332, startPoint y: 97, endPoint x: 326, endPoint y: 117, distance: 20.4
click at [332, 97] on span "Resolución del caso" at bounding box center [325, 97] width 65 height 11
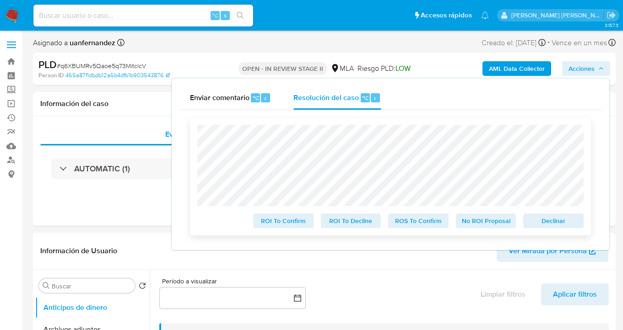
click at [425, 225] on span "ROS To Confirm" at bounding box center [419, 221] width 48 height 13
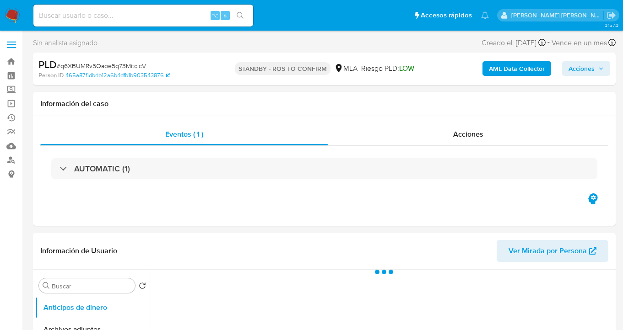
select select "10"
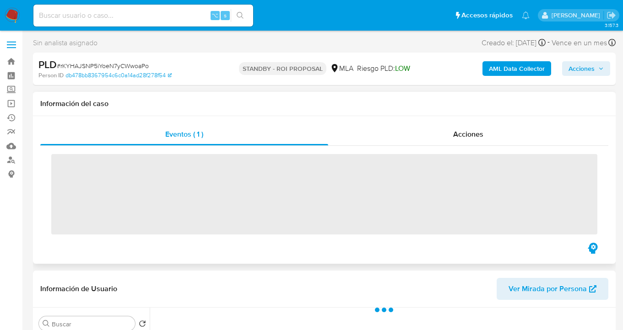
scroll to position [164, 0]
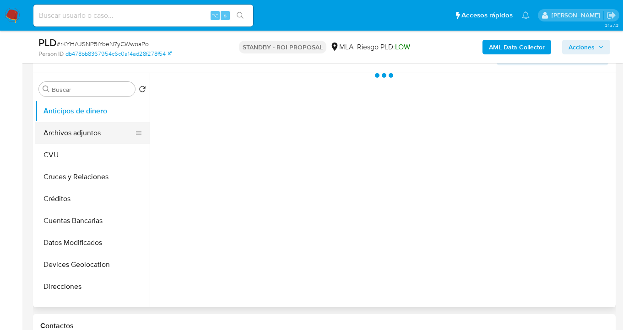
click at [95, 119] on button "Anticipos de dinero" at bounding box center [92, 111] width 114 height 22
click at [93, 129] on button "Archivos adjuntos" at bounding box center [88, 133] width 107 height 22
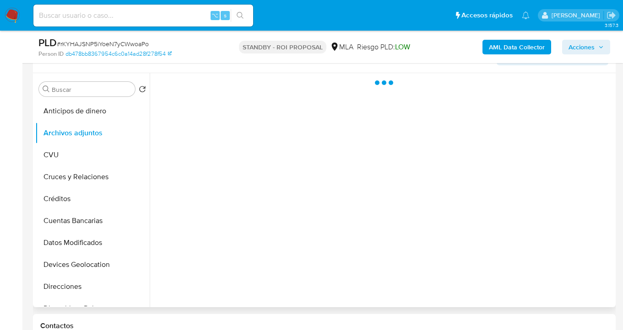
select select "10"
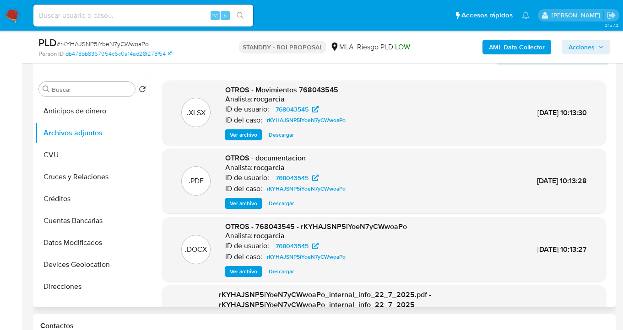
click at [285, 135] on span "Descargar" at bounding box center [281, 134] width 25 height 9
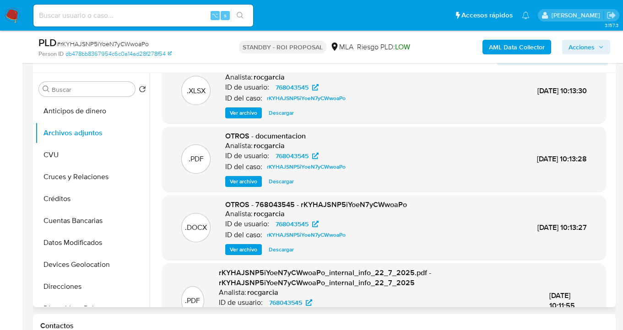
scroll to position [66, 0]
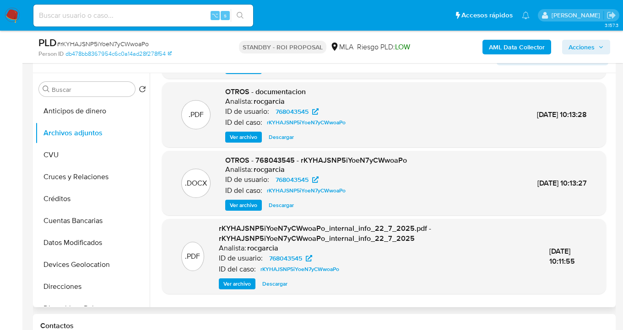
click at [281, 207] on span "Descargar" at bounding box center [281, 205] width 25 height 9
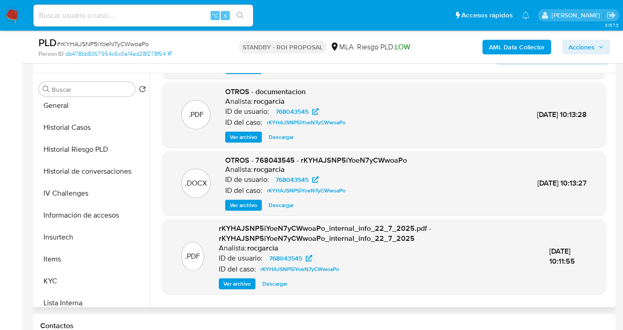
scroll to position [282, 0]
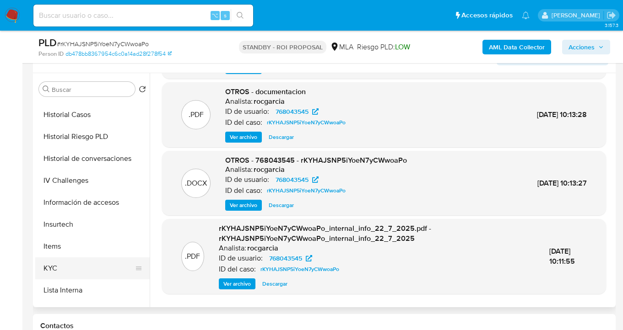
click at [102, 260] on button "KYC" at bounding box center [88, 269] width 107 height 22
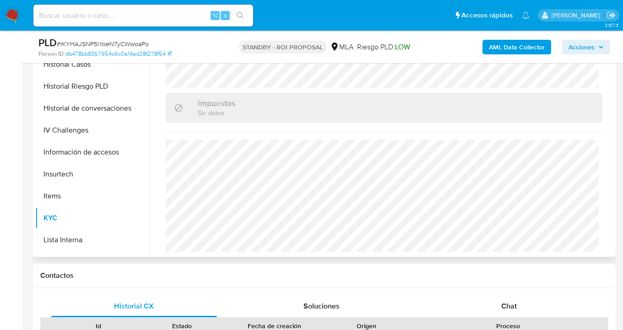
scroll to position [314, 0]
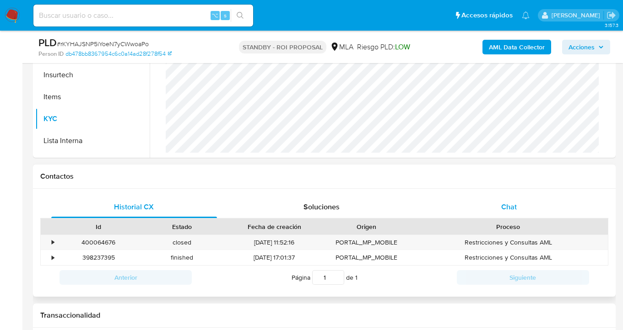
click at [520, 212] on div "Chat" at bounding box center [509, 207] width 166 height 22
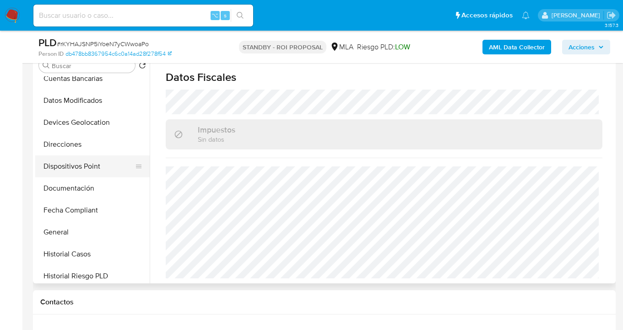
scroll to position [117, 0]
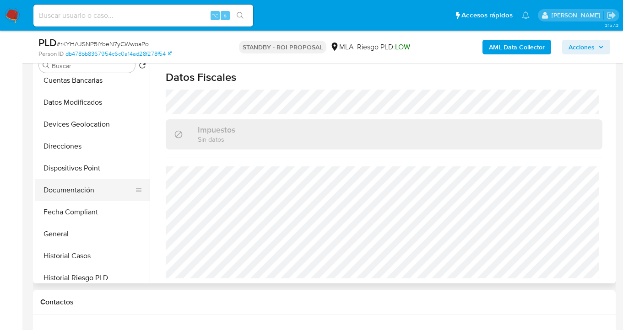
click at [96, 184] on button "Documentación" at bounding box center [88, 190] width 107 height 22
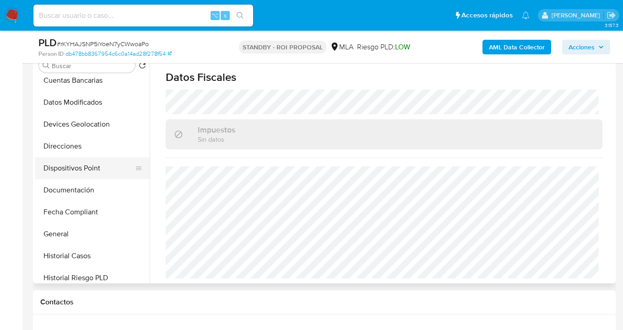
scroll to position [0, 0]
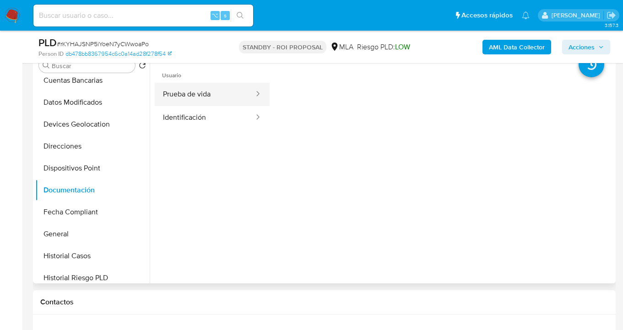
drag, startPoint x: 200, startPoint y: 95, endPoint x: 209, endPoint y: 96, distance: 9.3
click at [200, 95] on button "Prueba de vida" at bounding box center [205, 94] width 100 height 23
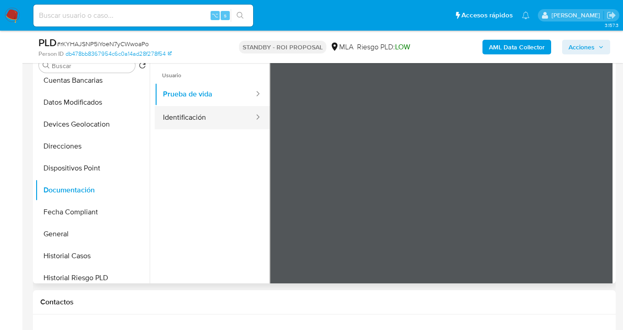
click at [194, 119] on button "Identificación" at bounding box center [205, 117] width 100 height 23
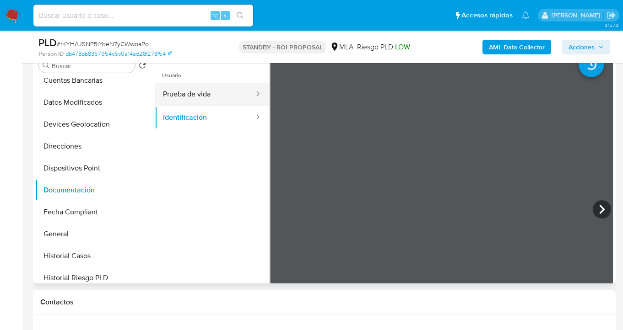
click at [214, 95] on button "Prueba de vida" at bounding box center [205, 94] width 100 height 23
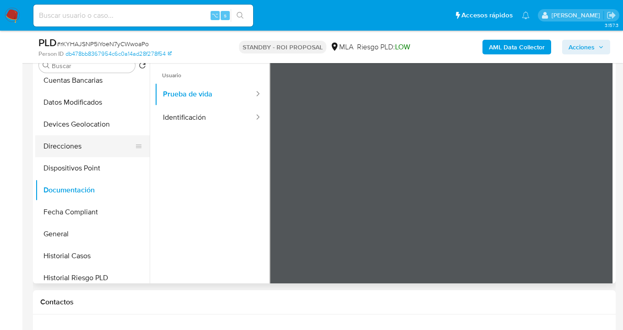
click at [97, 148] on button "Direcciones" at bounding box center [88, 146] width 107 height 22
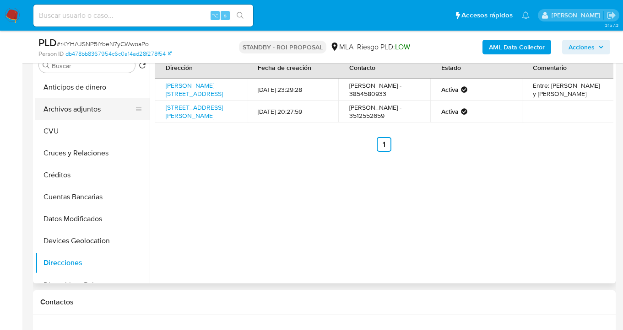
click at [102, 104] on button "Archivos adjuntos" at bounding box center [88, 109] width 107 height 22
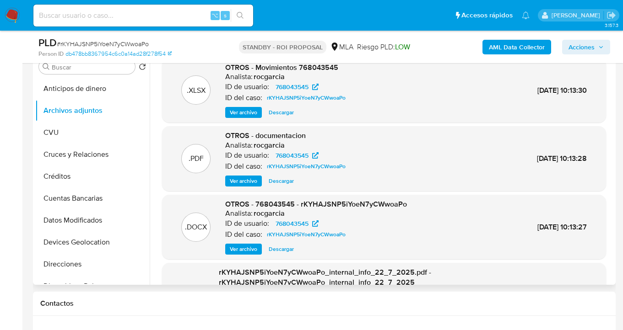
scroll to position [186, 0]
click at [244, 183] on span "Ver archivo" at bounding box center [243, 181] width 27 height 9
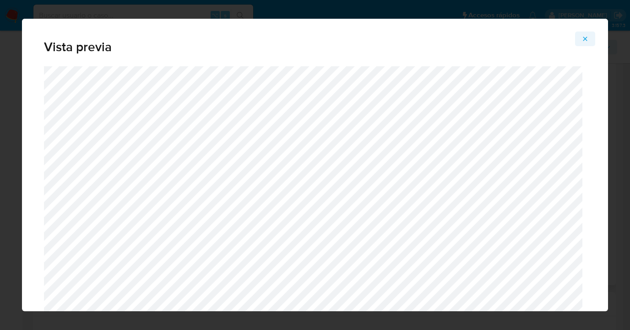
click at [587, 41] on icon "Attachment preview" at bounding box center [584, 38] width 7 height 7
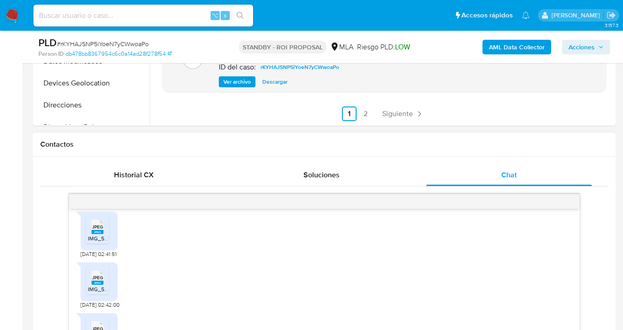
scroll to position [378, 0]
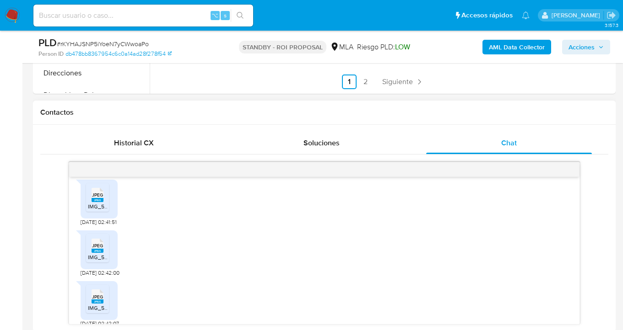
click at [141, 126] on div "Historial CX Soluciones Chat Id Estado Fecha de creación Origen Proceso • 40006…" at bounding box center [324, 228] width 583 height 207
click at [138, 138] on span "Historial CX" at bounding box center [134, 143] width 40 height 11
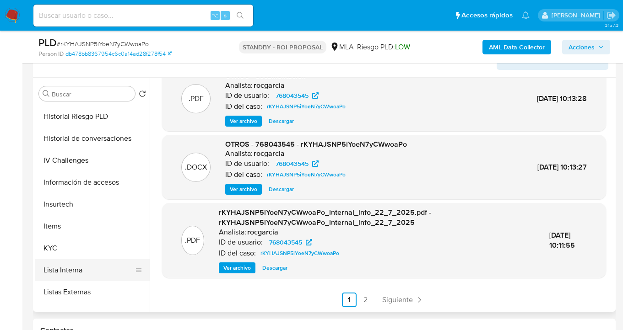
scroll to position [309, 0]
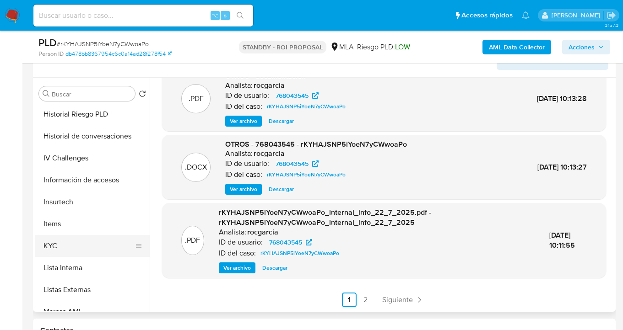
drag, startPoint x: 90, startPoint y: 245, endPoint x: 101, endPoint y: 242, distance: 11.3
click at [90, 246] on button "KYC" at bounding box center [88, 246] width 107 height 22
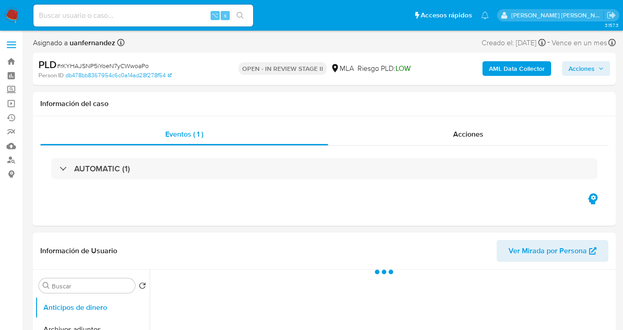
click at [588, 66] on span "Acciones" at bounding box center [581, 68] width 26 height 15
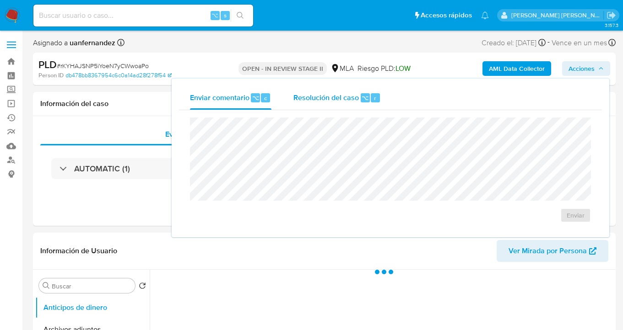
click at [325, 107] on div "Resolución del caso ⌥ r" at bounding box center [336, 98] width 87 height 24
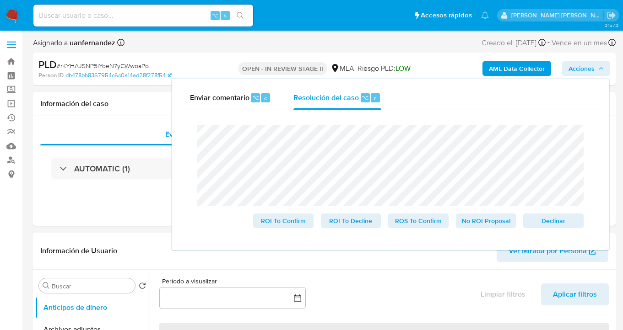
select select "10"
click at [430, 225] on span "ROS To Confirm" at bounding box center [419, 221] width 48 height 13
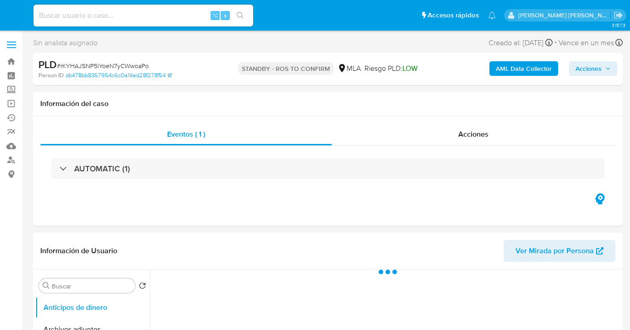
select select "10"
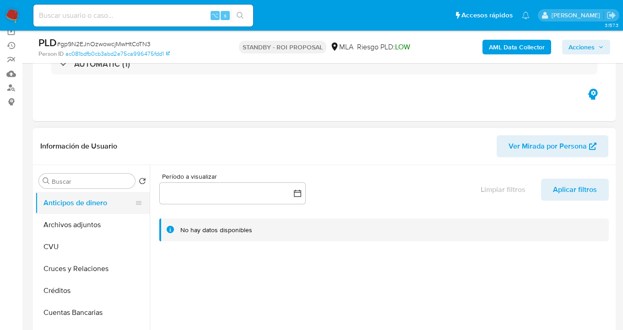
scroll to position [91, 0]
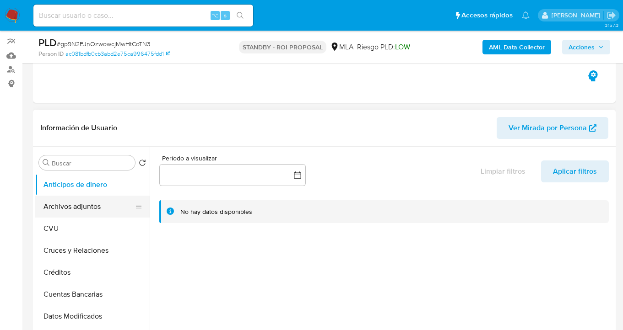
click at [96, 210] on button "Archivos adjuntos" at bounding box center [88, 207] width 107 height 22
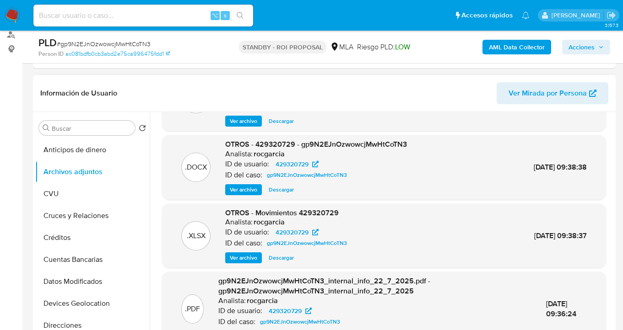
scroll to position [54, 0]
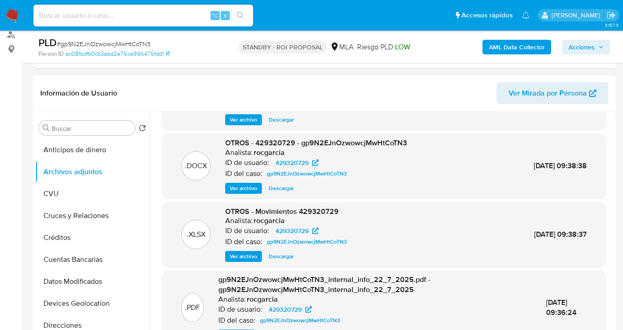
click at [287, 190] on span "Descargar" at bounding box center [281, 188] width 25 height 9
click at [282, 259] on span "Descargar" at bounding box center [281, 256] width 25 height 9
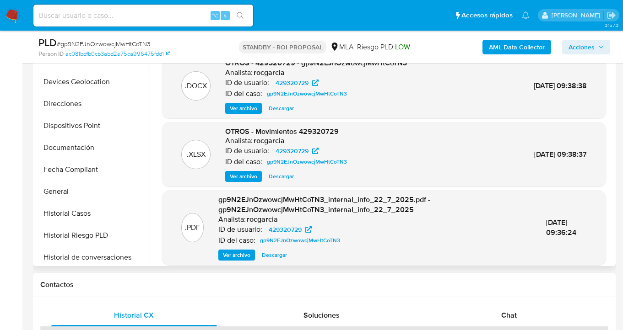
scroll to position [157, 0]
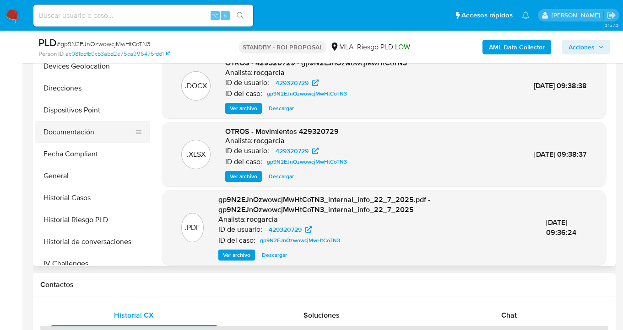
drag, startPoint x: 94, startPoint y: 132, endPoint x: 102, endPoint y: 133, distance: 8.4
click at [94, 132] on button "Documentación" at bounding box center [88, 132] width 107 height 22
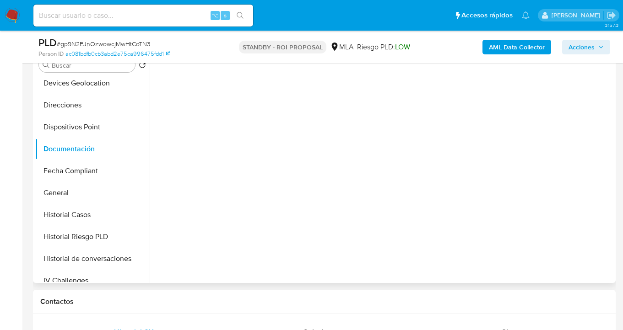
scroll to position [185, 0]
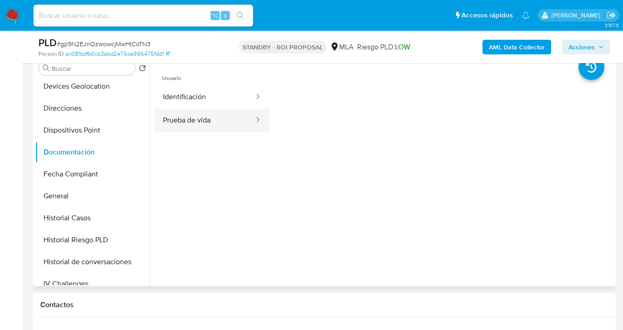
drag, startPoint x: 204, startPoint y: 125, endPoint x: 214, endPoint y: 121, distance: 11.5
click at [204, 125] on button "Prueba de vida" at bounding box center [205, 120] width 100 height 23
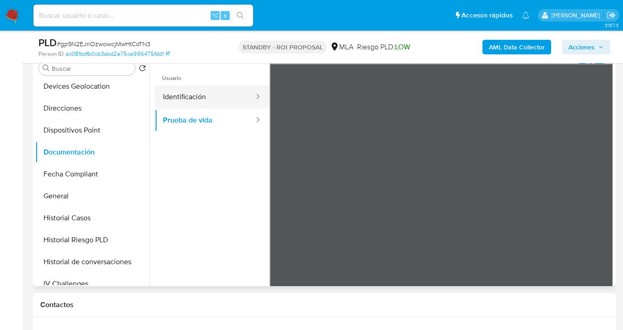
click at [223, 102] on button "Identificación" at bounding box center [205, 97] width 100 height 23
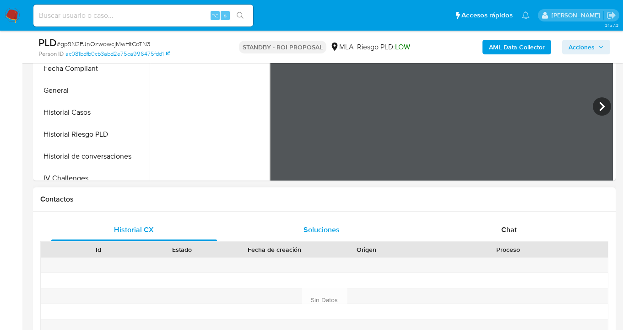
scroll to position [342, 0]
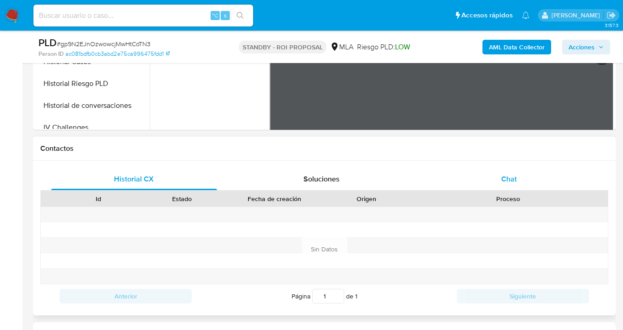
click at [514, 175] on span "Chat" at bounding box center [509, 179] width 16 height 11
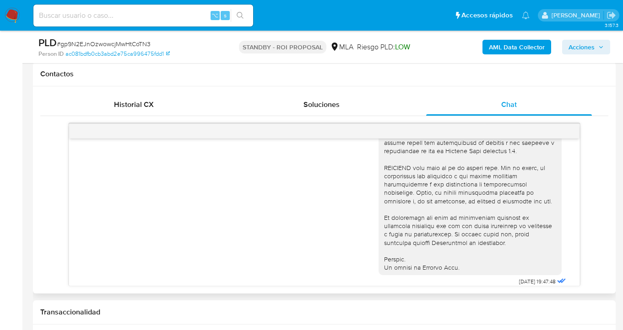
scroll to position [347, 0]
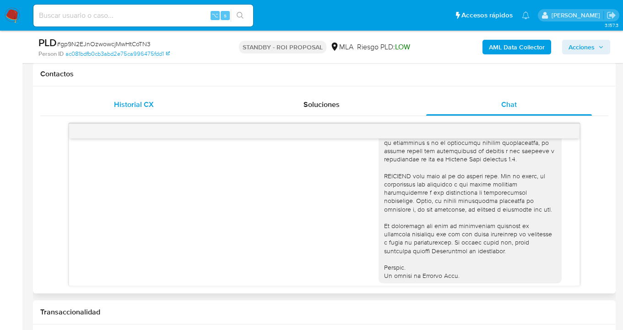
click at [123, 103] on span "Historial CX" at bounding box center [134, 104] width 40 height 11
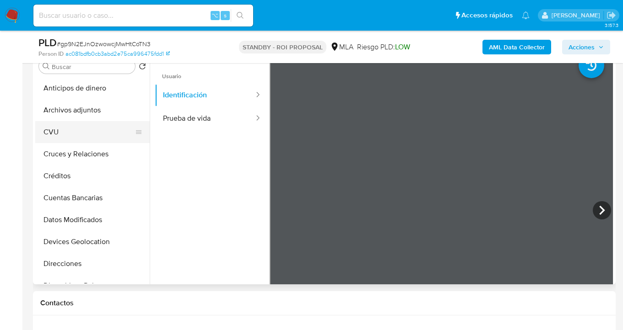
scroll to position [186, 0]
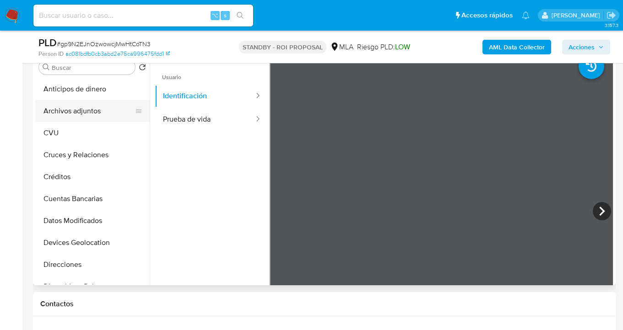
click at [92, 110] on button "Archivos adjuntos" at bounding box center [88, 111] width 107 height 22
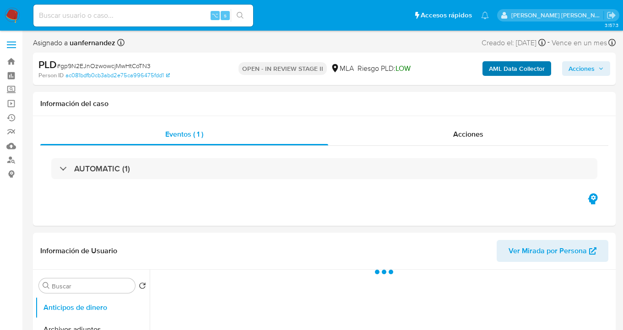
drag, startPoint x: 574, startPoint y: 69, endPoint x: 524, endPoint y: 75, distance: 51.1
click at [574, 70] on span "Acciones" at bounding box center [581, 68] width 26 height 15
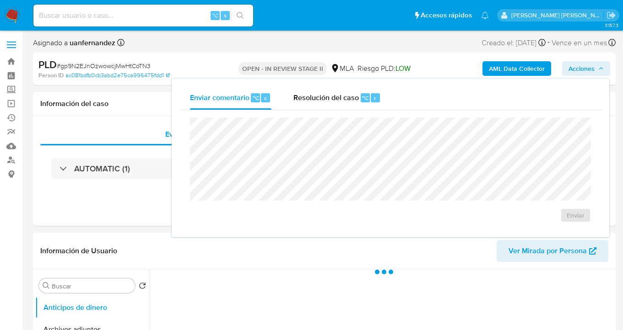
drag, startPoint x: 319, startPoint y: 98, endPoint x: 317, endPoint y: 112, distance: 14.0
click at [319, 101] on span "Resolución del caso" at bounding box center [325, 97] width 65 height 11
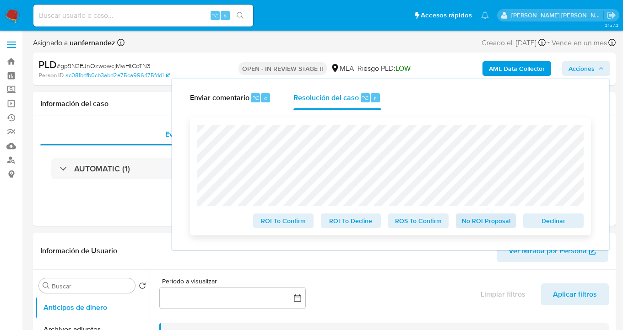
select select "10"
click at [432, 225] on span "ROS To Confirm" at bounding box center [419, 221] width 48 height 13
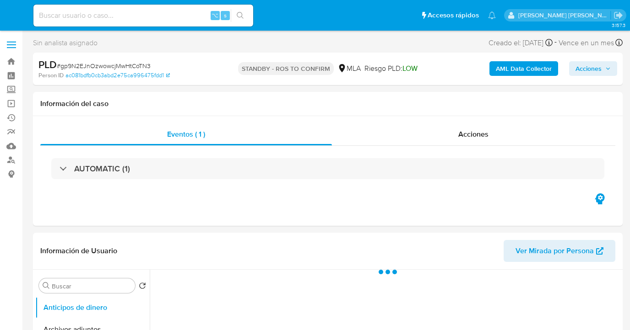
select select "10"
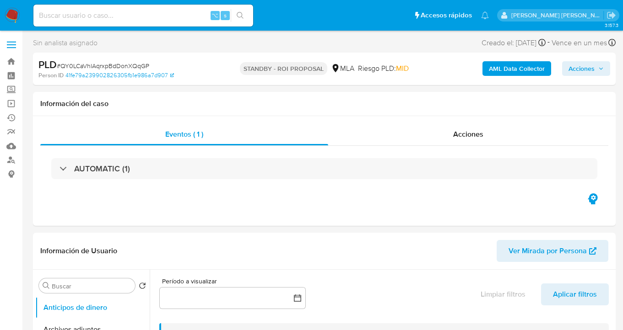
select select "10"
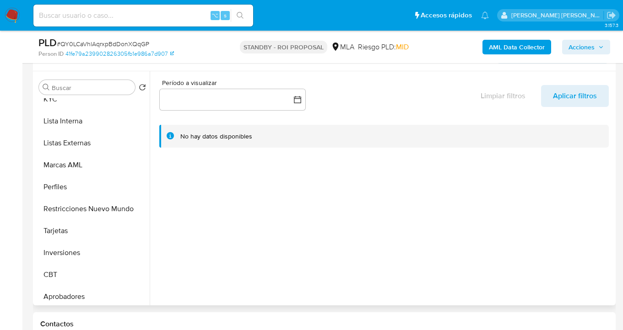
scroll to position [453, 0]
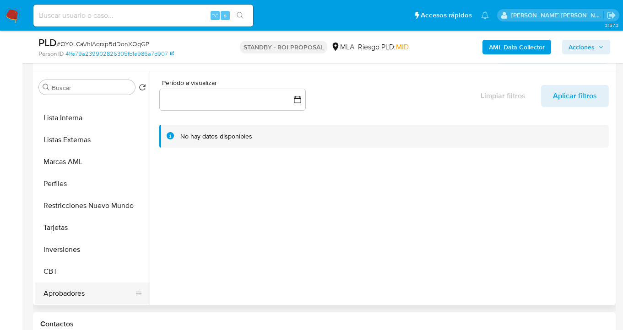
click at [102, 296] on button "Aprobadores" at bounding box center [88, 294] width 107 height 22
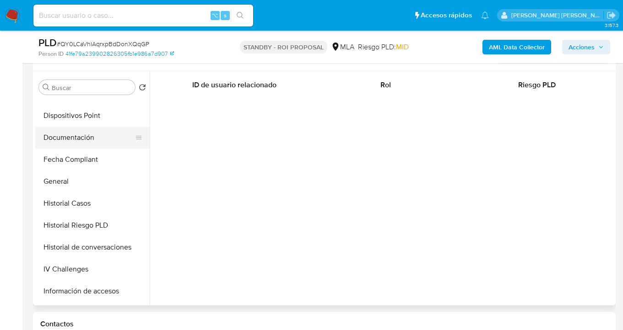
scroll to position [159, 0]
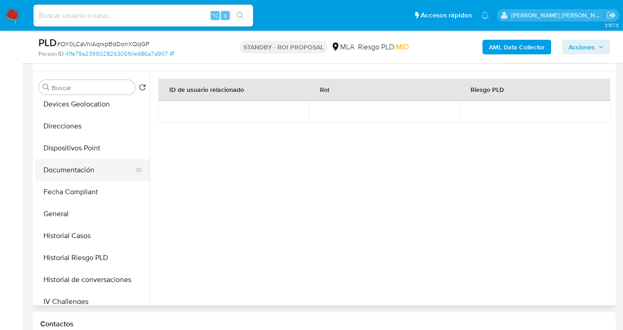
click at [87, 166] on button "Documentación" at bounding box center [88, 170] width 107 height 22
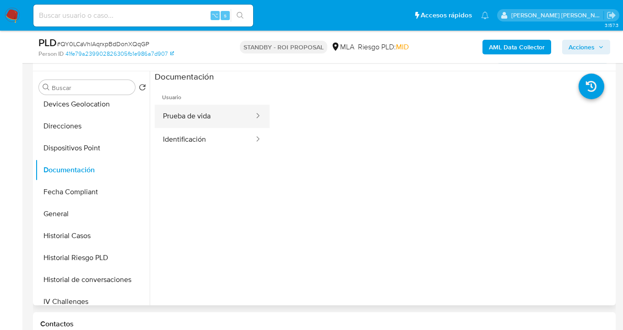
drag, startPoint x: 211, startPoint y: 120, endPoint x: 228, endPoint y: 124, distance: 17.4
click at [211, 120] on button "Prueba de vida" at bounding box center [205, 116] width 100 height 23
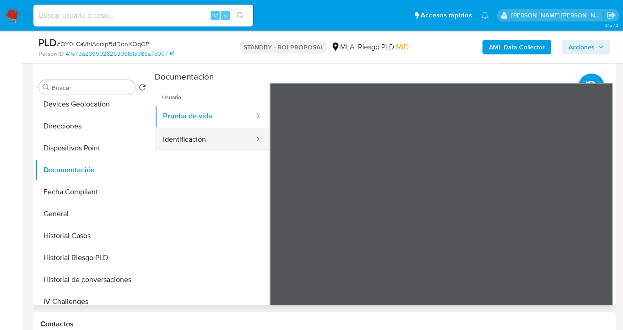
drag, startPoint x: 198, startPoint y: 142, endPoint x: 217, endPoint y: 143, distance: 19.2
click at [198, 142] on button "Identificación" at bounding box center [205, 139] width 100 height 23
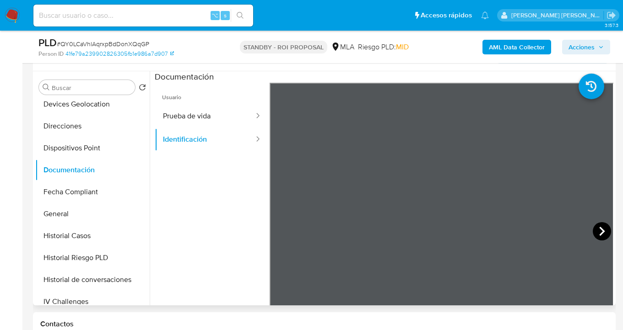
click at [599, 234] on icon at bounding box center [601, 231] width 5 height 9
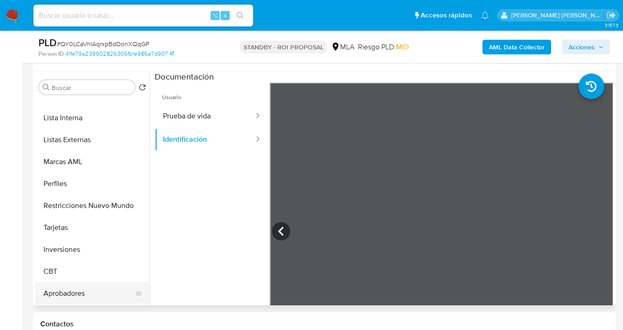
click at [87, 297] on button "Aprobadores" at bounding box center [88, 294] width 107 height 22
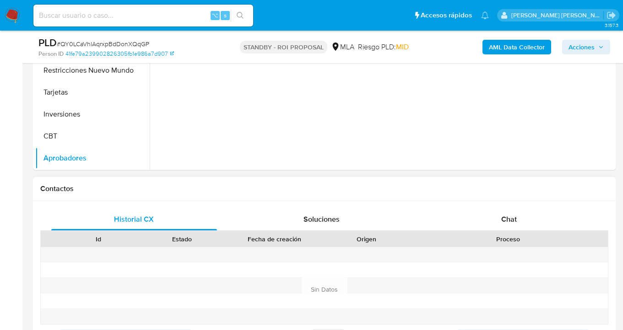
scroll to position [324, 0]
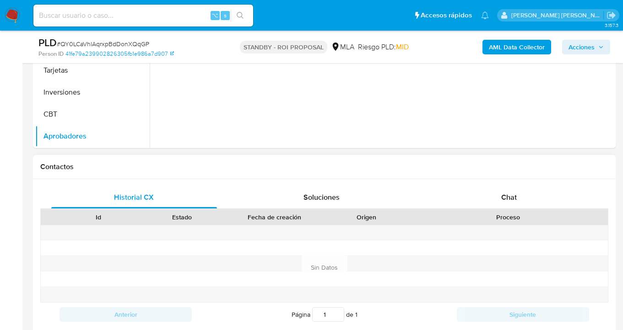
drag, startPoint x: 524, startPoint y: 200, endPoint x: 471, endPoint y: 183, distance: 55.4
click at [524, 200] on div "Chat" at bounding box center [509, 198] width 166 height 22
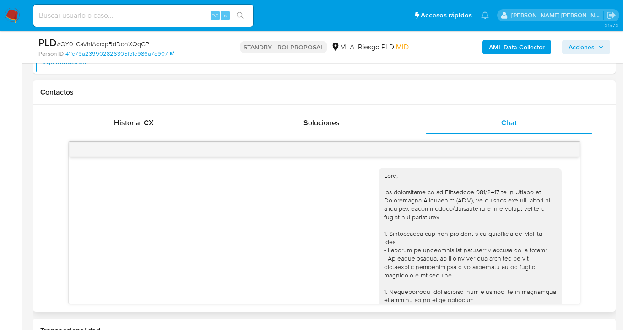
scroll to position [395, 0]
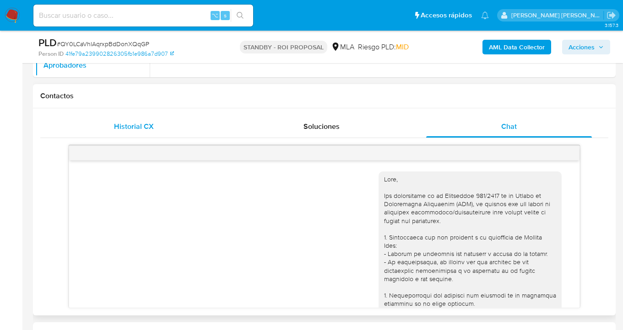
click at [149, 117] on div "Historial CX" at bounding box center [134, 127] width 166 height 22
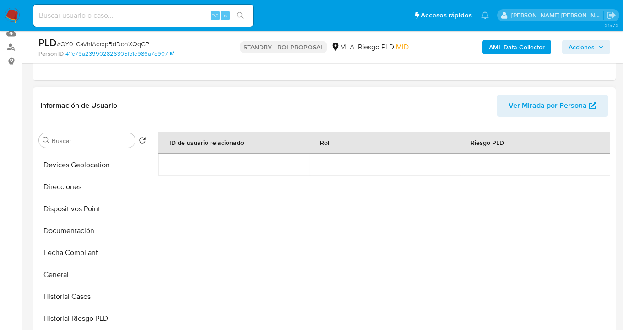
scroll to position [0, 0]
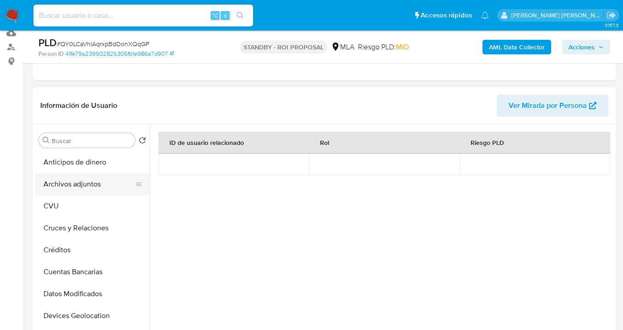
drag, startPoint x: 96, startPoint y: 184, endPoint x: 135, endPoint y: 186, distance: 38.9
click at [97, 184] on button "Archivos adjuntos" at bounding box center [88, 184] width 107 height 22
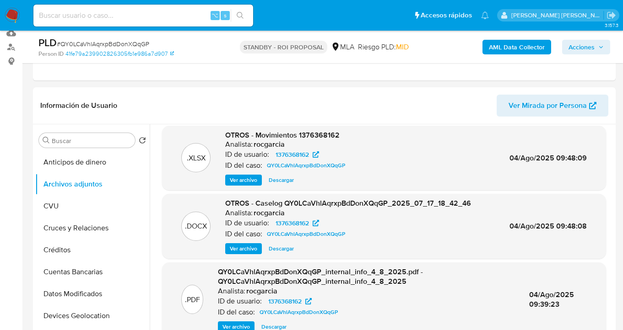
scroll to position [14, 0]
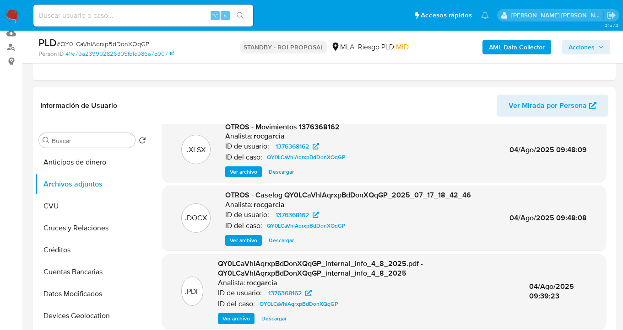
click at [280, 174] on span "Descargar" at bounding box center [281, 172] width 25 height 9
click at [277, 241] on span "Descargar" at bounding box center [281, 240] width 25 height 9
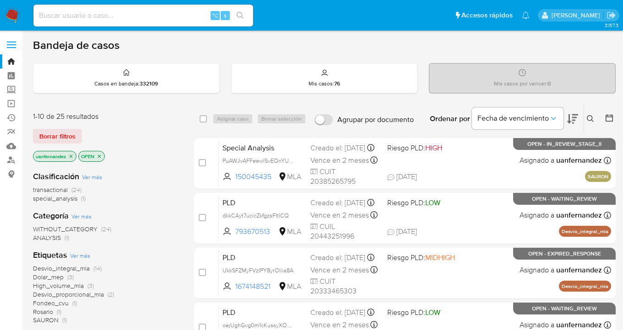
drag, startPoint x: 66, startPoint y: 135, endPoint x: 113, endPoint y: 133, distance: 47.7
click at [66, 136] on span "Borrar filtros" at bounding box center [57, 136] width 36 height 13
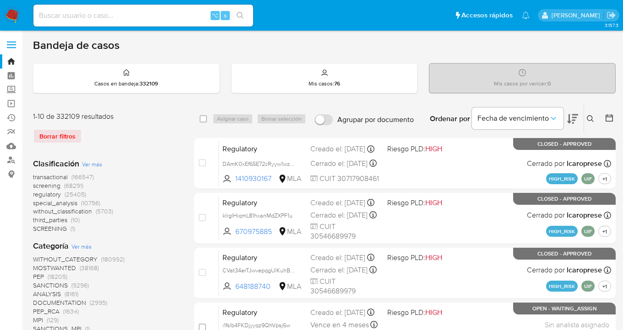
drag, startPoint x: 591, startPoint y: 117, endPoint x: 579, endPoint y: 124, distance: 14.4
click at [591, 117] on icon at bounding box center [590, 118] width 7 height 7
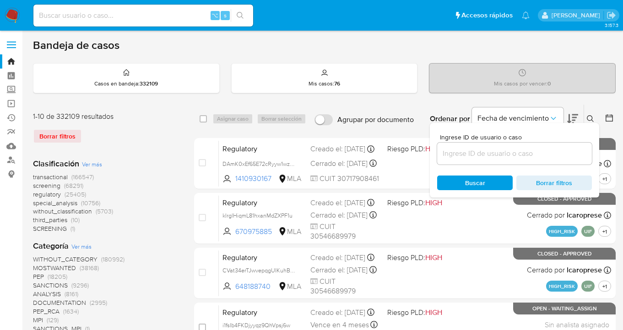
click at [530, 153] on input at bounding box center [514, 154] width 155 height 12
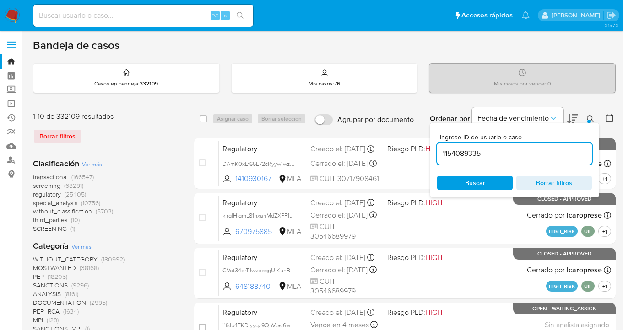
type input "1154089335"
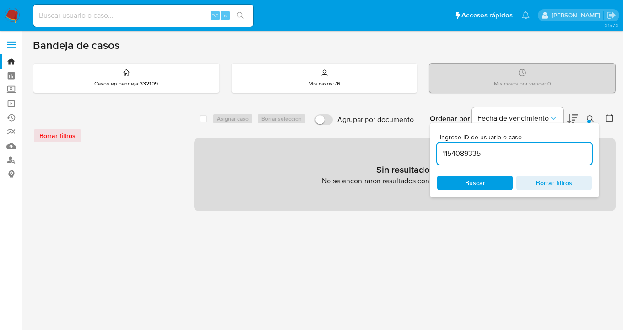
click at [592, 117] on icon at bounding box center [590, 118] width 7 height 7
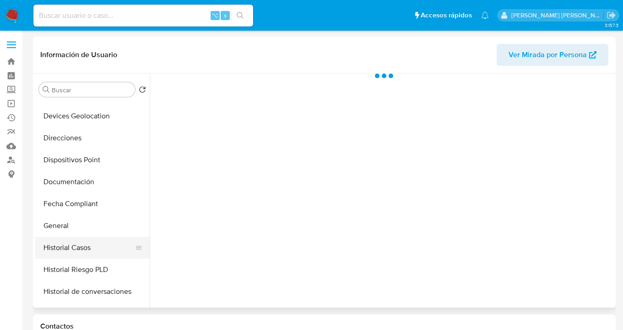
scroll to position [152, 0]
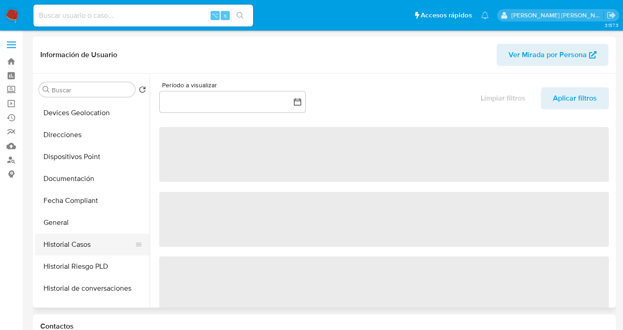
select select "10"
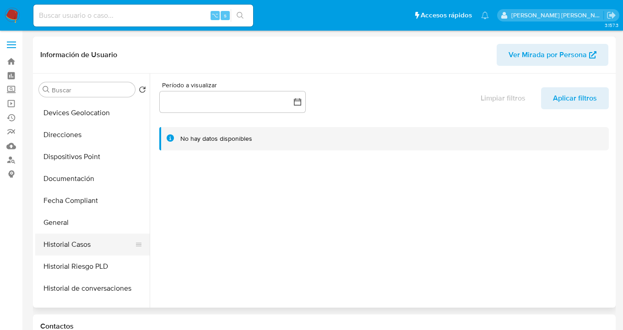
click at [99, 239] on button "Historial Casos" at bounding box center [88, 245] width 107 height 22
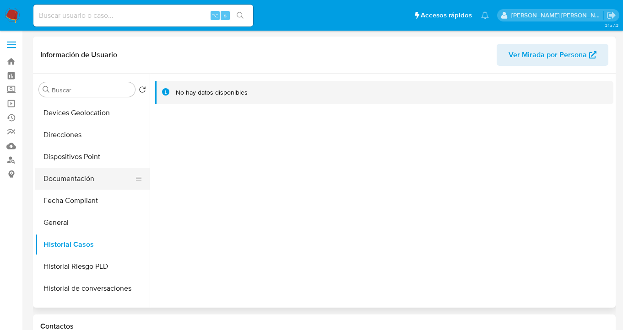
click at [99, 183] on button "Documentación" at bounding box center [88, 179] width 107 height 22
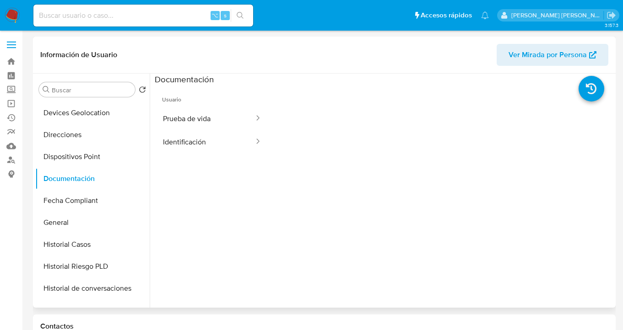
drag, startPoint x: 207, startPoint y: 120, endPoint x: 267, endPoint y: 130, distance: 61.3
click at [207, 120] on button "Prueba de vida" at bounding box center [205, 118] width 100 height 23
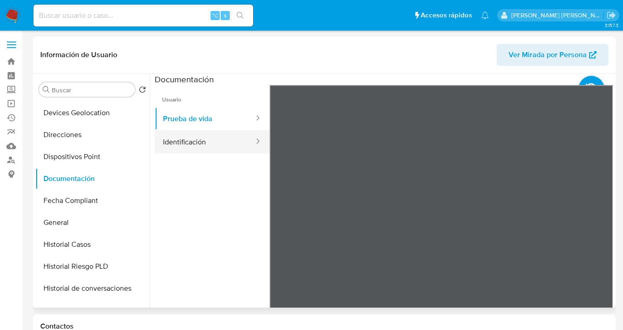
click at [215, 144] on button "Identificación" at bounding box center [205, 141] width 100 height 23
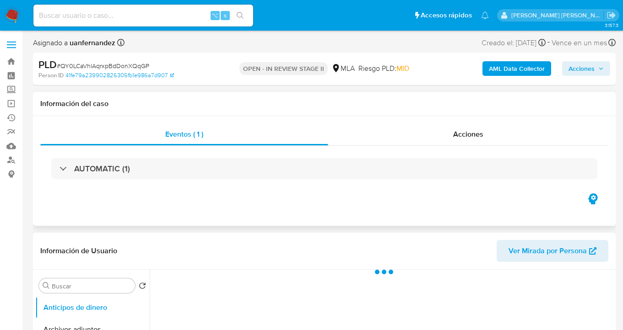
select select "10"
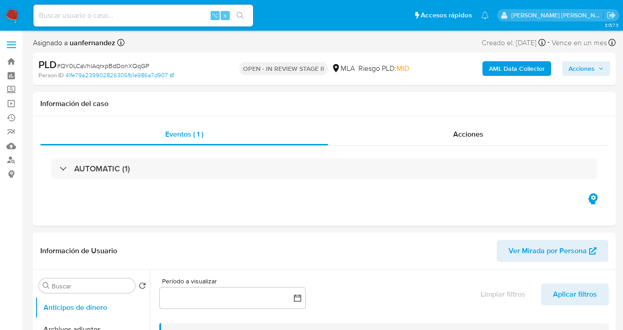
click at [577, 70] on span "Acciones" at bounding box center [581, 68] width 26 height 15
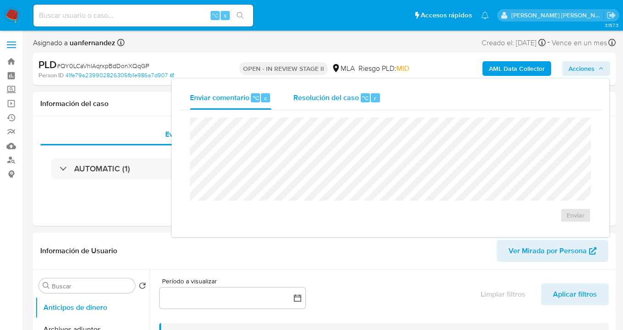
click at [314, 96] on span "Resolución del caso" at bounding box center [325, 97] width 65 height 11
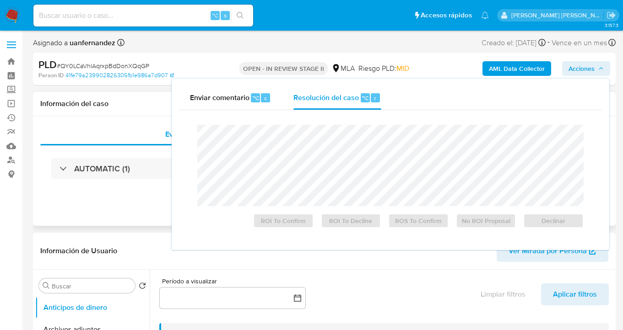
drag, startPoint x: 157, startPoint y: 195, endPoint x: 143, endPoint y: 198, distance: 14.9
click at [155, 196] on div "Eventos ( 1 ) Acciones AUTOMATIC (1)" at bounding box center [324, 171] width 583 height 110
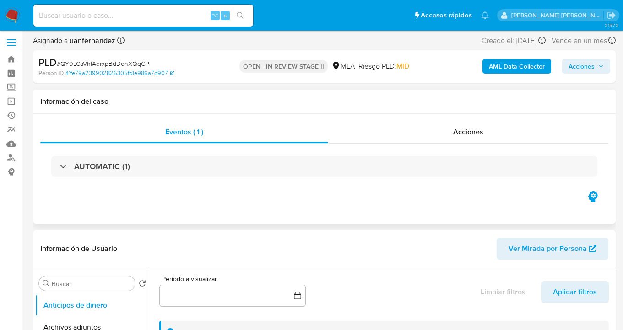
scroll to position [85, 0]
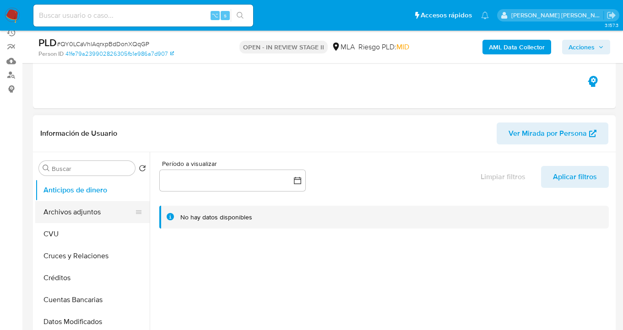
click at [83, 211] on button "Archivos adjuntos" at bounding box center [88, 212] width 107 height 22
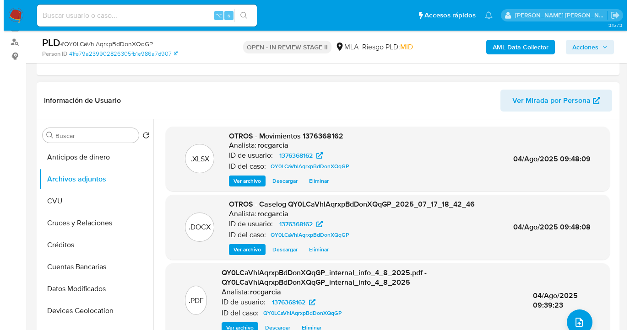
scroll to position [172, 0]
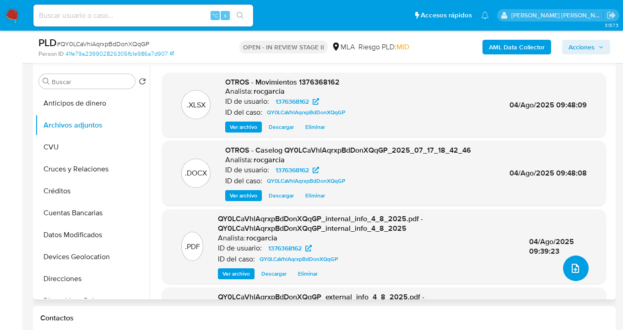
click at [576, 265] on span "upload-file" at bounding box center [575, 268] width 11 height 11
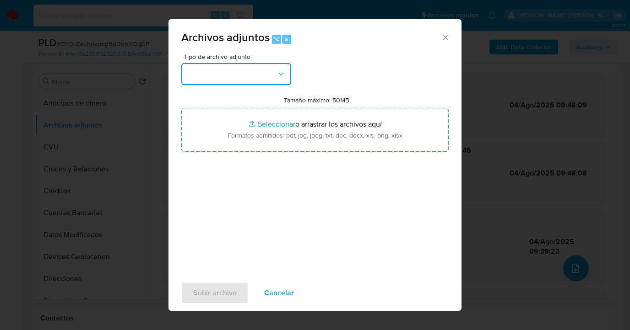
click at [286, 76] on button "button" at bounding box center [236, 74] width 110 height 22
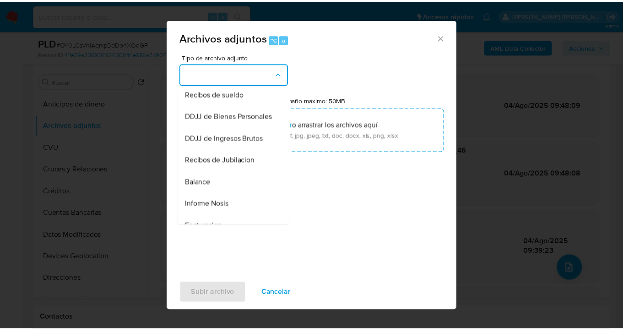
scroll to position [157, 0]
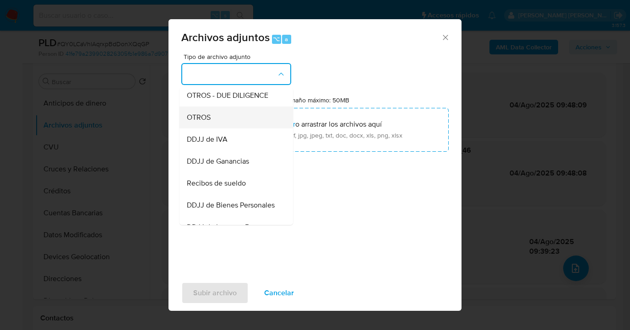
click at [222, 126] on div "OTROS" at bounding box center [233, 118] width 93 height 22
click at [222, 126] on input "Tamaño máximo: 50MB Seleccionar archivos" at bounding box center [314, 130] width 267 height 44
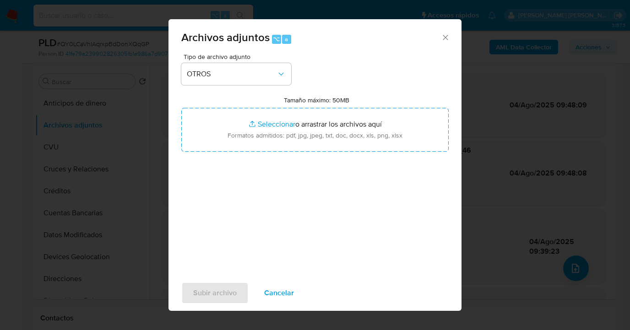
type input "C:\fakepath\Caselog QY0LCaVhlAqrxpBdDonXQqGP V2.docx"
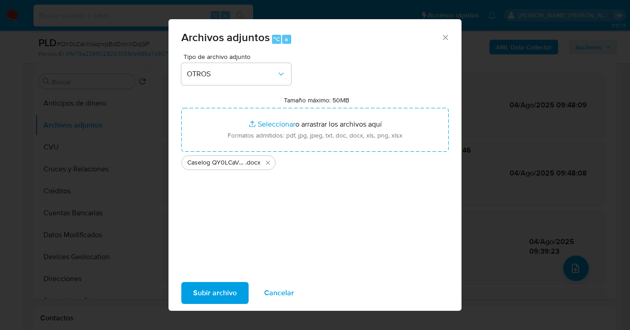
click at [213, 303] on span "Subir archivo" at bounding box center [214, 293] width 43 height 20
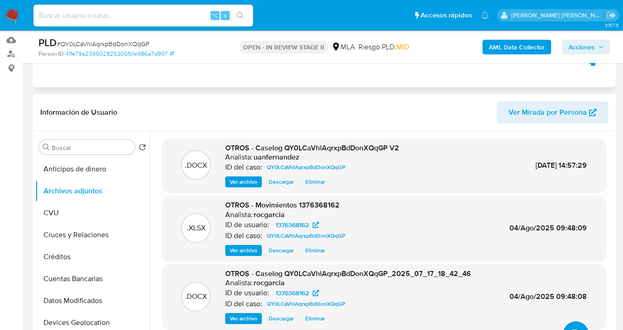
scroll to position [79, 0]
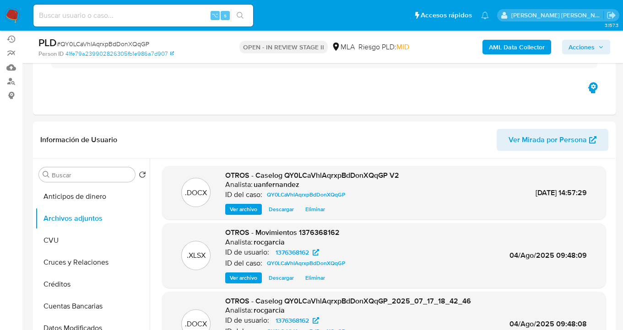
click at [584, 48] on span "Acciones" at bounding box center [581, 47] width 26 height 15
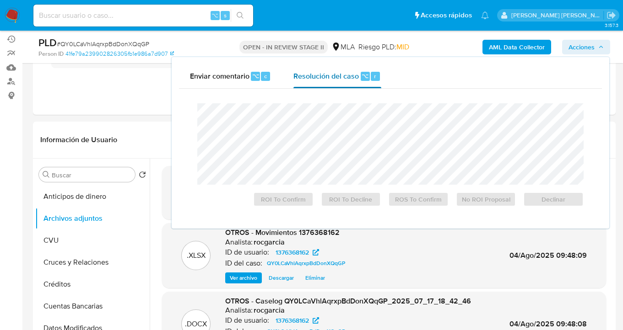
drag, startPoint x: 333, startPoint y: 74, endPoint x: 327, endPoint y: 81, distance: 9.1
click at [332, 75] on span "Resolución del caso" at bounding box center [325, 75] width 65 height 11
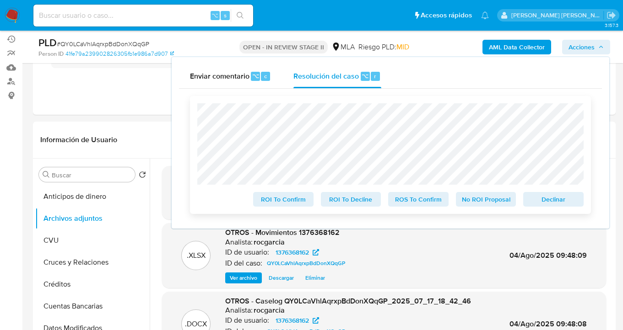
click at [435, 204] on span "ROS To Confirm" at bounding box center [419, 199] width 48 height 13
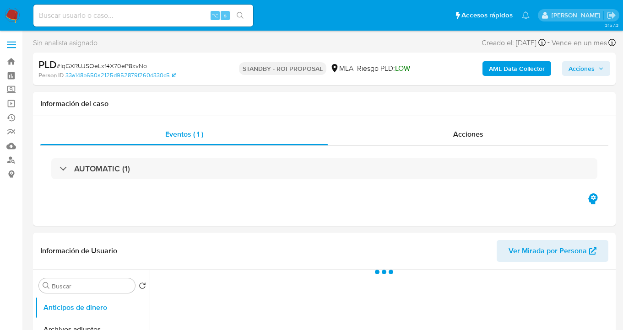
select select "10"
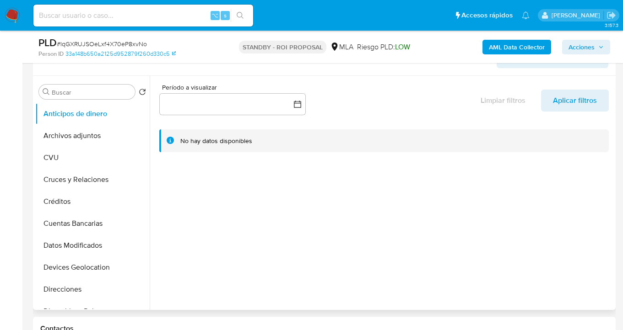
scroll to position [154, 0]
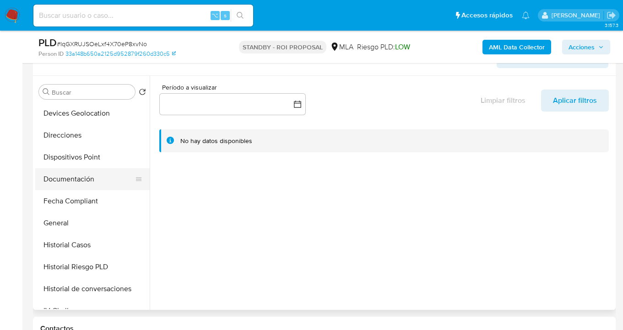
drag, startPoint x: 85, startPoint y: 181, endPoint x: 110, endPoint y: 183, distance: 25.7
click at [85, 181] on button "Documentación" at bounding box center [88, 179] width 107 height 22
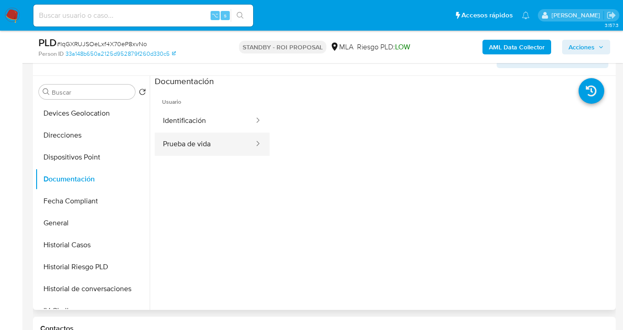
click at [237, 146] on button "Prueba de vida" at bounding box center [205, 144] width 100 height 23
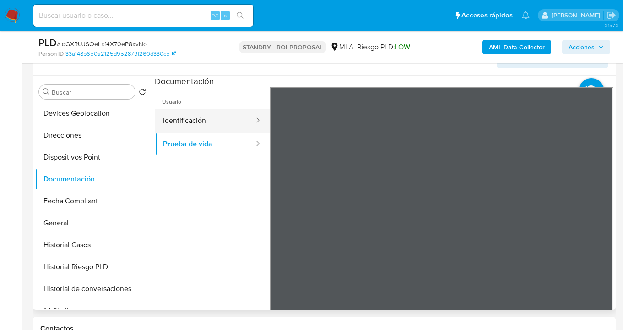
click at [221, 129] on button "Identificación" at bounding box center [205, 120] width 100 height 23
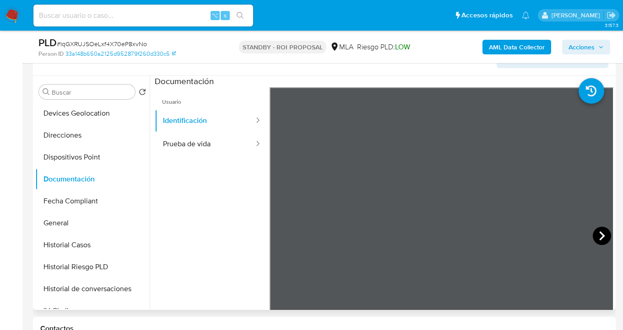
click at [598, 241] on icon at bounding box center [602, 236] width 18 height 18
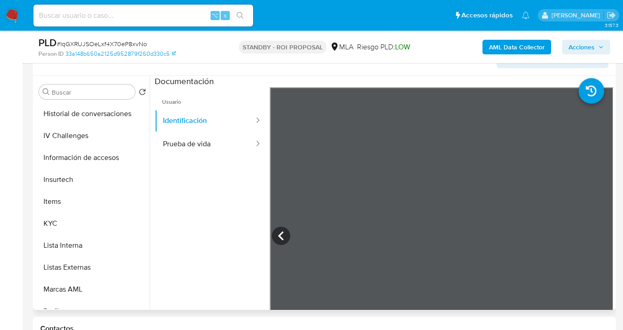
scroll to position [453, 0]
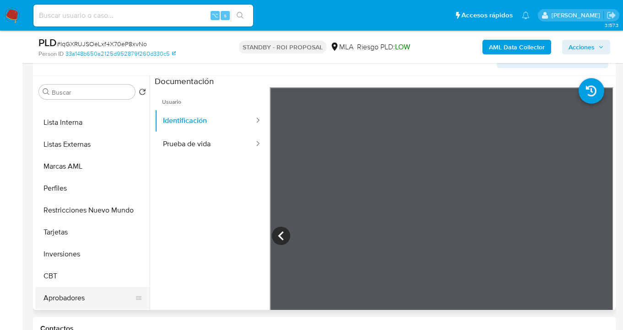
click at [111, 303] on button "Aprobadores" at bounding box center [88, 298] width 107 height 22
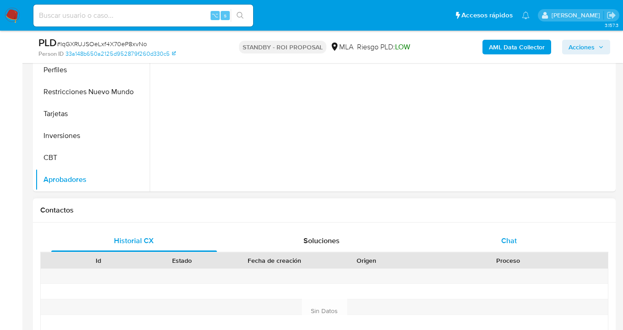
click at [505, 238] on span "Chat" at bounding box center [509, 241] width 16 height 11
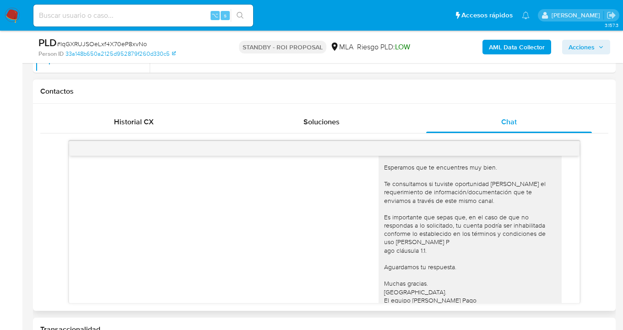
scroll to position [472, 0]
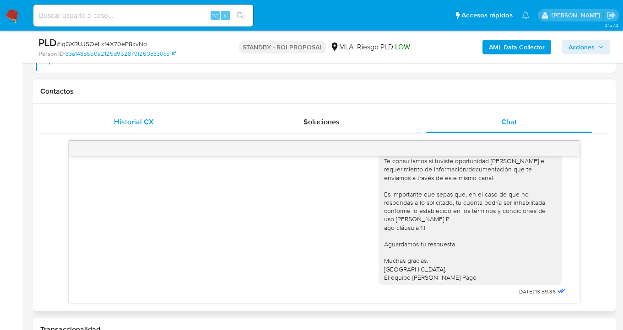
click at [145, 121] on span "Historial CX" at bounding box center [134, 122] width 40 height 11
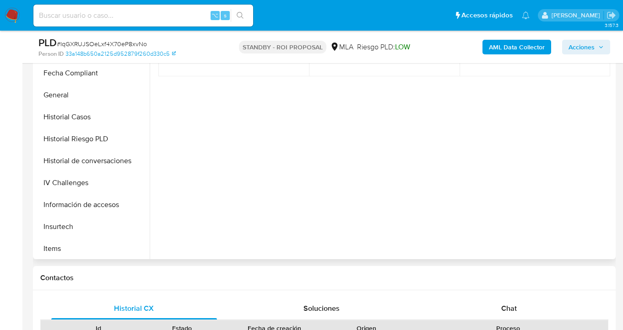
scroll to position [0, 0]
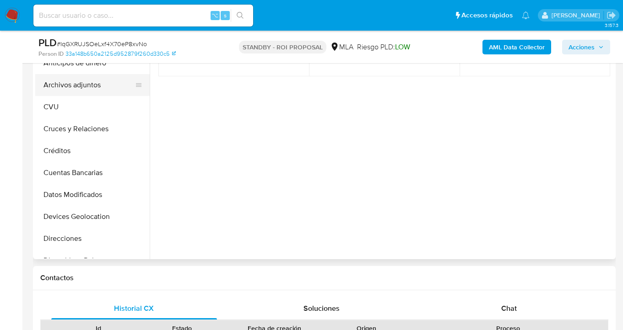
click at [98, 81] on button "Archivos adjuntos" at bounding box center [88, 85] width 107 height 22
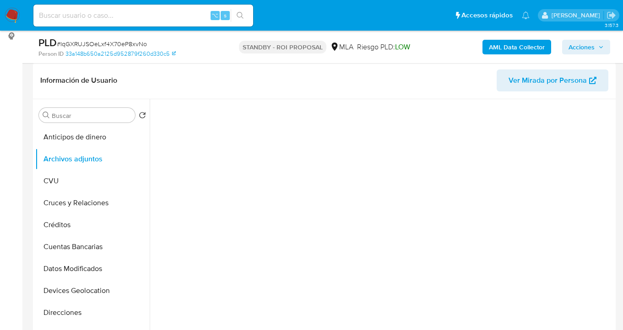
scroll to position [139, 0]
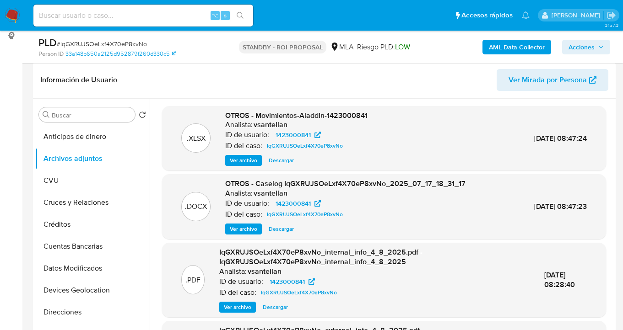
click at [289, 162] on span "Descargar" at bounding box center [281, 160] width 25 height 9
click at [280, 232] on span "Descargar" at bounding box center [281, 229] width 25 height 9
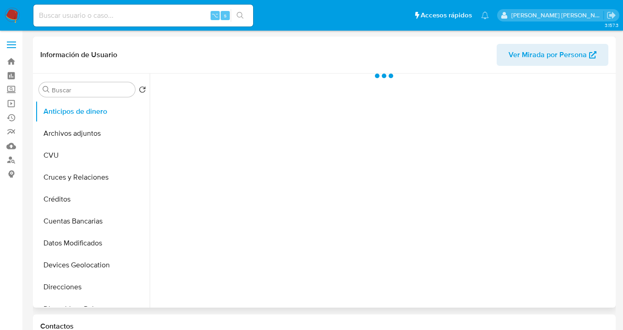
scroll to position [176, 0]
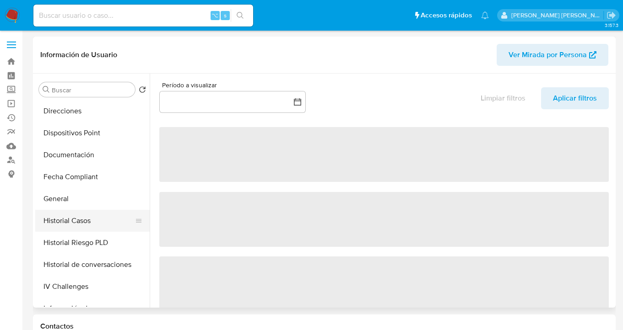
click at [86, 218] on button "Historial Casos" at bounding box center [88, 221] width 107 height 22
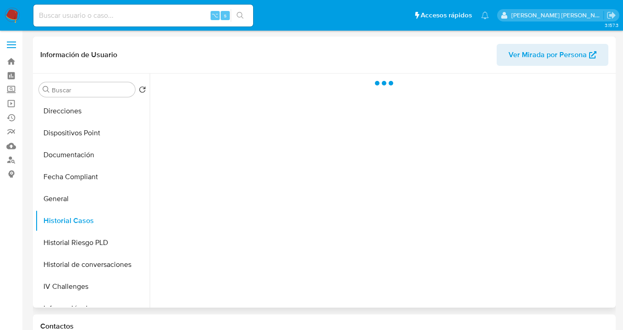
select select "10"
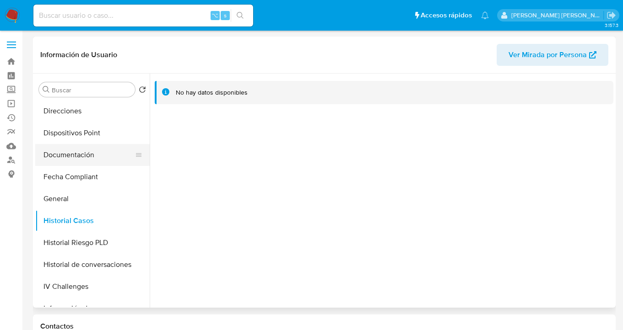
click at [80, 151] on button "Documentación" at bounding box center [88, 155] width 107 height 22
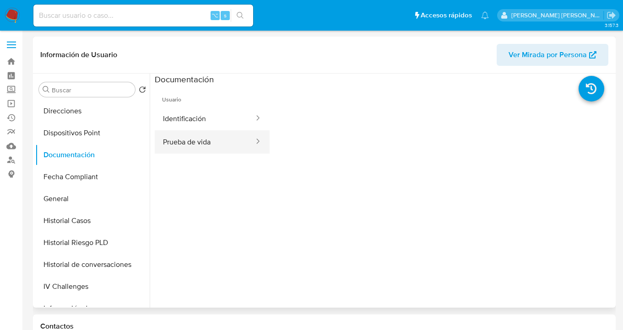
click at [185, 139] on button "Prueba de vida" at bounding box center [205, 141] width 100 height 23
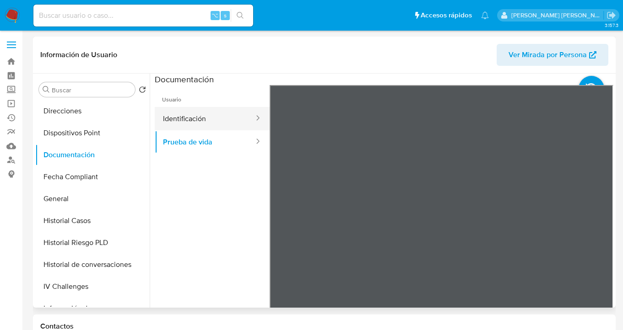
click at [215, 115] on button "Identificación" at bounding box center [205, 118] width 100 height 23
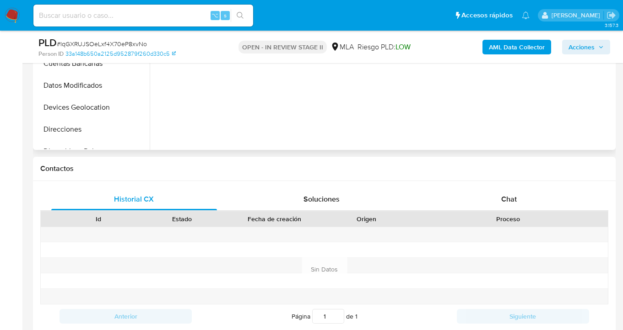
select select "10"
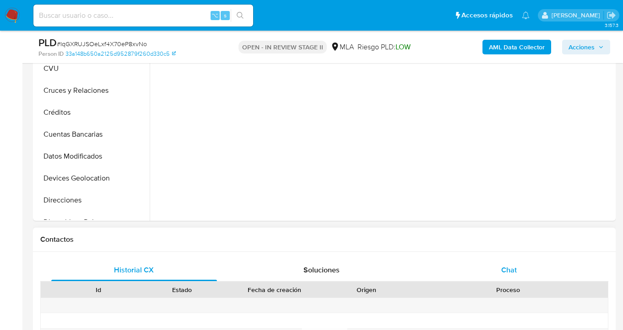
click at [506, 265] on span "Chat" at bounding box center [509, 270] width 16 height 11
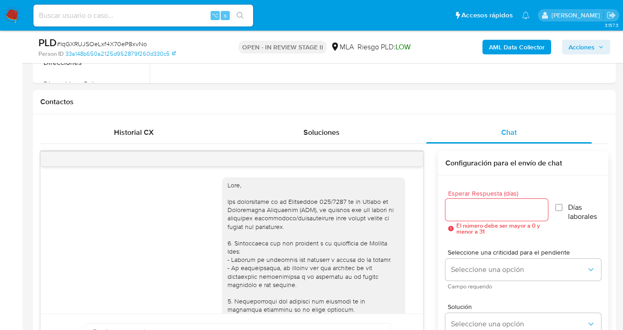
scroll to position [386, 0]
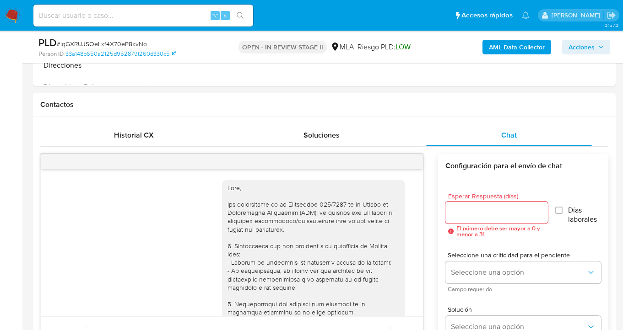
drag, startPoint x: 587, startPoint y: 49, endPoint x: 546, endPoint y: 54, distance: 41.6
click at [586, 49] on span "Acciones" at bounding box center [581, 47] width 26 height 15
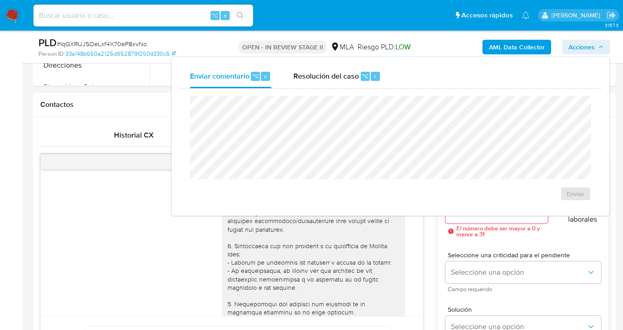
click at [325, 80] on span "Resolución del caso" at bounding box center [325, 75] width 65 height 11
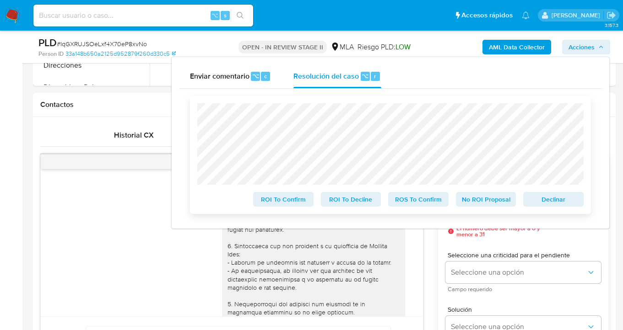
click at [426, 200] on span "ROS To Confirm" at bounding box center [419, 199] width 48 height 13
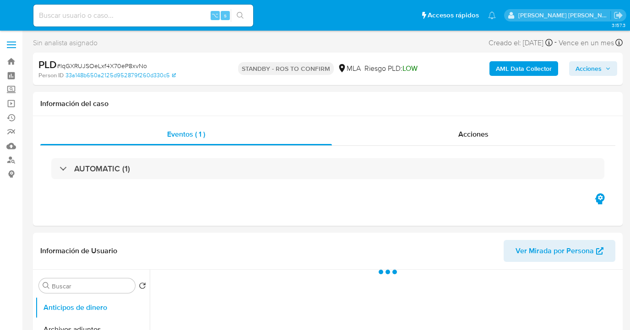
select select "10"
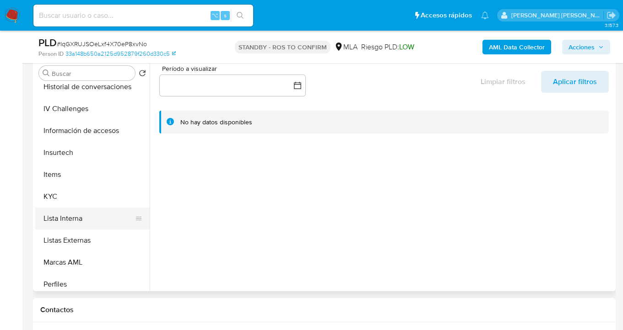
scroll to position [337, 0]
click at [107, 199] on button "KYC" at bounding box center [88, 198] width 107 height 22
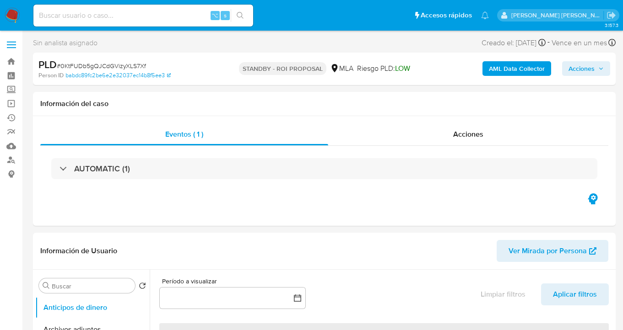
select select "10"
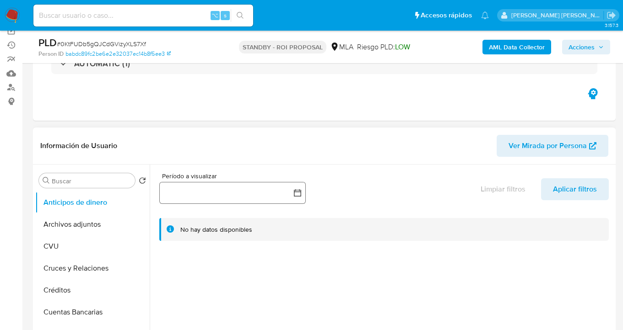
scroll to position [94, 0]
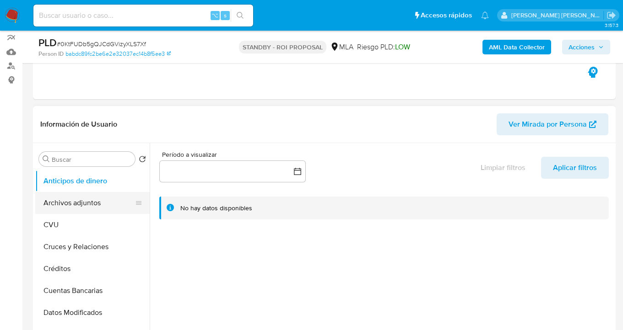
click at [105, 212] on button "Archivos adjuntos" at bounding box center [88, 203] width 107 height 22
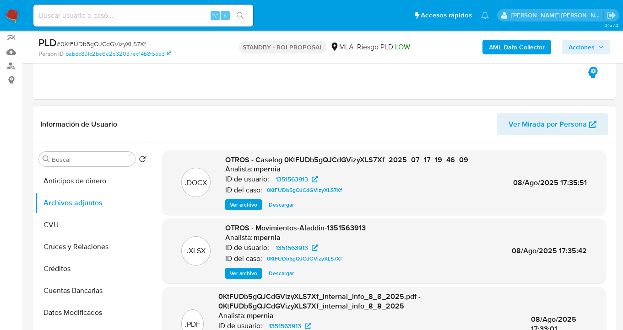
click at [280, 208] on span "Descargar" at bounding box center [281, 204] width 25 height 9
click at [286, 275] on span "Descargar" at bounding box center [281, 273] width 25 height 9
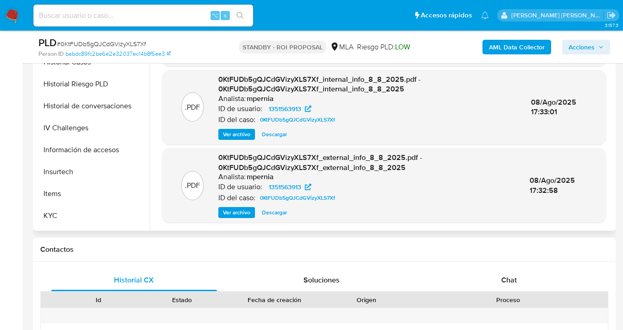
scroll to position [259, 0]
click at [109, 209] on button "KYC" at bounding box center [88, 216] width 107 height 22
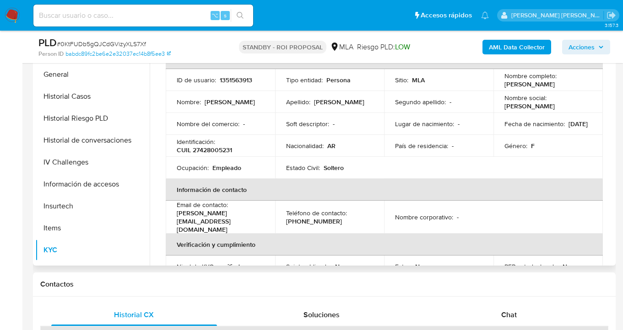
scroll to position [72, 0]
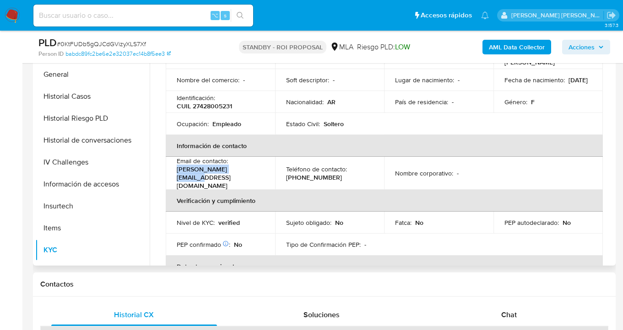
drag, startPoint x: 246, startPoint y: 171, endPoint x: 177, endPoint y: 172, distance: 69.6
click at [177, 171] on div "Email de contacto : erik.bamaya@gmail.com" at bounding box center [220, 173] width 87 height 33
copy p "erik.bamaya@gmail.com"
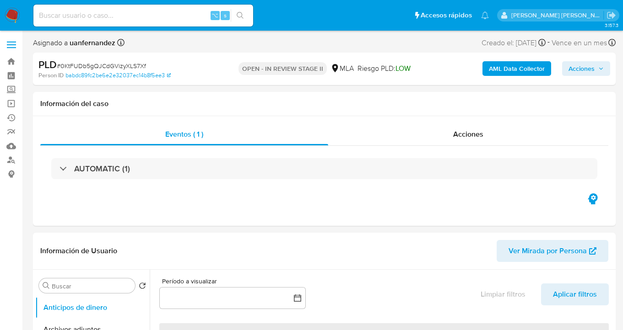
select select "10"
drag, startPoint x: 582, startPoint y: 72, endPoint x: 568, endPoint y: 77, distance: 14.4
click at [582, 72] on span "Acciones" at bounding box center [581, 68] width 26 height 15
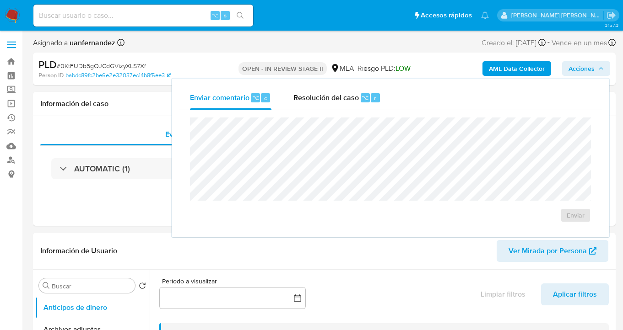
drag, startPoint x: 321, startPoint y: 97, endPoint x: 311, endPoint y: 114, distance: 19.7
click at [321, 98] on span "Resolución del caso" at bounding box center [325, 97] width 65 height 11
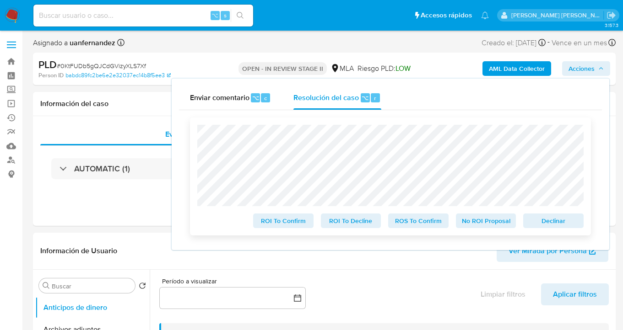
click at [435, 223] on span "ROS To Confirm" at bounding box center [419, 221] width 48 height 13
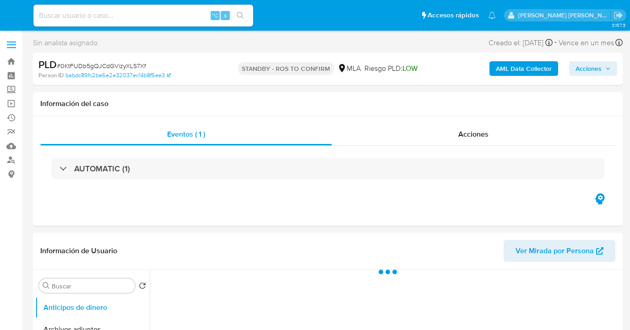
select select "10"
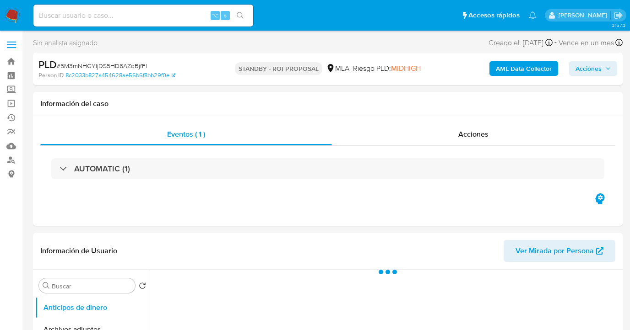
select select "10"
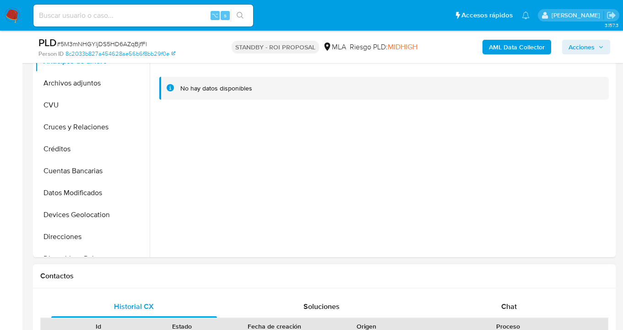
scroll to position [261, 0]
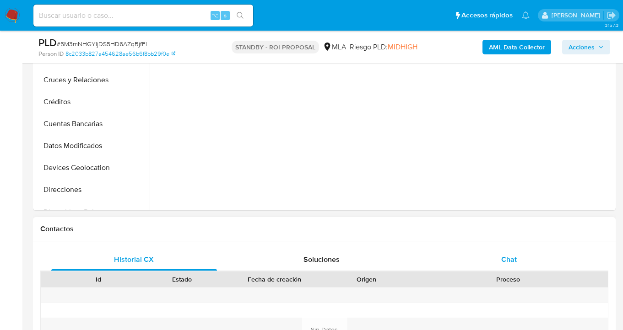
click at [511, 249] on div "Historial CX Soluciones Chat Id Estado Fecha de creación Origen Proceso Anterio…" at bounding box center [324, 319] width 583 height 155
click at [502, 261] on span "Chat" at bounding box center [509, 259] width 16 height 11
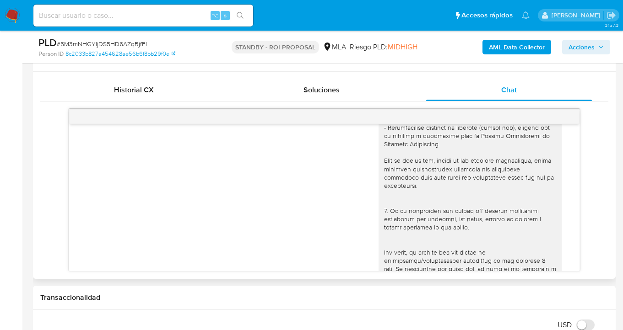
scroll to position [0, 0]
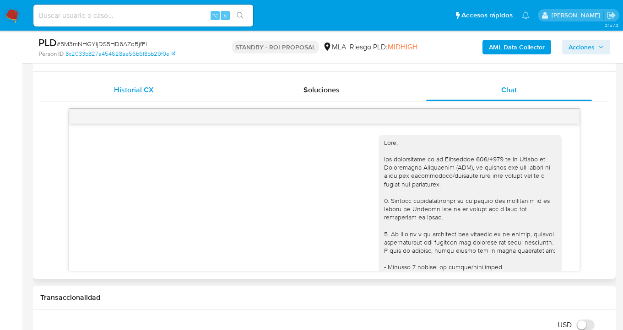
click at [146, 95] on span "Historial CX" at bounding box center [134, 90] width 40 height 11
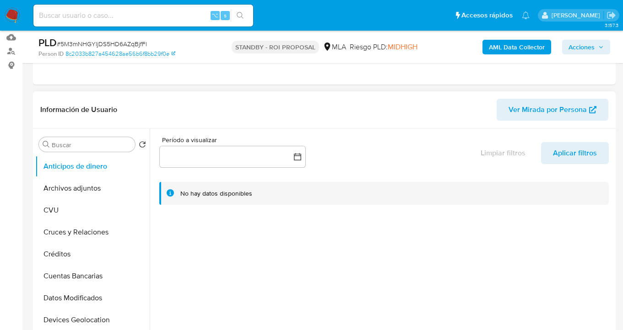
scroll to position [116, 0]
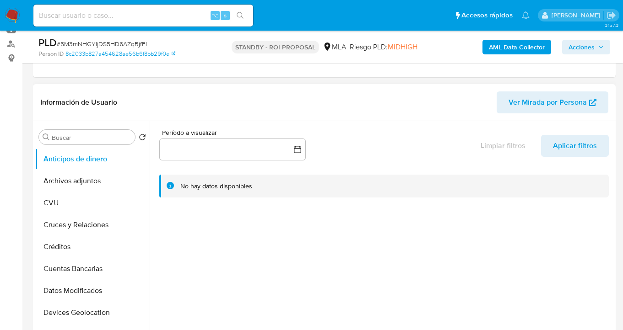
drag, startPoint x: 148, startPoint y: 180, endPoint x: 150, endPoint y: 217, distance: 37.1
click at [151, 219] on div "Buscar Volver al orden por defecto Anticipos de dinero Archivos adjuntos CVU Cr…" at bounding box center [324, 238] width 578 height 234
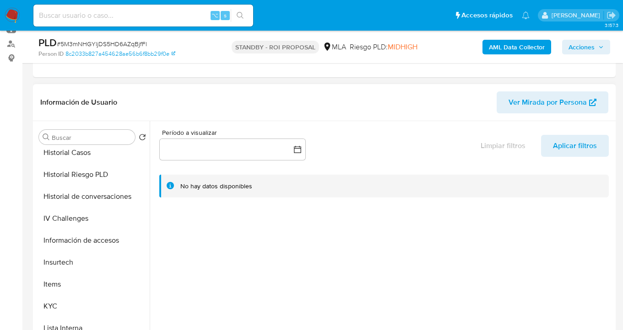
scroll to position [298, 0]
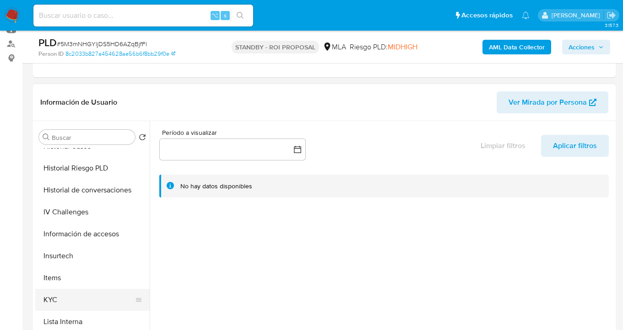
click at [83, 295] on button "KYC" at bounding box center [88, 300] width 107 height 22
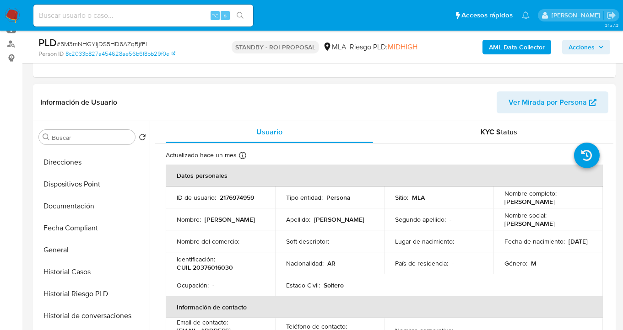
scroll to position [141, 0]
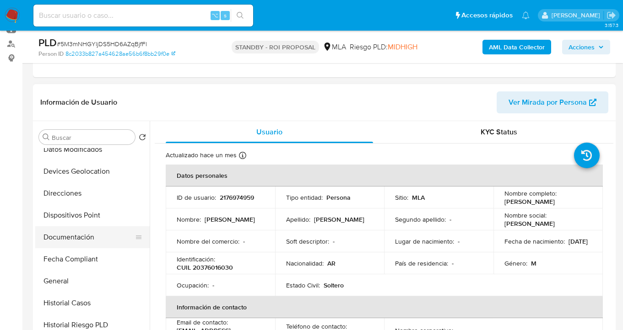
click at [109, 234] on button "Documentación" at bounding box center [88, 238] width 107 height 22
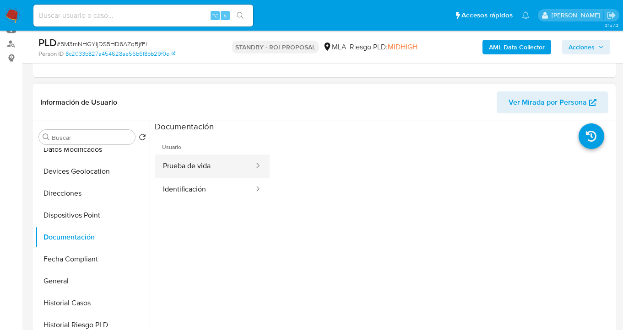
drag, startPoint x: 216, startPoint y: 158, endPoint x: 222, endPoint y: 158, distance: 6.0
click at [216, 158] on button "Prueba de vida" at bounding box center [205, 166] width 100 height 23
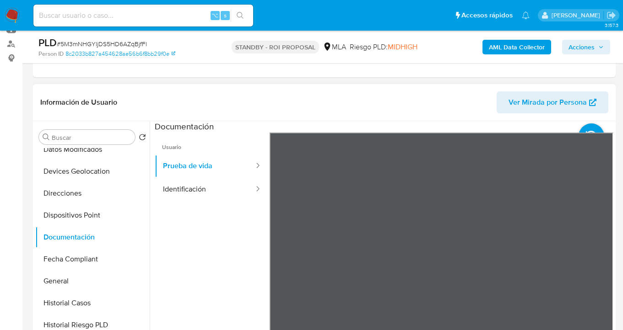
scroll to position [0, 0]
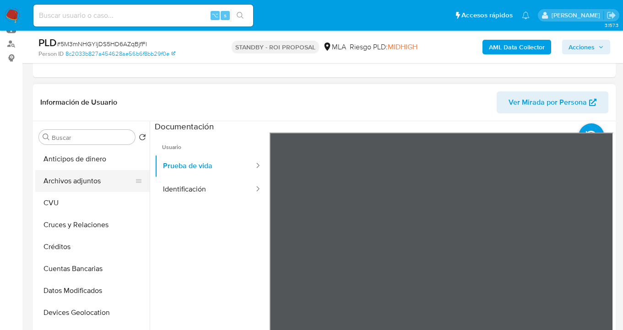
click at [116, 178] on button "Archivos adjuntos" at bounding box center [88, 181] width 107 height 22
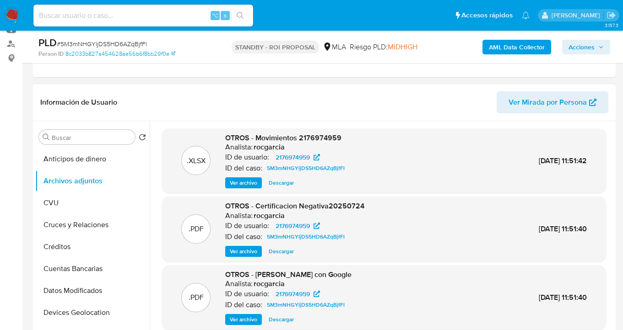
click at [285, 185] on span "Descargar" at bounding box center [281, 182] width 25 height 9
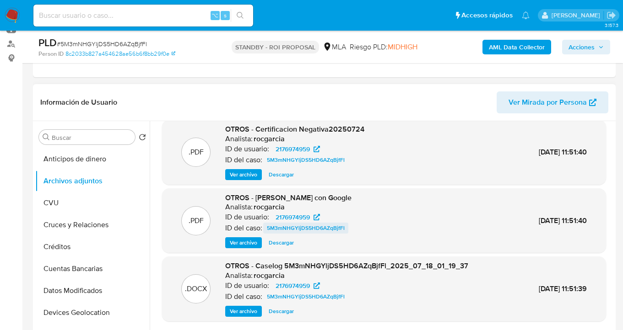
scroll to position [77, 0]
click at [248, 243] on span "Ver archivo" at bounding box center [243, 242] width 27 height 9
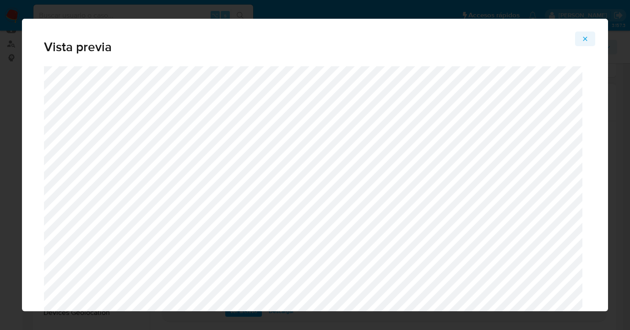
click at [587, 38] on icon "Attachment preview" at bounding box center [584, 38] width 7 height 7
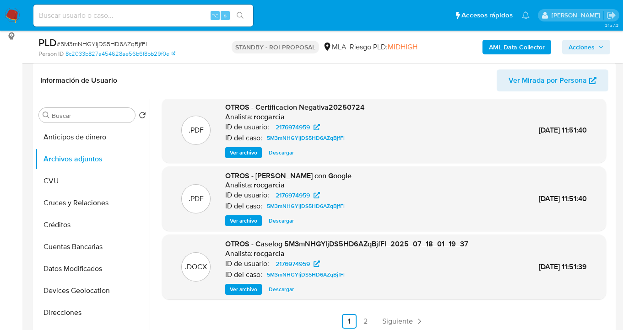
scroll to position [190, 0]
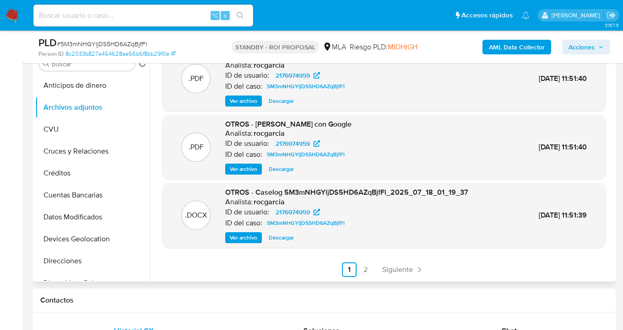
click at [279, 239] on span "Descargar" at bounding box center [281, 237] width 25 height 9
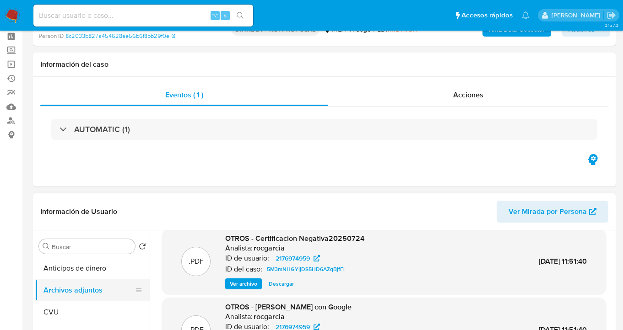
scroll to position [86, 0]
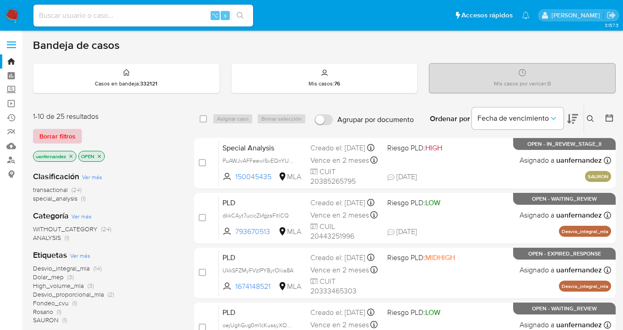
click at [49, 143] on span "Borrar filtros" at bounding box center [57, 136] width 36 height 13
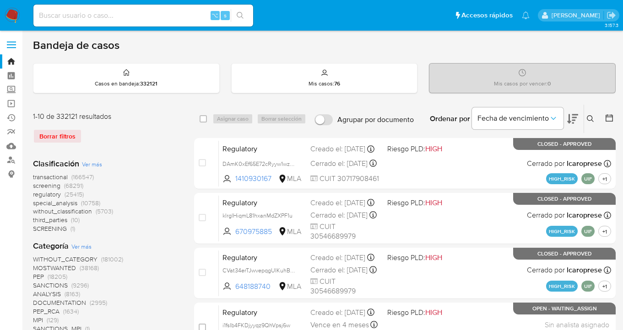
click at [590, 115] on icon at bounding box center [590, 118] width 7 height 7
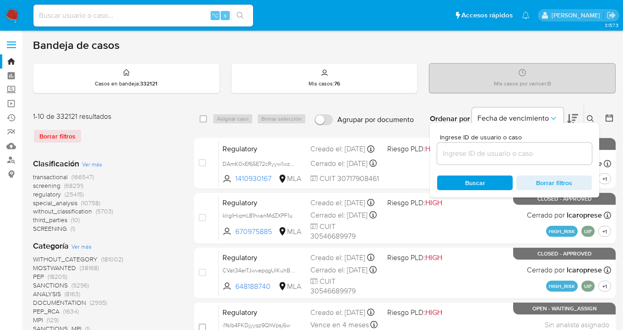
click at [533, 153] on input at bounding box center [514, 154] width 155 height 12
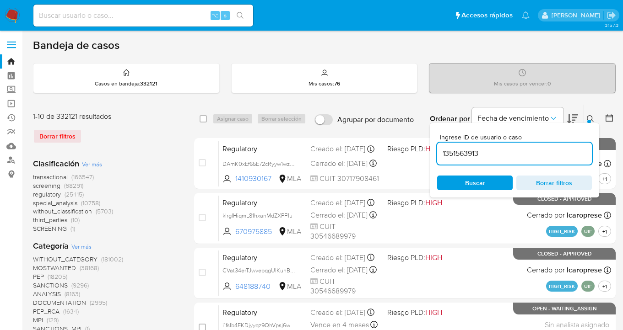
type input "1351563913"
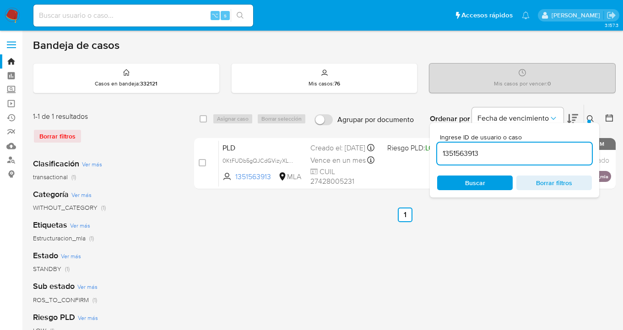
click at [587, 118] on icon at bounding box center [590, 118] width 7 height 7
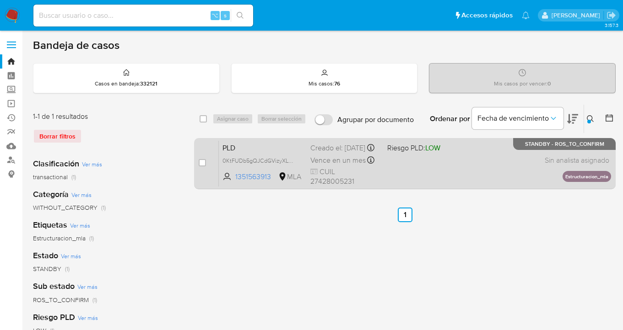
click at [481, 169] on div "PLD 0KtFUDb5gQJCdGVizyXLS7Xf 1351563913 MLA Riesgo PLD: LOW Creado el: [DATE] C…" at bounding box center [415, 164] width 392 height 46
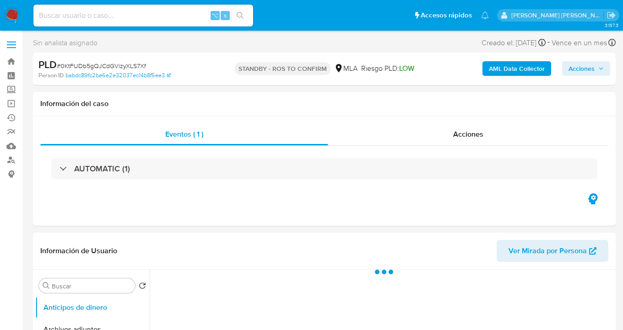
select select "10"
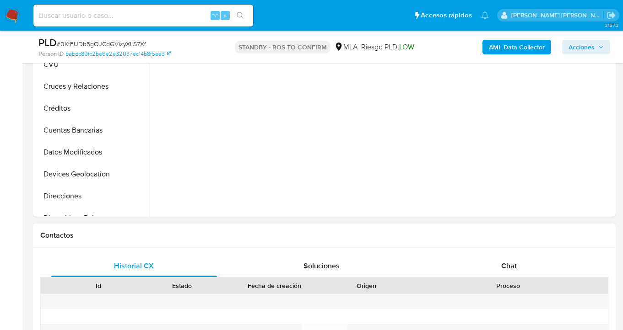
drag, startPoint x: 515, startPoint y: 263, endPoint x: 494, endPoint y: 229, distance: 40.1
click at [515, 263] on span "Chat" at bounding box center [509, 266] width 16 height 11
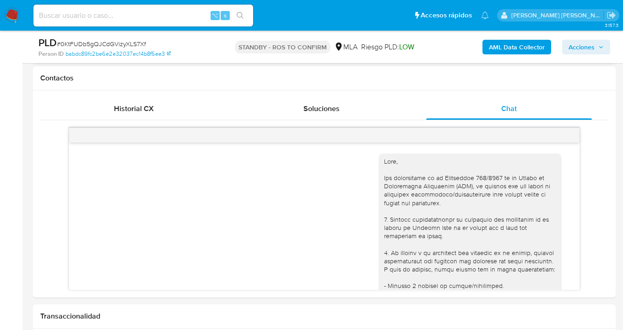
scroll to position [360, 0]
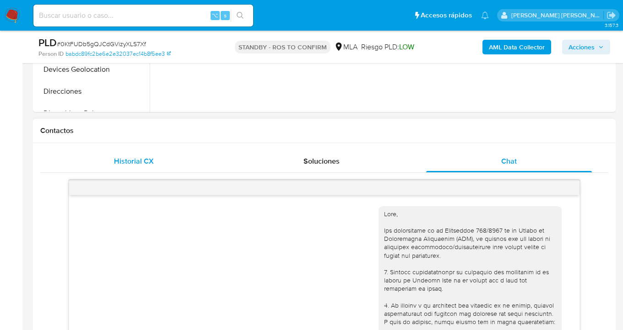
click at [131, 161] on span "Historial CX" at bounding box center [134, 161] width 40 height 11
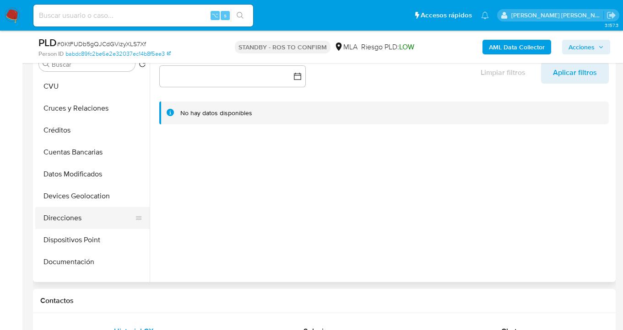
scroll to position [78, 0]
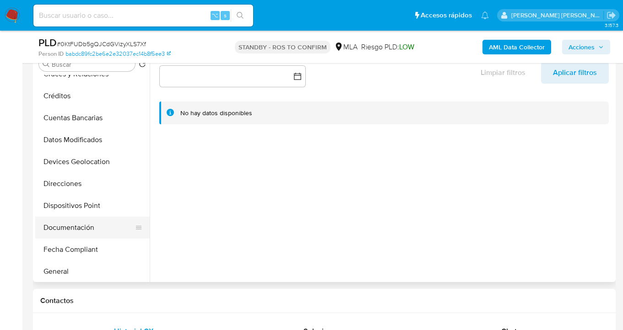
click at [97, 229] on button "Documentación" at bounding box center [88, 228] width 107 height 22
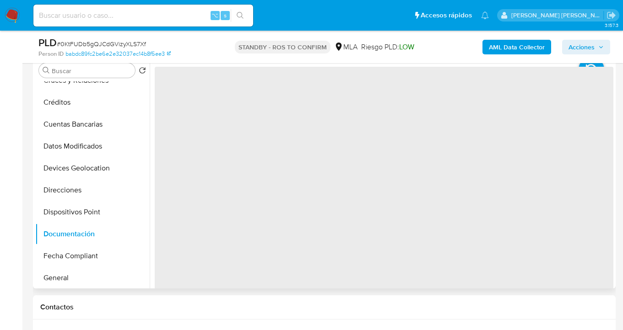
scroll to position [174, 0]
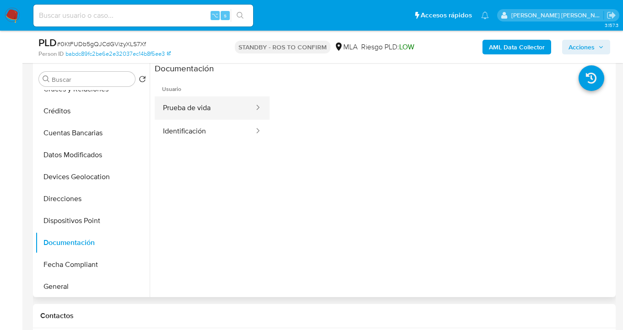
click at [206, 112] on button "Prueba de vida" at bounding box center [205, 108] width 100 height 23
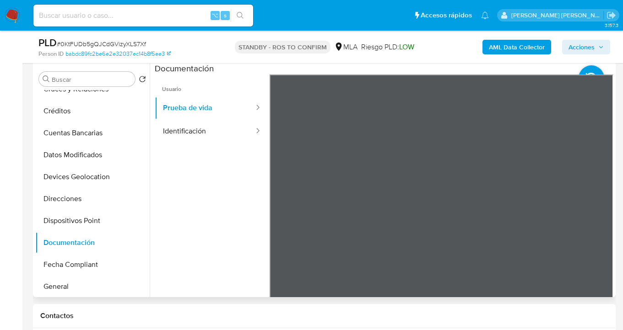
drag, startPoint x: 209, startPoint y: 135, endPoint x: 266, endPoint y: 136, distance: 57.7
click at [209, 135] on button "Identificación" at bounding box center [205, 131] width 100 height 23
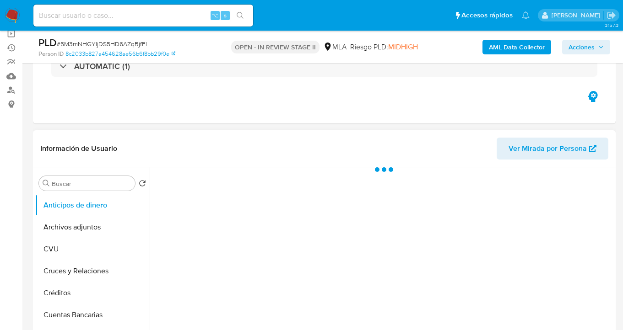
scroll to position [70, 0]
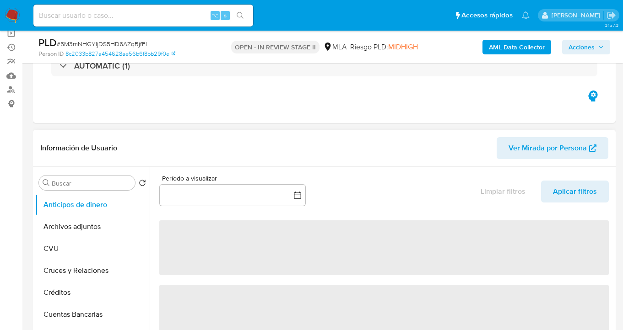
select select "10"
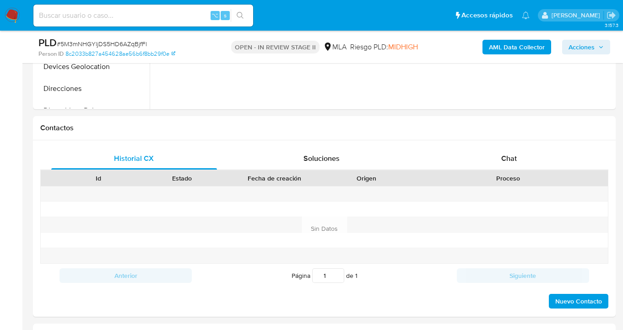
scroll to position [322, 0]
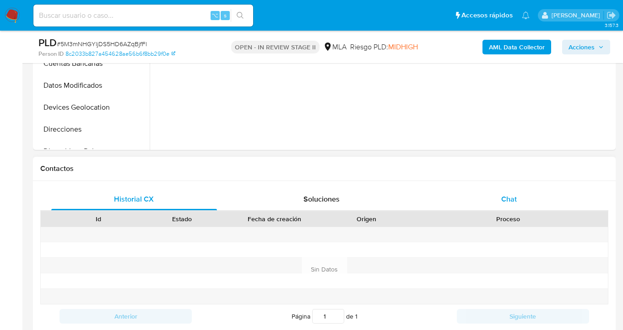
click at [510, 199] on span "Chat" at bounding box center [509, 199] width 16 height 11
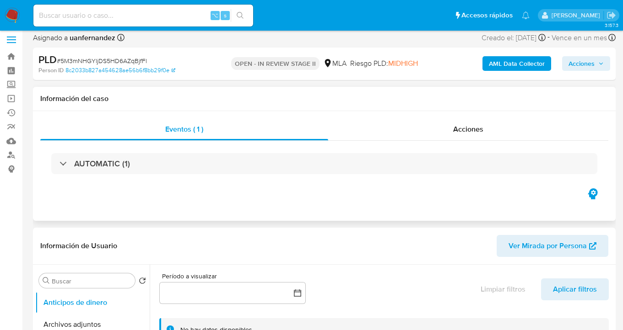
scroll to position [0, 0]
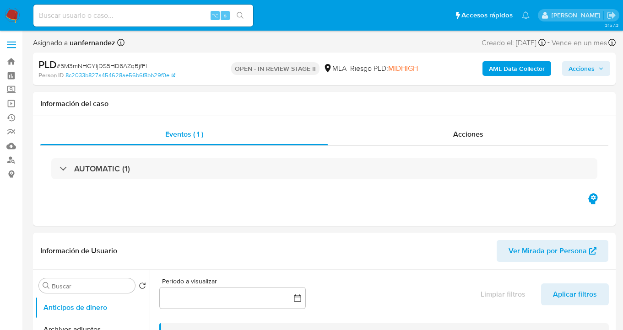
drag, startPoint x: 581, startPoint y: 71, endPoint x: 570, endPoint y: 75, distance: 11.7
click at [581, 71] on span "Acciones" at bounding box center [581, 68] width 26 height 15
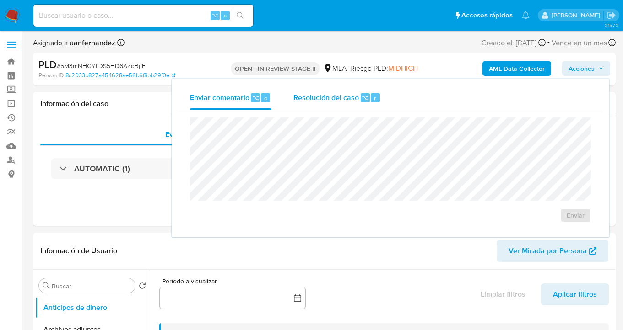
click at [322, 93] on span "Resolución del caso" at bounding box center [325, 97] width 65 height 11
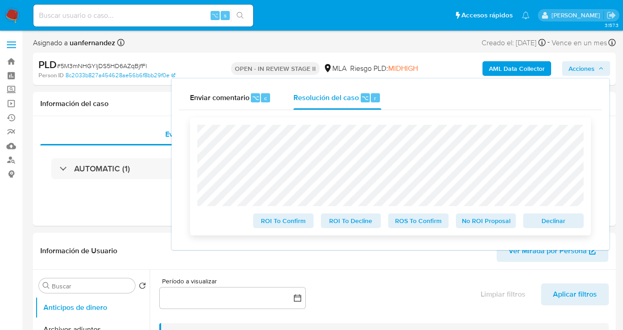
click at [412, 218] on span "ROS To Confirm" at bounding box center [419, 221] width 48 height 13
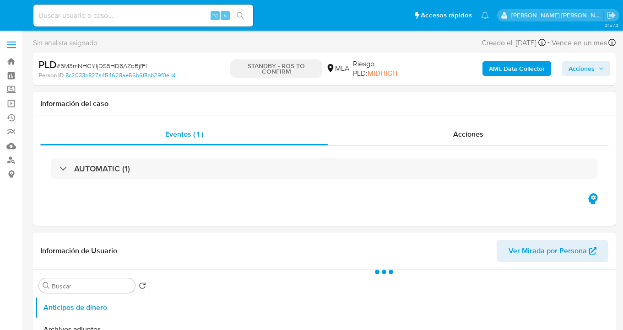
select select "10"
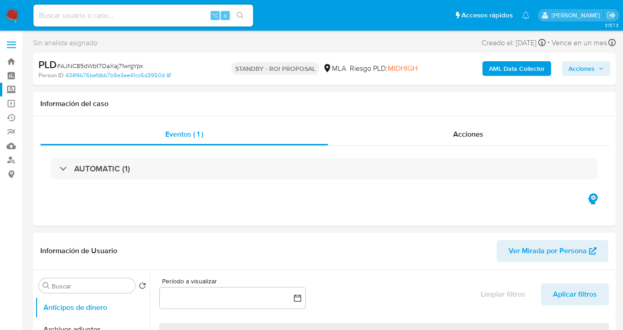
select select "10"
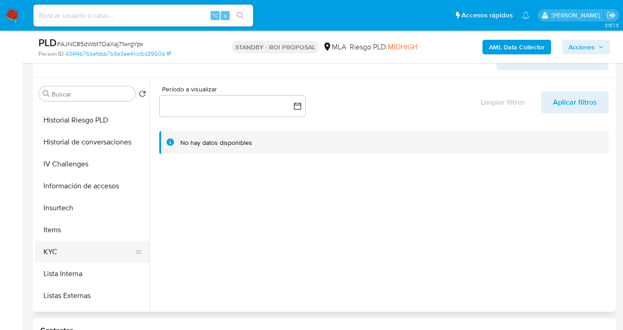
scroll to position [305, 0]
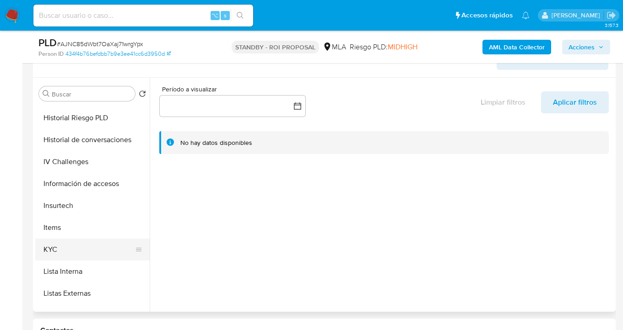
click at [110, 247] on button "KYC" at bounding box center [88, 250] width 107 height 22
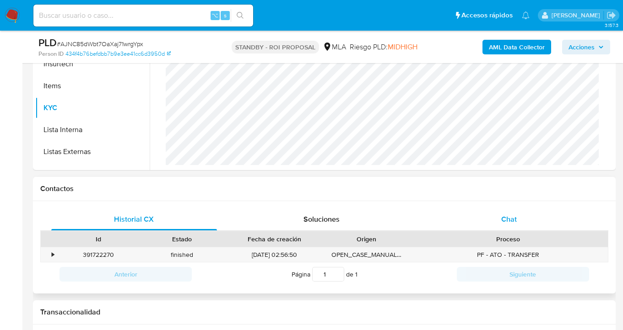
scroll to position [323, 0]
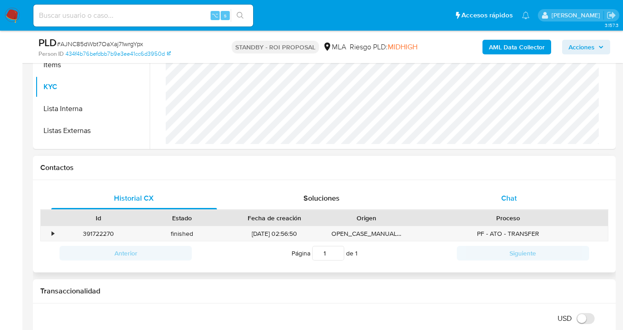
click at [503, 205] on div "Chat" at bounding box center [509, 199] width 166 height 22
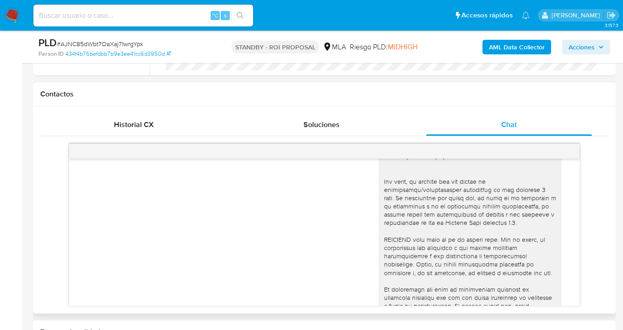
scroll to position [0, 0]
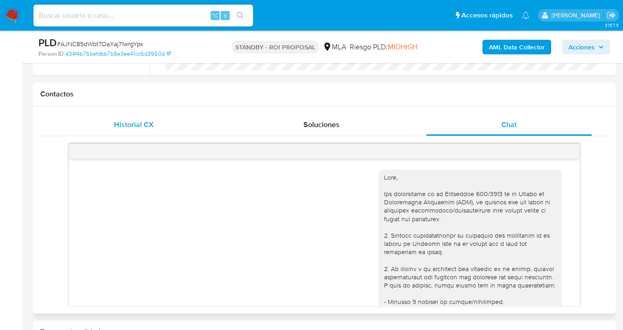
click at [104, 130] on div "Historial CX" at bounding box center [134, 125] width 166 height 22
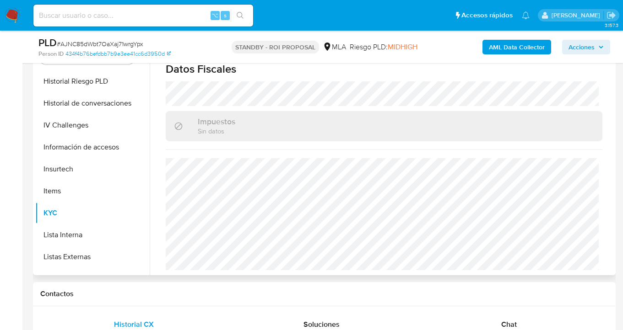
scroll to position [123, 0]
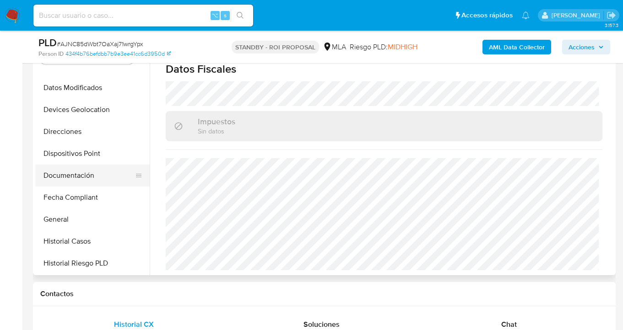
click at [99, 175] on button "Documentación" at bounding box center [88, 176] width 107 height 22
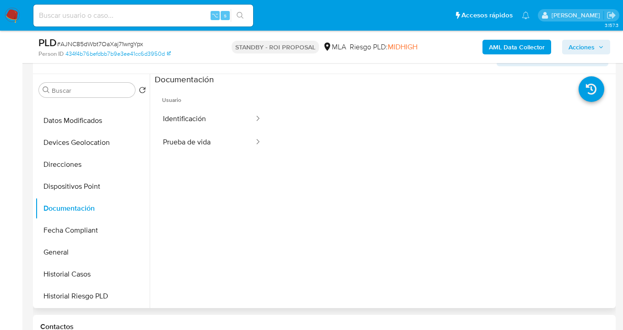
scroll to position [108, 0]
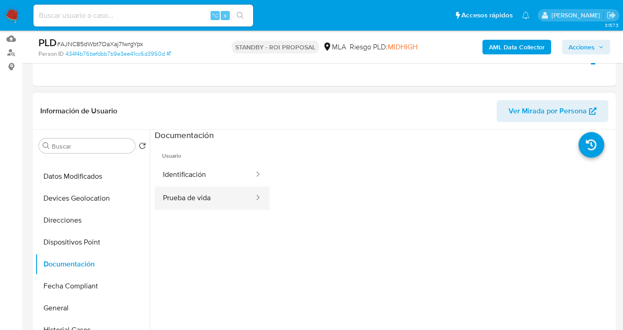
click at [202, 201] on button "Prueba de vida" at bounding box center [205, 198] width 100 height 23
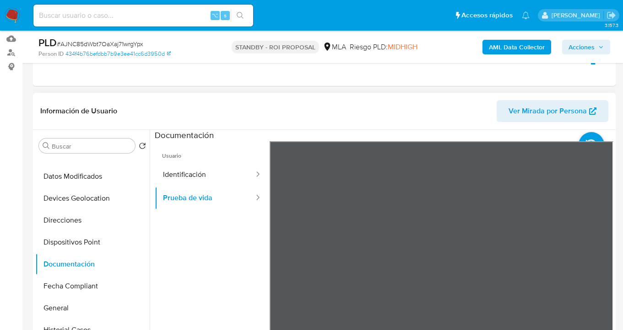
scroll to position [177, 0]
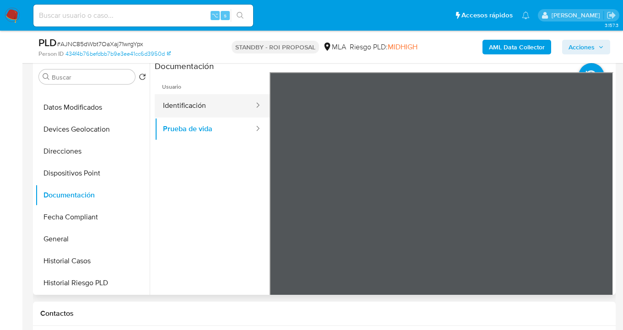
click at [202, 107] on button "Identificación" at bounding box center [205, 105] width 100 height 23
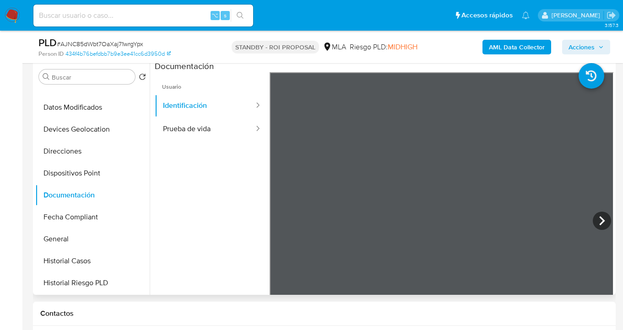
scroll to position [0, 0]
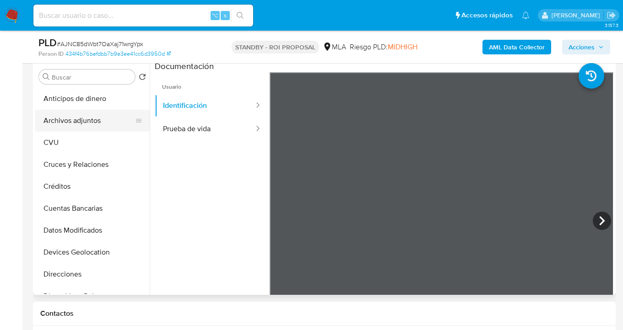
click at [84, 129] on button "Archivos adjuntos" at bounding box center [88, 121] width 107 height 22
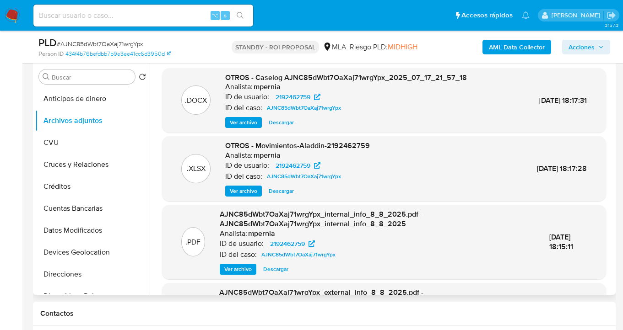
click at [277, 124] on span "Descargar" at bounding box center [281, 122] width 25 height 9
click at [283, 191] on span "Descargar" at bounding box center [281, 191] width 25 height 9
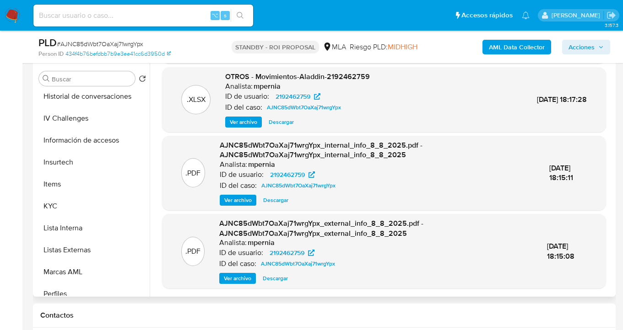
scroll to position [334, 0]
click at [113, 212] on button "KYC" at bounding box center [88, 206] width 107 height 22
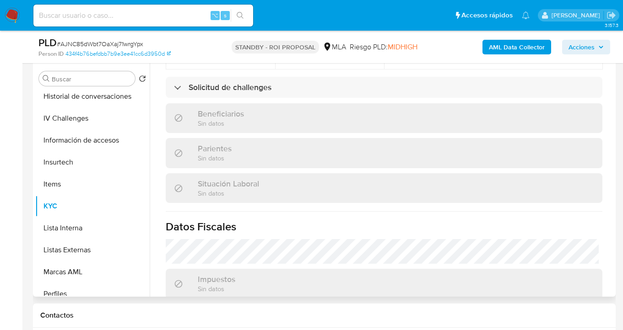
scroll to position [380, 0]
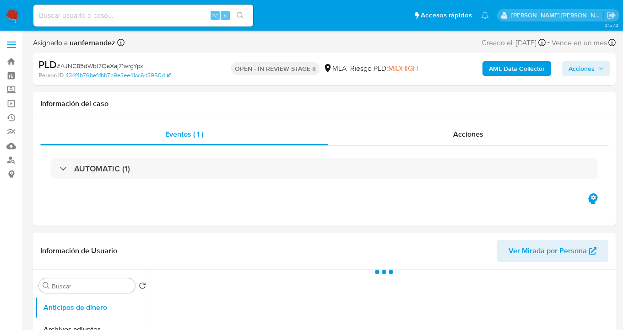
click at [586, 71] on span "Acciones" at bounding box center [581, 68] width 26 height 15
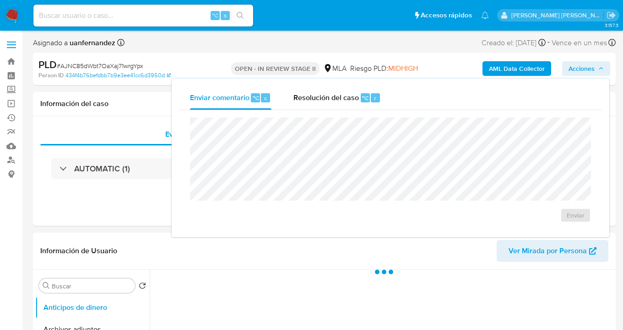
drag, startPoint x: 330, startPoint y: 104, endPoint x: 322, endPoint y: 112, distance: 11.0
click at [328, 108] on div "Resolución del caso ⌥ r" at bounding box center [336, 98] width 87 height 24
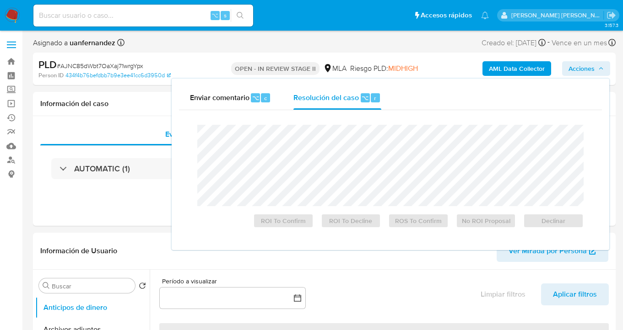
select select "10"
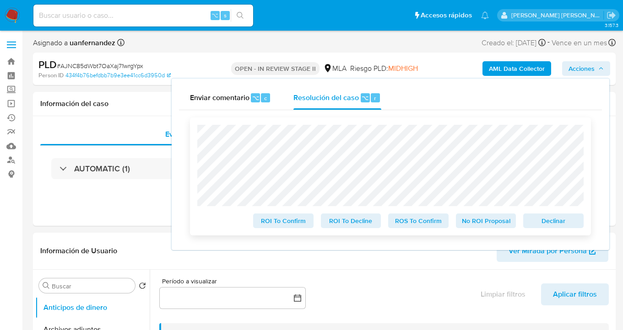
click at [422, 222] on span "ROS To Confirm" at bounding box center [419, 221] width 48 height 13
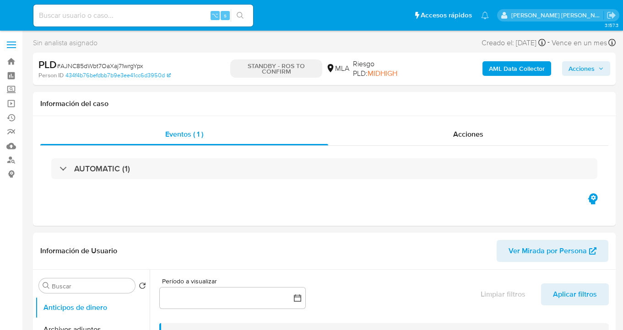
select select "10"
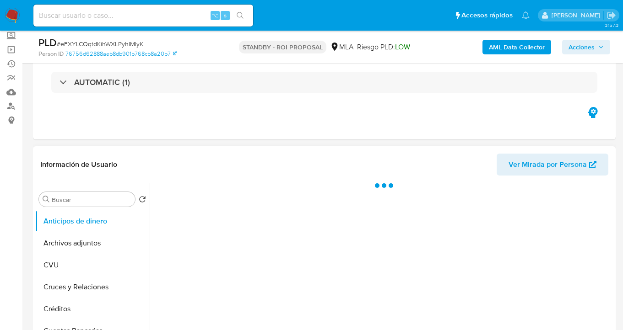
scroll to position [91, 0]
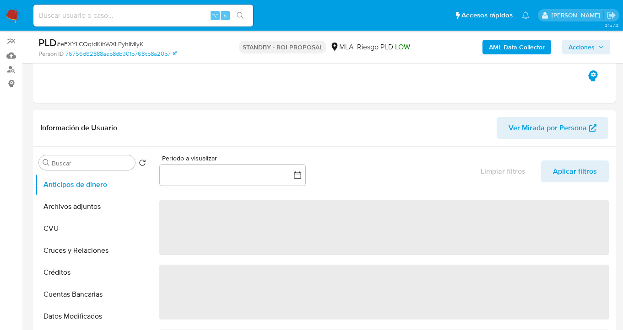
select select "10"
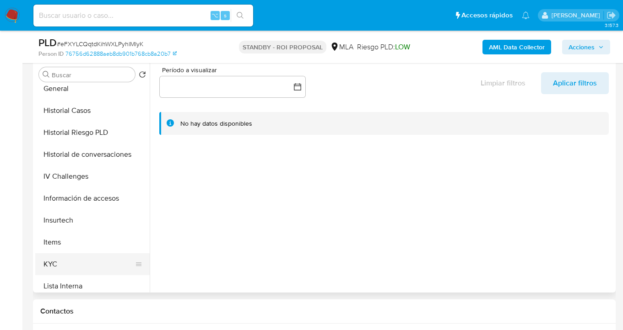
scroll to position [296, 0]
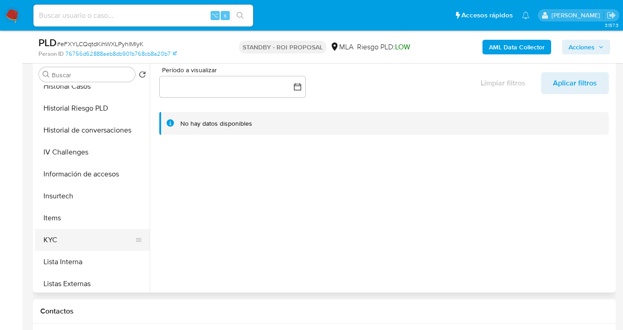
click at [88, 235] on button "KYC" at bounding box center [88, 240] width 107 height 22
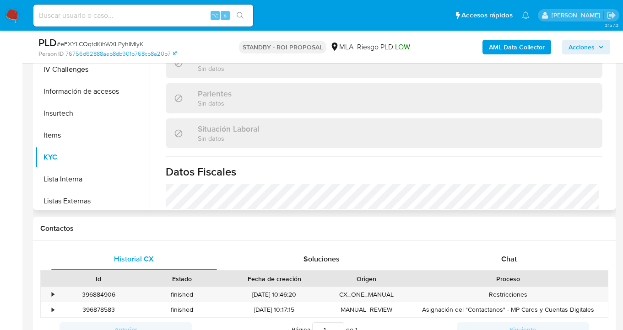
scroll to position [358, 0]
click at [533, 260] on div "Chat" at bounding box center [509, 260] width 166 height 22
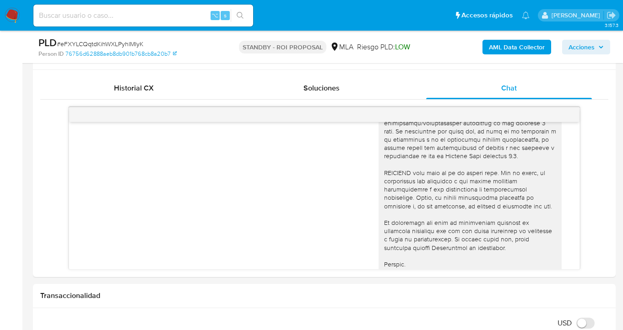
scroll to position [0, 0]
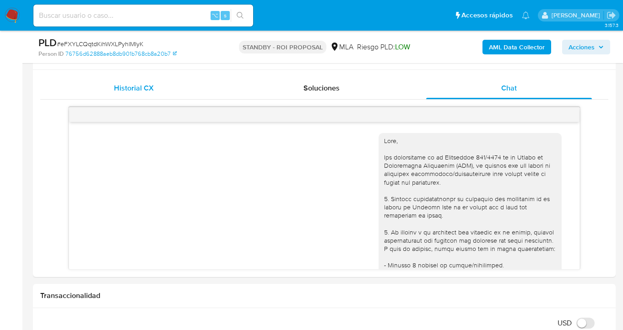
click at [169, 99] on div "Historial CX" at bounding box center [134, 88] width 166 height 22
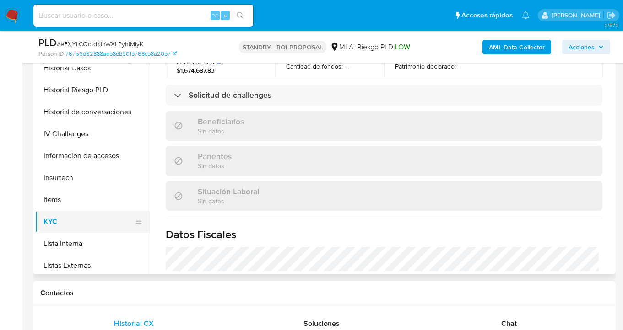
scroll to position [197, 0]
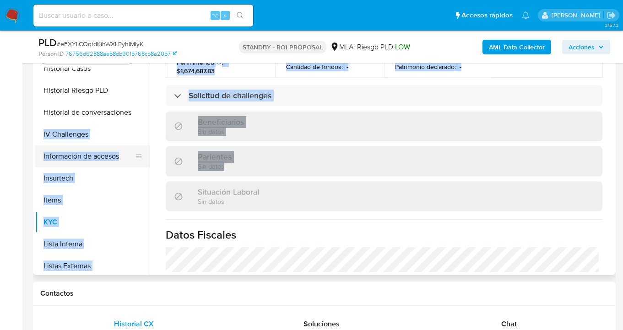
drag, startPoint x: 150, startPoint y: 194, endPoint x: 141, endPoint y: 151, distance: 44.0
click at [140, 144] on div "Buscar Volver al orden por defecto Anticipos de dinero Archivos adjuntos CVU Cr…" at bounding box center [324, 158] width 578 height 234
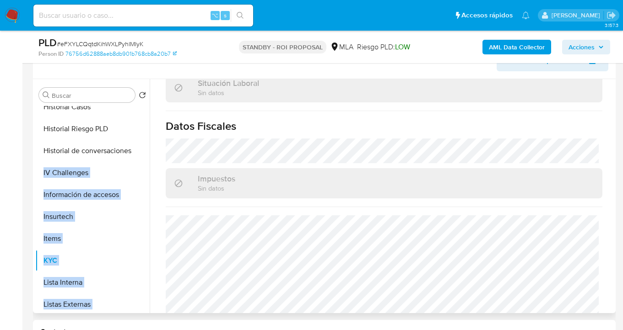
scroll to position [118, 0]
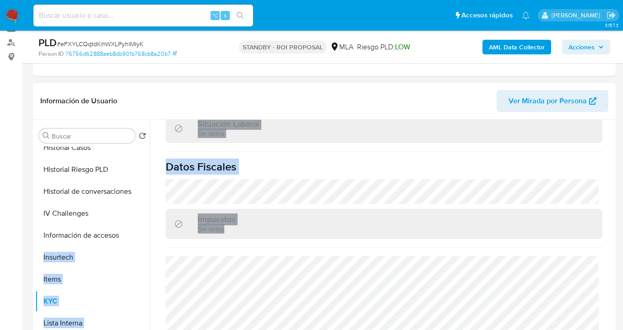
drag, startPoint x: 150, startPoint y: 257, endPoint x: 148, endPoint y: 249, distance: 8.1
click at [148, 249] on div "Buscar Volver al orden por defecto Anticipos de dinero Archivos adjuntos CVU Cr…" at bounding box center [324, 237] width 578 height 234
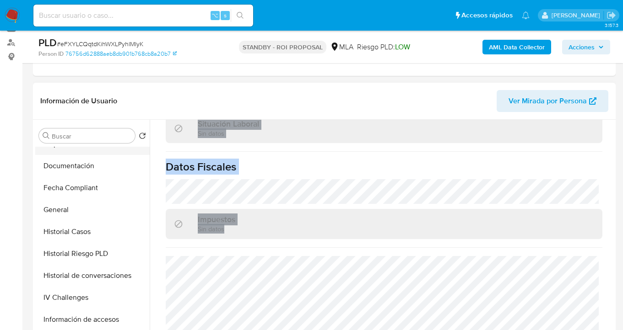
scroll to position [138, 0]
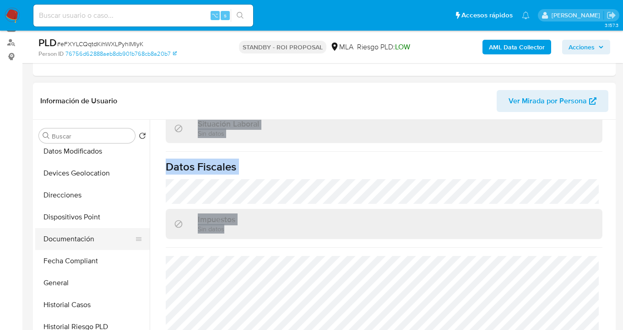
click at [79, 233] on button "Documentación" at bounding box center [88, 239] width 107 height 22
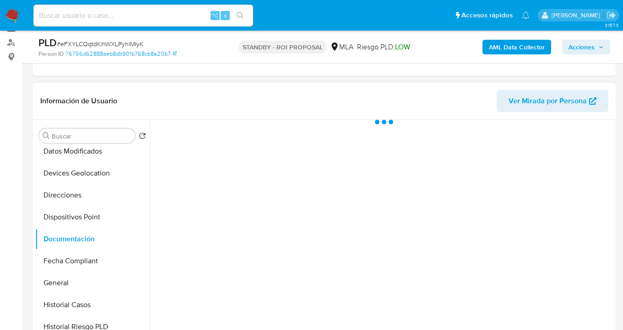
scroll to position [0, 0]
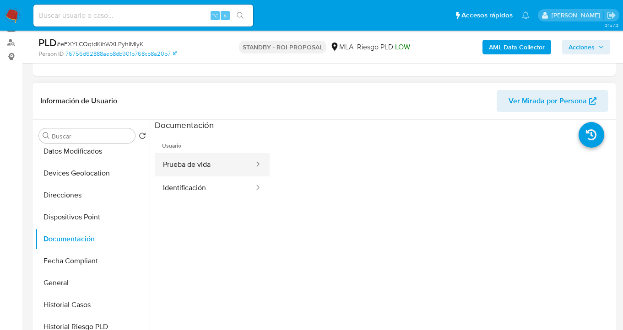
drag, startPoint x: 216, startPoint y: 158, endPoint x: 225, endPoint y: 159, distance: 9.2
click at [219, 159] on button "Prueba de vida" at bounding box center [205, 164] width 100 height 23
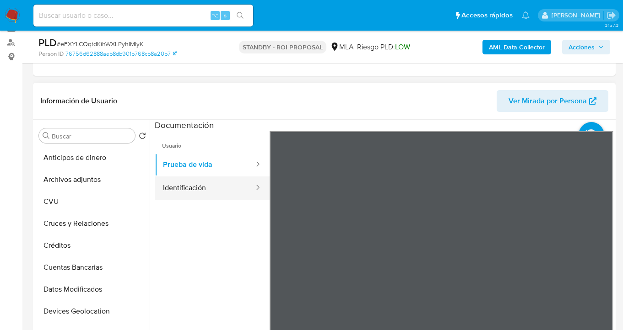
click at [188, 189] on button "Identificación" at bounding box center [205, 188] width 100 height 23
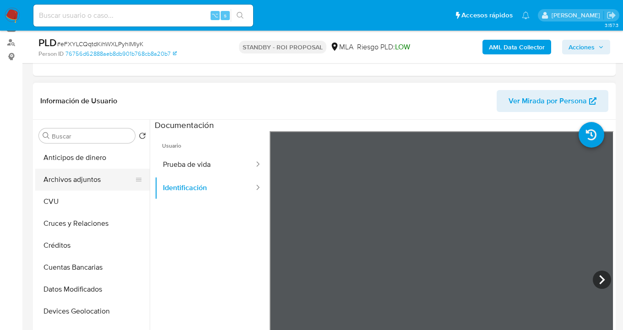
click at [101, 177] on button "Archivos adjuntos" at bounding box center [88, 180] width 107 height 22
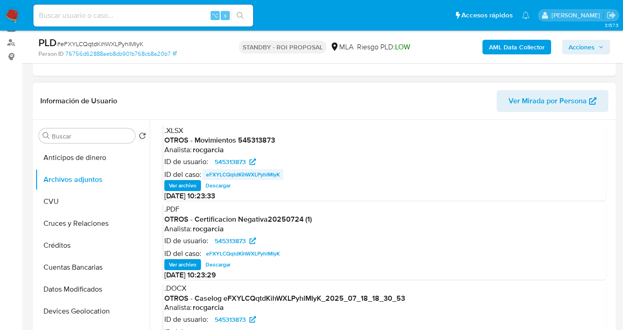
scroll to position [2, 0]
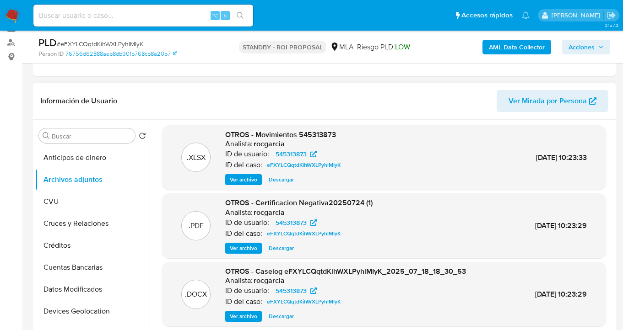
click at [281, 180] on span "Descargar" at bounding box center [281, 179] width 25 height 9
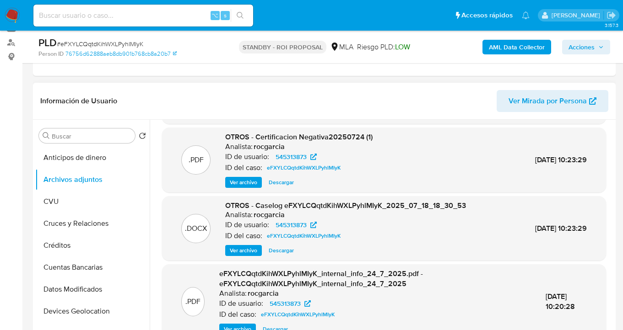
scroll to position [87, 0]
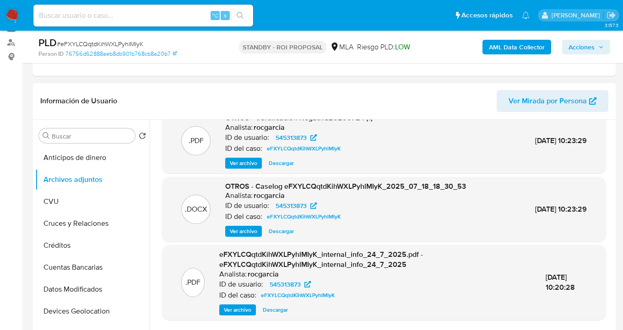
click at [277, 232] on span "Descargar" at bounding box center [281, 231] width 25 height 9
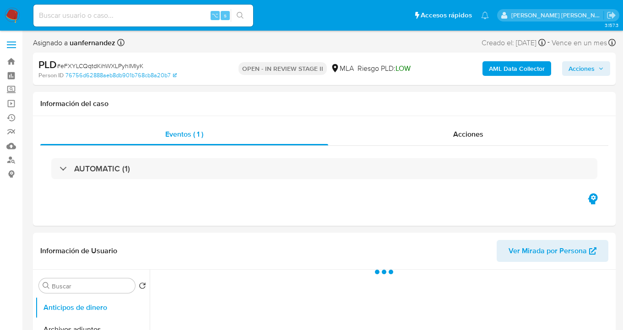
drag, startPoint x: 574, startPoint y: 65, endPoint x: 561, endPoint y: 73, distance: 15.6
click at [575, 65] on span "Acciones" at bounding box center [581, 68] width 26 height 15
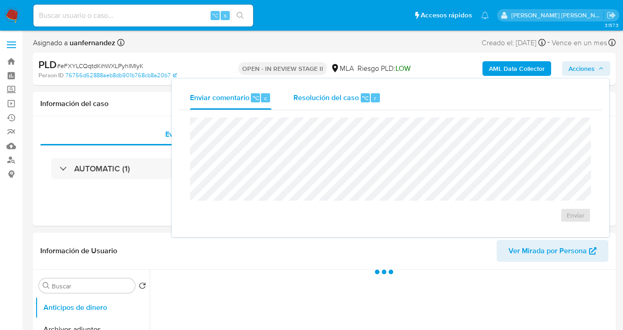
drag, startPoint x: 340, startPoint y: 99, endPoint x: 330, endPoint y: 107, distance: 12.7
click at [336, 103] on span "Resolución del caso" at bounding box center [325, 97] width 65 height 11
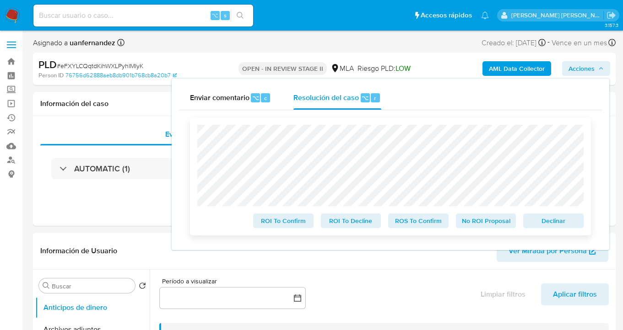
select select "10"
click at [422, 223] on span "ROS To Confirm" at bounding box center [419, 221] width 48 height 13
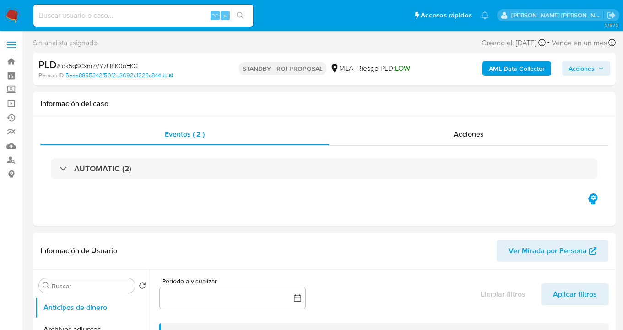
select select "10"
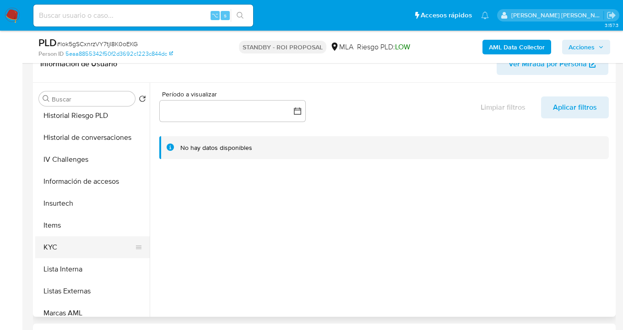
scroll to position [313, 0]
click at [86, 244] on button "KYC" at bounding box center [88, 247] width 107 height 22
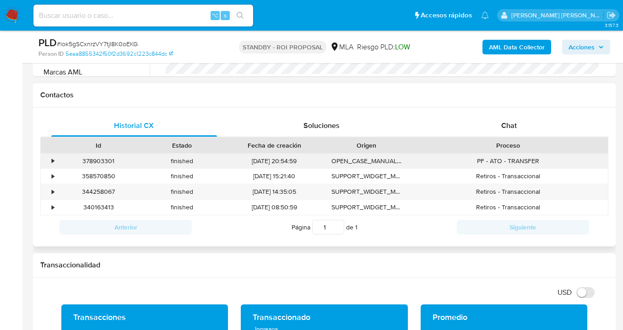
scroll to position [399, 0]
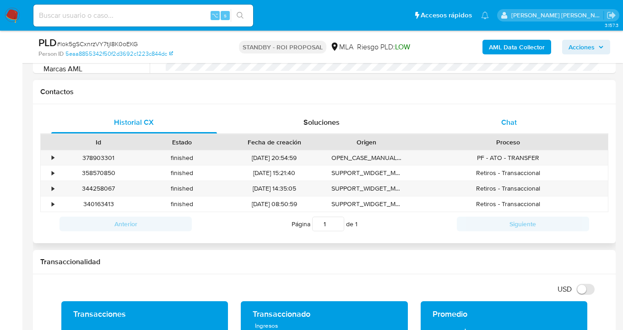
click at [513, 121] on span "Chat" at bounding box center [509, 122] width 16 height 11
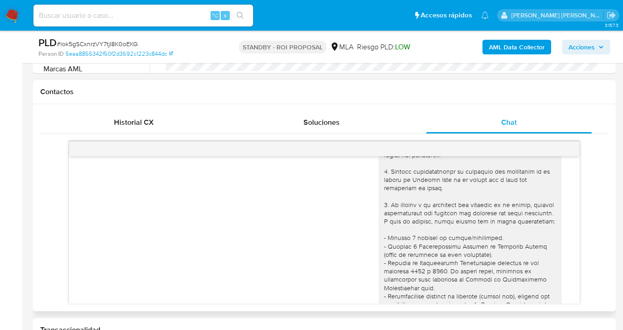
scroll to position [49, 0]
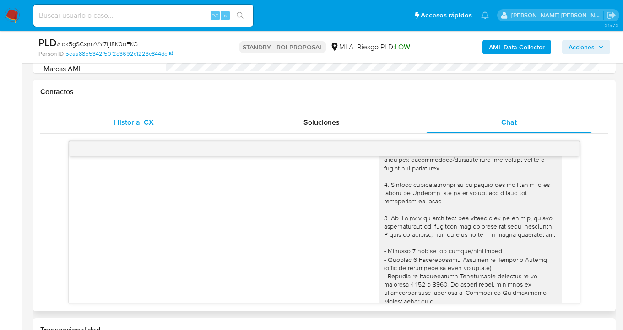
click at [155, 121] on div "Historial CX" at bounding box center [134, 123] width 166 height 22
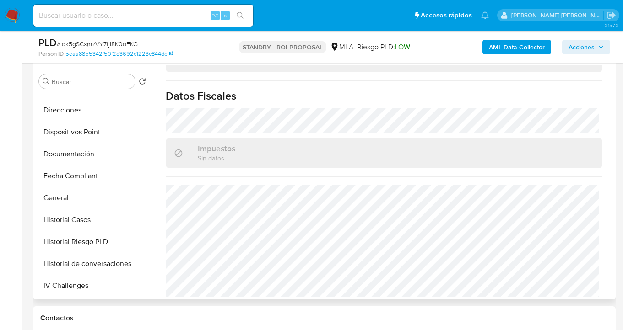
scroll to position [168, 0]
click at [111, 159] on button "Documentación" at bounding box center [88, 156] width 107 height 22
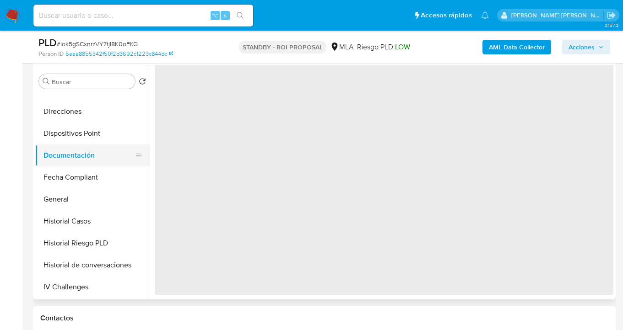
scroll to position [0, 0]
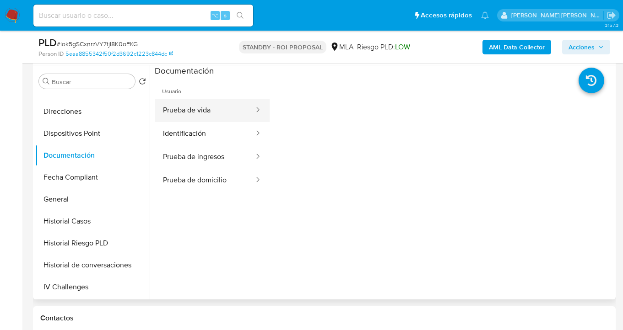
click at [191, 117] on button "Prueba de vida" at bounding box center [205, 110] width 100 height 23
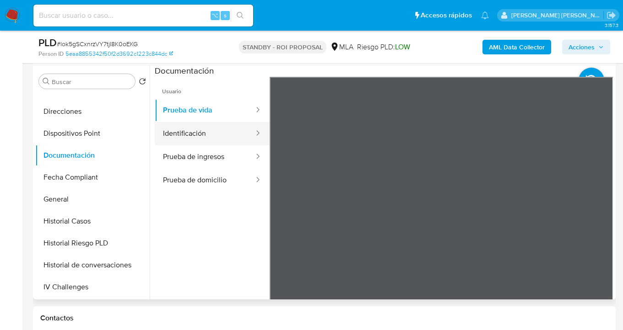
click at [214, 128] on button "Identificación" at bounding box center [205, 133] width 100 height 23
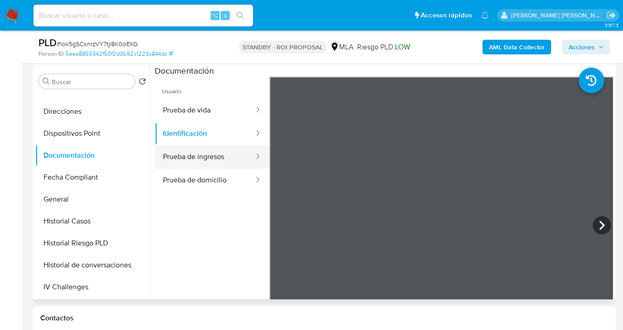
click at [228, 156] on button "Prueba de ingresos" at bounding box center [205, 157] width 100 height 23
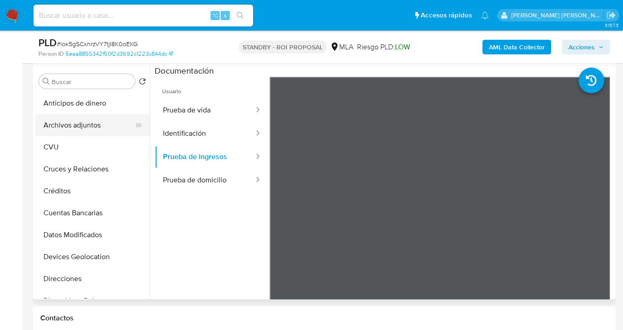
click at [106, 124] on button "Archivos adjuntos" at bounding box center [88, 125] width 107 height 22
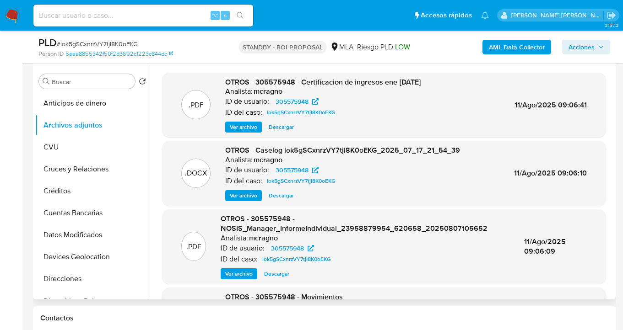
click at [250, 127] on span "Ver archivo" at bounding box center [243, 127] width 27 height 9
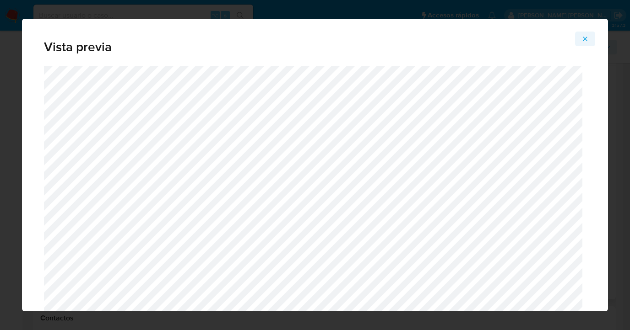
click at [584, 39] on icon "Attachment preview" at bounding box center [585, 39] width 4 height 4
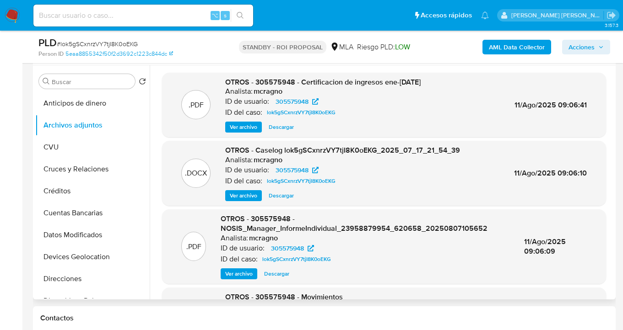
click at [279, 198] on span "Descargar" at bounding box center [281, 195] width 25 height 9
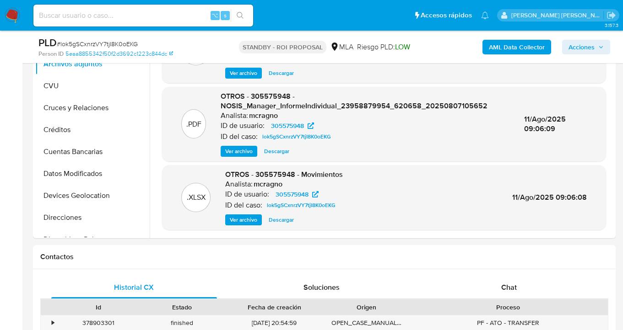
scroll to position [235, 0]
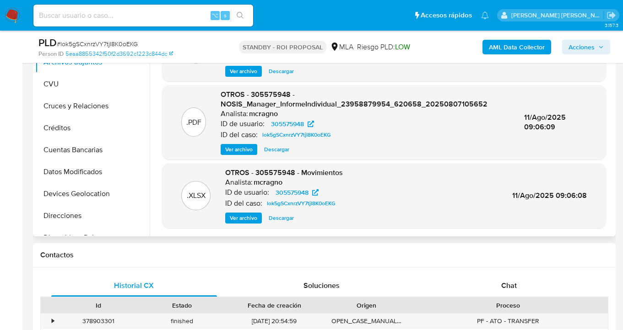
click at [288, 219] on span "Descargar" at bounding box center [281, 218] width 25 height 9
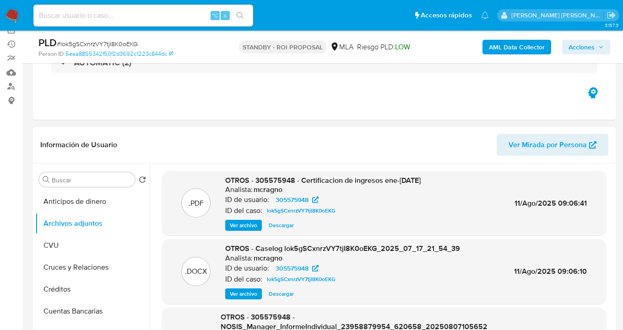
scroll to position [37, 0]
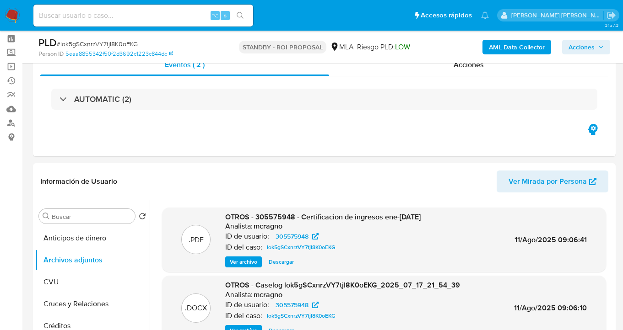
click at [252, 264] on span "Ver archivo" at bounding box center [243, 262] width 27 height 9
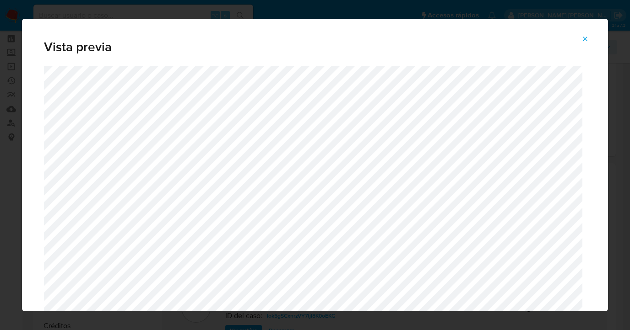
click at [585, 40] on icon "Attachment preview" at bounding box center [584, 38] width 7 height 7
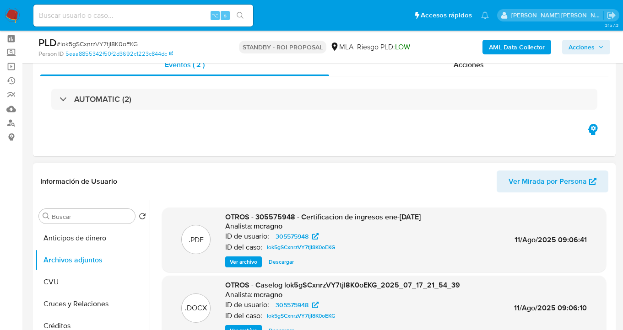
click at [251, 269] on div ".PDF OTROS - 305575948 - Certificacion de ingresos ene-jul25 Analista: mcragno …" at bounding box center [384, 240] width 444 height 65
click at [248, 264] on span "Ver archivo" at bounding box center [243, 262] width 27 height 9
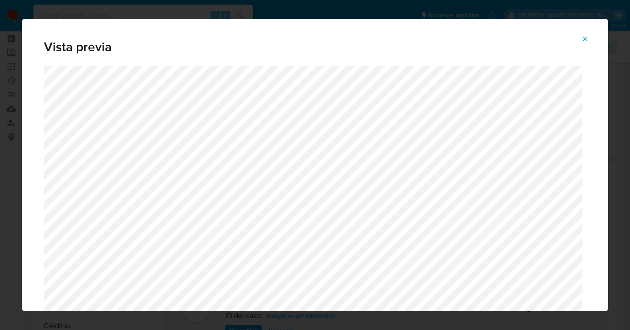
click at [593, 36] on button "Attachment preview" at bounding box center [585, 39] width 20 height 15
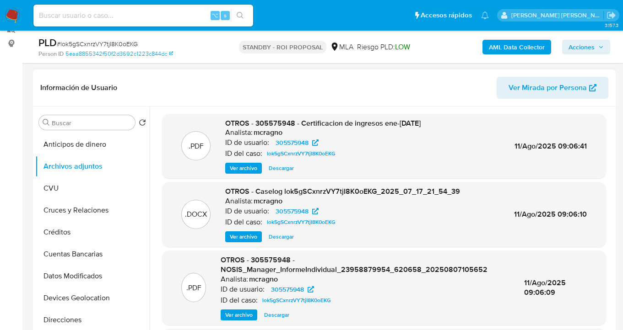
scroll to position [332, 0]
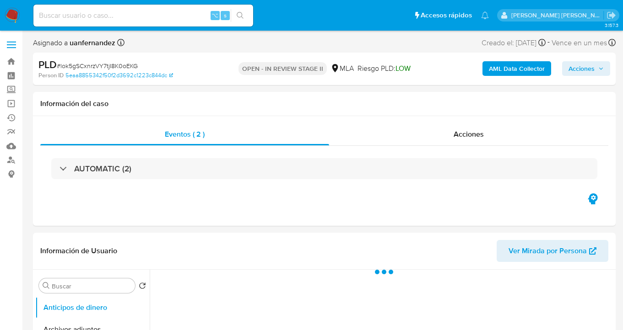
click at [575, 68] on span "Acciones" at bounding box center [581, 68] width 26 height 15
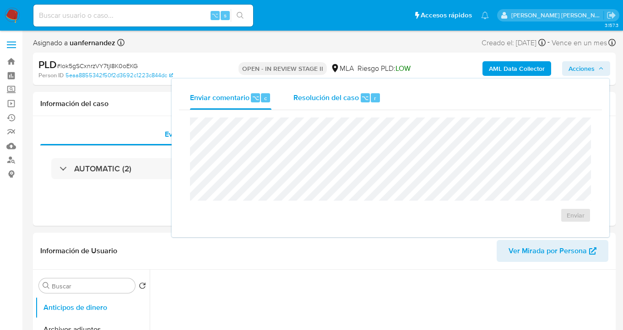
click at [322, 104] on div "Resolución del caso ⌥ r" at bounding box center [336, 98] width 87 height 24
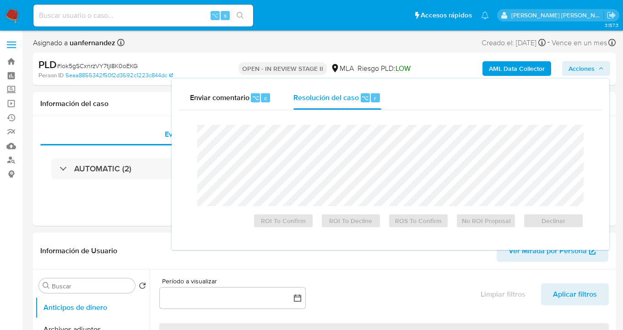
select select "10"
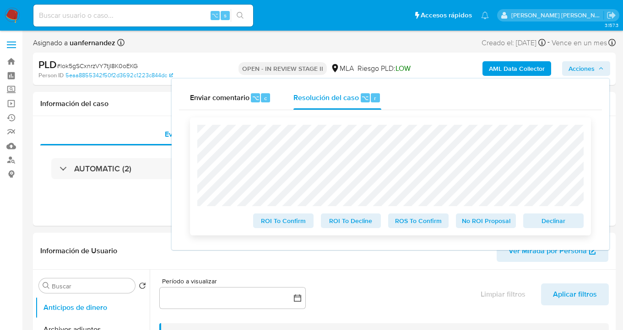
click at [441, 223] on span "ROS To Confirm" at bounding box center [419, 221] width 48 height 13
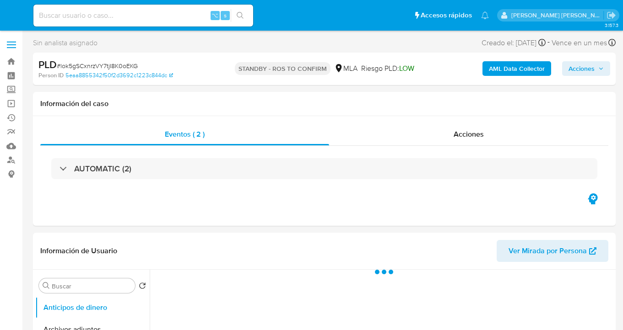
select select "10"
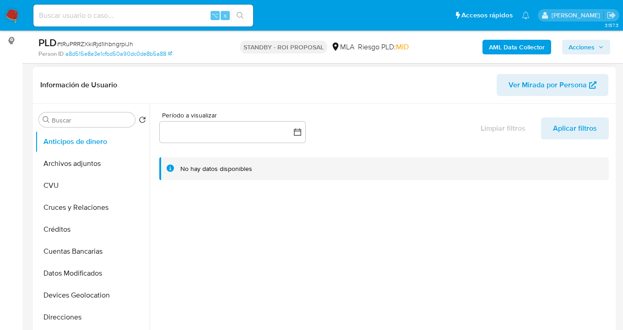
scroll to position [154, 0]
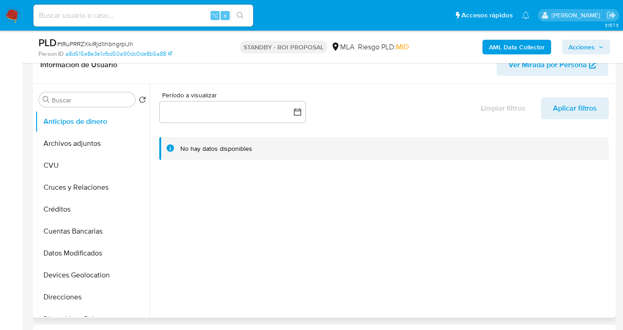
select select "10"
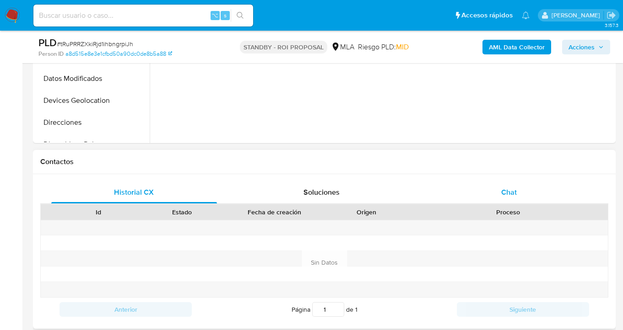
click at [524, 196] on div "Chat" at bounding box center [509, 193] width 166 height 22
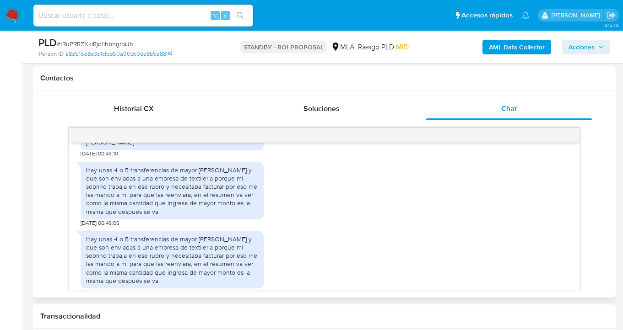
scroll to position [1141, 0]
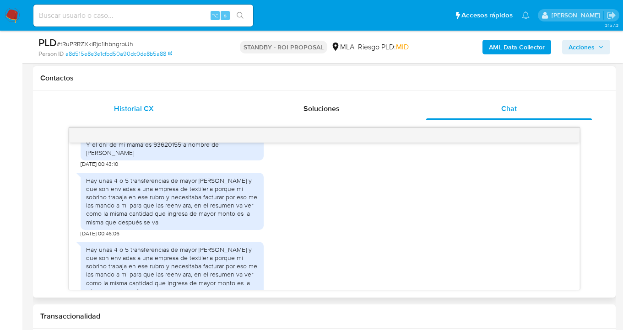
click at [154, 113] on div "Historial CX" at bounding box center [134, 109] width 166 height 22
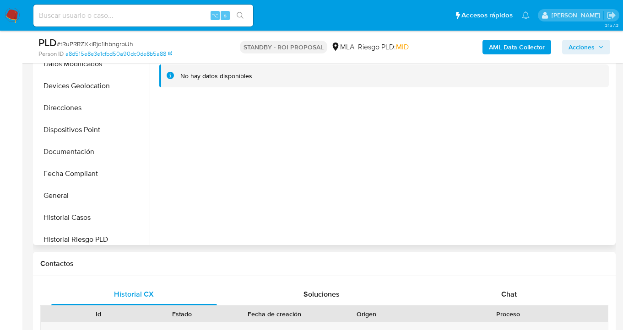
scroll to position [119, 0]
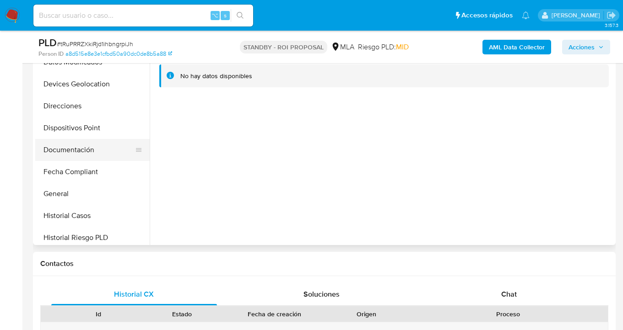
click at [114, 151] on button "Documentación" at bounding box center [88, 150] width 107 height 22
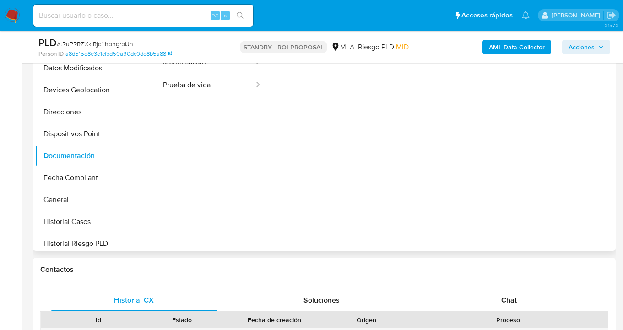
scroll to position [209, 0]
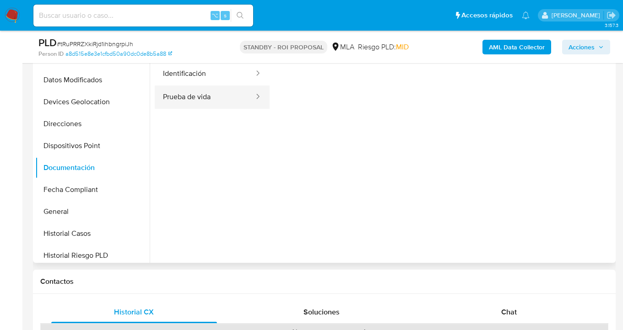
click at [211, 91] on button "Prueba de vida" at bounding box center [205, 97] width 100 height 23
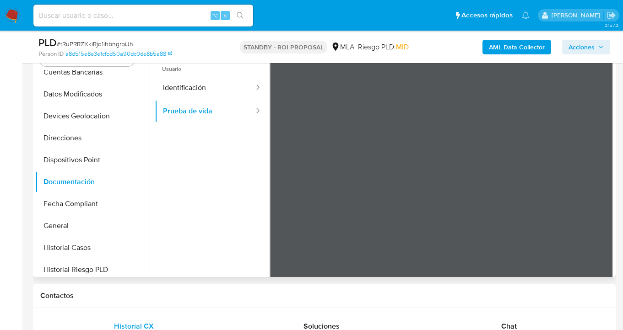
scroll to position [189, 0]
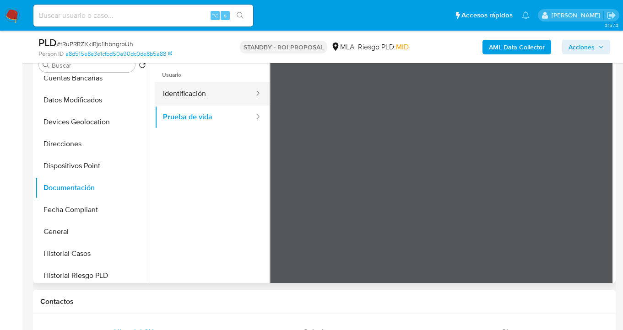
click at [182, 96] on button "Identificación" at bounding box center [205, 93] width 100 height 23
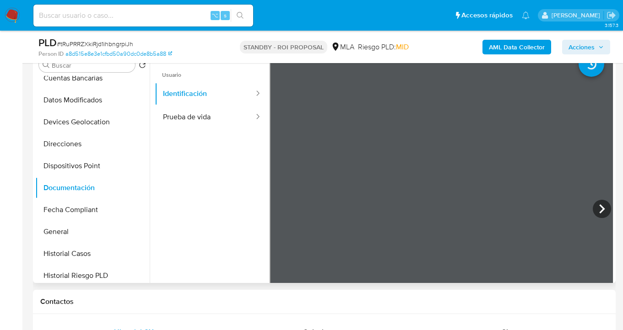
scroll to position [0, 0]
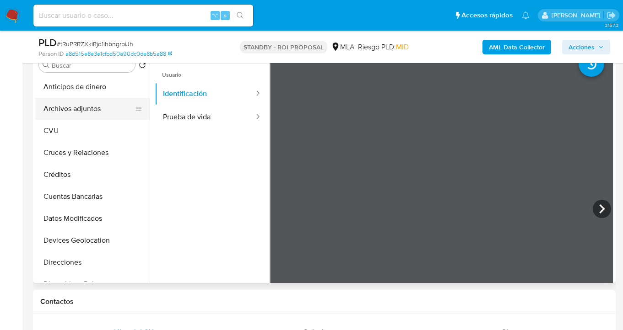
click at [101, 103] on button "Archivos adjuntos" at bounding box center [88, 109] width 107 height 22
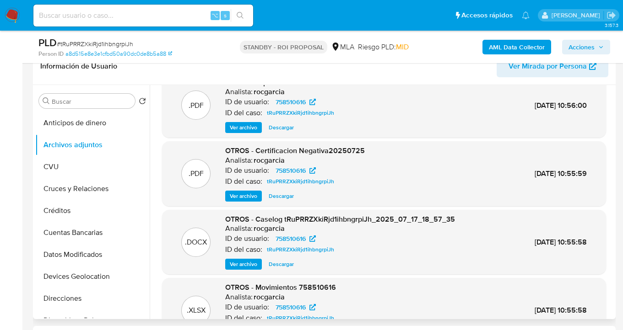
scroll to position [37, 0]
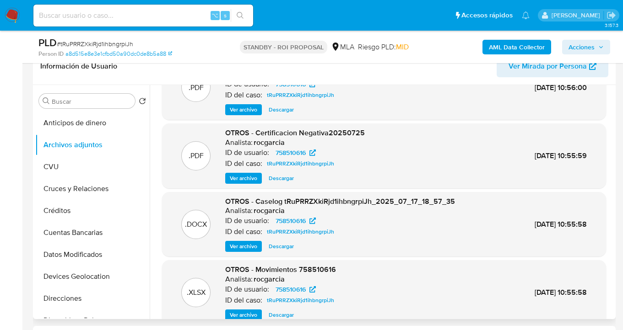
click at [276, 246] on span "Descargar" at bounding box center [281, 246] width 25 height 9
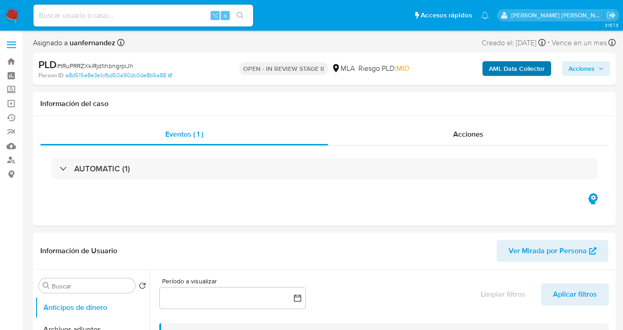
select select "10"
click at [580, 68] on span "Acciones" at bounding box center [581, 68] width 26 height 15
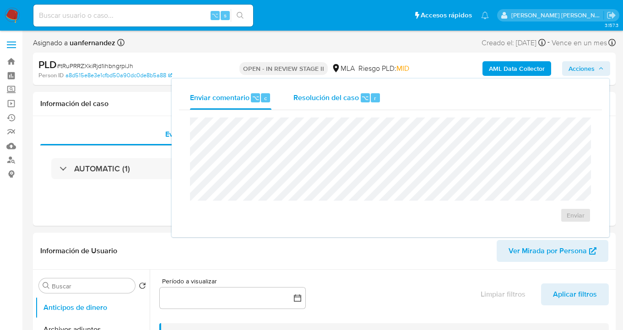
drag, startPoint x: 340, startPoint y: 103, endPoint x: 334, endPoint y: 109, distance: 8.7
click at [340, 103] on div "Resolución del caso ⌥ r" at bounding box center [336, 98] width 87 height 24
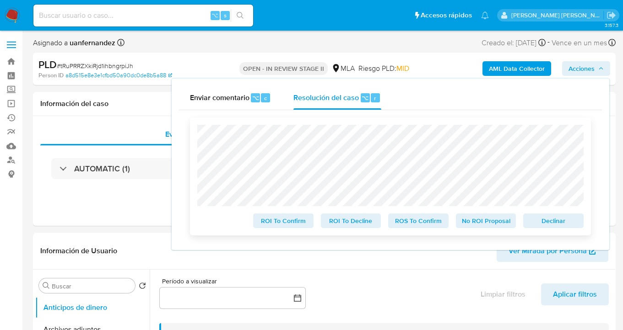
click at [415, 227] on span "ROS To Confirm" at bounding box center [419, 221] width 48 height 13
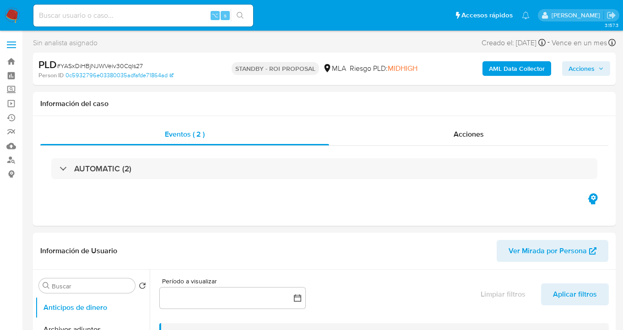
select select "10"
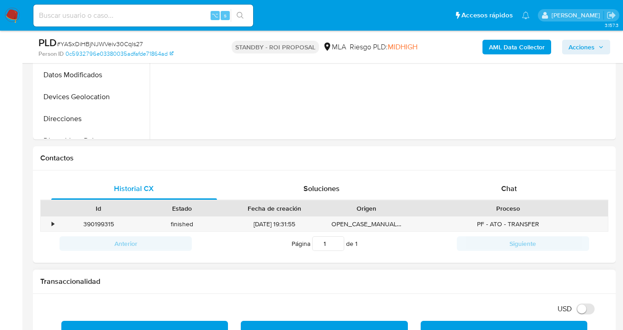
scroll to position [378, 0]
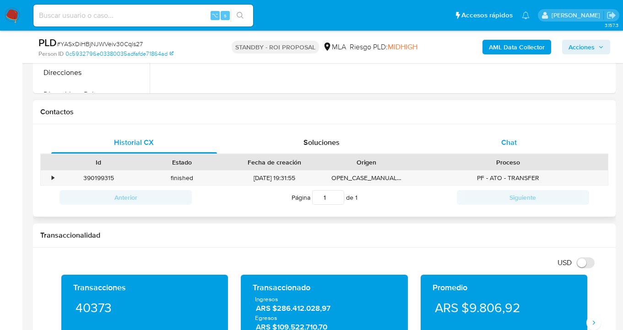
click at [518, 139] on div "Chat" at bounding box center [509, 143] width 166 height 22
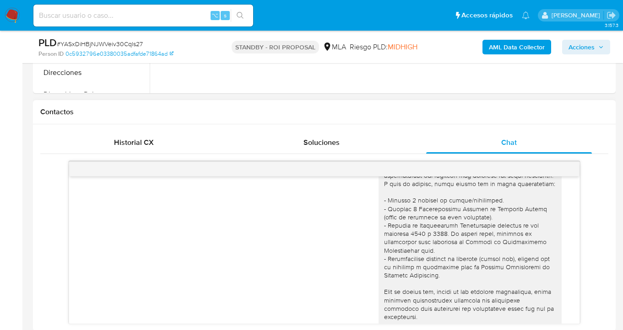
scroll to position [0, 0]
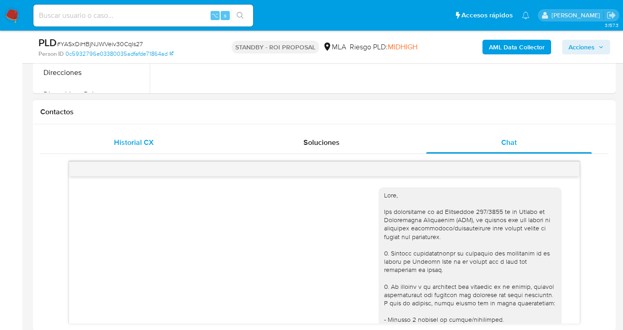
click at [157, 144] on div "Historial CX" at bounding box center [134, 143] width 166 height 22
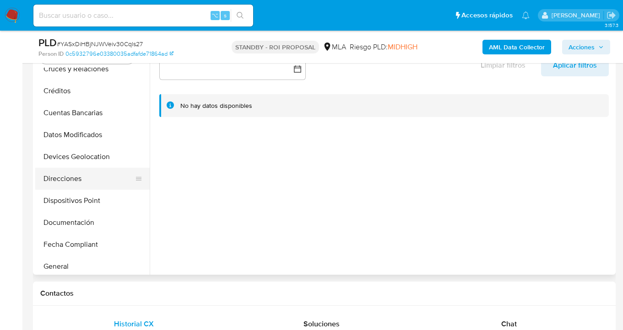
scroll to position [76, 0]
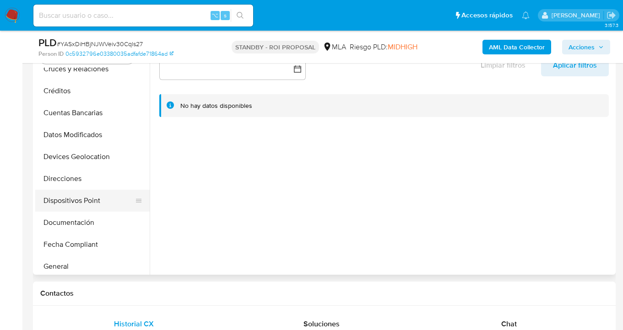
drag, startPoint x: 91, startPoint y: 222, endPoint x: 89, endPoint y: 193, distance: 29.3
click at [91, 222] on button "Documentación" at bounding box center [92, 223] width 114 height 22
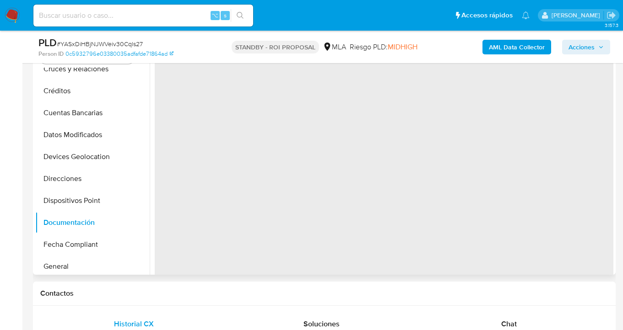
scroll to position [178, 0]
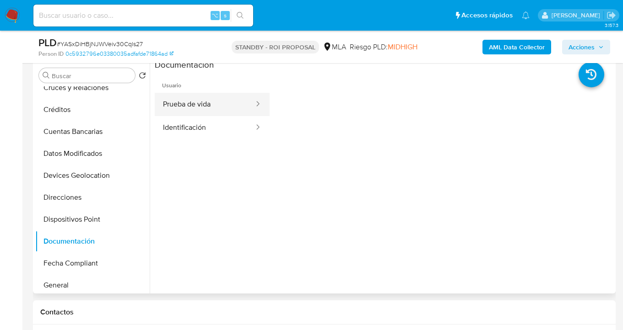
click at [209, 104] on button "Prueba de vida" at bounding box center [205, 104] width 100 height 23
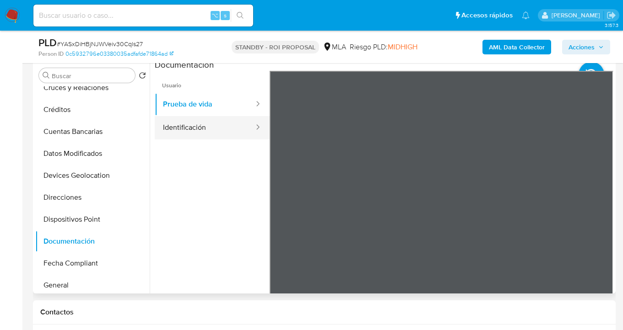
click at [196, 133] on button "Identificación" at bounding box center [205, 127] width 100 height 23
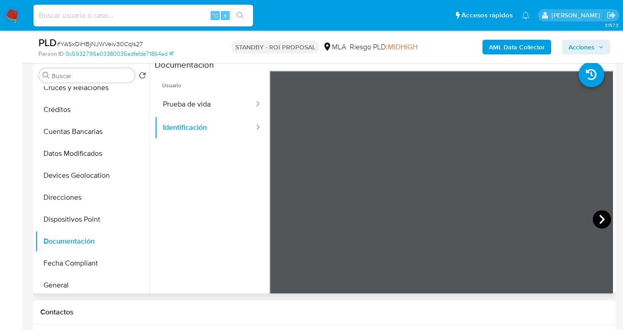
click at [599, 222] on icon at bounding box center [601, 219] width 5 height 9
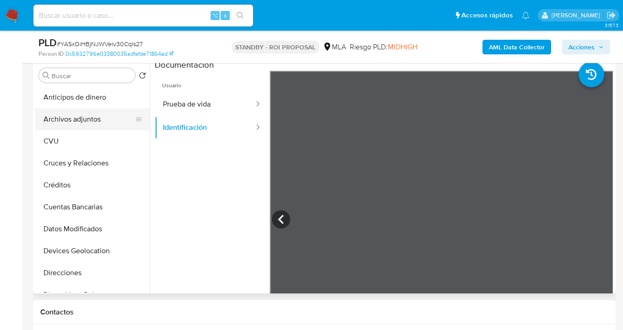
click at [90, 118] on button "Archivos adjuntos" at bounding box center [88, 119] width 107 height 22
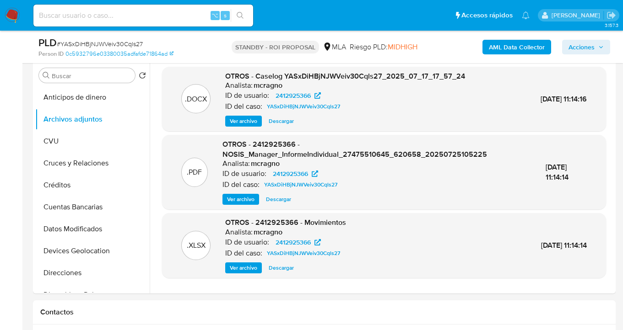
click at [369, 111] on div "ID del caso: YASxDiHBjNJWVeiv30Cqls27" at bounding box center [345, 106] width 240 height 11
click at [281, 124] on span "Descargar" at bounding box center [281, 121] width 25 height 9
click at [282, 269] on span "Descargar" at bounding box center [281, 268] width 25 height 9
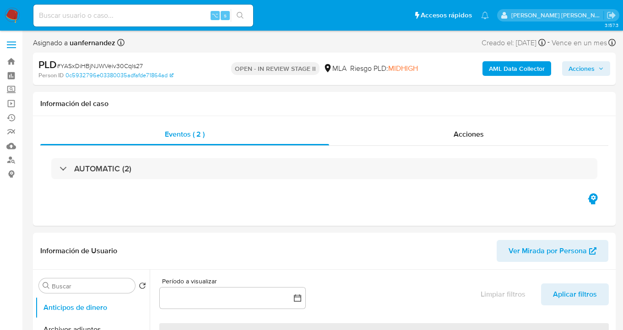
click at [581, 68] on span "Acciones" at bounding box center [581, 68] width 26 height 15
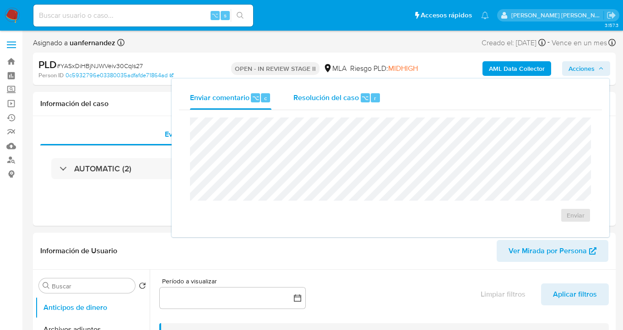
select select "10"
drag, startPoint x: 346, startPoint y: 100, endPoint x: 332, endPoint y: 116, distance: 21.4
click at [346, 100] on span "Resolución del caso" at bounding box center [325, 97] width 65 height 11
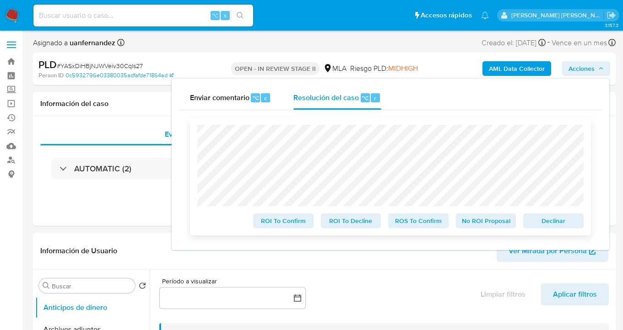
click at [428, 226] on span "ROS To Confirm" at bounding box center [419, 221] width 48 height 13
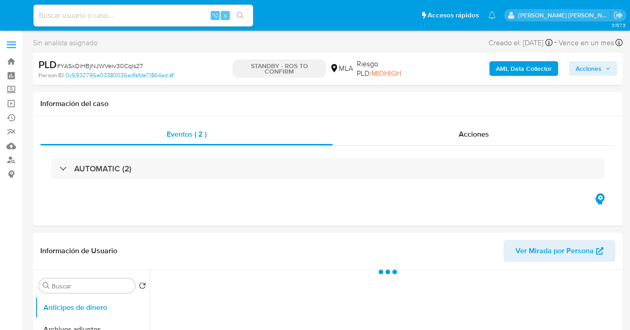
select select "10"
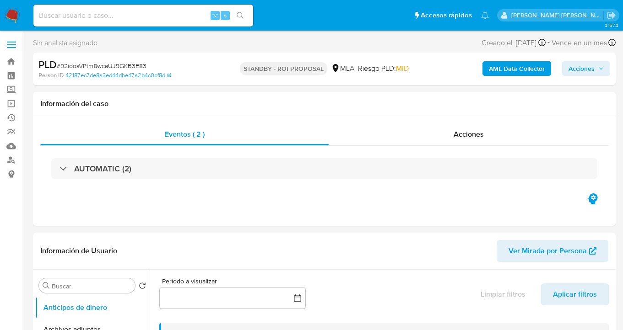
select select "10"
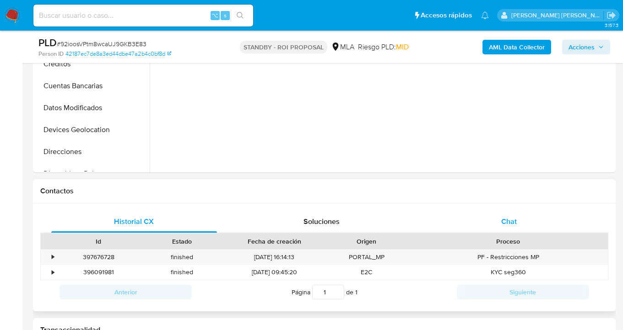
click at [509, 224] on span "Chat" at bounding box center [509, 221] width 16 height 11
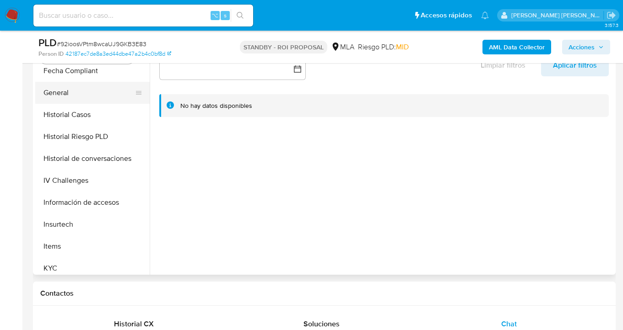
scroll to position [298, 0]
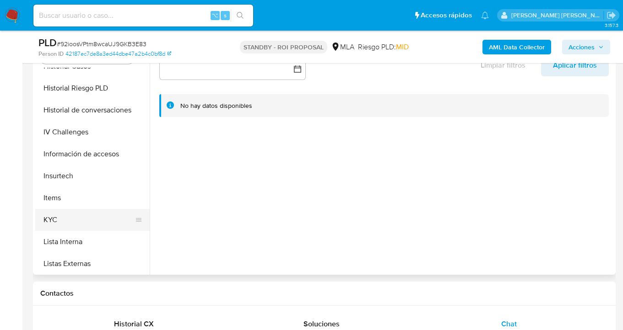
click at [86, 215] on button "KYC" at bounding box center [88, 220] width 107 height 22
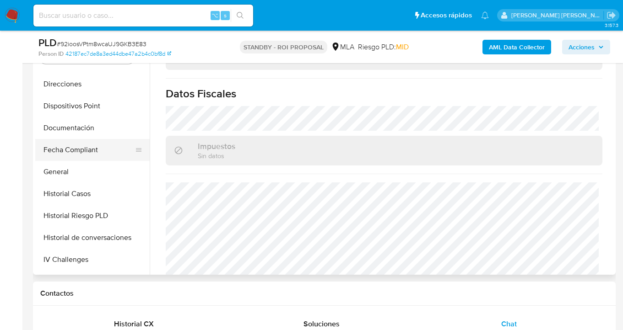
scroll to position [161, 0]
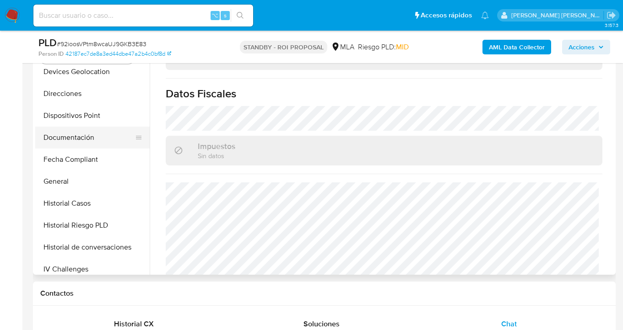
click at [87, 135] on button "Documentación" at bounding box center [88, 138] width 107 height 22
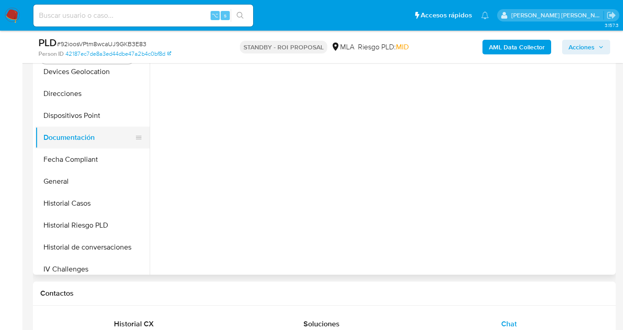
scroll to position [0, 0]
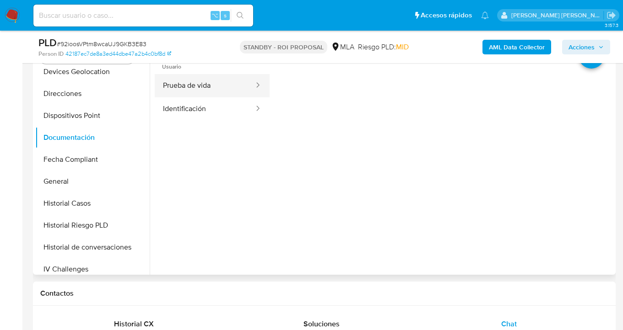
click at [209, 82] on button "Prueba de vida" at bounding box center [205, 85] width 100 height 23
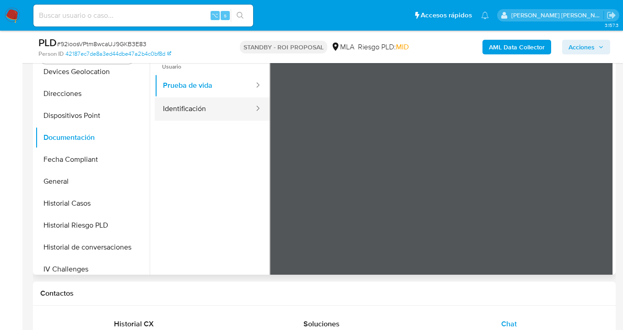
click at [219, 109] on button "Identificación" at bounding box center [205, 108] width 100 height 23
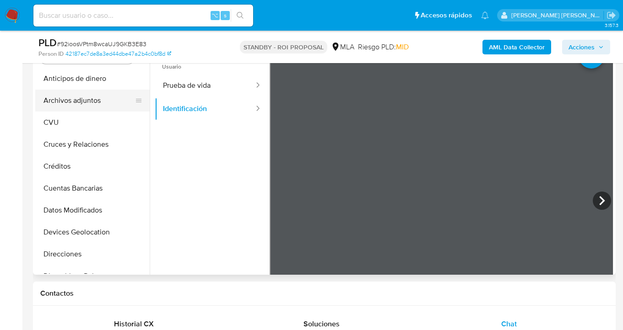
drag, startPoint x: 106, startPoint y: 98, endPoint x: 143, endPoint y: 94, distance: 37.3
click at [106, 98] on button "Archivos adjuntos" at bounding box center [88, 101] width 107 height 22
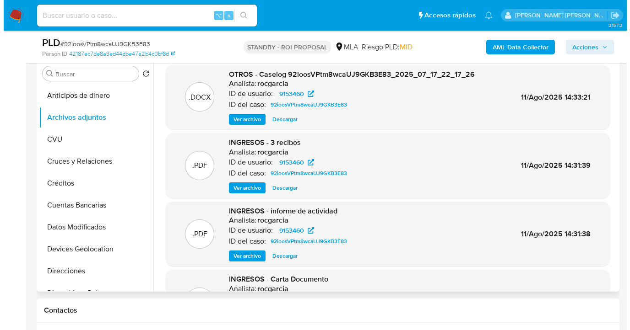
scroll to position [179, 0]
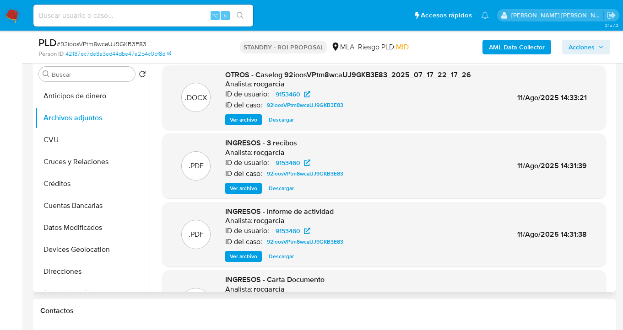
click at [281, 124] on span "Descargar" at bounding box center [281, 119] width 25 height 9
click at [237, 190] on span "Ver archivo" at bounding box center [243, 188] width 27 height 9
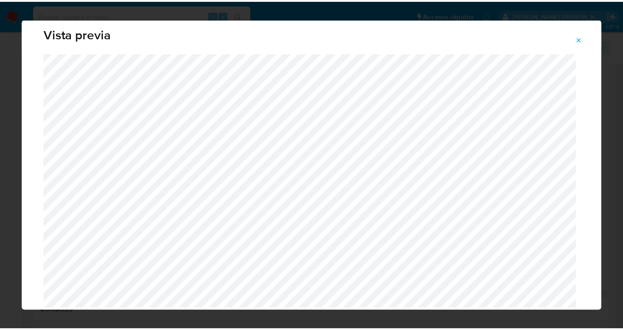
scroll to position [19, 0]
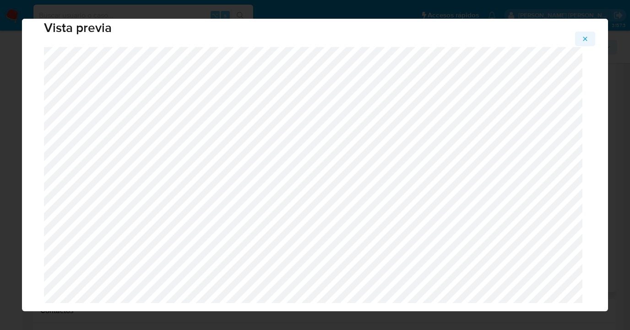
click at [584, 41] on icon "Attachment preview" at bounding box center [584, 38] width 7 height 7
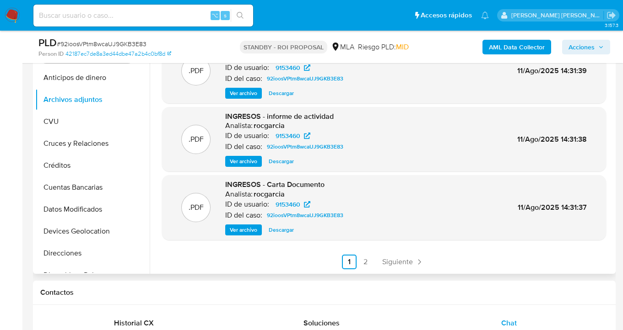
scroll to position [198, 0]
click at [243, 232] on span "Ver archivo" at bounding box center [243, 229] width 27 height 9
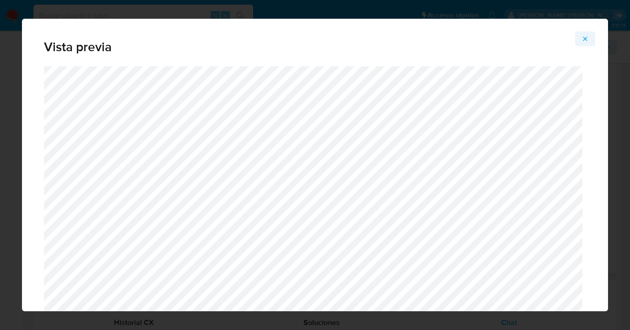
click at [585, 38] on icon "Attachment preview" at bounding box center [584, 38] width 7 height 7
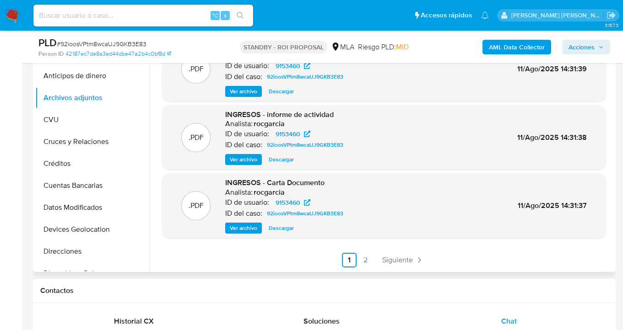
scroll to position [200, 0]
click at [365, 259] on link "2" at bounding box center [365, 260] width 15 height 15
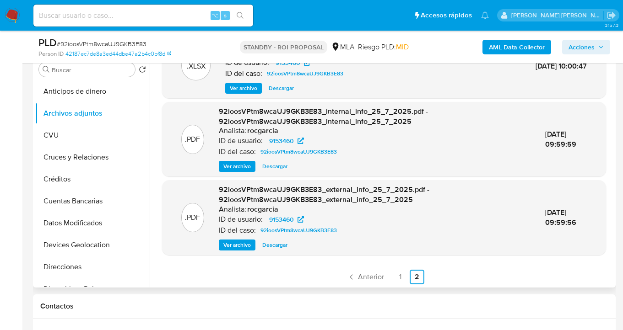
scroll to position [28, 0]
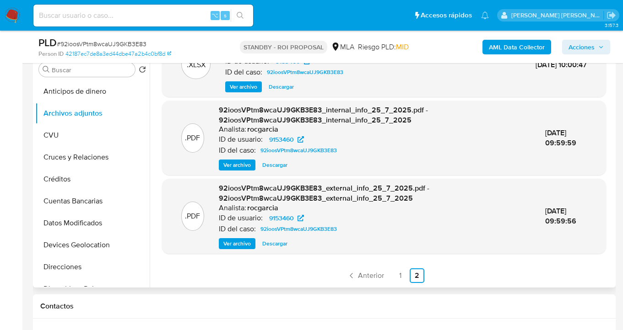
click at [281, 84] on span "Descargar" at bounding box center [281, 86] width 25 height 9
click at [398, 278] on link "1" at bounding box center [400, 276] width 15 height 15
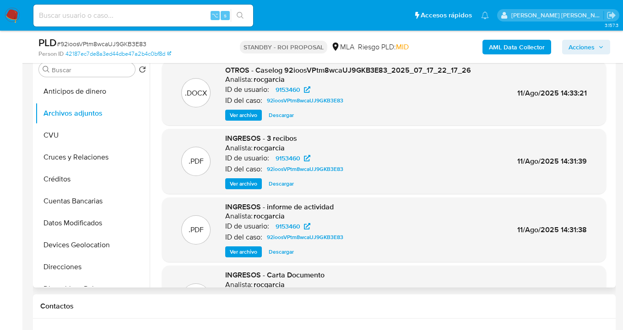
scroll to position [104, 0]
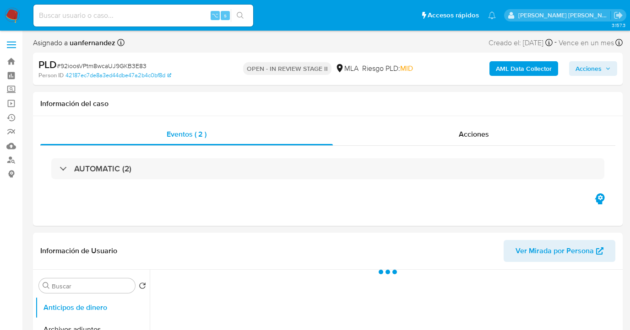
select select "10"
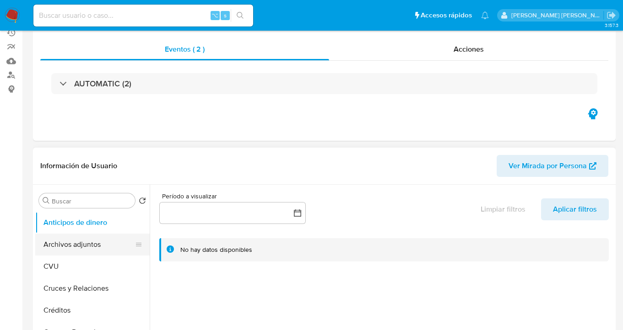
scroll to position [89, 0]
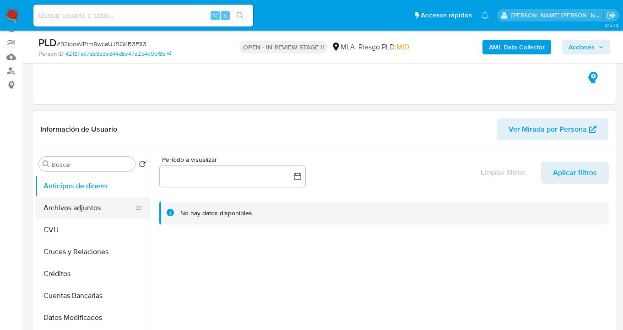
click at [88, 205] on button "Archivos adjuntos" at bounding box center [88, 208] width 107 height 22
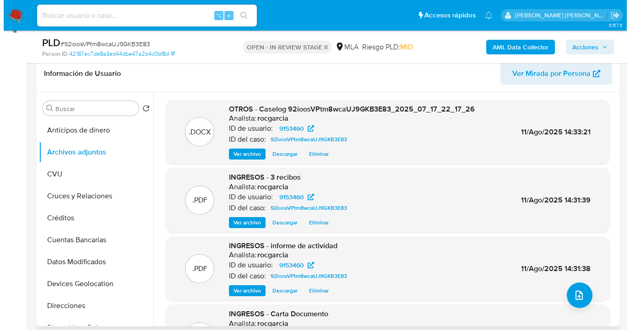
scroll to position [145, 0]
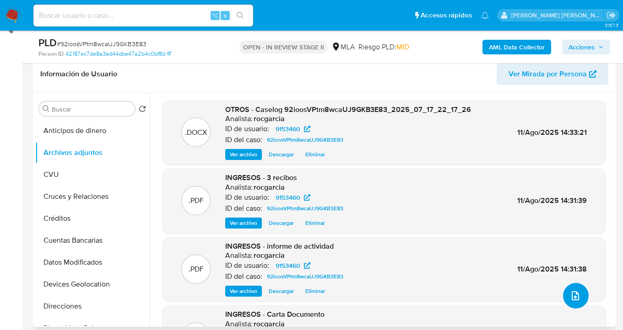
click at [571, 299] on icon "upload-file" at bounding box center [575, 296] width 11 height 11
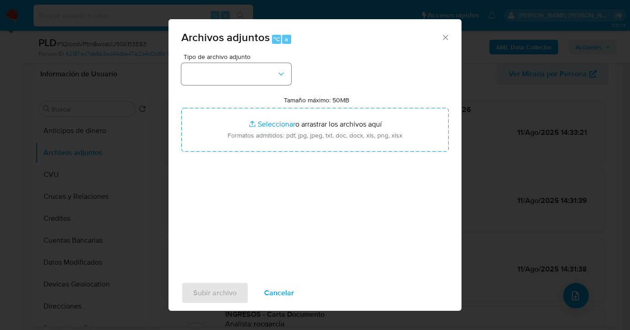
drag, startPoint x: 271, startPoint y: 61, endPoint x: 279, endPoint y: 80, distance: 20.6
click at [272, 63] on div "Tipo de archivo adjunto" at bounding box center [236, 70] width 110 height 32
click at [279, 78] on icon "button" at bounding box center [280, 74] width 9 height 9
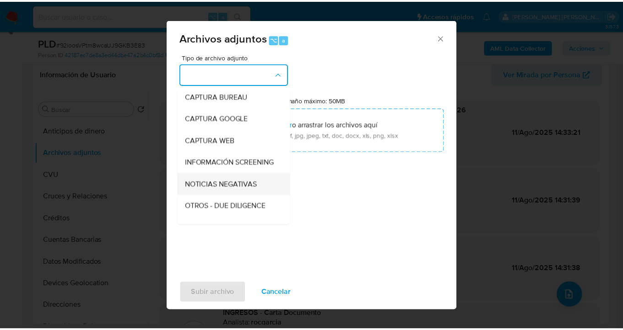
scroll to position [85, 0]
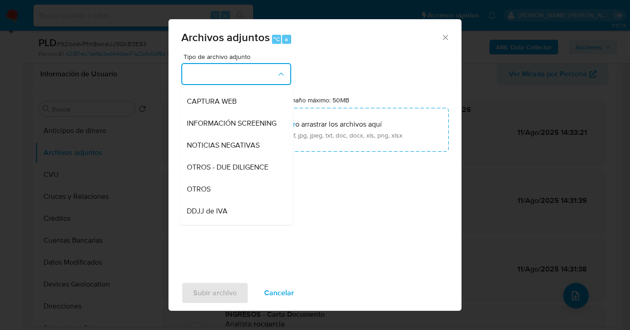
click at [231, 194] on div "OTROS" at bounding box center [233, 189] width 93 height 22
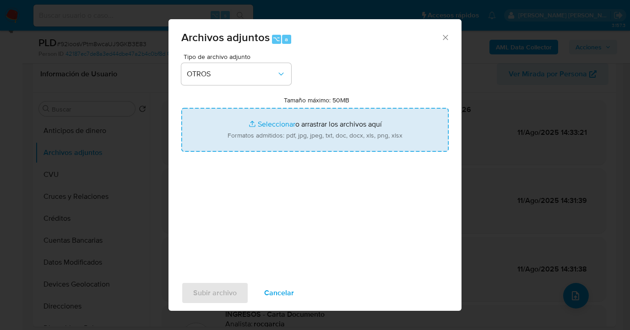
click at [302, 139] on input "Tamaño máximo: 50MB Seleccionar archivos" at bounding box center [314, 130] width 267 height 44
type input "C:\fakepath\Caselog 92ioosVPtm8wcaUJ9GKB3E83 V2.docx"
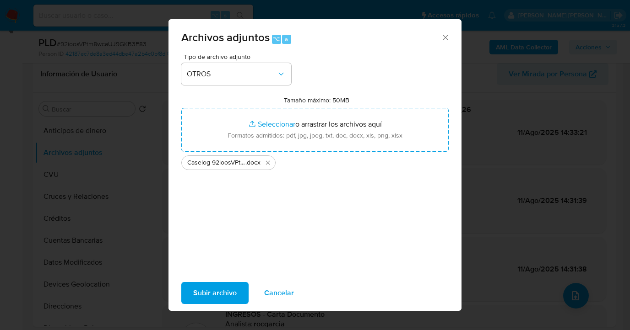
click at [222, 296] on span "Subir archivo" at bounding box center [214, 293] width 43 height 20
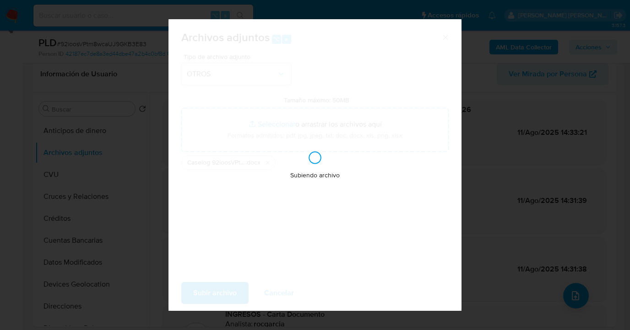
click at [222, 296] on div "Subiendo archivo" at bounding box center [314, 165] width 293 height 292
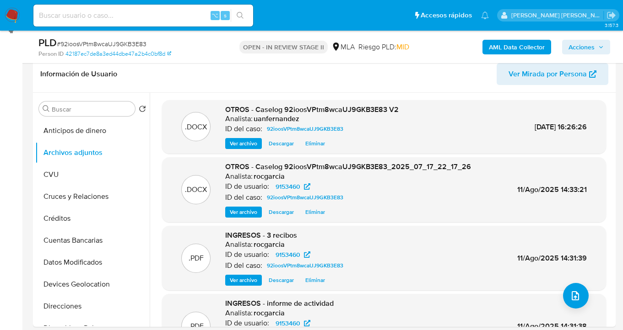
click at [574, 49] on span "Acciones" at bounding box center [581, 47] width 26 height 15
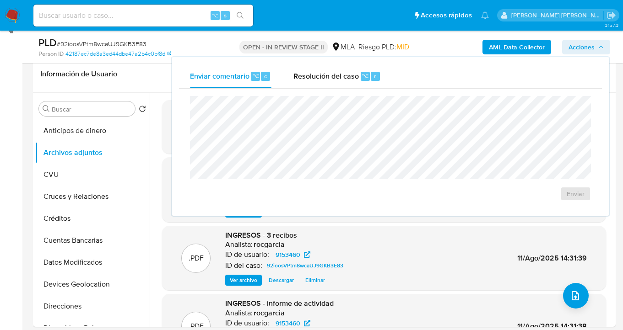
drag, startPoint x: 334, startPoint y: 74, endPoint x: 316, endPoint y: 89, distance: 23.4
click at [330, 76] on span "Resolución del caso" at bounding box center [325, 75] width 65 height 11
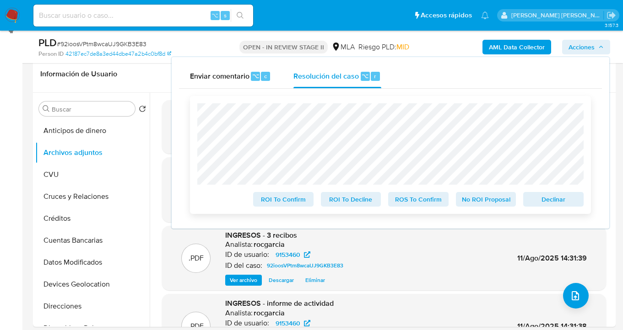
click at [428, 202] on span "ROS To Confirm" at bounding box center [419, 199] width 48 height 13
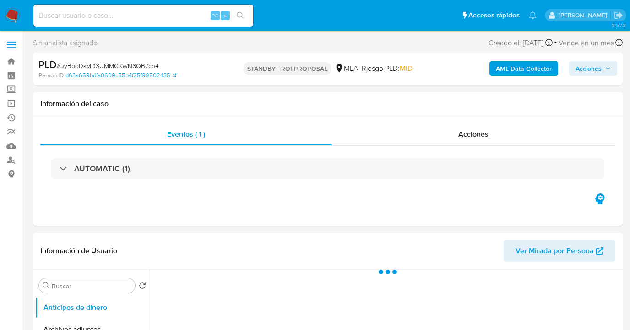
select select "10"
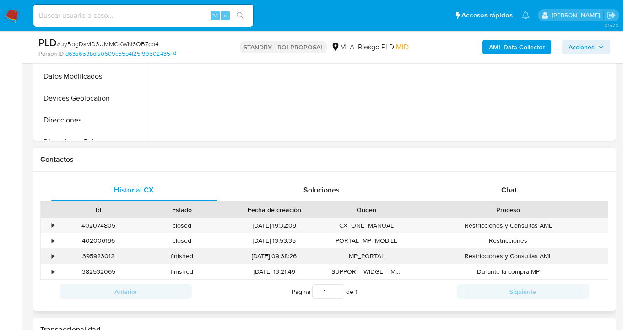
scroll to position [398, 0]
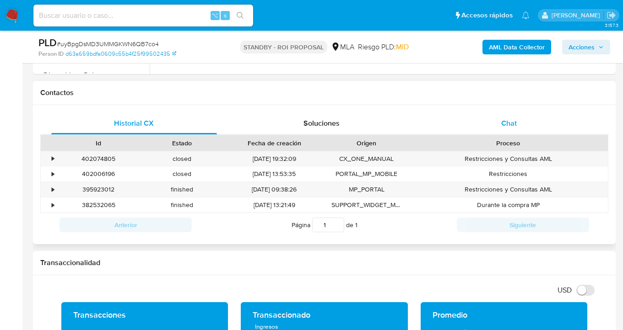
drag, startPoint x: 511, startPoint y: 124, endPoint x: 526, endPoint y: 123, distance: 15.2
click at [511, 124] on span "Chat" at bounding box center [509, 123] width 16 height 11
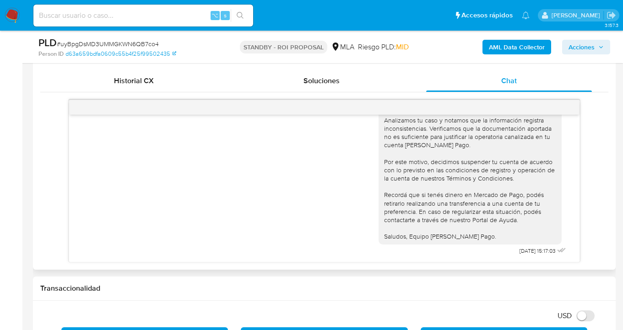
scroll to position [2059, 0]
click at [157, 79] on div "Historial CX" at bounding box center [134, 81] width 166 height 22
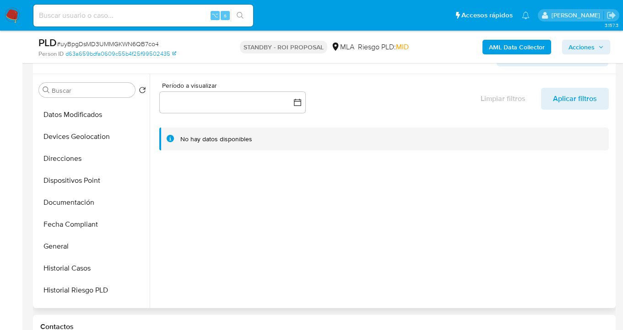
scroll to position [136, 0]
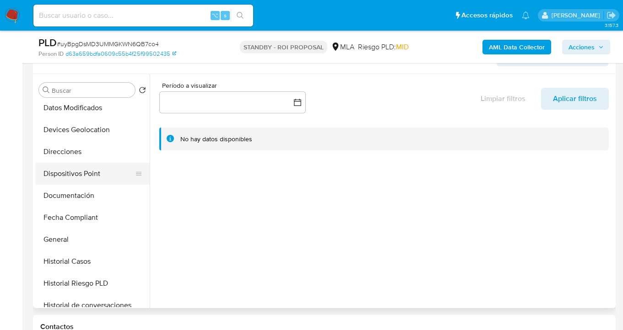
click at [112, 184] on button "Dispositivos Point" at bounding box center [88, 174] width 107 height 22
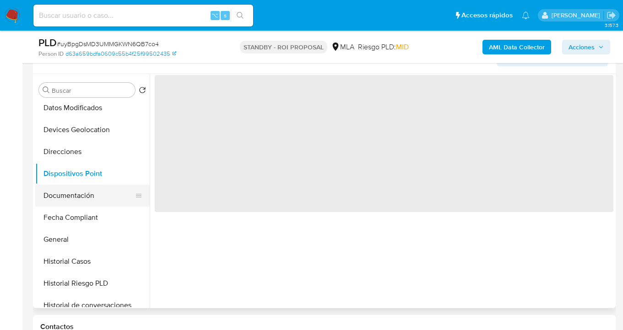
click at [101, 199] on button "Documentación" at bounding box center [88, 196] width 107 height 22
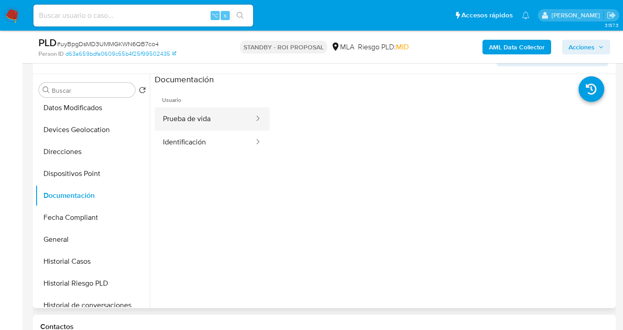
drag, startPoint x: 206, startPoint y: 117, endPoint x: 220, endPoint y: 115, distance: 13.4
click at [207, 117] on button "Prueba de vida" at bounding box center [205, 119] width 100 height 23
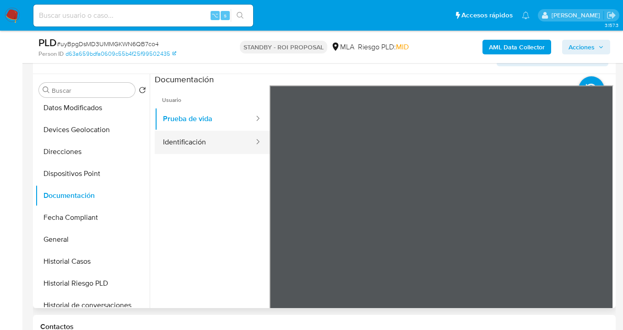
click at [208, 145] on button "Identificación" at bounding box center [205, 142] width 100 height 23
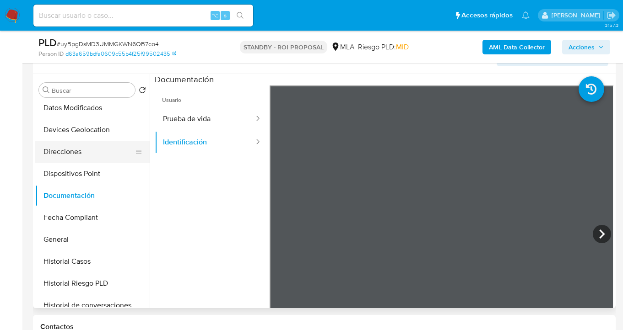
click at [94, 146] on button "Direcciones" at bounding box center [88, 152] width 107 height 22
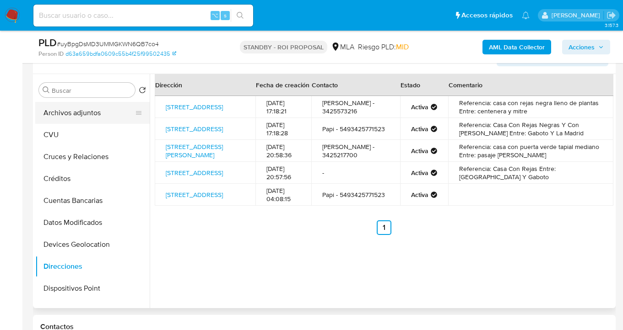
scroll to position [0, 0]
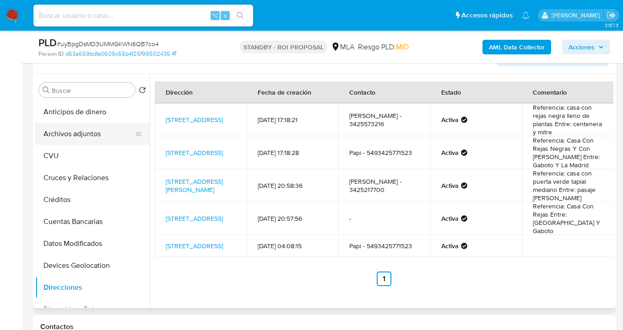
click at [94, 134] on button "Archivos adjuntos" at bounding box center [88, 134] width 107 height 22
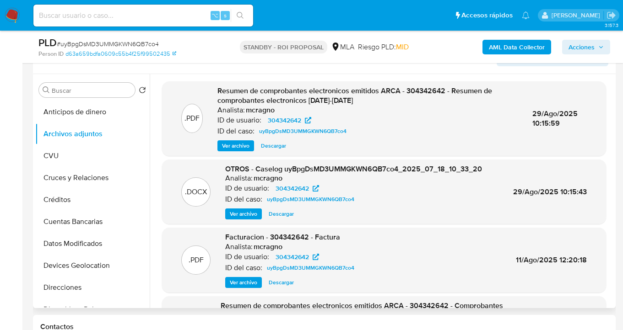
click at [240, 145] on span "Ver archivo" at bounding box center [235, 145] width 27 height 9
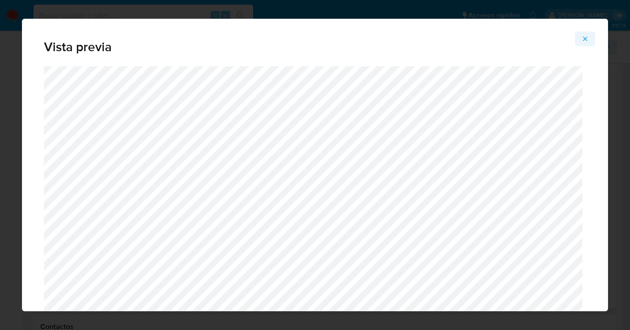
click at [586, 40] on icon "Attachment preview" at bounding box center [585, 39] width 4 height 4
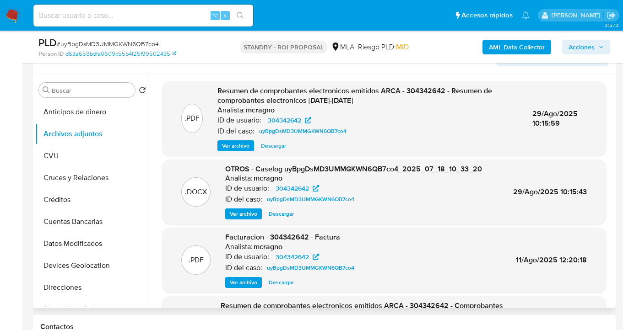
click at [278, 216] on span "Descargar" at bounding box center [281, 214] width 25 height 9
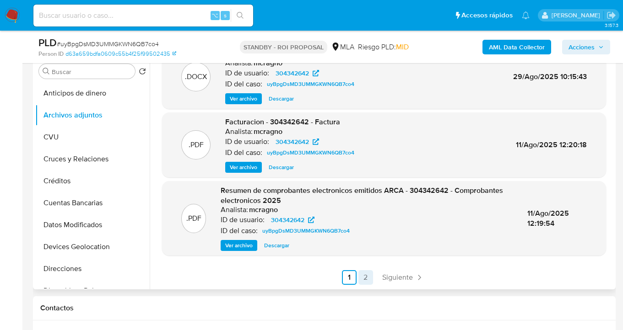
scroll to position [182, 0]
click at [366, 276] on link "2" at bounding box center [365, 277] width 15 height 15
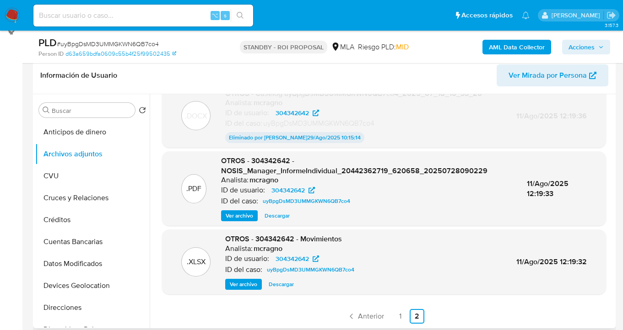
scroll to position [182, 0]
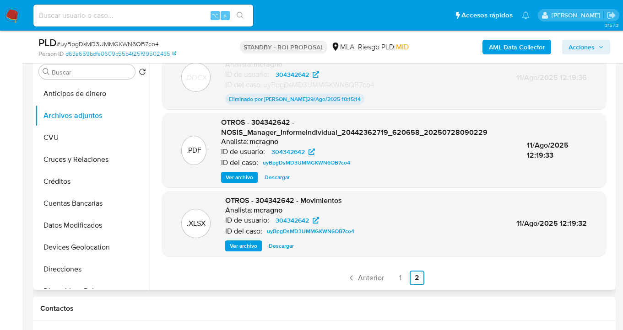
click at [281, 249] on span "Descargar" at bounding box center [281, 246] width 25 height 9
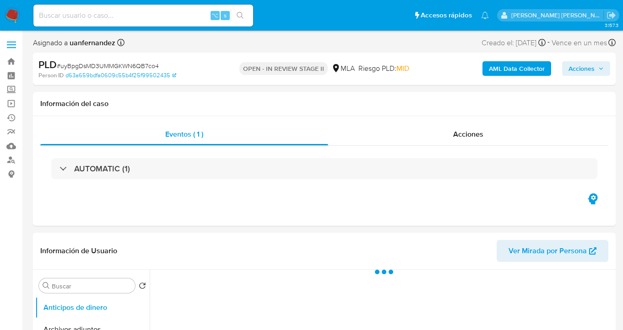
click at [588, 64] on span "Acciones" at bounding box center [581, 68] width 26 height 15
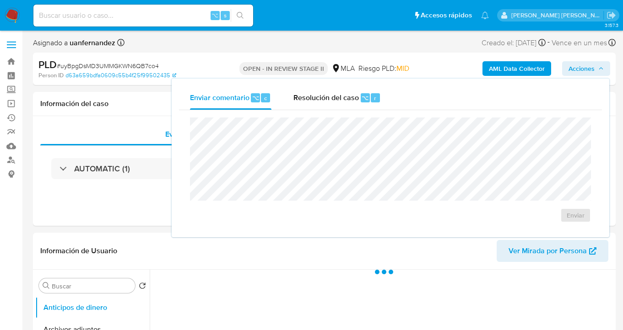
drag, startPoint x: 338, startPoint y: 96, endPoint x: 317, endPoint y: 110, distance: 26.0
click at [337, 96] on span "Resolución del caso" at bounding box center [325, 97] width 65 height 11
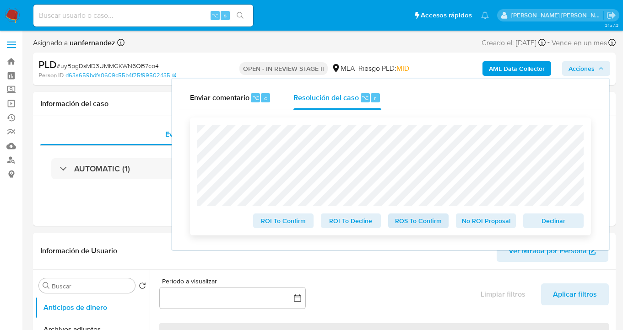
select select "10"
click at [425, 226] on span "ROS To Confirm" at bounding box center [419, 221] width 48 height 13
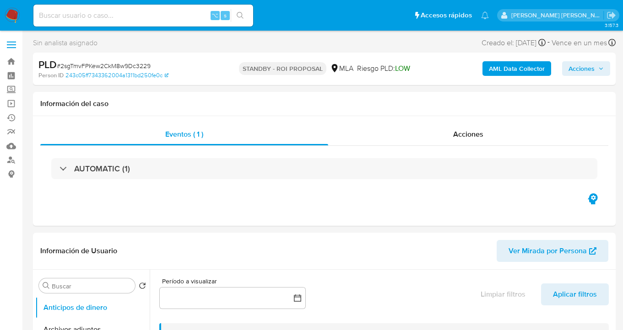
select select "10"
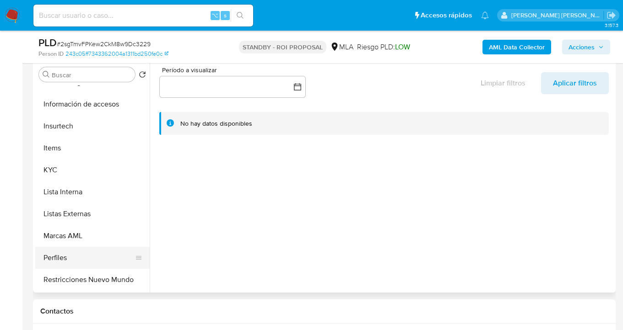
scroll to position [453, 0]
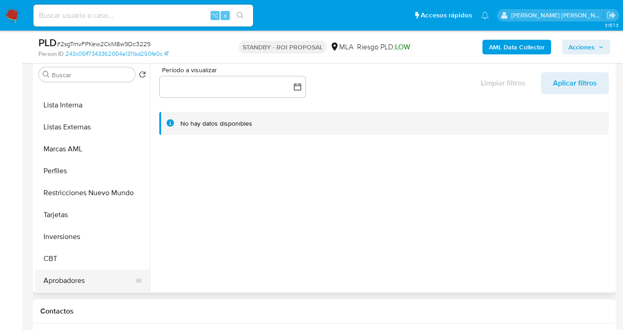
click at [94, 277] on button "Aprobadores" at bounding box center [88, 281] width 107 height 22
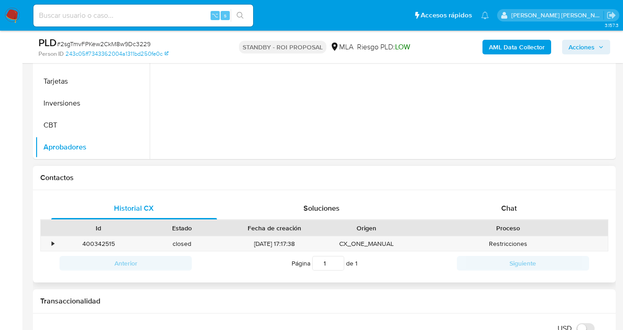
scroll to position [368, 0]
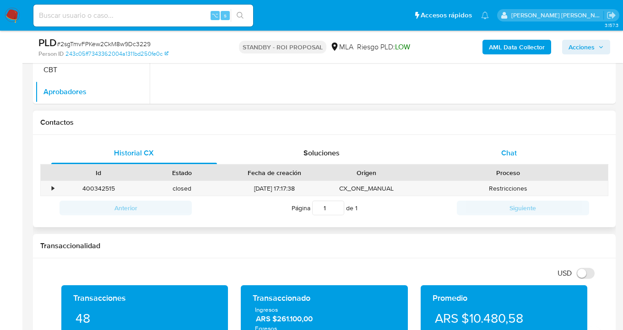
click at [507, 160] on div "Chat" at bounding box center [509, 153] width 166 height 22
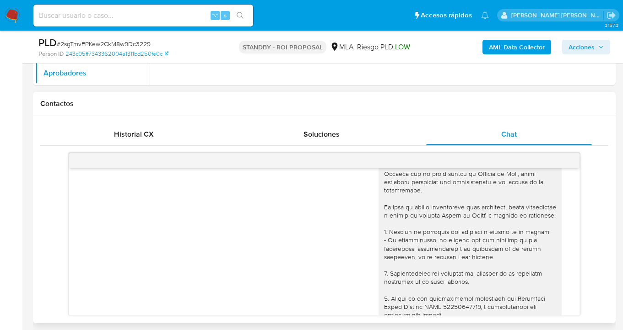
scroll to position [592, 0]
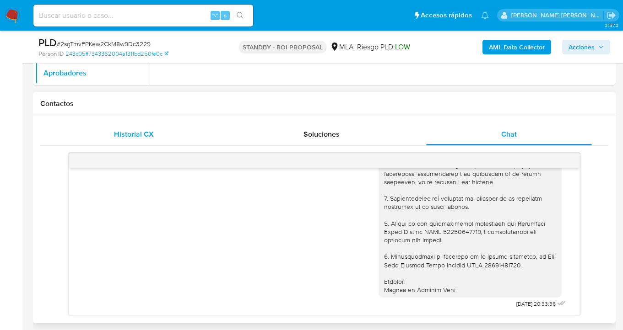
click at [163, 134] on div "Historial CX" at bounding box center [134, 135] width 166 height 22
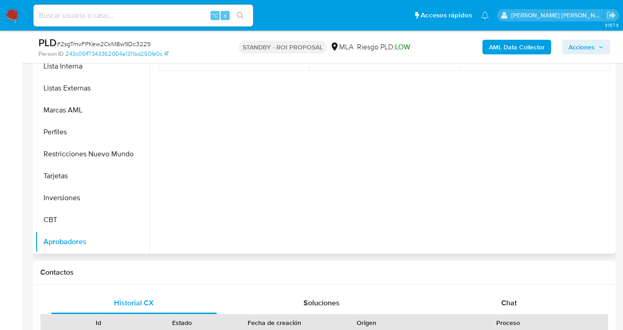
scroll to position [189, 0]
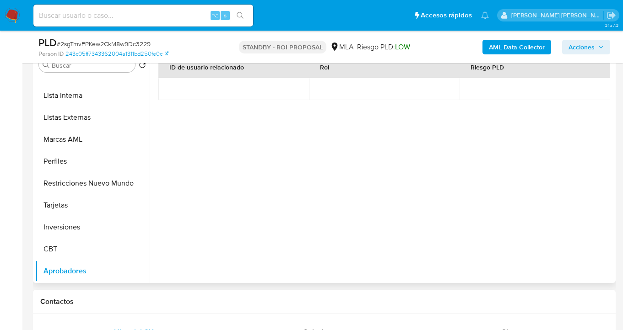
drag, startPoint x: 150, startPoint y: 226, endPoint x: 150, endPoint y: 203, distance: 23.3
click at [149, 195] on div "Buscar Volver al orden por defecto Anticipos de dinero Archivos adjuntos CVU Cr…" at bounding box center [324, 166] width 578 height 234
click at [210, 227] on div "ID de usuario relacionado Rol Riesgo PLD" at bounding box center [383, 143] width 451 height 174
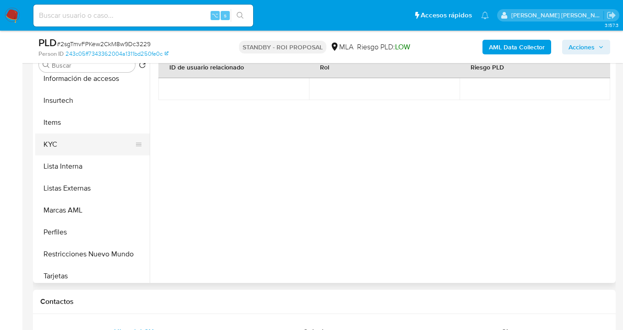
click at [86, 140] on button "KYC" at bounding box center [88, 145] width 107 height 22
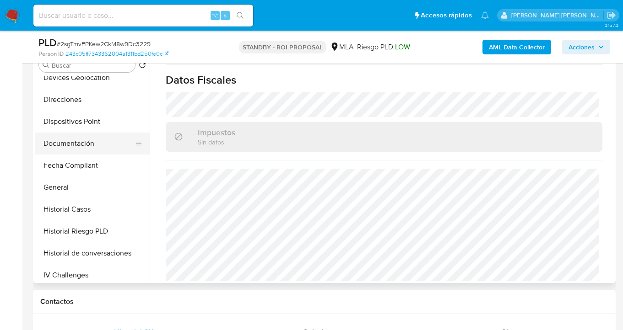
scroll to position [162, 0]
click at [89, 146] on button "Documentación" at bounding box center [88, 145] width 107 height 22
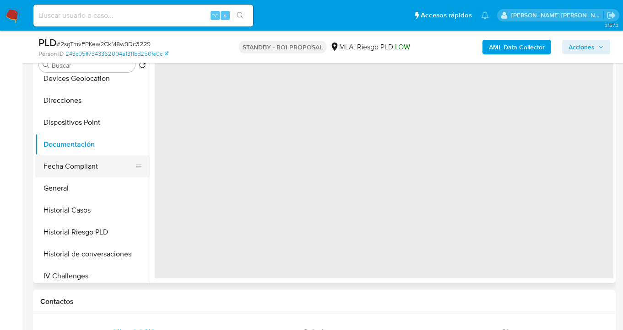
scroll to position [0, 0]
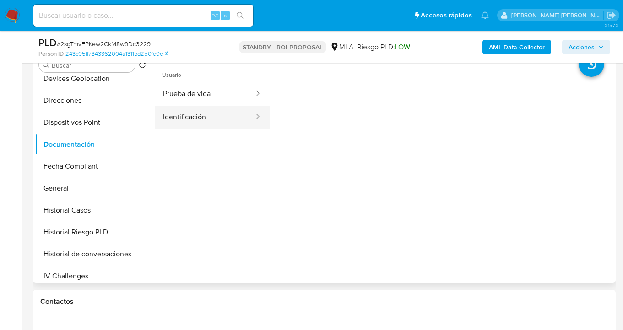
click at [170, 117] on button "Identificación" at bounding box center [205, 117] width 100 height 23
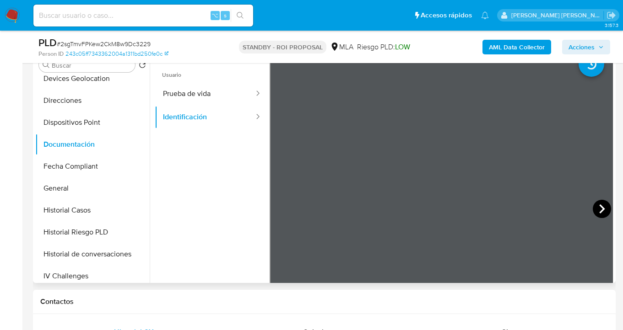
click at [596, 209] on icon at bounding box center [602, 209] width 18 height 18
click at [202, 91] on button "Prueba de vida" at bounding box center [205, 93] width 100 height 23
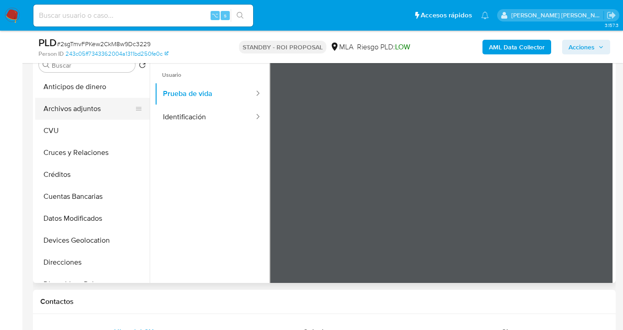
click at [97, 104] on button "Archivos adjuntos" at bounding box center [88, 109] width 107 height 22
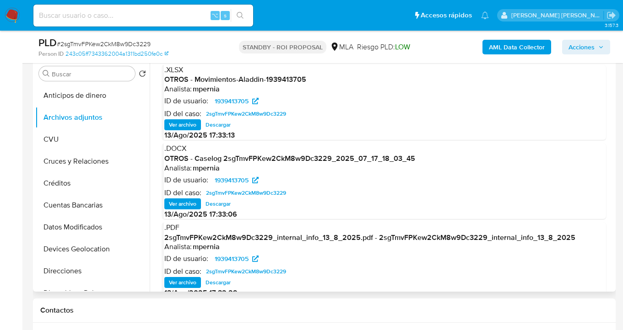
scroll to position [168, 0]
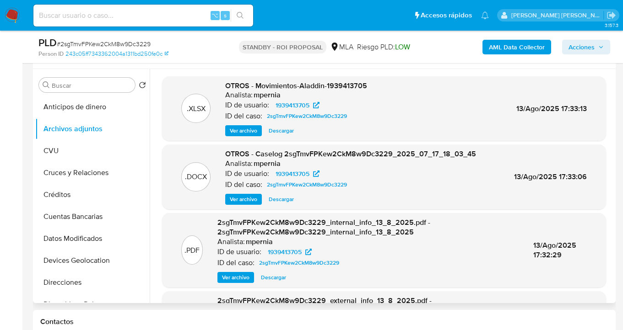
click at [285, 130] on span "Descargar" at bounding box center [281, 130] width 25 height 9
click at [281, 198] on span "Descargar" at bounding box center [281, 199] width 25 height 9
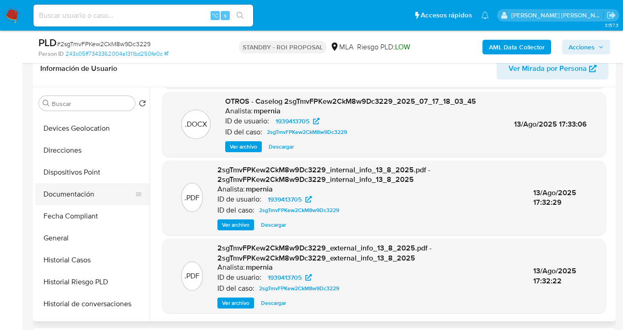
scroll to position [150, 0]
click at [99, 199] on button "Documentación" at bounding box center [88, 195] width 107 height 22
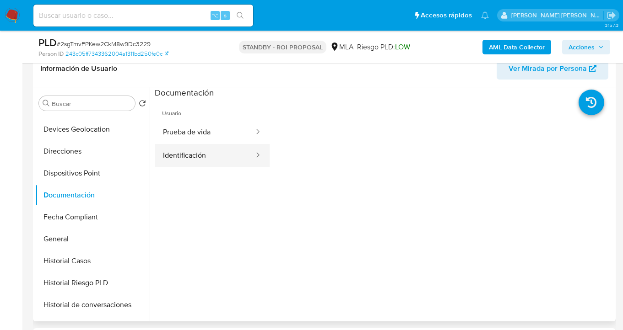
drag, startPoint x: 202, startPoint y: 156, endPoint x: 230, endPoint y: 158, distance: 28.0
click at [202, 156] on button "Identificación" at bounding box center [205, 155] width 100 height 23
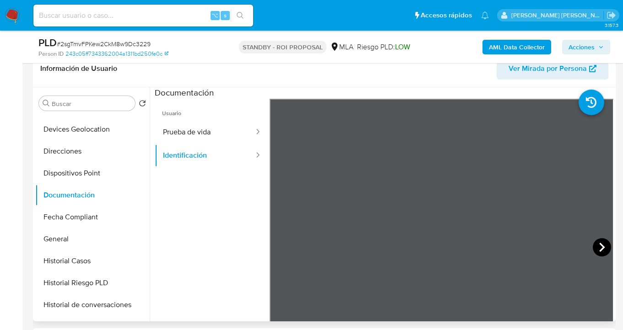
click at [600, 246] on icon at bounding box center [602, 247] width 18 height 18
click at [281, 247] on icon at bounding box center [281, 247] width 18 height 18
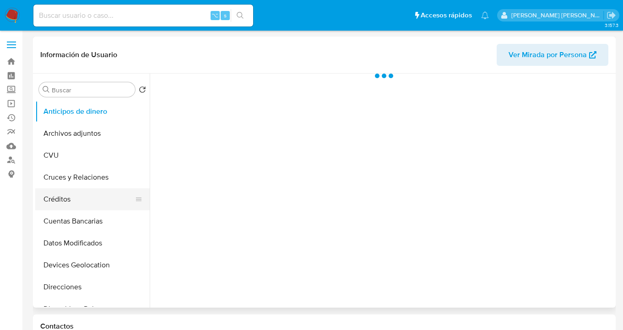
scroll to position [85, 0]
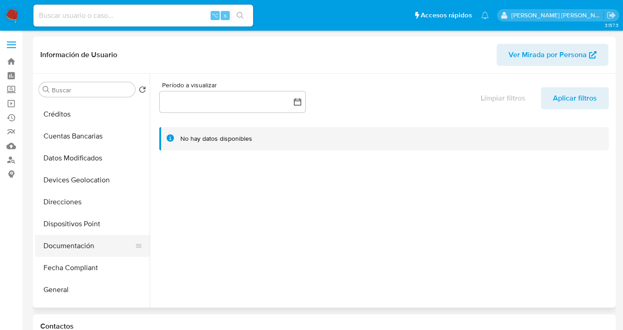
select select "10"
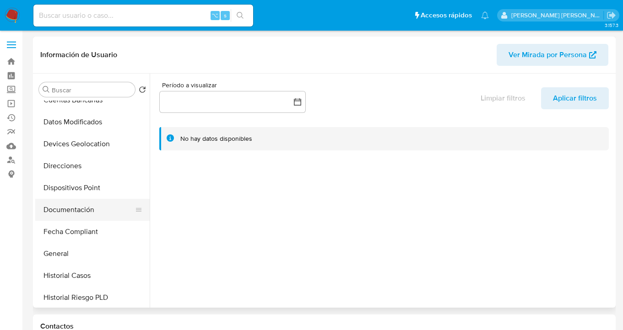
scroll to position [139, 0]
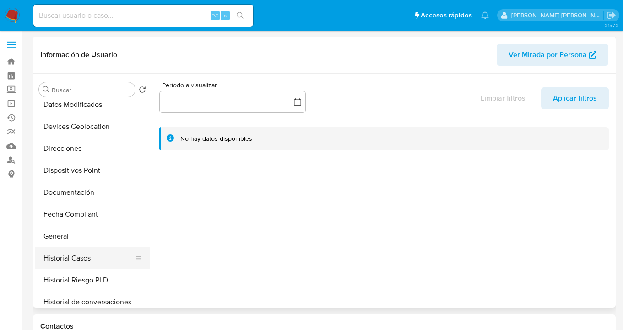
click at [89, 252] on button "Historial Casos" at bounding box center [88, 259] width 107 height 22
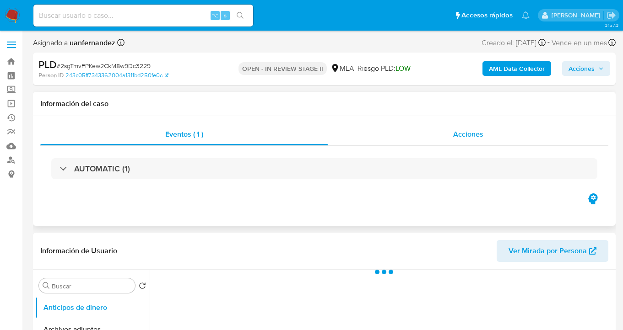
click at [475, 132] on span "Acciones" at bounding box center [468, 134] width 30 height 11
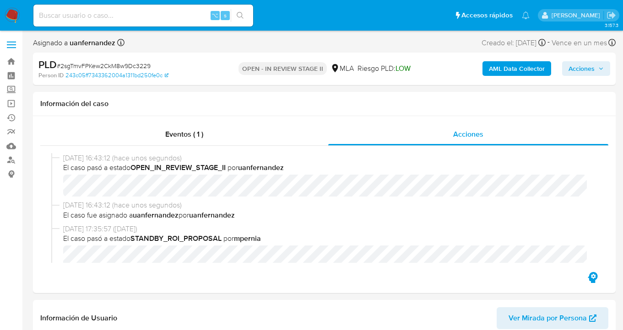
select select "10"
click at [594, 70] on span "Acciones" at bounding box center [581, 68] width 26 height 15
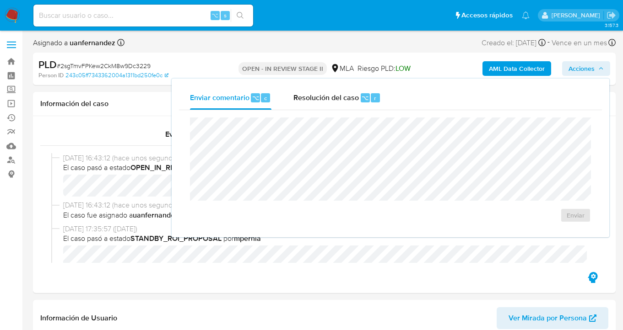
drag, startPoint x: 324, startPoint y: 103, endPoint x: 314, endPoint y: 112, distance: 13.0
click at [324, 103] on div "Resolución del caso ⌥ r" at bounding box center [336, 98] width 87 height 24
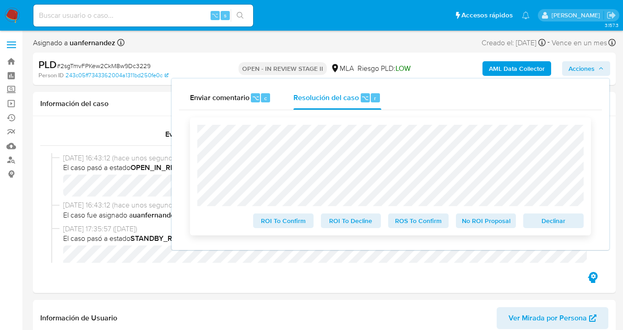
click at [432, 226] on span "ROS To Confirm" at bounding box center [419, 221] width 48 height 13
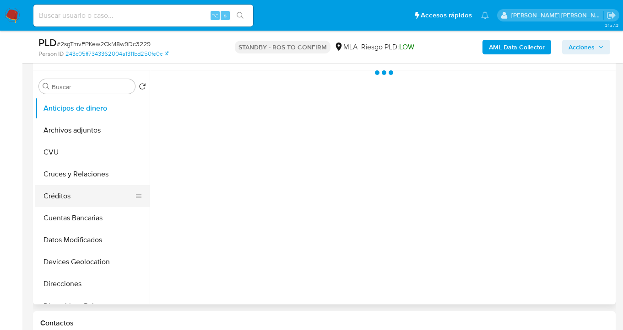
scroll to position [196, 0]
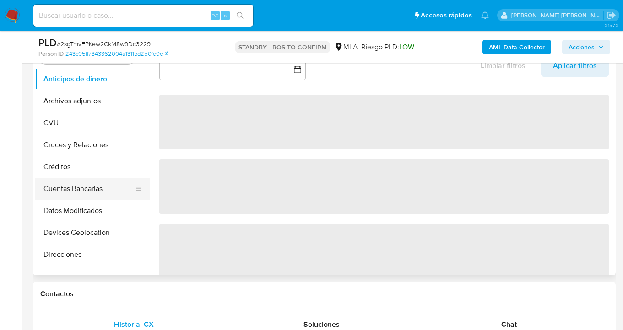
select select "10"
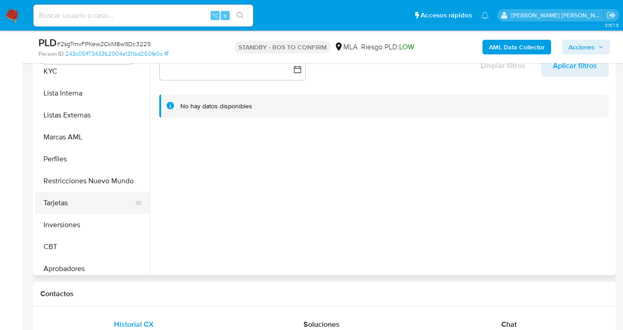
scroll to position [453, 0]
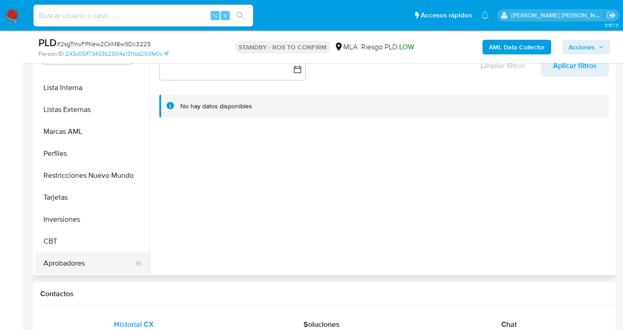
click at [81, 263] on button "Aprobadores" at bounding box center [88, 264] width 107 height 22
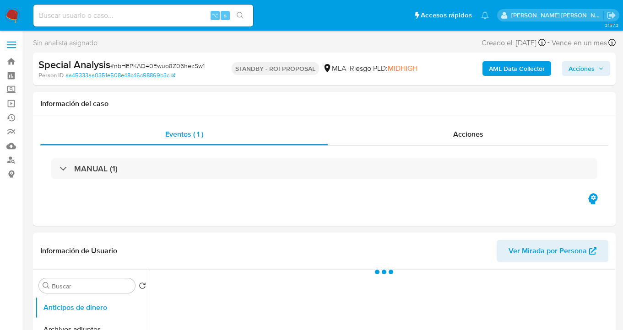
select select "10"
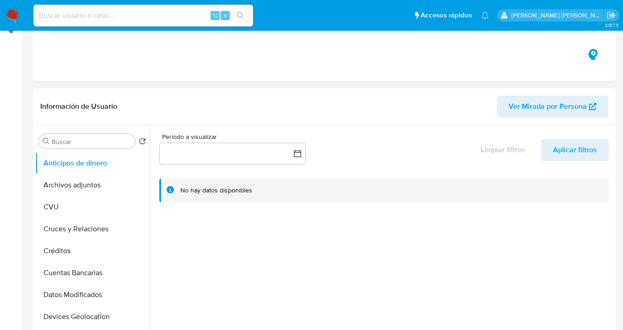
scroll to position [203, 0]
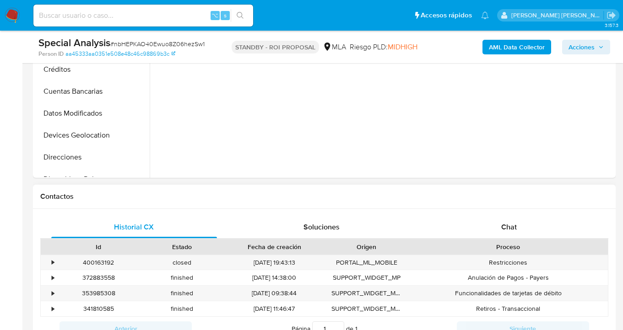
click at [512, 221] on div "Chat" at bounding box center [509, 227] width 166 height 22
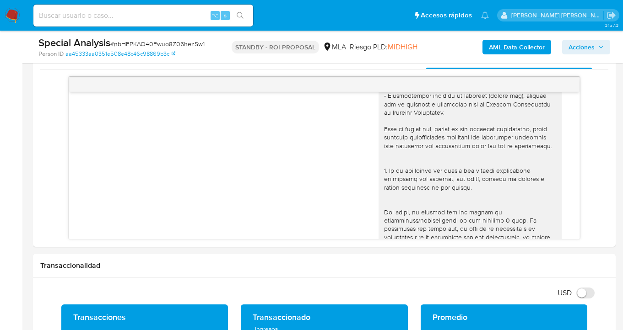
scroll to position [0, 0]
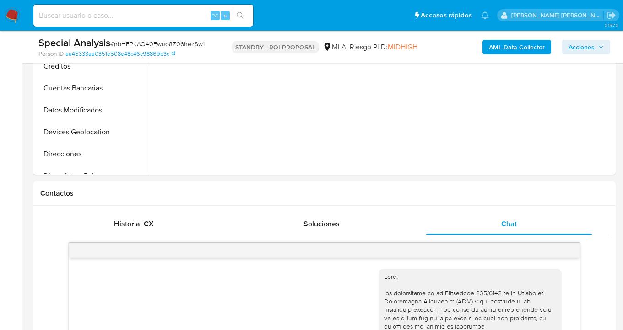
drag, startPoint x: 141, startPoint y: 220, endPoint x: 149, endPoint y: 209, distance: 13.2
click at [141, 220] on span "Historial CX" at bounding box center [134, 224] width 40 height 11
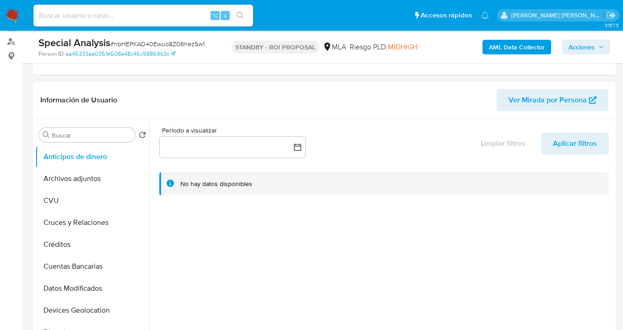
drag, startPoint x: 93, startPoint y: 183, endPoint x: 213, endPoint y: 184, distance: 119.9
click at [93, 183] on button "Archivos adjuntos" at bounding box center [92, 179] width 114 height 22
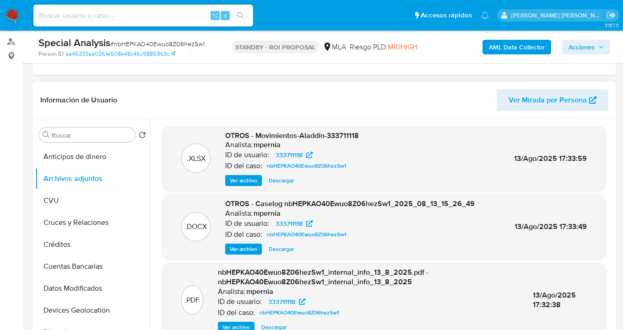
click at [274, 181] on span "Descargar" at bounding box center [281, 180] width 25 height 9
click at [281, 249] on span "Descargar" at bounding box center [281, 249] width 25 height 9
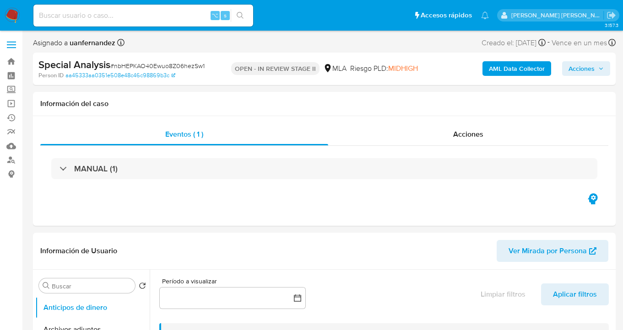
select select "10"
drag, startPoint x: 576, startPoint y: 68, endPoint x: 568, endPoint y: 73, distance: 9.9
click at [576, 68] on span "Acciones" at bounding box center [581, 68] width 26 height 15
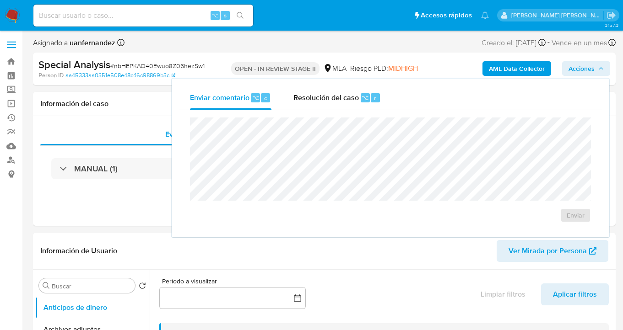
drag, startPoint x: 333, startPoint y: 103, endPoint x: 327, endPoint y: 115, distance: 13.7
click at [332, 104] on div "Resolución del caso ⌥ r" at bounding box center [336, 98] width 87 height 24
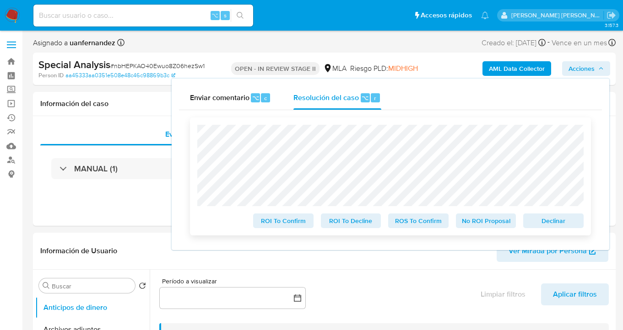
click at [423, 225] on span "ROS To Confirm" at bounding box center [419, 221] width 48 height 13
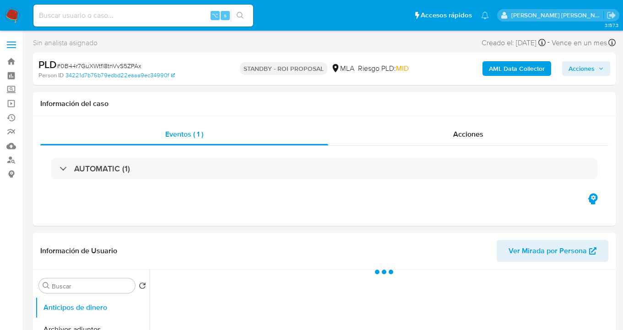
select select "10"
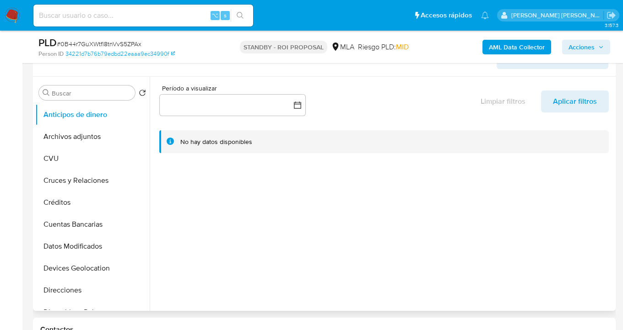
scroll to position [189, 0]
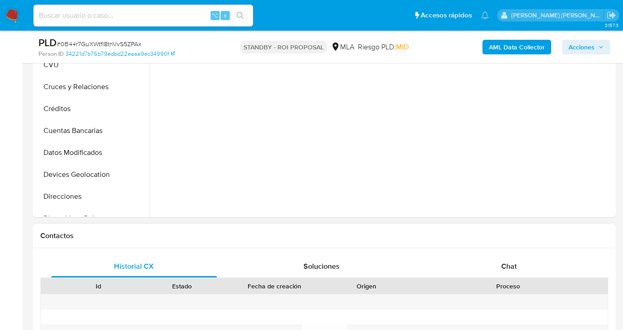
drag, startPoint x: 525, startPoint y: 267, endPoint x: 521, endPoint y: 244, distance: 23.7
click at [525, 267] on div "Chat" at bounding box center [509, 267] width 166 height 22
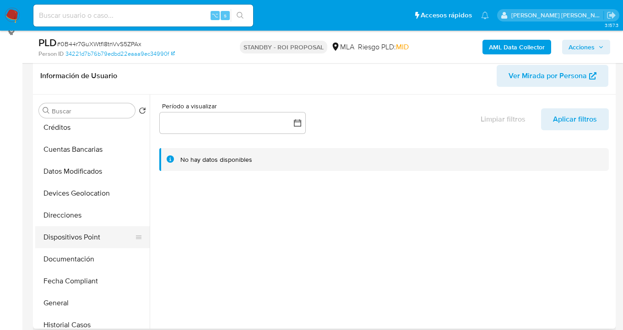
scroll to position [175, 0]
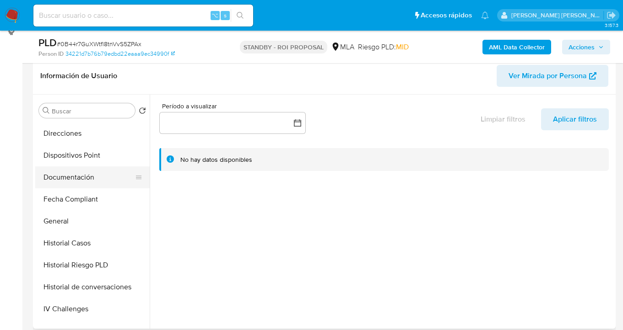
drag, startPoint x: 90, startPoint y: 177, endPoint x: 144, endPoint y: 180, distance: 54.1
click at [90, 177] on button "Documentación" at bounding box center [88, 178] width 107 height 22
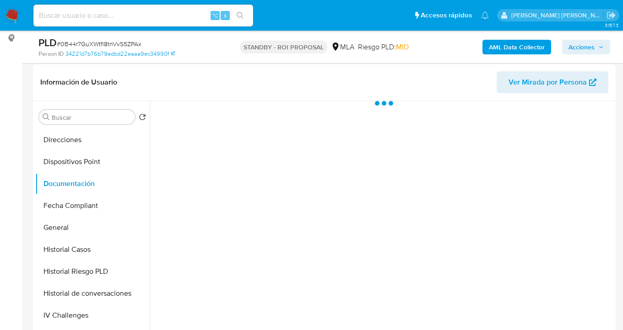
scroll to position [128, 0]
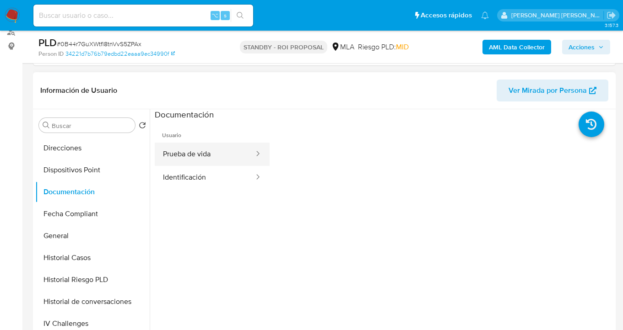
drag, startPoint x: 209, startPoint y: 152, endPoint x: 243, endPoint y: 150, distance: 34.4
click at [209, 152] on button "Prueba de vida" at bounding box center [205, 154] width 100 height 23
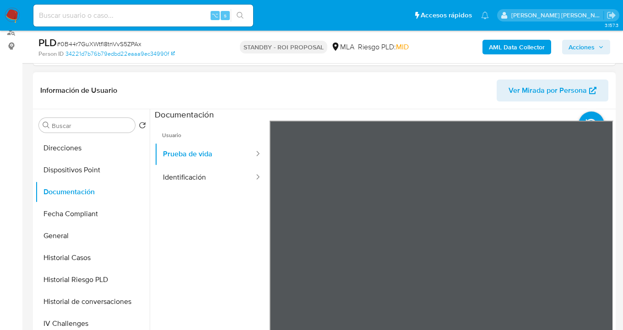
scroll to position [0, 0]
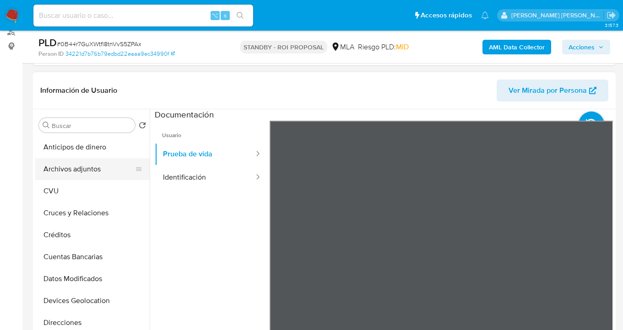
click at [103, 164] on button "Archivos adjuntos" at bounding box center [88, 169] width 107 height 22
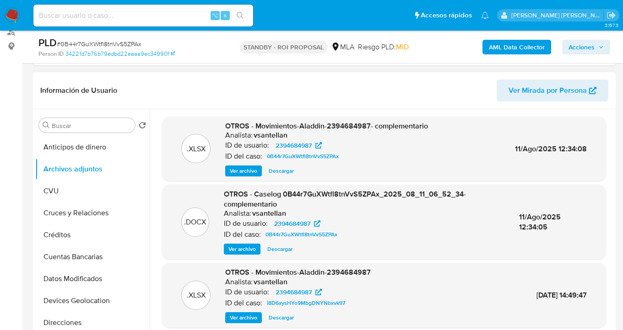
click at [283, 173] on span "Descargar" at bounding box center [281, 171] width 25 height 9
click at [280, 252] on span "Descargar" at bounding box center [279, 249] width 25 height 9
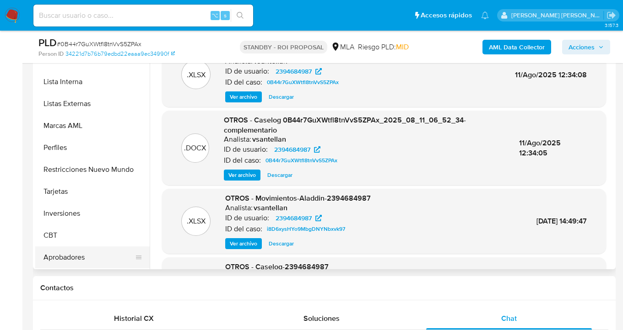
scroll to position [203, 0]
click at [93, 255] on button "Aprobadores" at bounding box center [88, 257] width 107 height 22
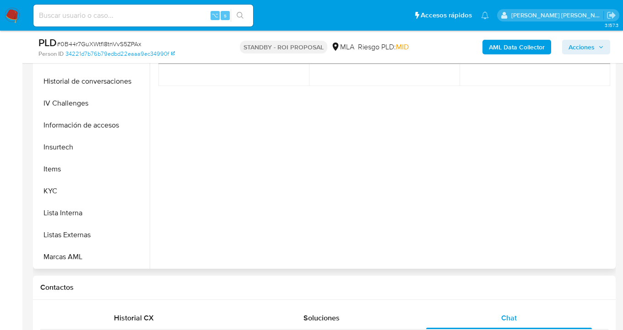
scroll to position [315, 0]
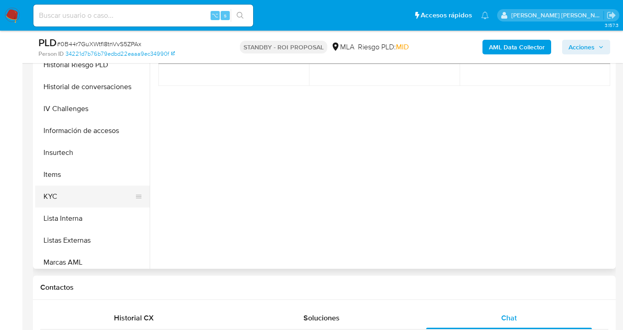
click at [85, 196] on button "KYC" at bounding box center [88, 197] width 107 height 22
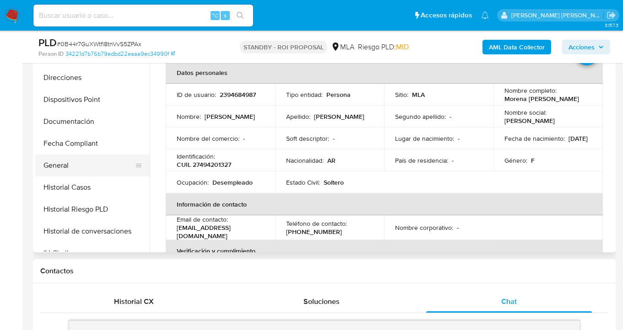
scroll to position [154, 0]
click at [103, 190] on button "Historial Casos" at bounding box center [88, 188] width 107 height 22
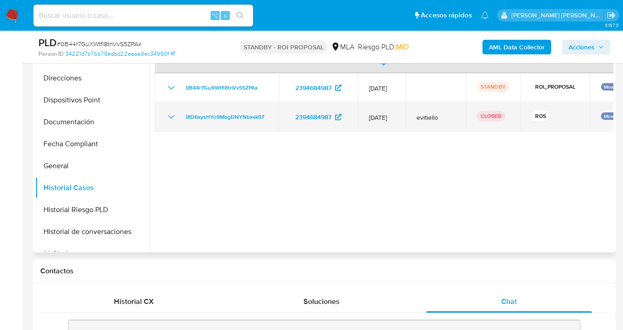
click at [169, 112] on icon "Mostrar/Ocultar" at bounding box center [171, 117] width 11 height 11
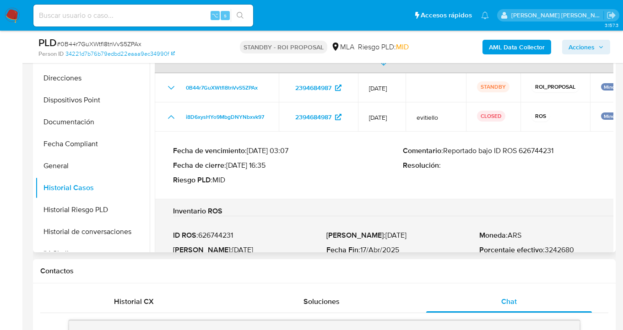
drag, startPoint x: 240, startPoint y: 226, endPoint x: 217, endPoint y: 222, distance: 22.8
click at [214, 231] on p "ID ROS : 626744231" at bounding box center [249, 235] width 153 height 9
click at [255, 231] on p "ID ROS : 626744231" at bounding box center [249, 235] width 153 height 9
drag, startPoint x: 242, startPoint y: 228, endPoint x: 203, endPoint y: 226, distance: 38.9
click at [203, 231] on p "ID ROS : 626744231" at bounding box center [249, 235] width 153 height 9
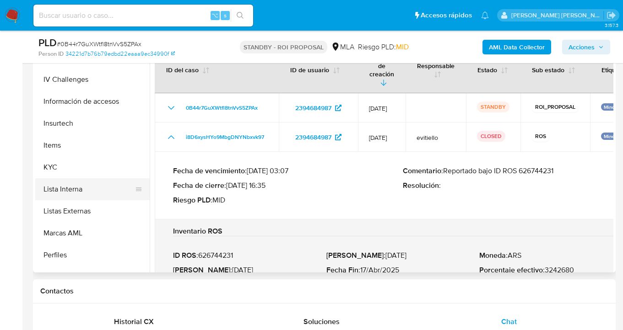
scroll to position [346, 0]
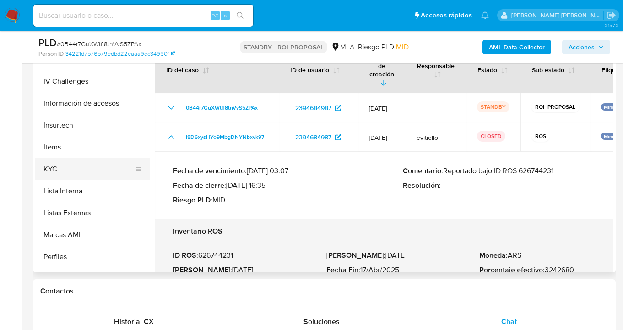
click at [108, 167] on button "KYC" at bounding box center [88, 169] width 107 height 22
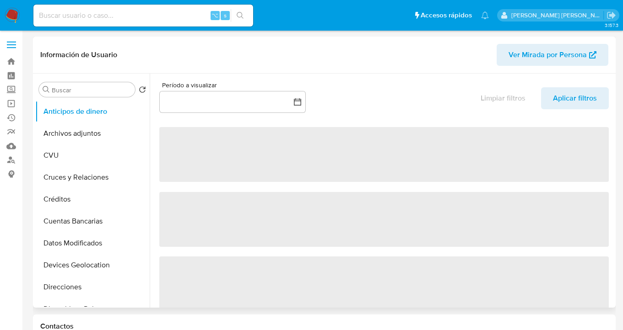
select select "10"
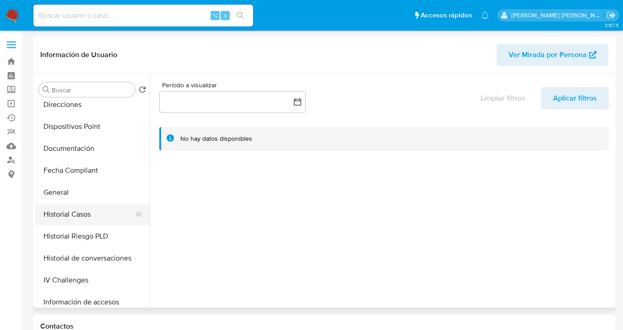
scroll to position [182, 0]
click at [96, 209] on button "Historial Casos" at bounding box center [88, 216] width 107 height 22
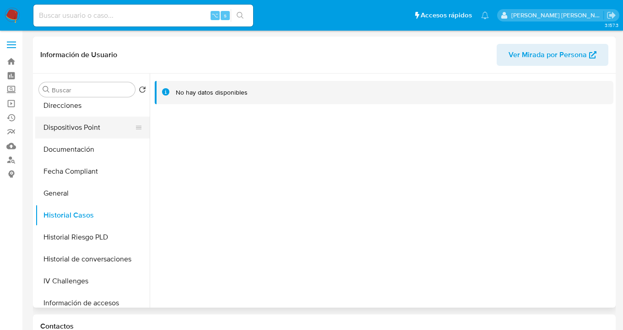
click at [77, 137] on button "Dispositivos Point" at bounding box center [88, 128] width 107 height 22
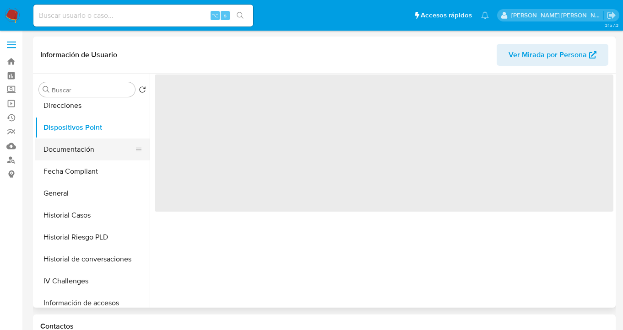
click at [74, 145] on button "Documentación" at bounding box center [88, 150] width 107 height 22
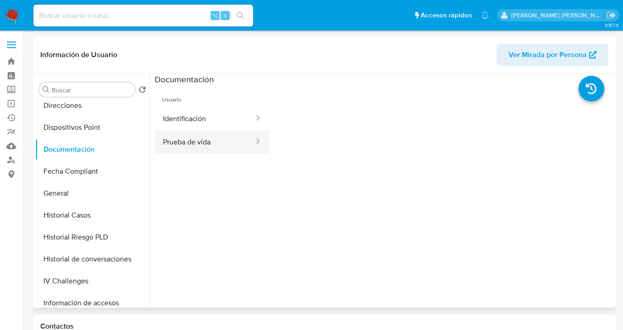
click at [211, 137] on button "Prueba de vida" at bounding box center [205, 141] width 100 height 23
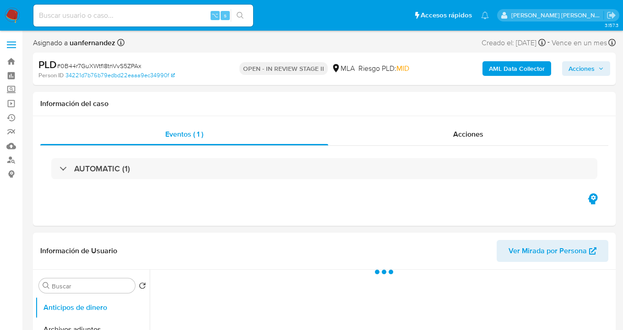
click at [576, 70] on span "Acciones" at bounding box center [581, 68] width 26 height 15
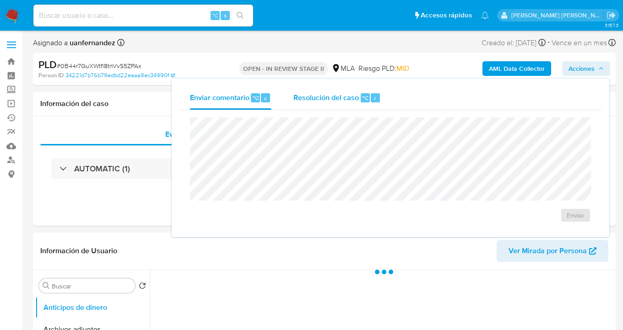
click at [313, 102] on span "Resolución del caso" at bounding box center [325, 97] width 65 height 11
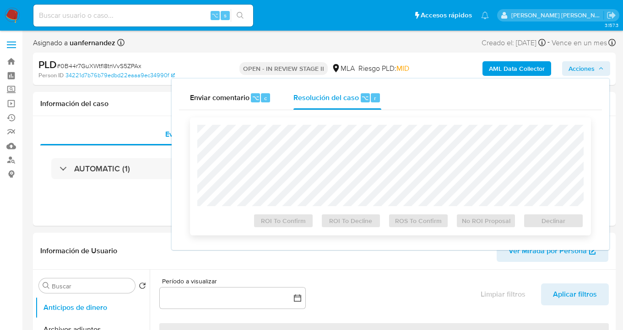
select select "10"
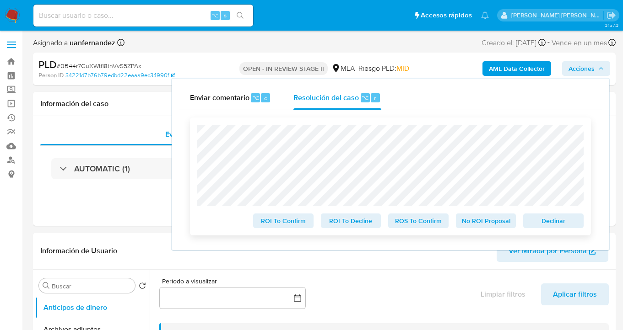
click at [425, 226] on span "ROS To Confirm" at bounding box center [419, 221] width 48 height 13
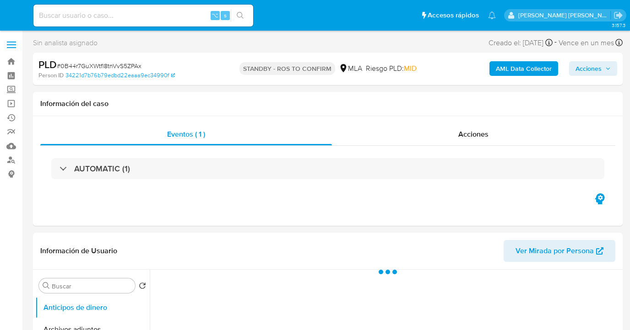
select select "10"
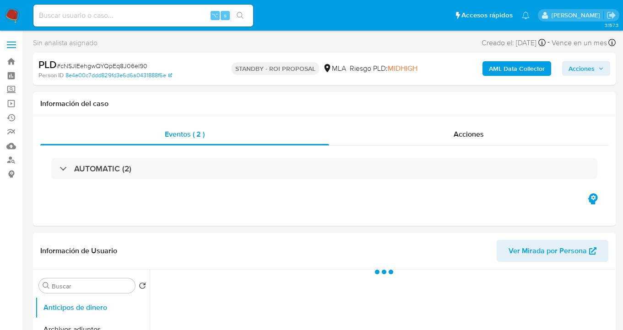
select select "10"
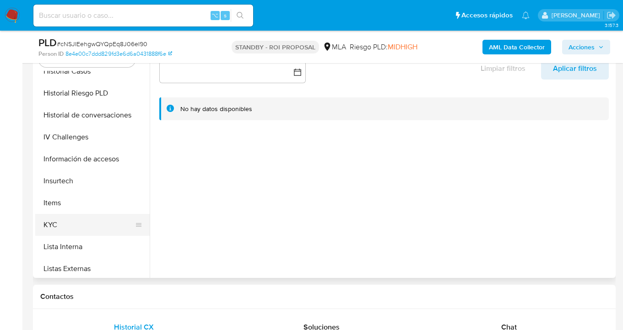
scroll to position [296, 0]
click at [97, 224] on button "KYC" at bounding box center [88, 226] width 107 height 22
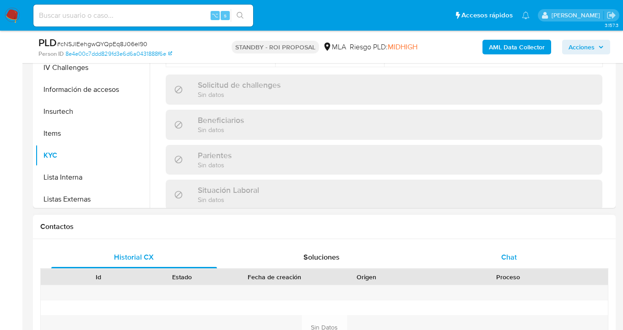
scroll to position [286, 0]
drag, startPoint x: 514, startPoint y: 262, endPoint x: 515, endPoint y: 257, distance: 5.1
click at [514, 261] on span "Chat" at bounding box center [509, 257] width 16 height 11
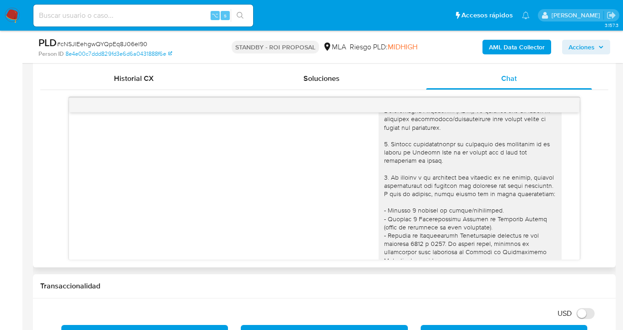
scroll to position [0, 0]
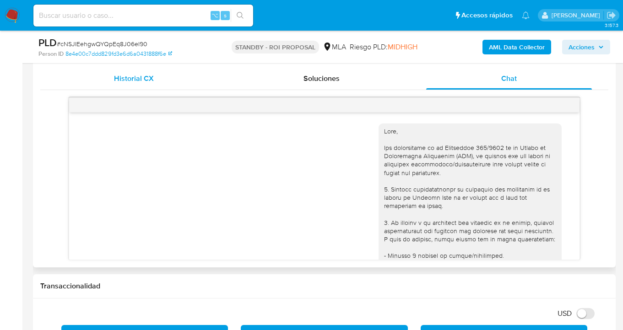
click at [148, 78] on span "Historial CX" at bounding box center [134, 78] width 40 height 11
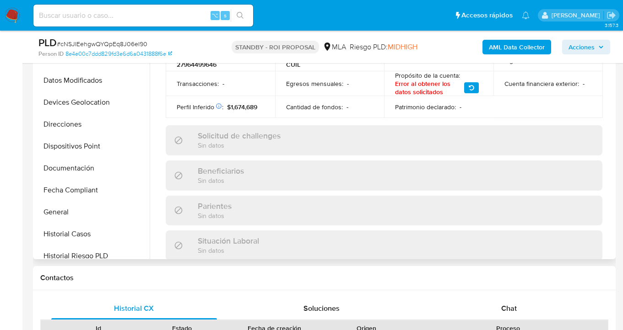
scroll to position [113, 0]
click at [90, 174] on button "Documentación" at bounding box center [88, 169] width 107 height 22
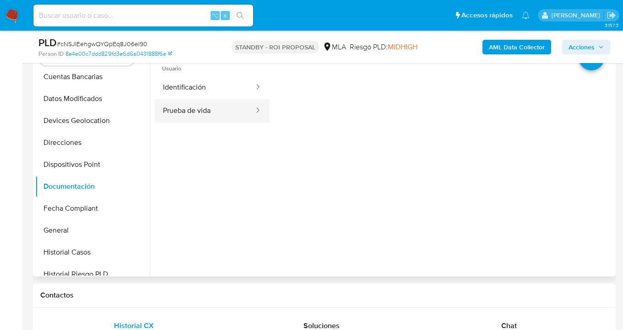
scroll to position [193, 0]
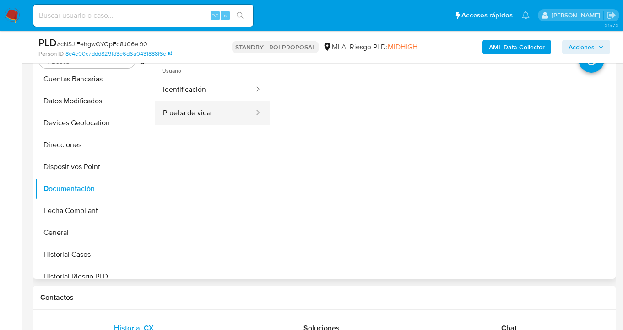
click at [186, 112] on button "Prueba de vida" at bounding box center [205, 113] width 100 height 23
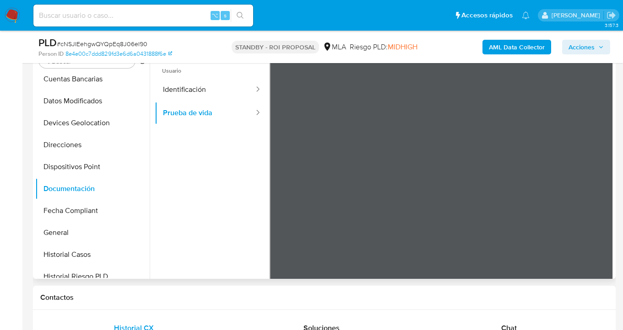
scroll to position [17, 0]
click at [193, 91] on button "Identificación" at bounding box center [205, 89] width 100 height 23
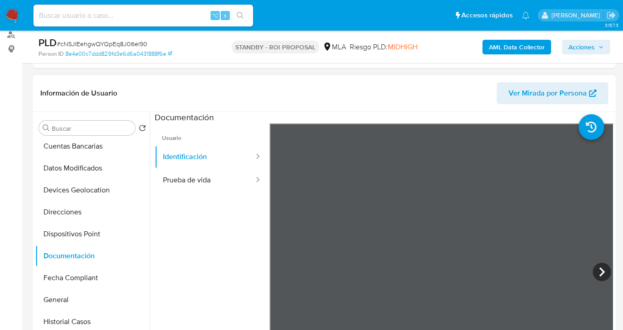
scroll to position [0, 0]
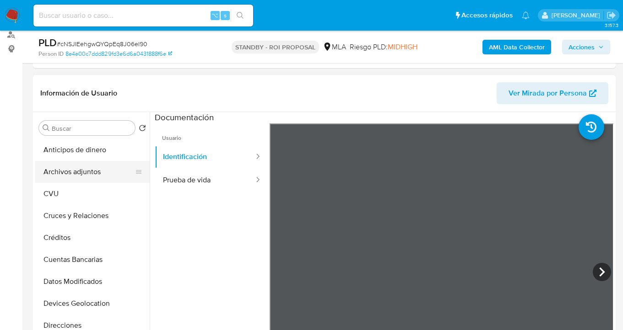
click at [100, 168] on button "Archivos adjuntos" at bounding box center [88, 172] width 107 height 22
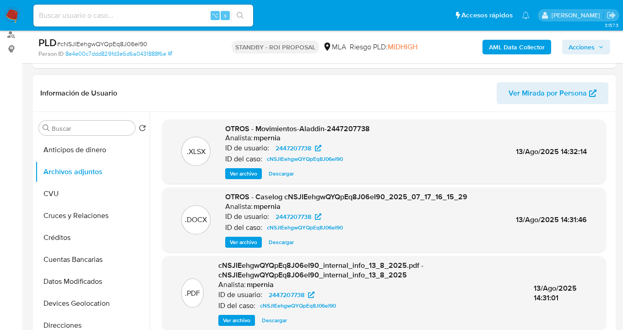
click at [277, 175] on span "Descargar" at bounding box center [281, 173] width 25 height 9
click at [284, 241] on span "Descargar" at bounding box center [281, 242] width 25 height 9
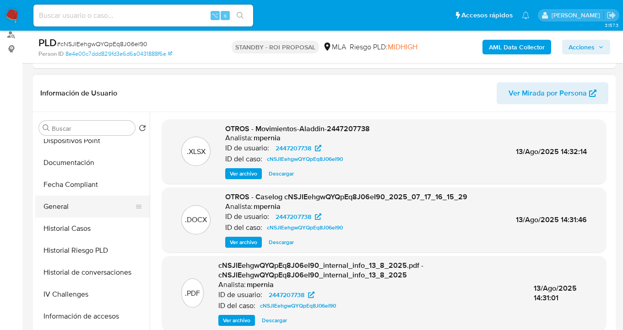
scroll to position [205, 0]
click at [135, 216] on div at bounding box center [138, 208] width 7 height 22
click at [105, 210] on button "General" at bounding box center [88, 208] width 107 height 22
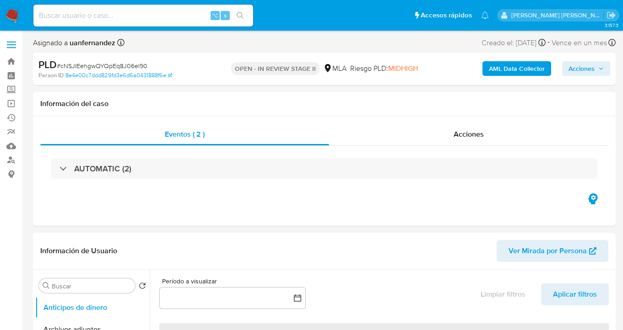
select select "10"
click at [578, 74] on span "Acciones" at bounding box center [581, 68] width 26 height 15
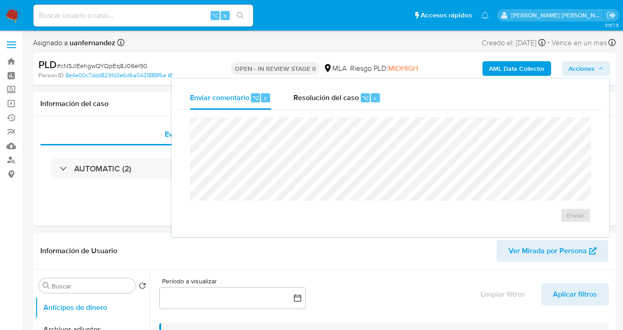
drag, startPoint x: 334, startPoint y: 94, endPoint x: 312, endPoint y: 117, distance: 32.4
click at [334, 94] on span "Resolución del caso" at bounding box center [325, 97] width 65 height 11
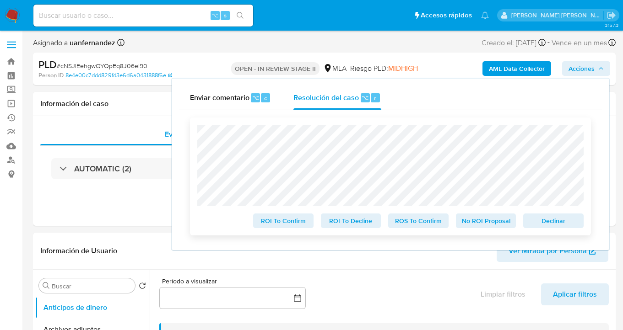
click at [435, 225] on span "ROS To Confirm" at bounding box center [419, 221] width 48 height 13
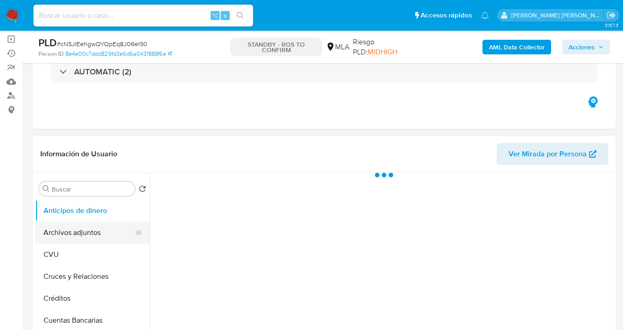
scroll to position [83, 0]
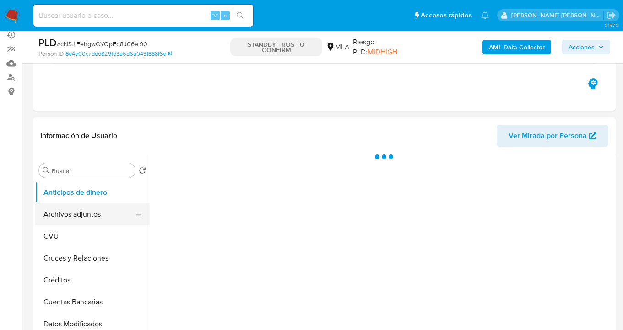
drag, startPoint x: 76, startPoint y: 218, endPoint x: 87, endPoint y: 216, distance: 11.8
click at [76, 218] on button "Archivos adjuntos" at bounding box center [88, 215] width 107 height 22
select select "10"
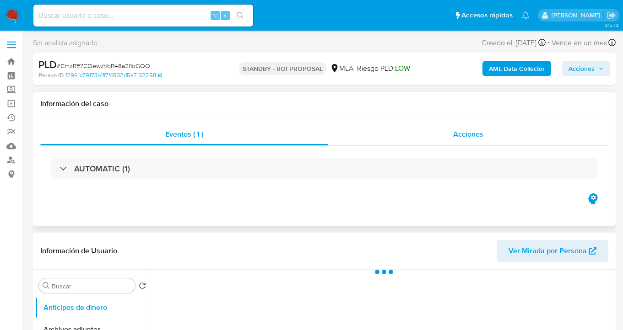
click at [471, 137] on span "Acciones" at bounding box center [468, 134] width 30 height 11
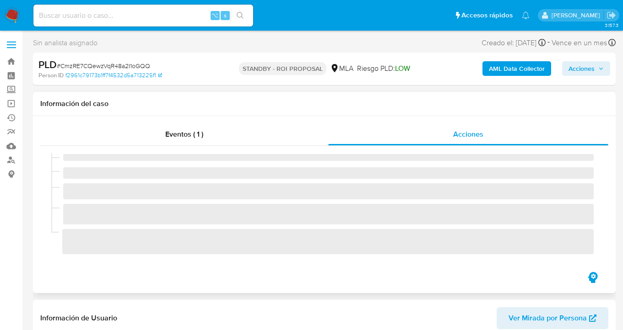
select select "10"
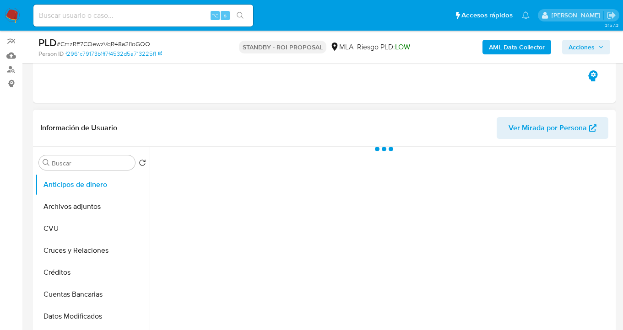
select select "10"
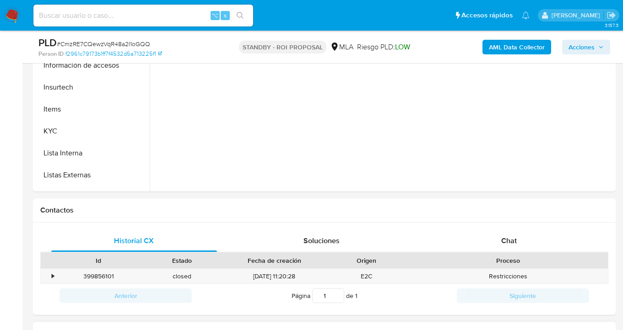
scroll to position [336, 0]
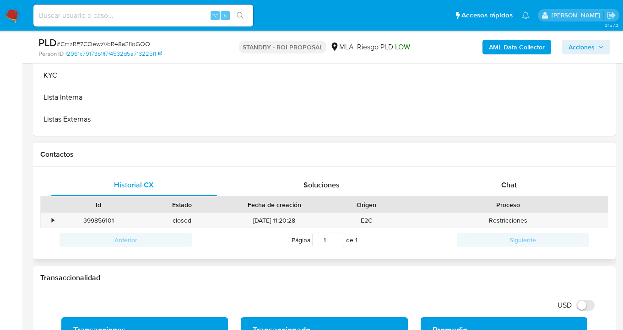
drag, startPoint x: 503, startPoint y: 184, endPoint x: 491, endPoint y: 165, distance: 23.0
click at [503, 184] on span "Chat" at bounding box center [509, 185] width 16 height 11
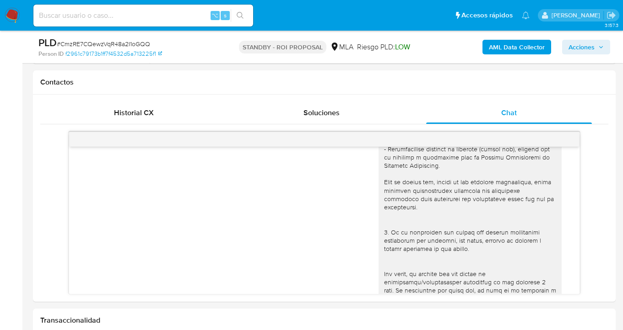
scroll to position [0, 0]
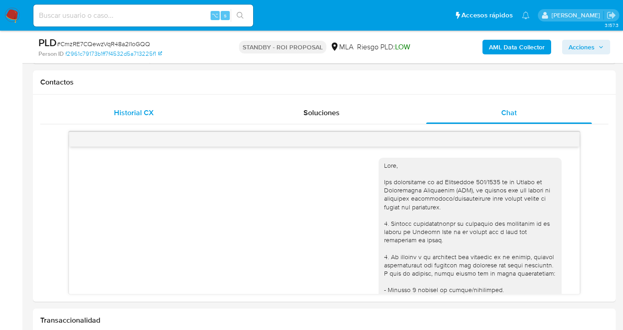
click at [172, 108] on div "Historial CX" at bounding box center [134, 113] width 166 height 22
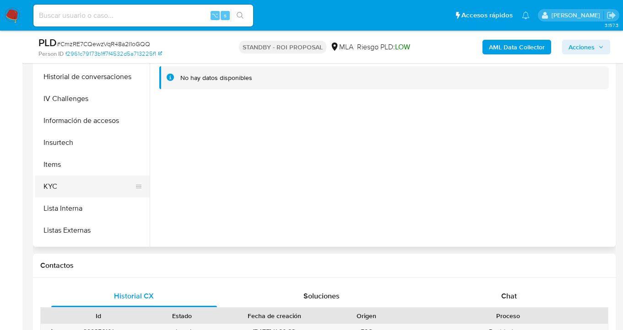
drag, startPoint x: 89, startPoint y: 185, endPoint x: 110, endPoint y: 178, distance: 22.6
click at [88, 184] on button "KYC" at bounding box center [88, 187] width 107 height 22
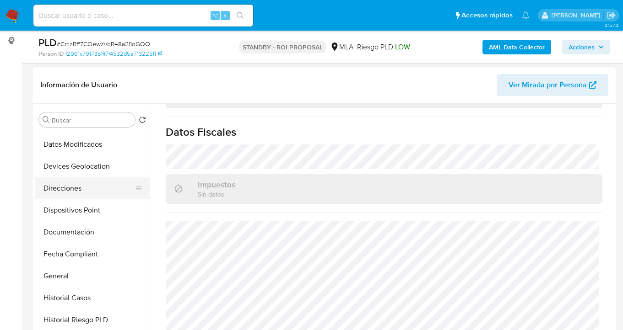
scroll to position [124, 0]
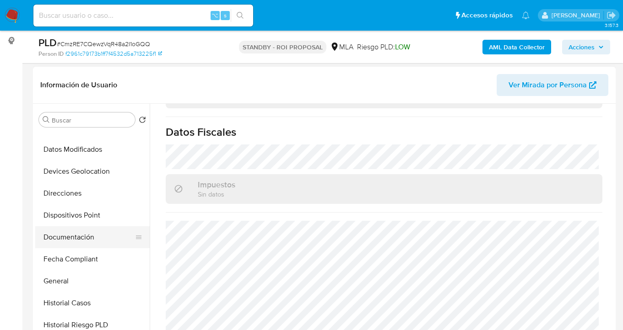
click at [88, 233] on button "Documentación" at bounding box center [88, 238] width 107 height 22
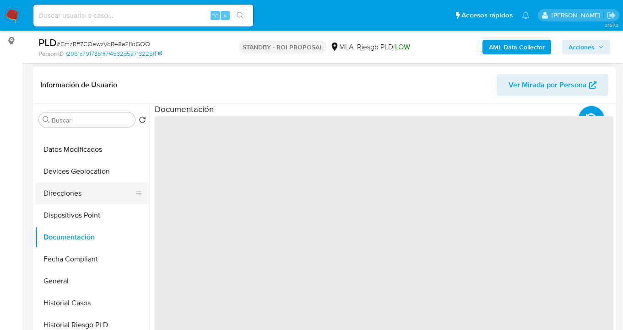
scroll to position [0, 0]
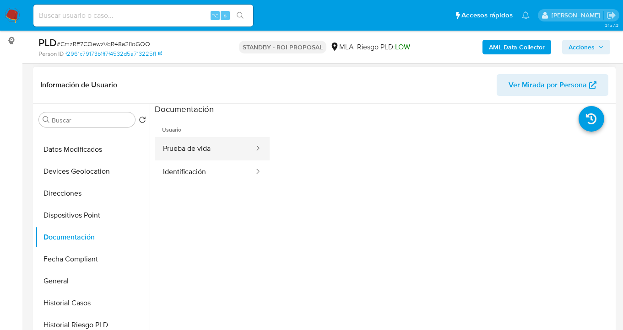
click at [196, 150] on button "Prueba de vida" at bounding box center [205, 148] width 100 height 23
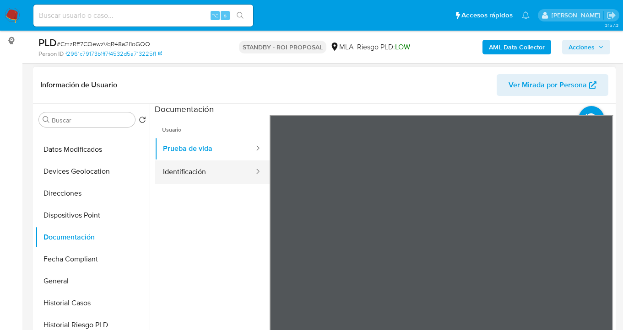
click at [200, 173] on button "Identificación" at bounding box center [205, 172] width 100 height 23
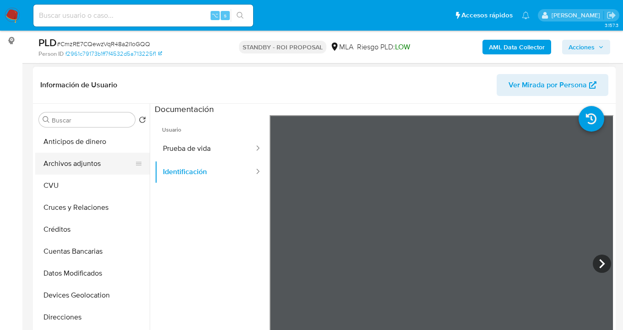
drag, startPoint x: 97, startPoint y: 158, endPoint x: 116, endPoint y: 160, distance: 19.3
click button "Archivos adjuntos"
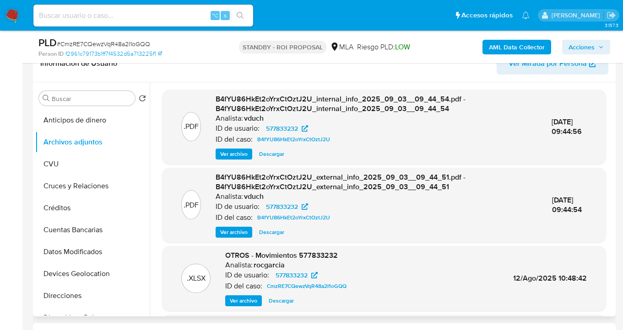
scroll to position [204, 0]
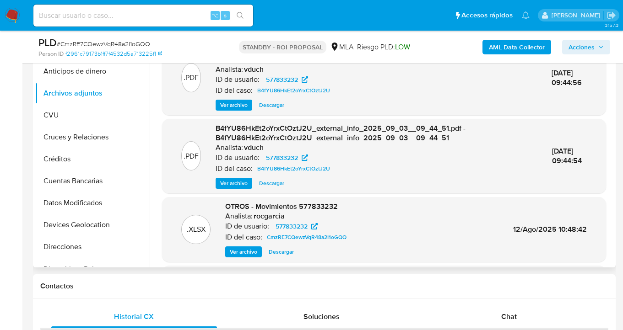
click span "Descargar"
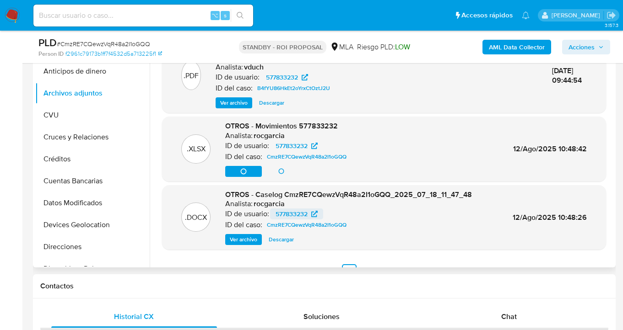
scroll to position [97, 0]
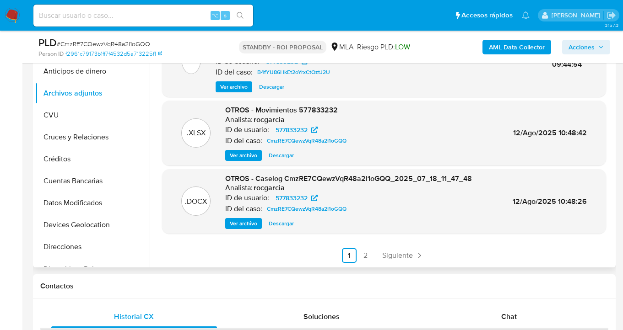
click span "Descargar"
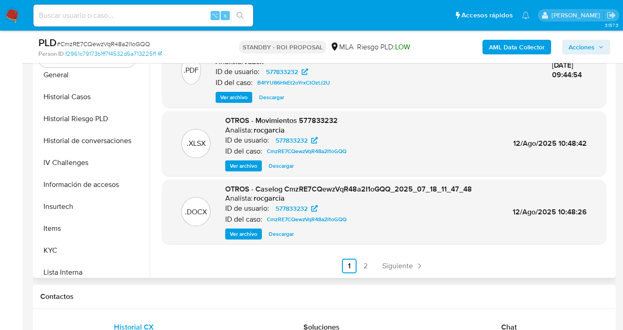
scroll to position [271, 0]
click button "KYC"
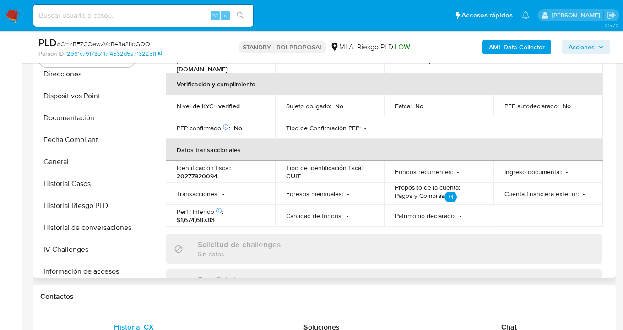
scroll to position [177, 0]
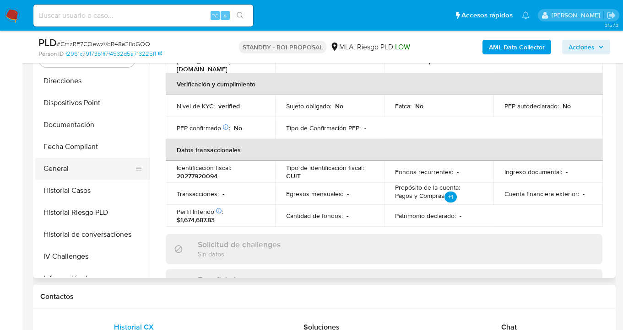
click button "General"
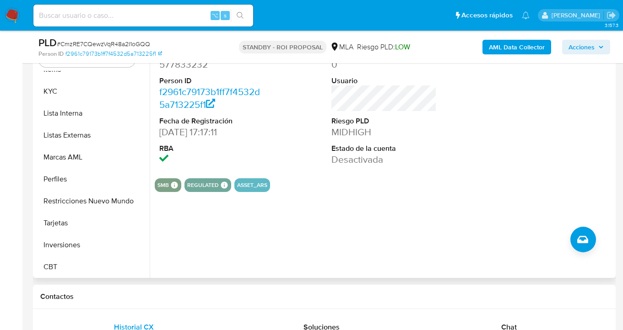
scroll to position [431, 0]
click button "KYC"
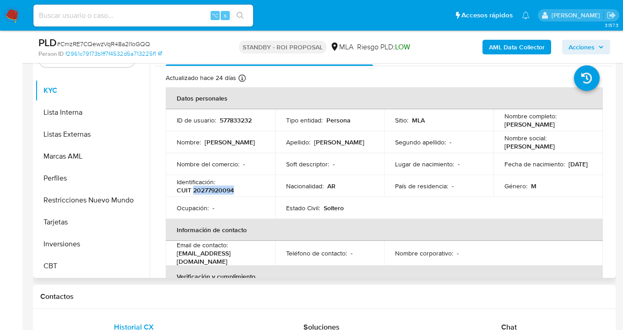
drag, startPoint x: 193, startPoint y: 193, endPoint x: 234, endPoint y: 195, distance: 41.2
click div "Identificación : CUIT 20277920094"
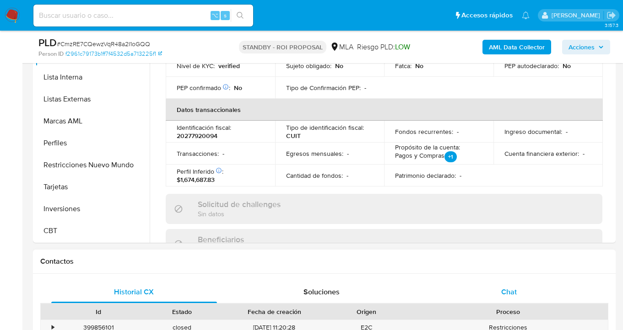
scroll to position [272, 0]
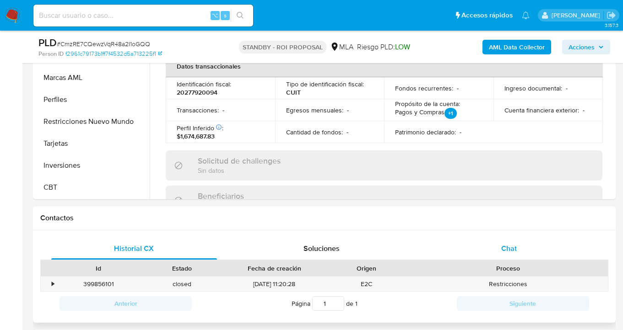
click span "Chat"
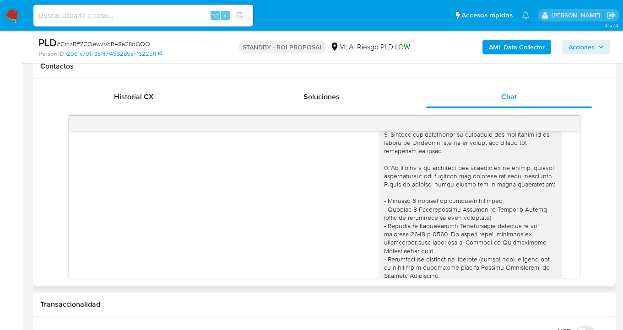
scroll to position [0, 0]
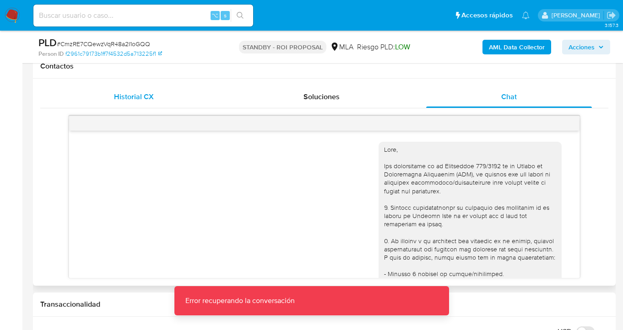
click div "Historial CX"
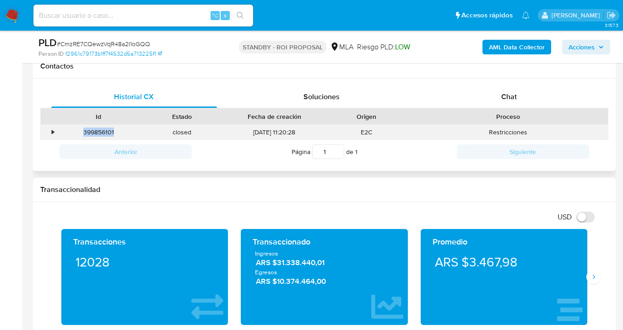
drag, startPoint x: 116, startPoint y: 134, endPoint x: 81, endPoint y: 130, distance: 34.6
click div "399856101"
copy div "399856101"
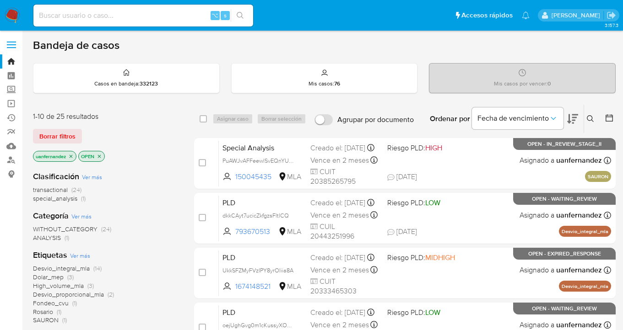
click at [57, 134] on span "Borrar filtros" at bounding box center [57, 136] width 36 height 13
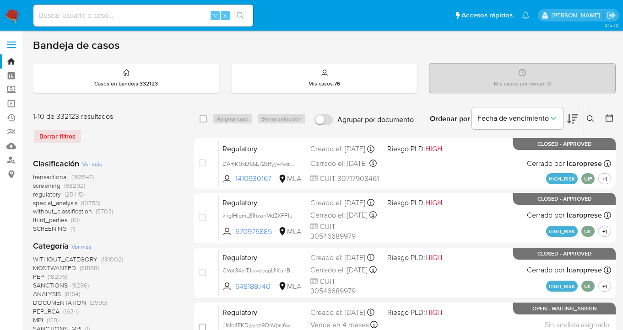
click at [594, 114] on button at bounding box center [591, 118] width 15 height 11
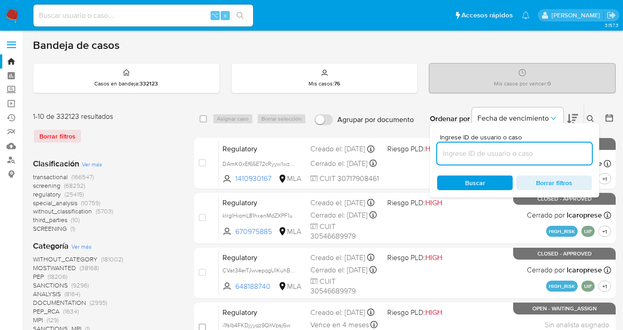
click at [504, 151] on input at bounding box center [514, 154] width 155 height 12
type input "32311430"
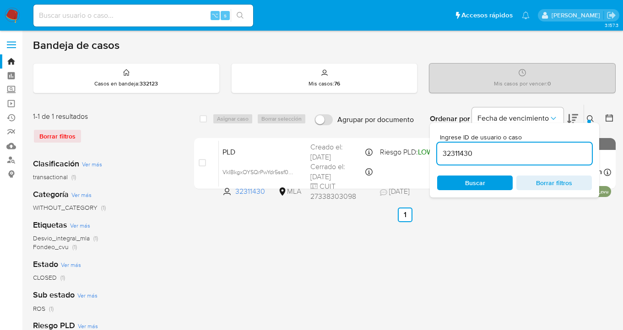
click at [589, 115] on icon at bounding box center [590, 118] width 7 height 7
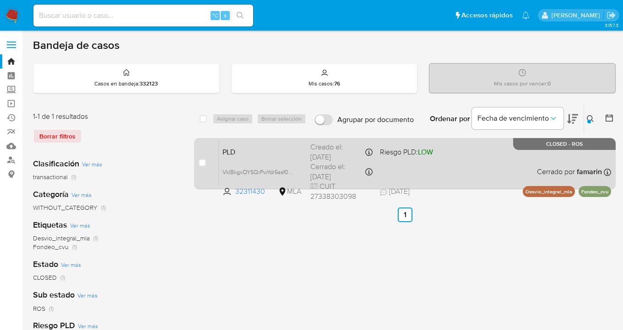
click at [483, 163] on div "PLD VkIBkgxOYSQrPwYdr5ssf0PQ 32311430 MLA Riesgo PLD: LOW Creado el: [DATE] Cre…" at bounding box center [415, 164] width 392 height 46
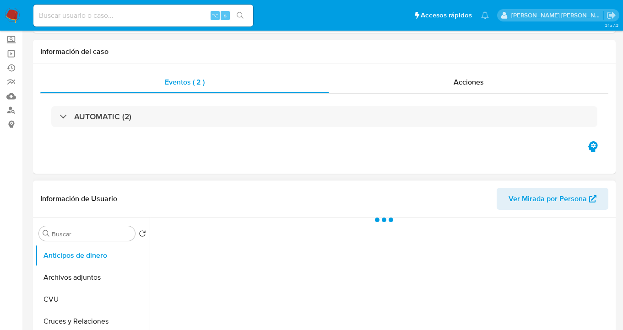
scroll to position [84, 0]
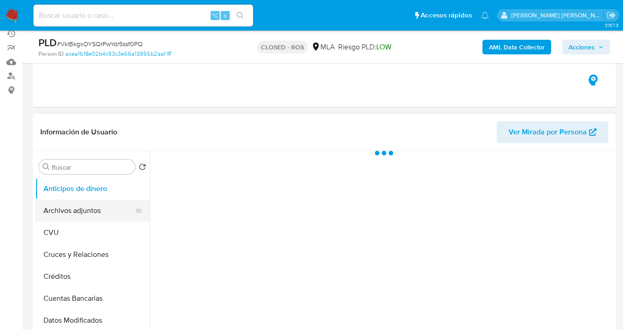
click at [81, 218] on button "Archivos adjuntos" at bounding box center [88, 211] width 107 height 22
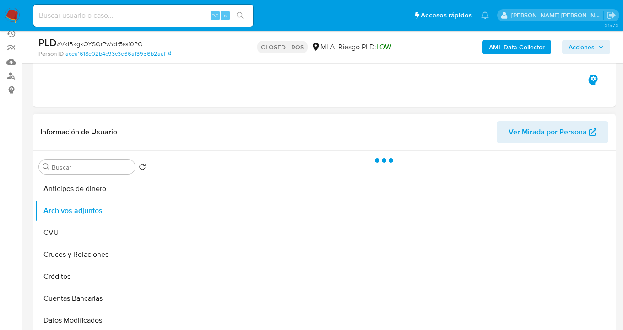
select select "10"
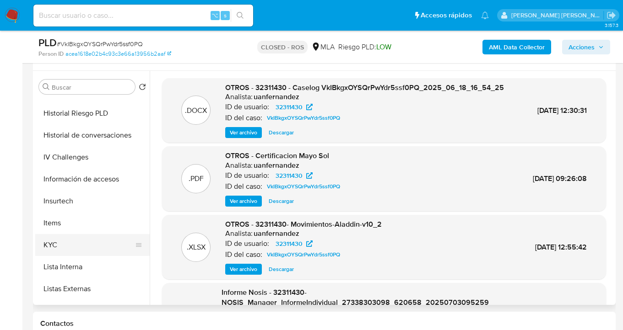
scroll to position [303, 0]
click at [95, 244] on button "KYC" at bounding box center [88, 246] width 107 height 22
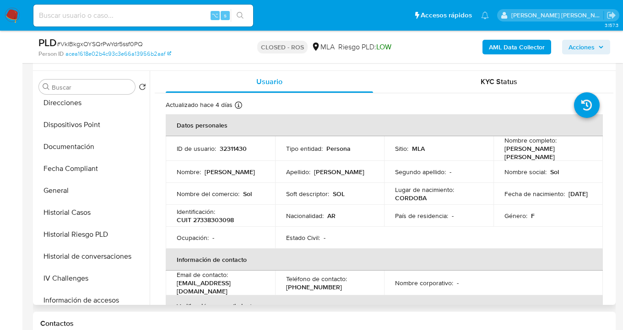
scroll to position [171, 0]
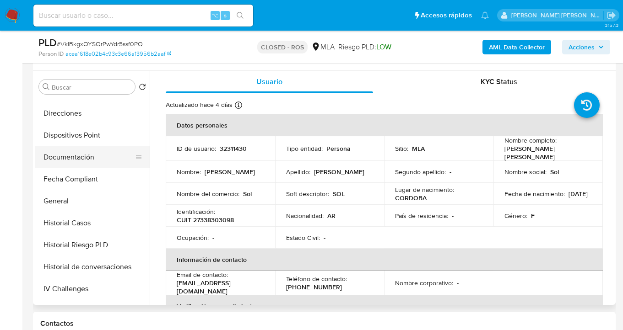
click at [105, 160] on button "Documentación" at bounding box center [88, 157] width 107 height 22
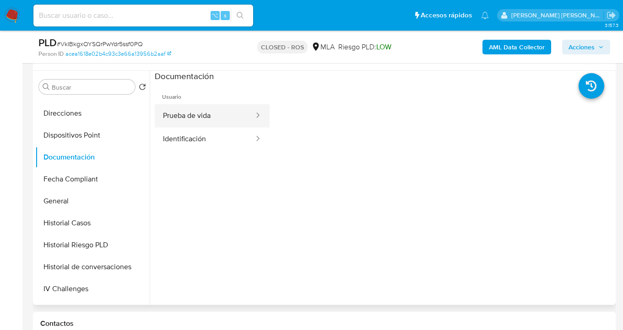
drag, startPoint x: 201, startPoint y: 116, endPoint x: 249, endPoint y: 116, distance: 48.1
click at [207, 114] on button "Prueba de vida" at bounding box center [205, 115] width 100 height 23
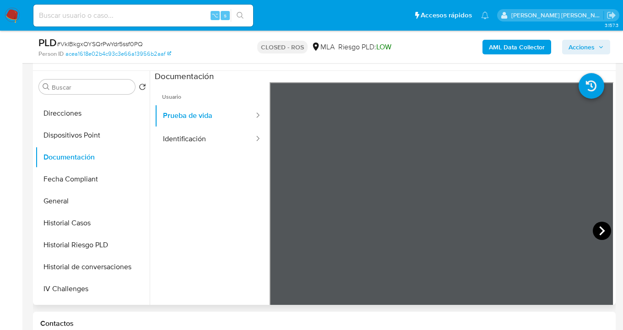
click at [599, 232] on icon at bounding box center [601, 231] width 5 height 9
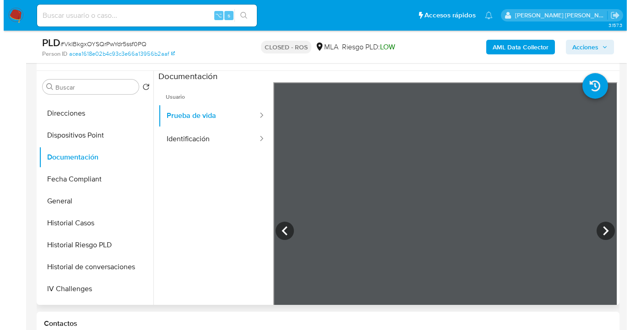
scroll to position [0, 0]
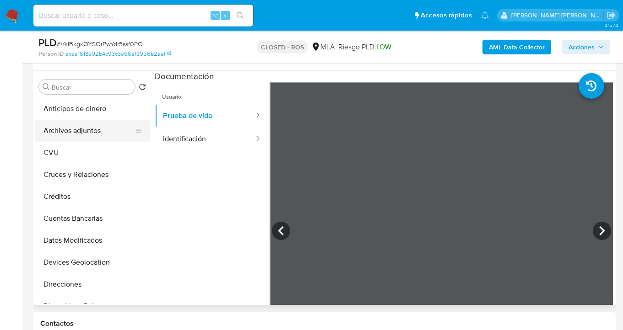
click at [110, 129] on button "Archivos adjuntos" at bounding box center [88, 131] width 107 height 22
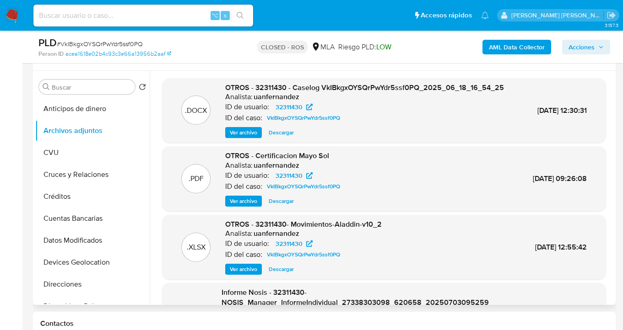
click at [248, 137] on span "Ver archivo" at bounding box center [243, 132] width 27 height 9
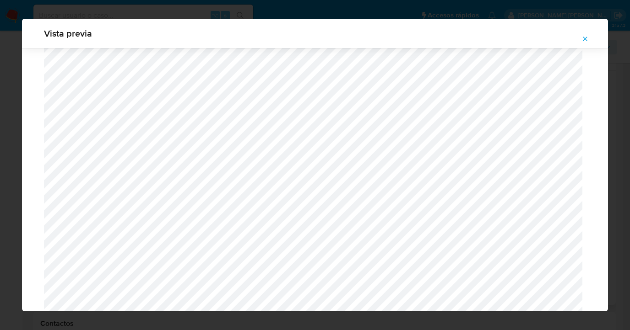
scroll to position [660, 0]
click at [585, 38] on icon "Attachment preview" at bounding box center [584, 38] width 7 height 7
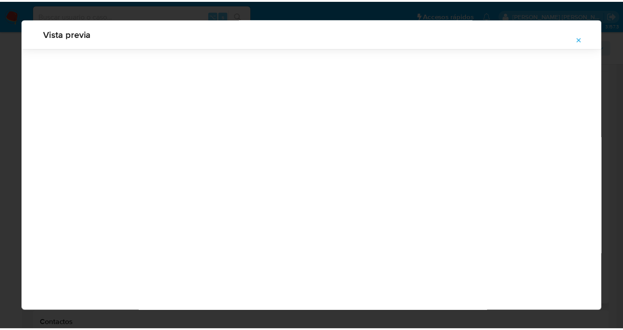
scroll to position [29, 0]
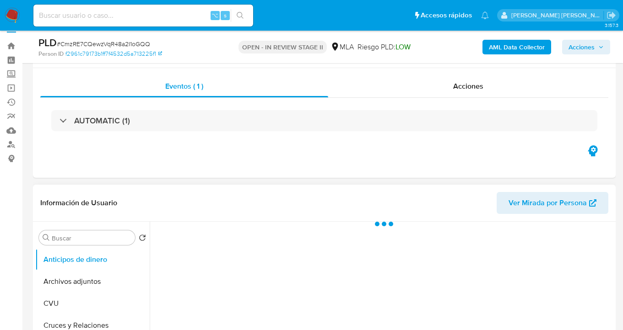
scroll to position [32, 0]
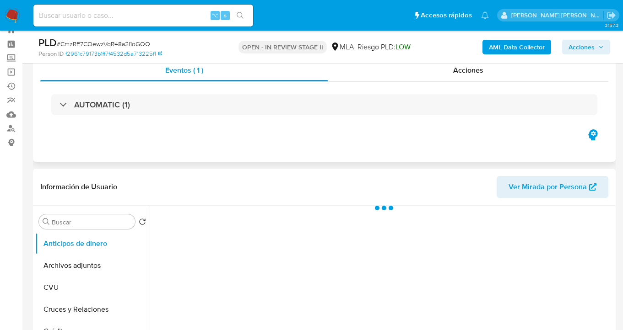
select select "10"
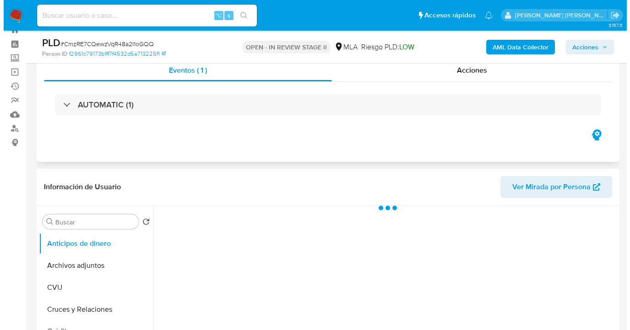
scroll to position [215, 0]
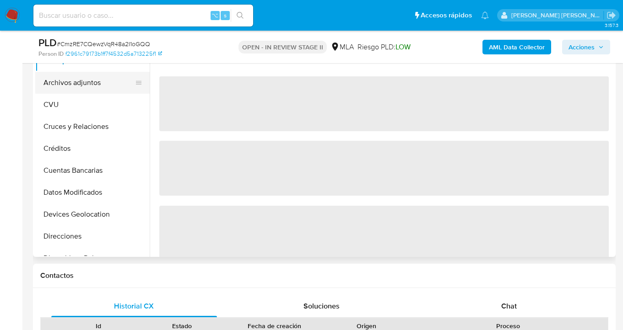
click at [99, 88] on button "Archivos adjuntos" at bounding box center [88, 83] width 107 height 22
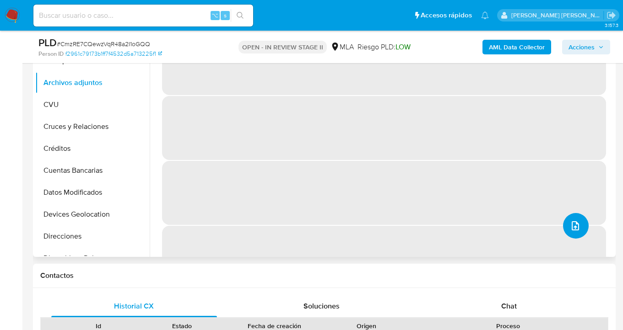
click at [570, 223] on icon "upload-file" at bounding box center [575, 226] width 11 height 11
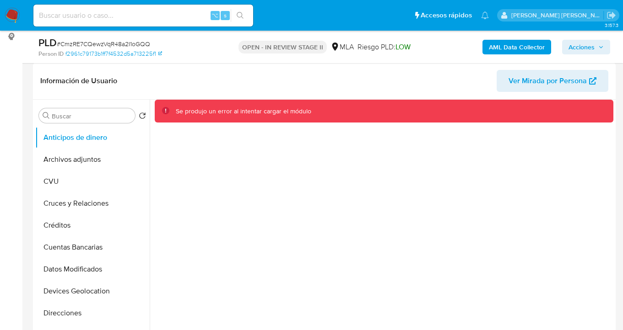
scroll to position [103, 0]
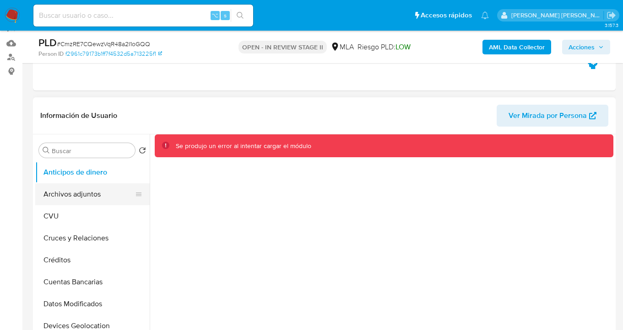
click at [86, 200] on button "Archivos adjuntos" at bounding box center [88, 195] width 107 height 22
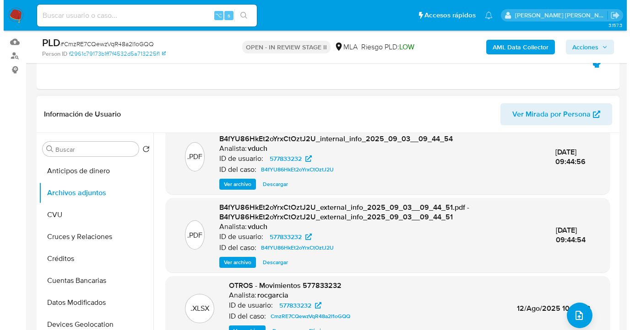
scroll to position [70, 0]
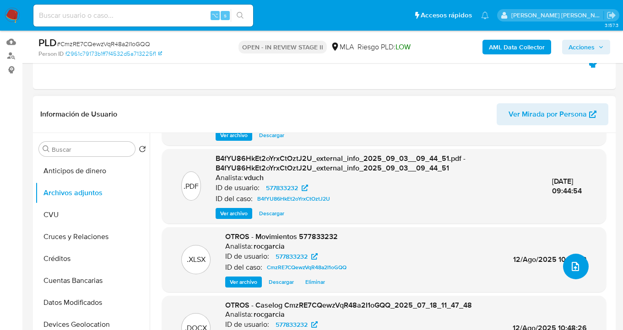
click at [573, 270] on icon "upload-file" at bounding box center [575, 266] width 11 height 11
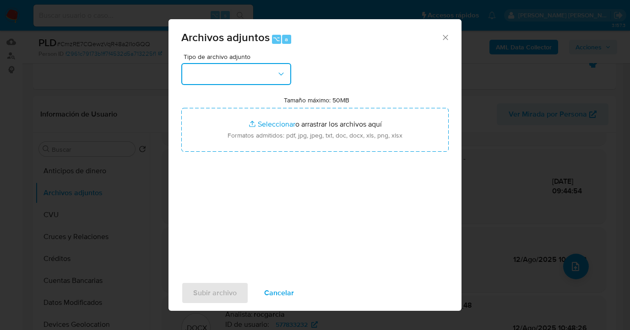
drag, startPoint x: 287, startPoint y: 80, endPoint x: 272, endPoint y: 84, distance: 16.1
click at [287, 80] on button "button" at bounding box center [236, 74] width 110 height 22
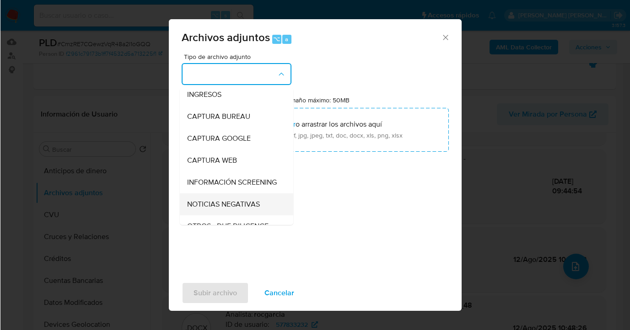
scroll to position [79, 0]
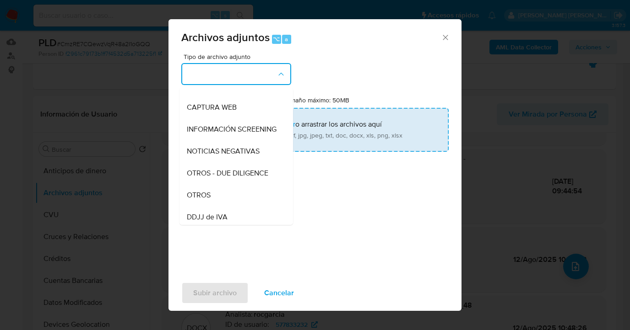
drag, startPoint x: 224, startPoint y: 198, endPoint x: 286, endPoint y: 145, distance: 81.9
click at [224, 198] on div "OTROS" at bounding box center [233, 195] width 93 height 22
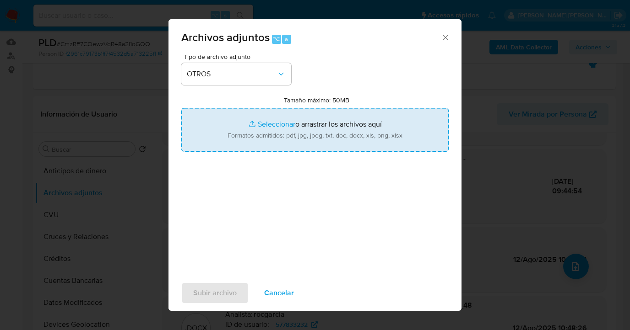
click at [287, 144] on input "Tamaño máximo: 50MB Seleccionar archivos" at bounding box center [314, 130] width 267 height 44
type input "C:\fakepath\Caselog CmzRE7CQewzVqR48a2I1oGQQ V2.docx"
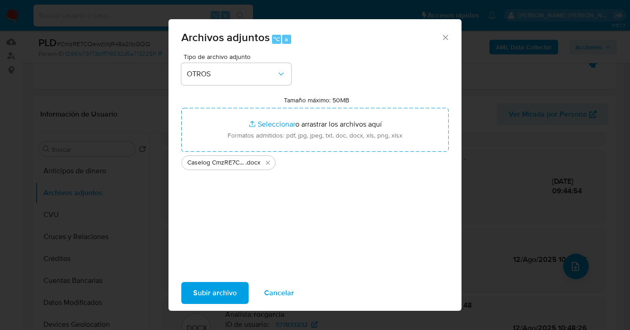
drag, startPoint x: 287, startPoint y: 144, endPoint x: 215, endPoint y: 292, distance: 165.2
click at [215, 292] on span "Subir archivo" at bounding box center [214, 293] width 43 height 20
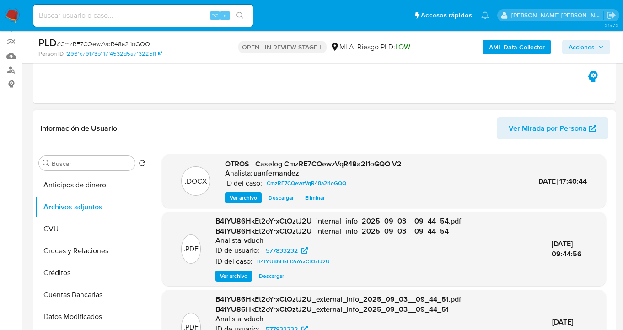
scroll to position [85, 0]
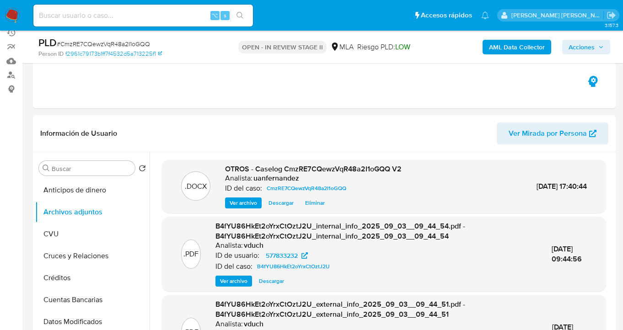
click at [584, 46] on span "Acciones" at bounding box center [582, 47] width 26 height 15
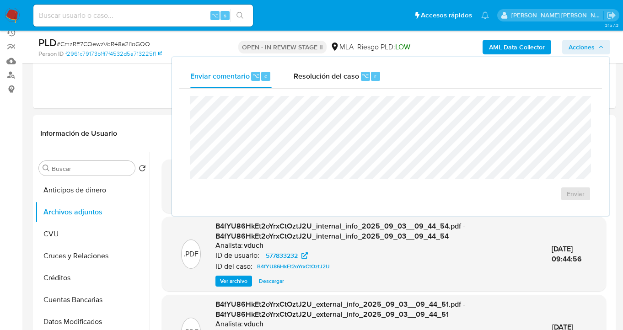
drag, startPoint x: 320, startPoint y: 81, endPoint x: 314, endPoint y: 90, distance: 10.7
click at [320, 81] on span "Resolución del caso" at bounding box center [326, 75] width 65 height 11
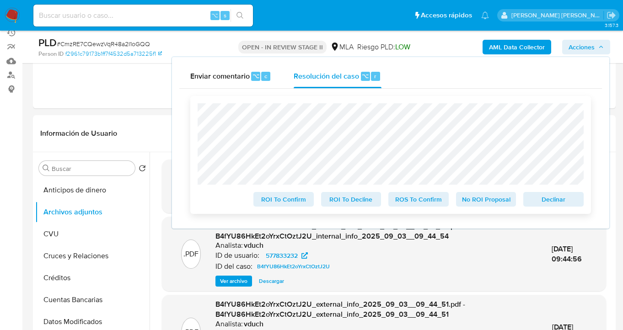
click at [413, 201] on span "ROS To Confirm" at bounding box center [419, 199] width 48 height 13
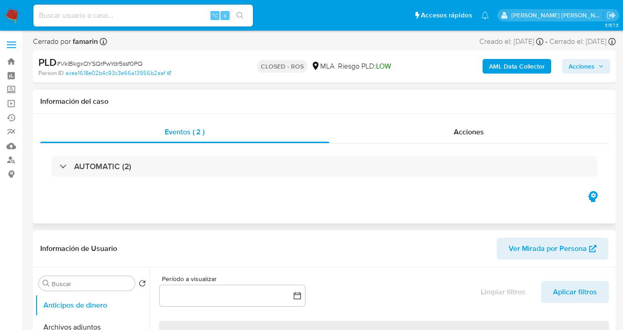
select select "10"
